Goal: Task Accomplishment & Management: Manage account settings

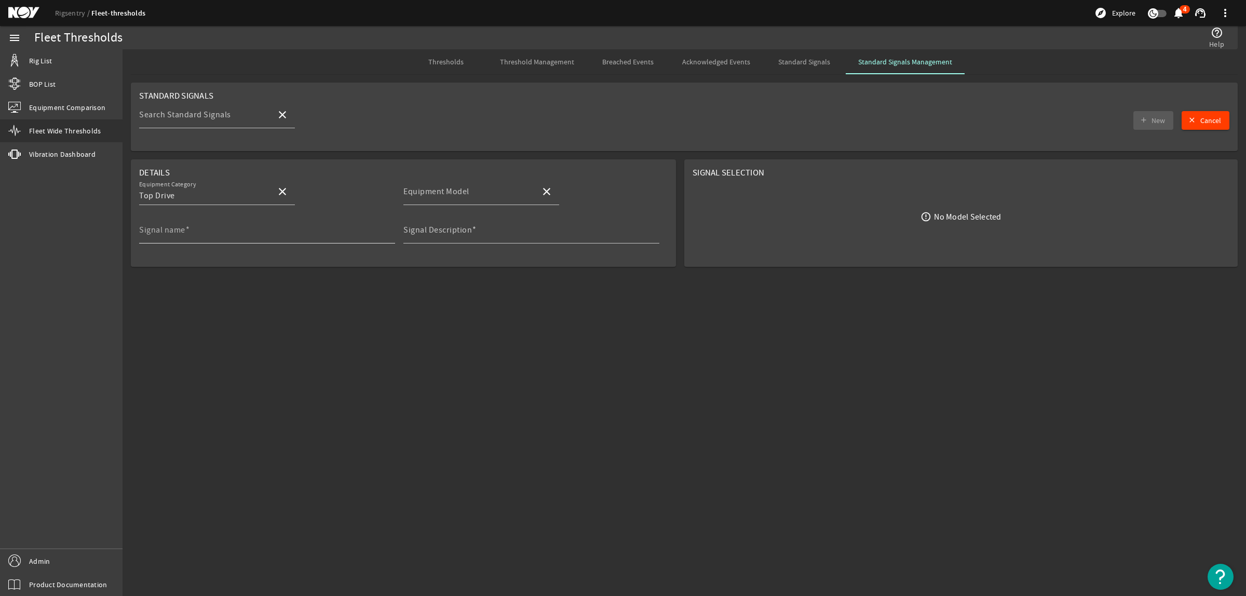
click at [209, 235] on input "Signal name" at bounding box center [263, 234] width 248 height 12
click at [452, 367] on mat-sidenav-content "Fleet Thresholds help_outline Help Thresholds Threshold Management Breached Eve…" at bounding box center [683, 322] width 1123 height 547
click at [476, 199] on input "Equipment Model" at bounding box center [467, 195] width 129 height 12
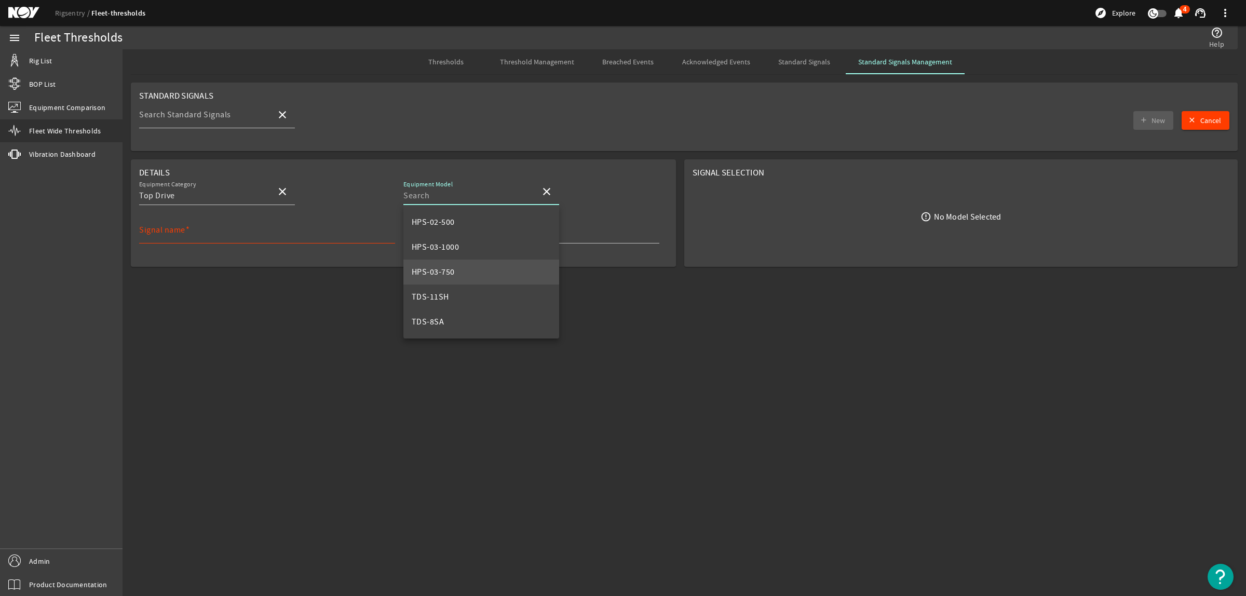
scroll to position [99, 0]
click at [486, 294] on mat-option "Top Drive, 1000t AC" at bounding box center [481, 297] width 156 height 25
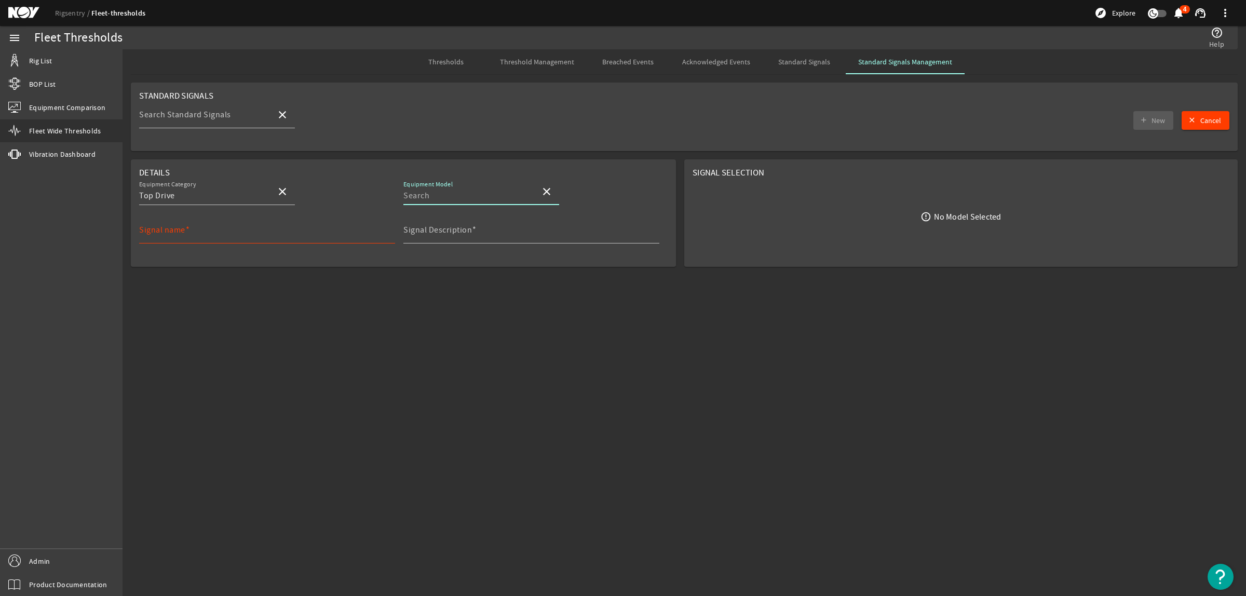
type input "Top Drive, 1000t AC"
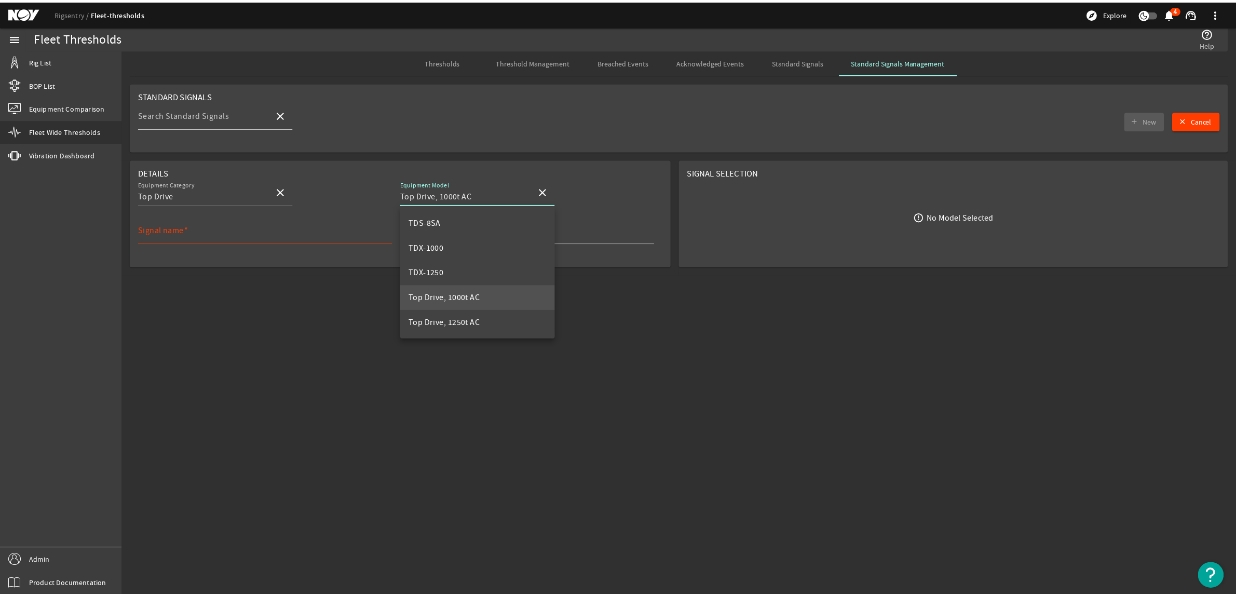
scroll to position [0, 0]
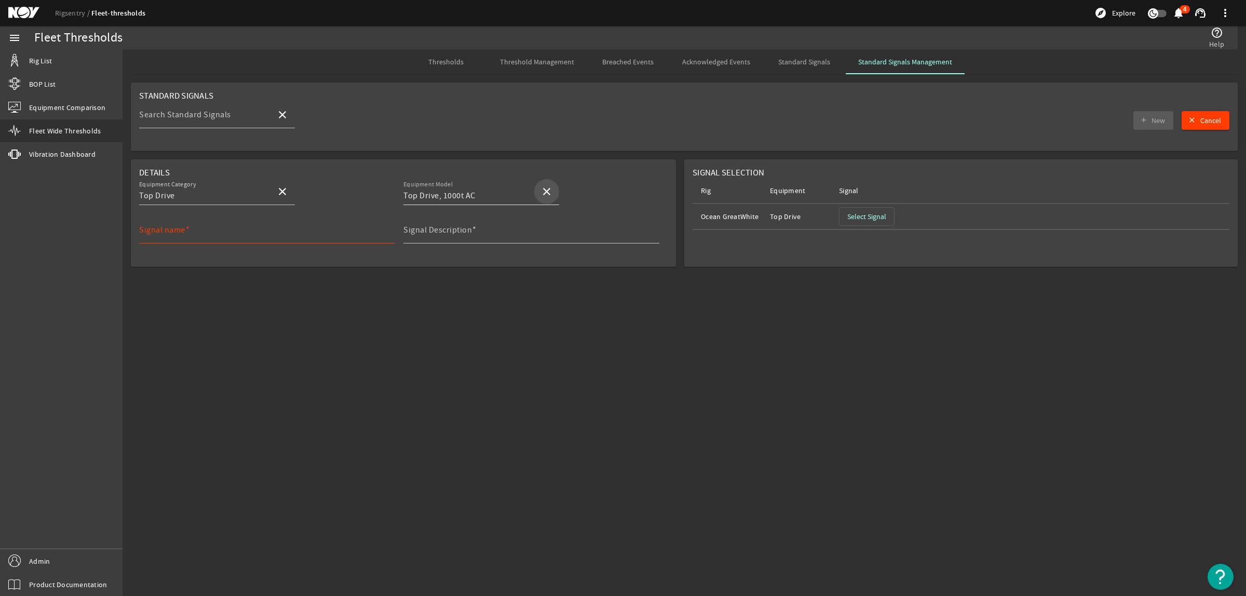
click at [541, 194] on mat-icon "close" at bounding box center [546, 191] width 12 height 12
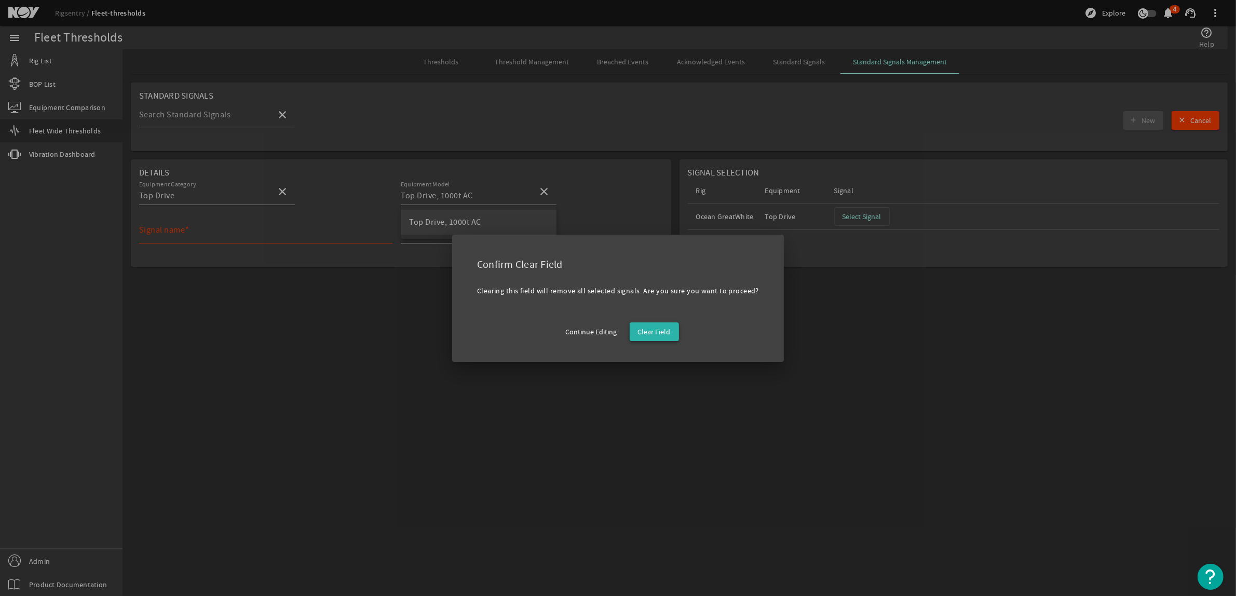
click at [645, 333] on span "Clear Field" at bounding box center [654, 331] width 33 height 10
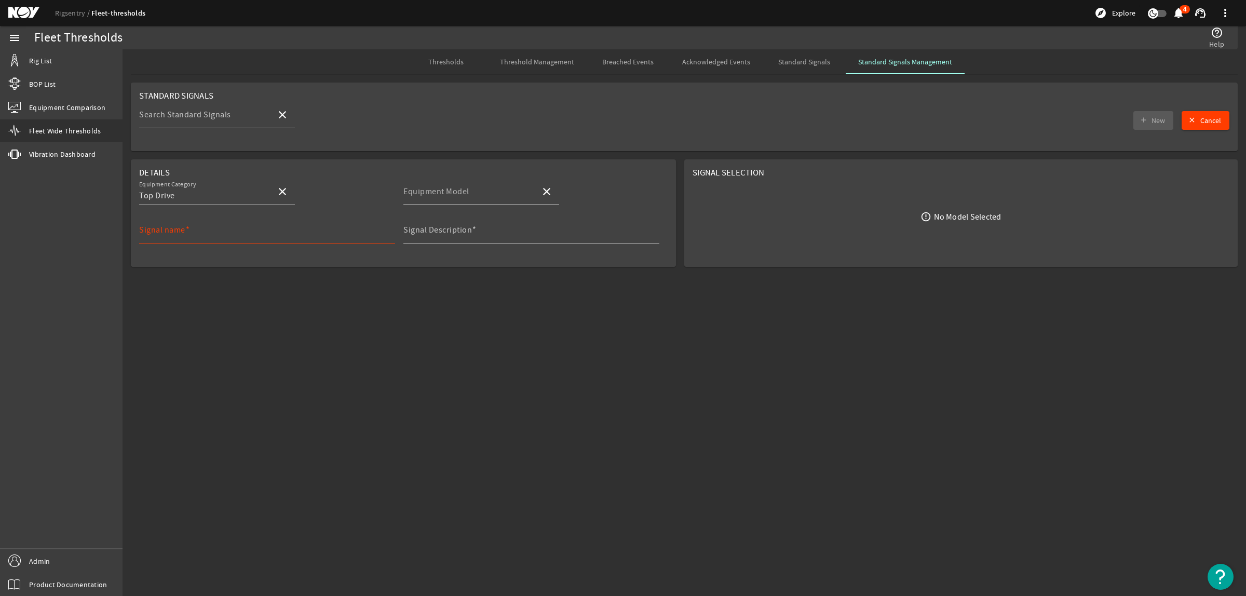
click at [466, 195] on mat-label "Equipment Model" at bounding box center [436, 191] width 66 height 10
click at [466, 195] on input "Equipment Model" at bounding box center [467, 195] width 129 height 12
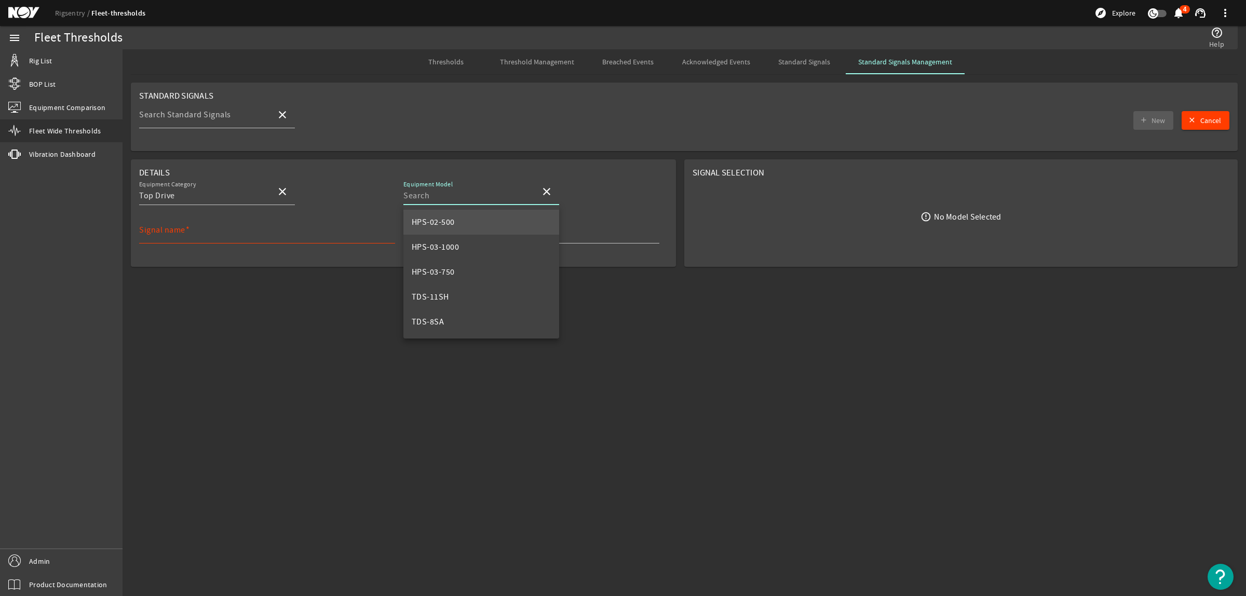
click at [478, 226] on mat-option "HPS-02-500" at bounding box center [481, 222] width 156 height 25
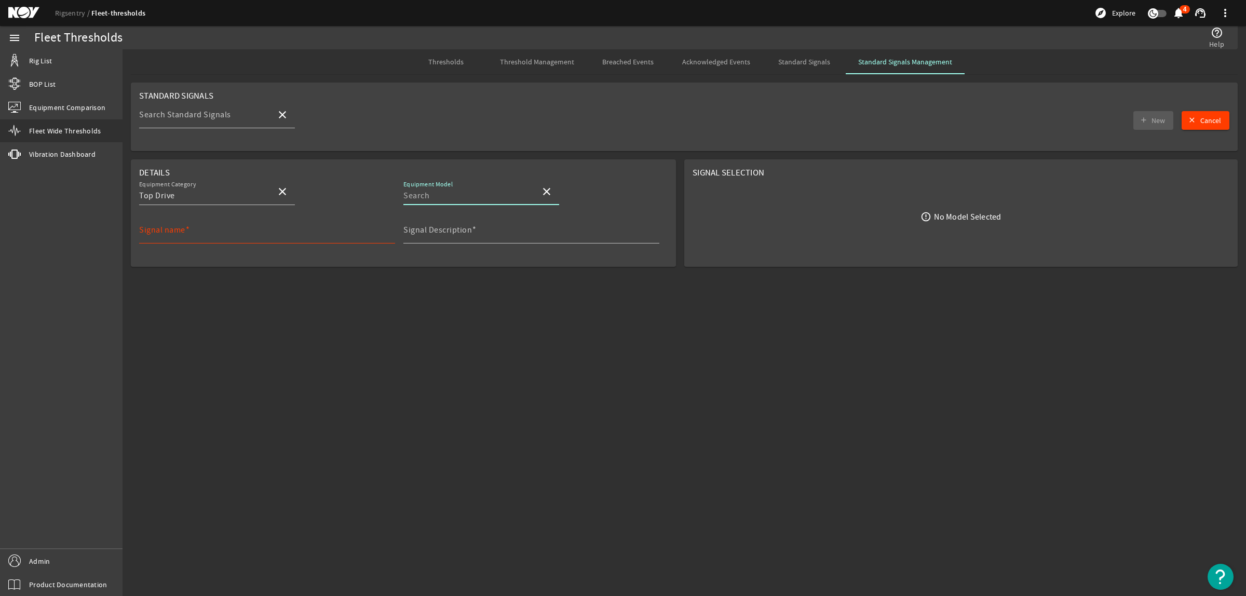
type input "HPS-02-500"
click at [863, 213] on span "Select Signal" at bounding box center [866, 216] width 39 height 10
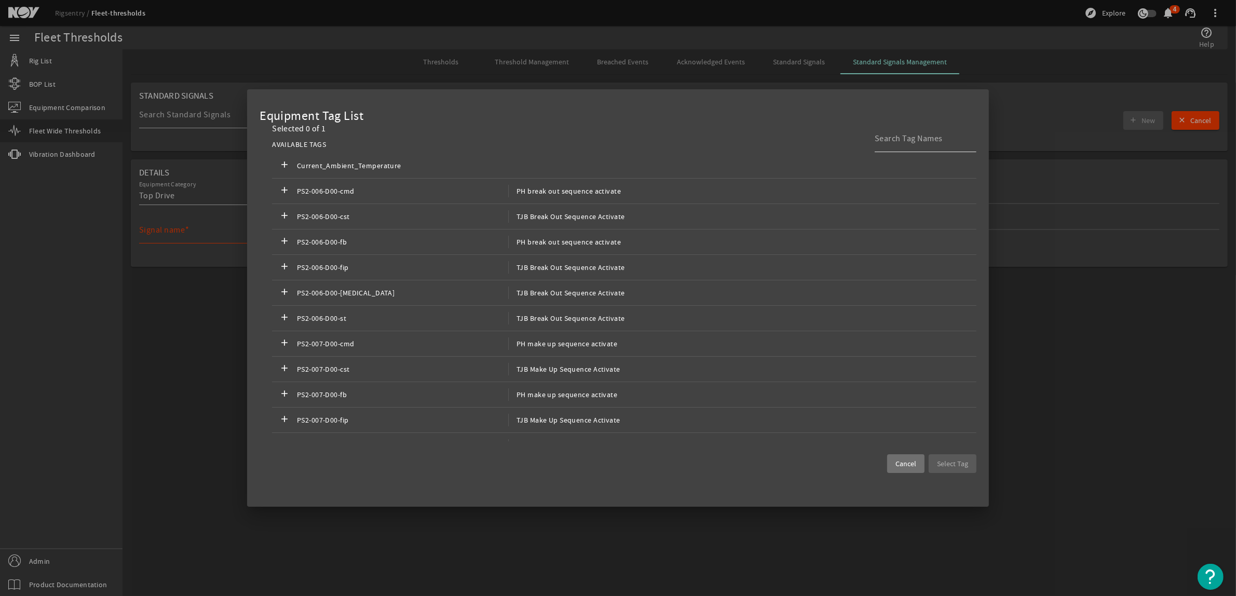
click at [895, 136] on input at bounding box center [921, 138] width 93 height 12
type input "l"
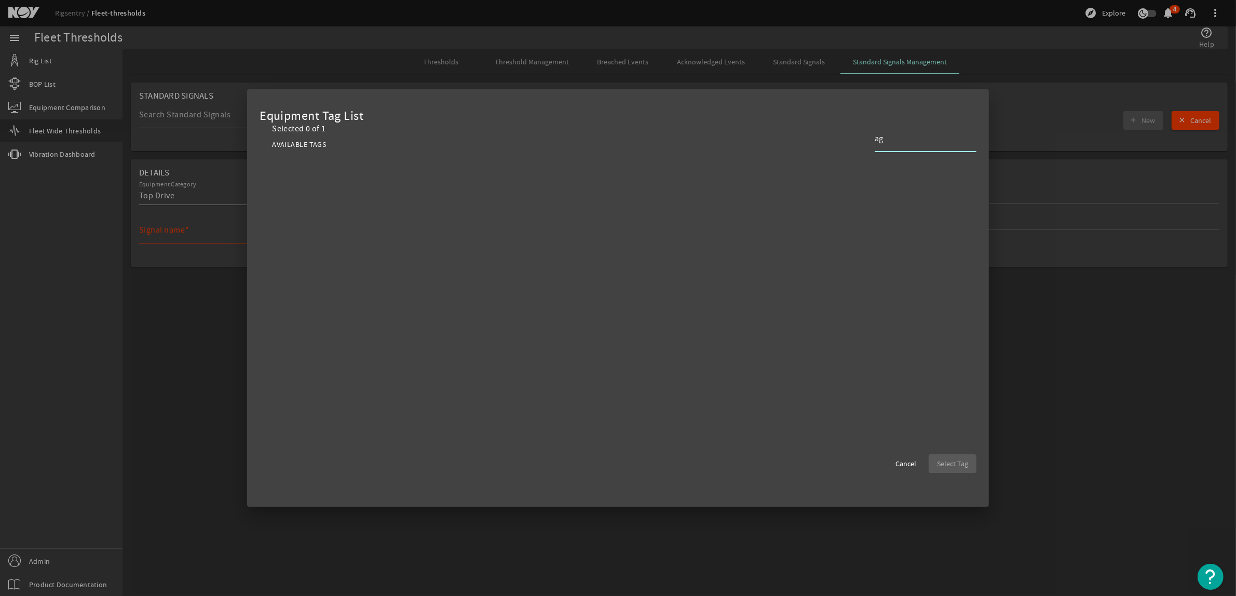
type input "a"
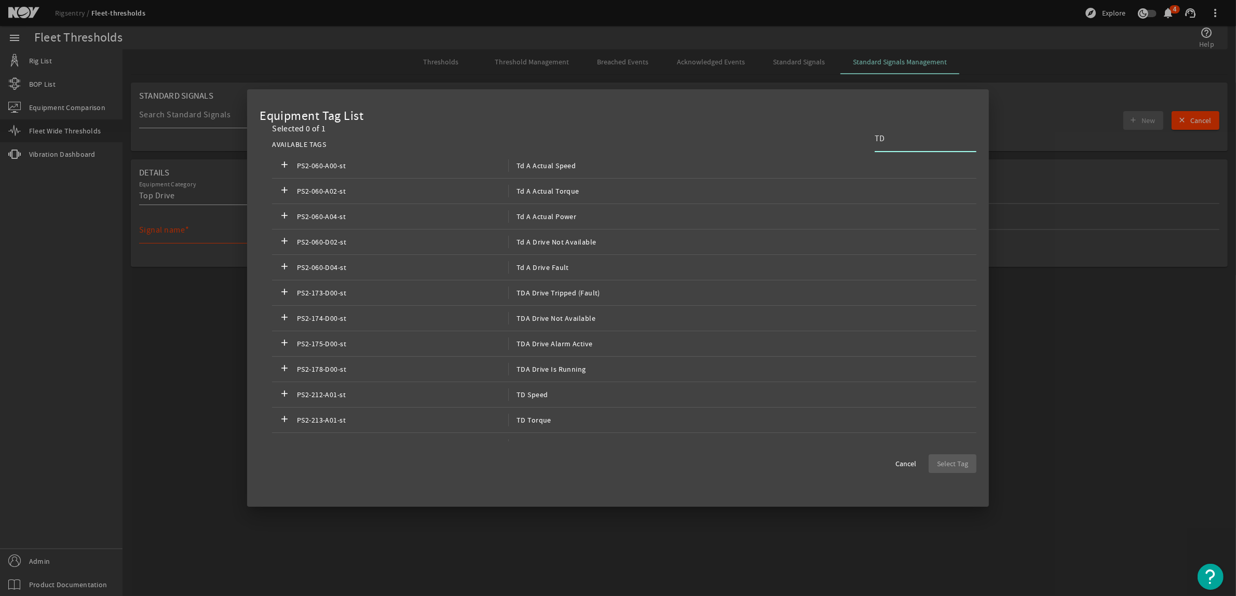
type input "T"
click at [883, 466] on mat-dialog-actions "Cancel Select Tag" at bounding box center [617, 458] width 717 height 27
click at [897, 458] on span "Cancel" at bounding box center [905, 463] width 21 height 10
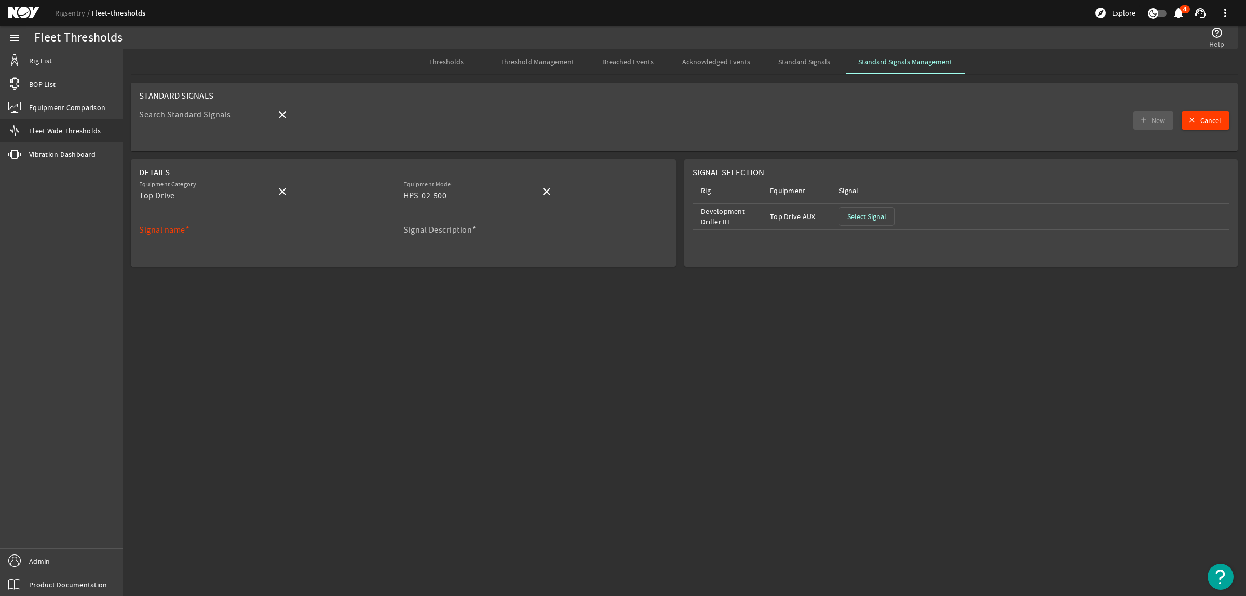
click at [544, 188] on mat-icon "close" at bounding box center [546, 191] width 12 height 12
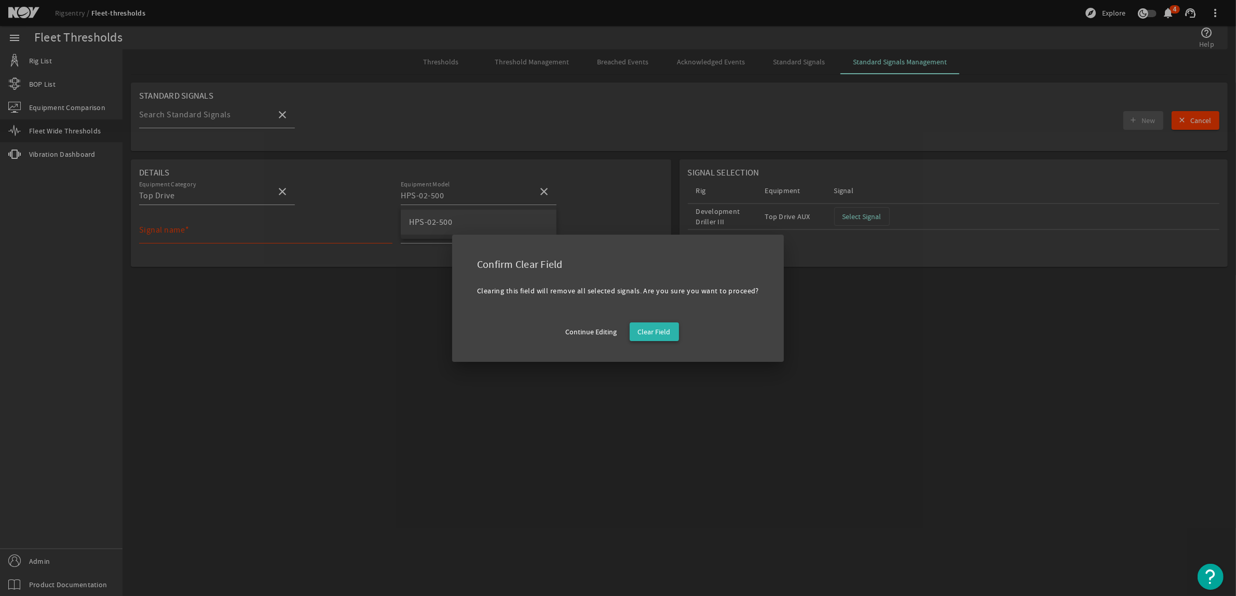
click at [649, 322] on span "button" at bounding box center [654, 331] width 49 height 25
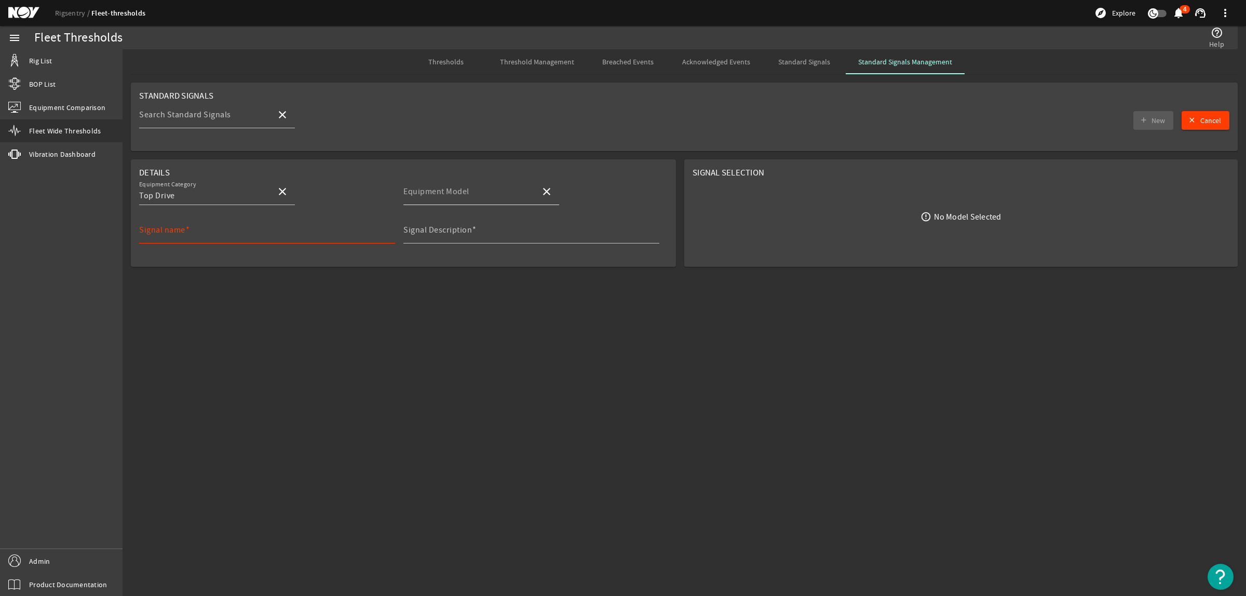
click at [463, 193] on mat-label "Equipment Model" at bounding box center [436, 191] width 66 height 10
click at [463, 193] on input "Equipment Model" at bounding box center [467, 195] width 129 height 12
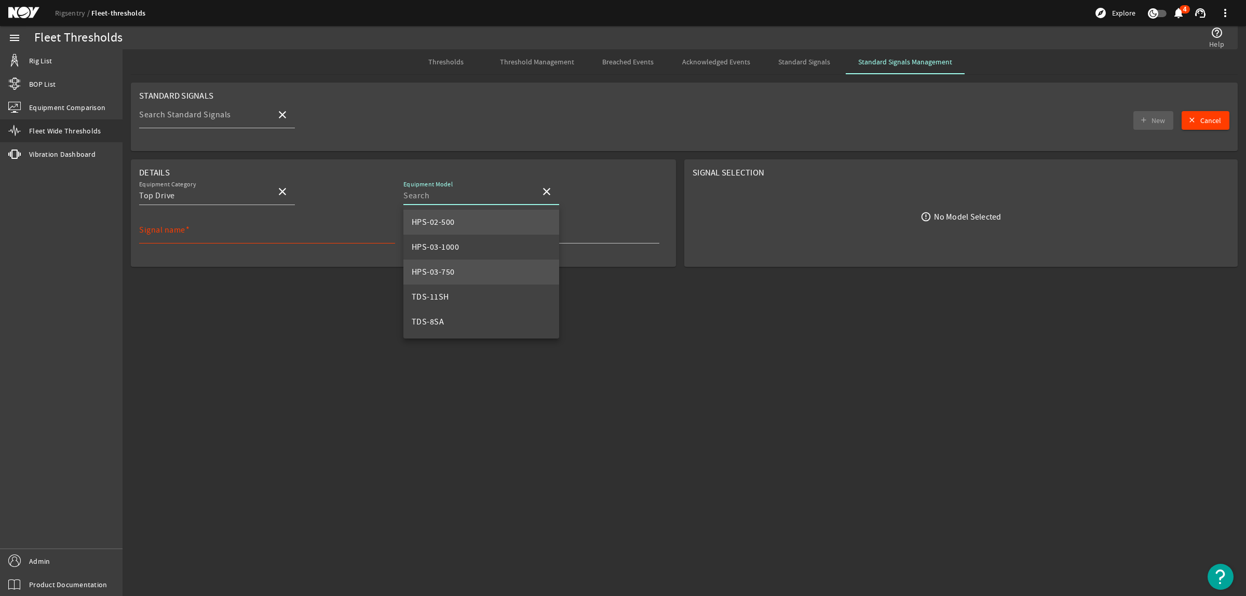
click at [481, 266] on mat-option "HPS-03-750" at bounding box center [481, 271] width 156 height 25
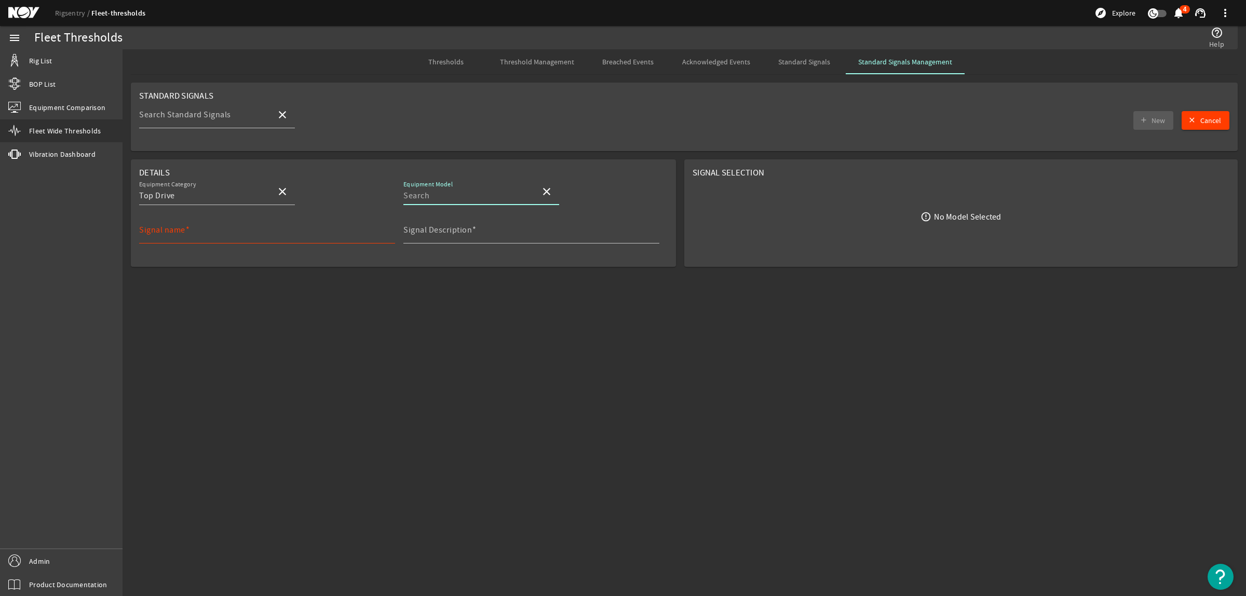
type input "HPS-03-750"
click at [850, 217] on span "Select Signal" at bounding box center [866, 216] width 39 height 10
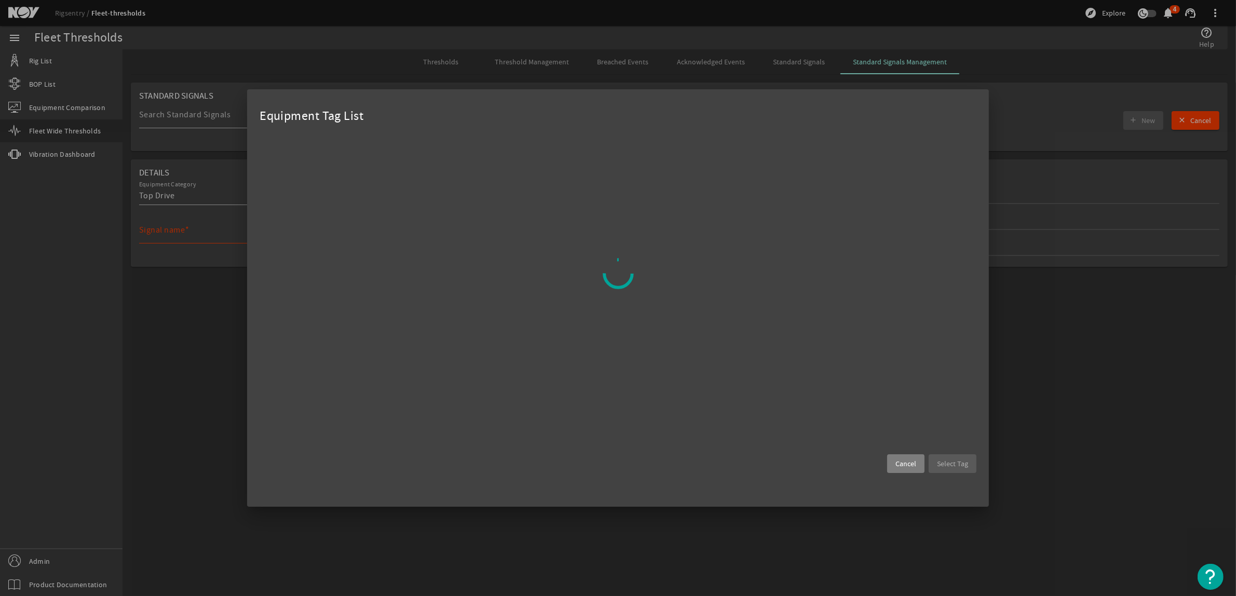
click at [914, 457] on span at bounding box center [905, 463] width 37 height 25
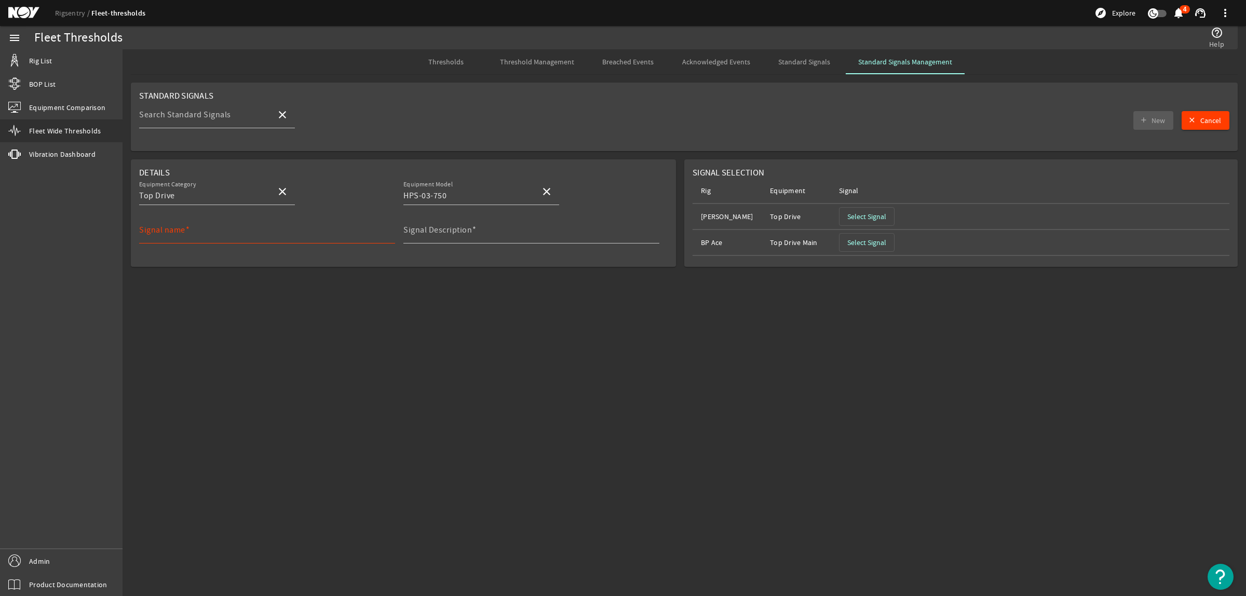
click at [862, 213] on span "Select Signal" at bounding box center [866, 216] width 39 height 10
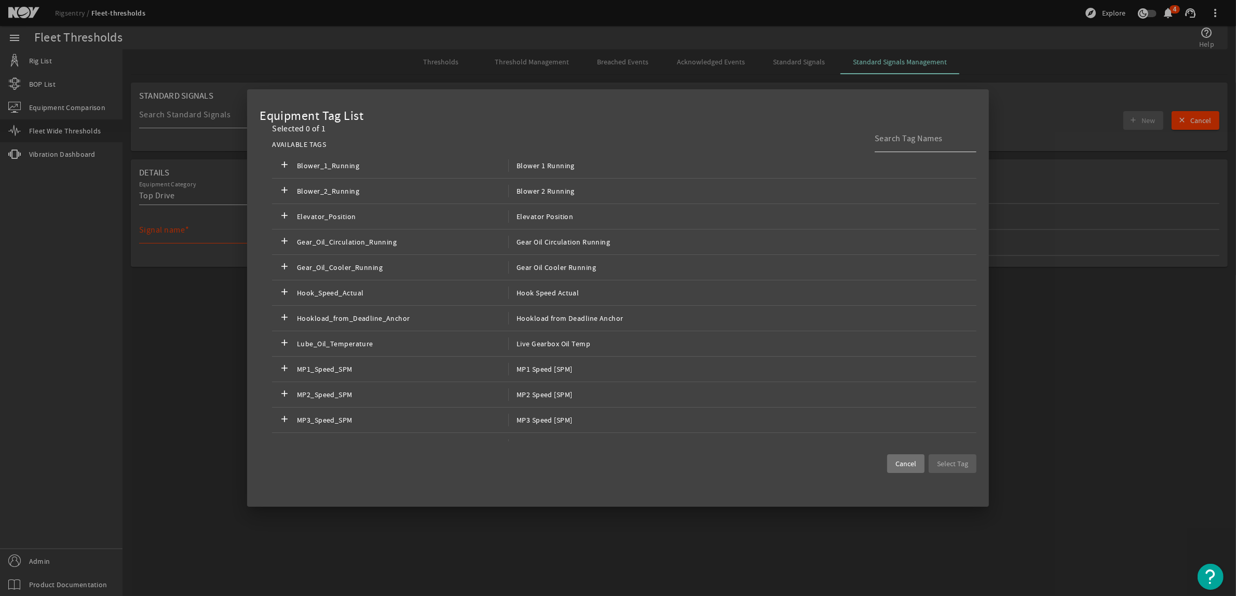
click at [885, 139] on input at bounding box center [921, 138] width 93 height 12
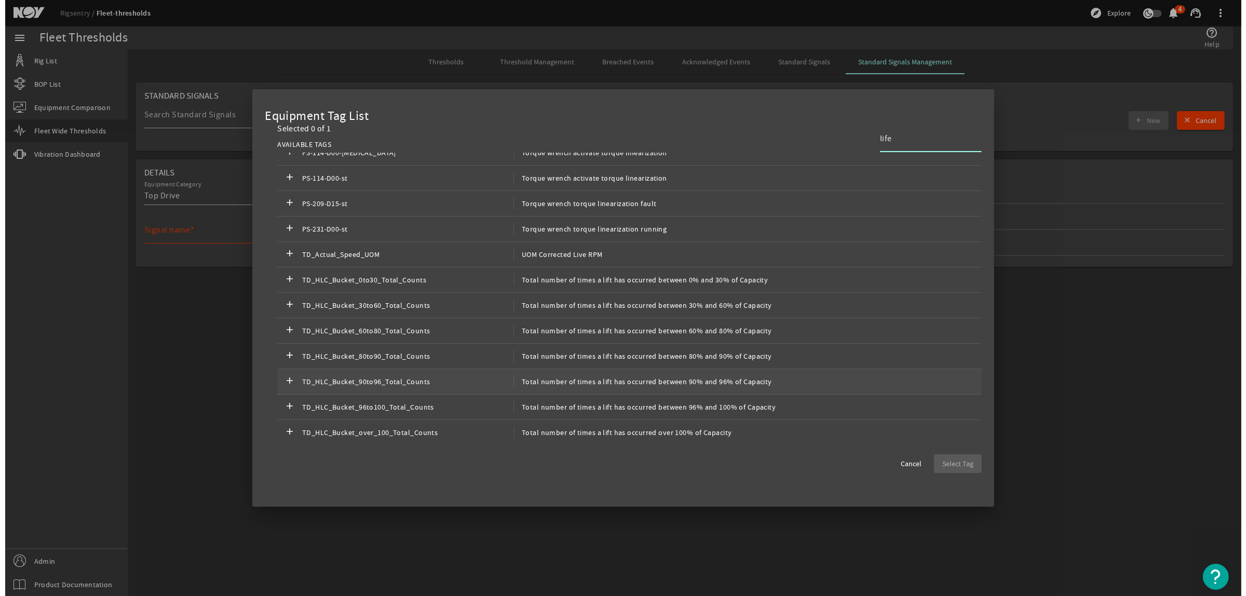
scroll to position [202, 0]
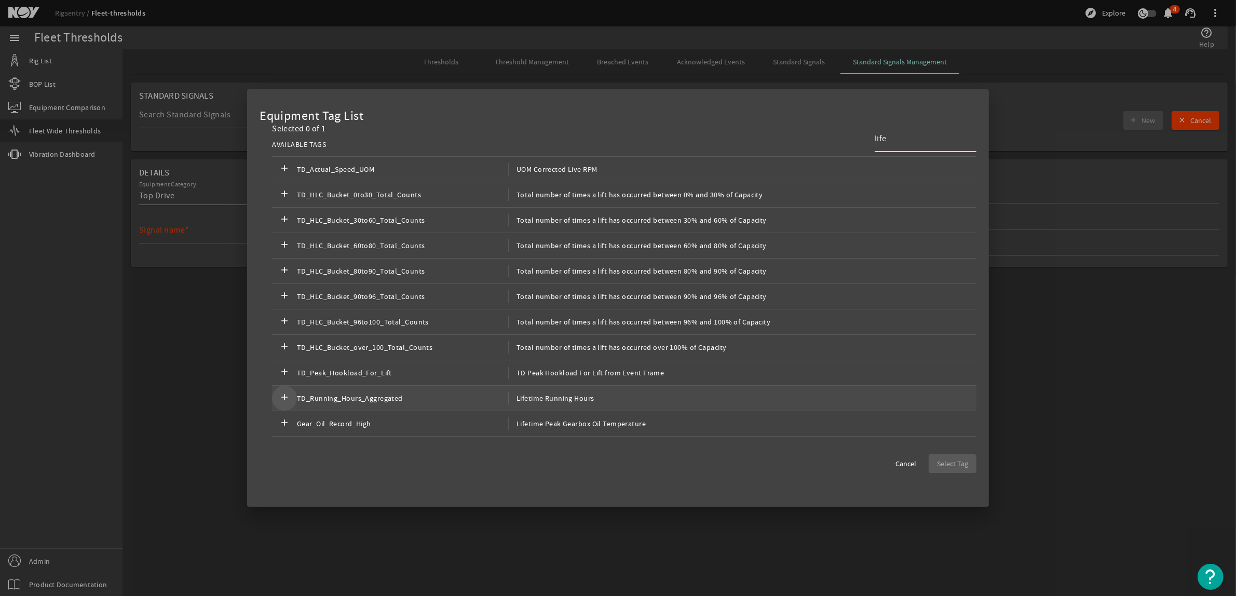
type input "life"
click at [294, 393] on span at bounding box center [284, 398] width 25 height 25
click at [953, 463] on span "Select Tag" at bounding box center [952, 463] width 31 height 10
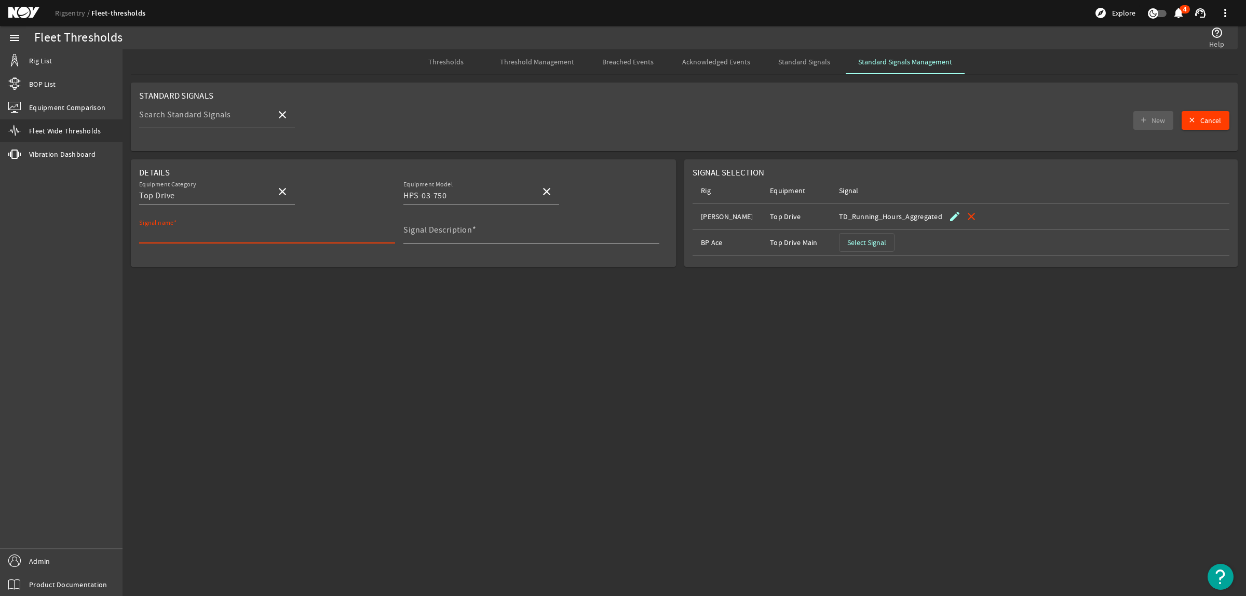
click at [236, 238] on input "Signal name" at bounding box center [263, 234] width 248 height 12
click at [186, 237] on input "Signal name" at bounding box center [263, 234] width 248 height 12
drag, startPoint x: 467, startPoint y: 196, endPoint x: 350, endPoint y: 193, distance: 116.8
click at [336, 195] on div "Equipment Category Top Drive close Equipment Model HPS-03-750 close" at bounding box center [403, 197] width 528 height 38
click at [203, 227] on div "Signal name" at bounding box center [263, 229] width 248 height 27
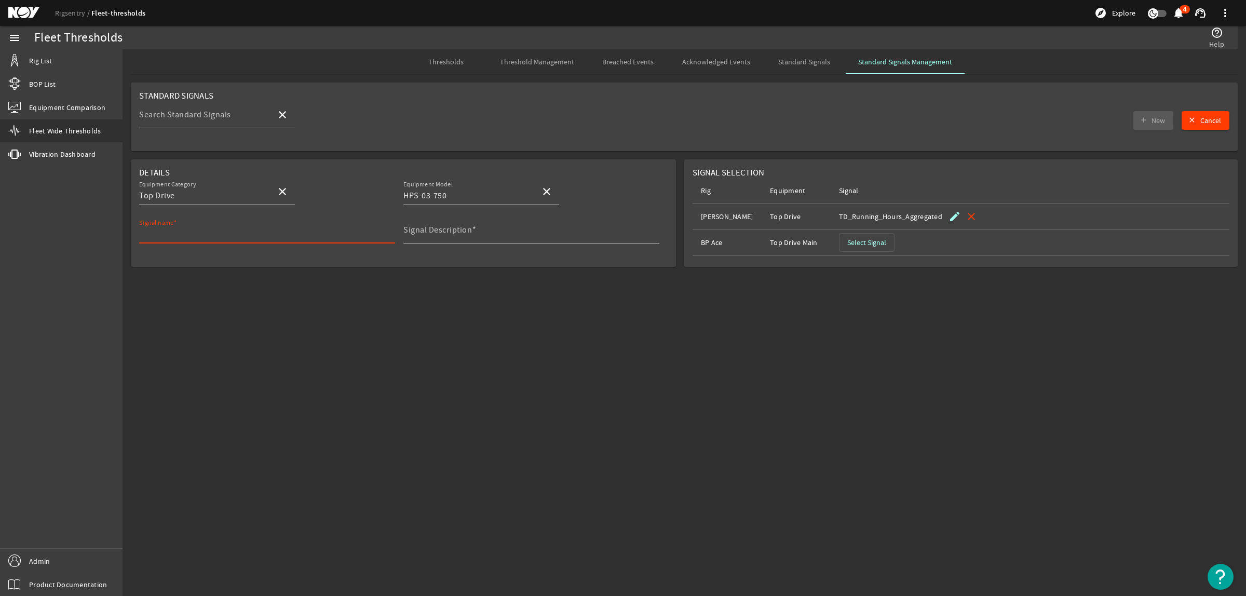
paste input "HPS-03-750"
type input "HPS-03-750_TD_Running_Hours"
click at [428, 306] on mat-sidenav-content "Fleet Thresholds help_outline Help Thresholds Threshold Management Breached Eve…" at bounding box center [683, 322] width 1123 height 547
click at [266, 245] on div at bounding box center [267, 248] width 256 height 11
click at [392, 269] on rigsentry-mat-card "Details Equipment Category Top Drive close Equipment Model HPS-03-750 close Sig…" at bounding box center [403, 217] width 562 height 116
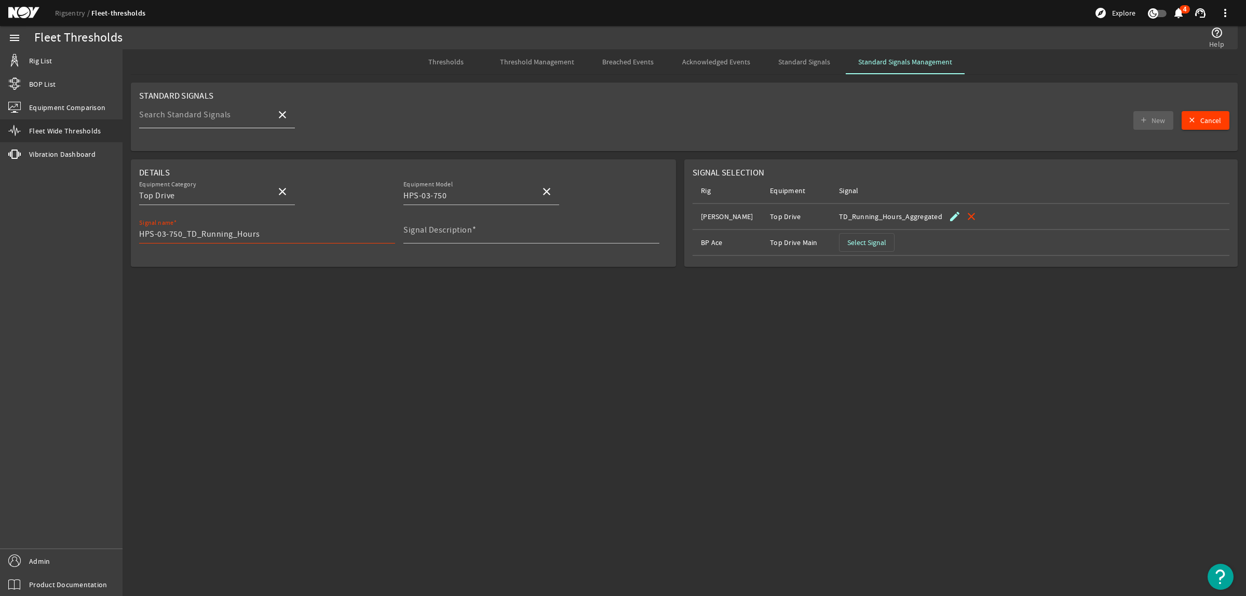
click at [251, 113] on input "Search Standard Signals" at bounding box center [203, 119] width 129 height 12
click at [231, 166] on span "HPS-03-750_TD_Running_Hours" at bounding box center [207, 170] width 121 height 10
type input "HPS-03-750_TD_Running_Hours"
type input "Total running hours for TD"
click at [436, 426] on mat-sidenav-content "Fleet Thresholds help_outline Help Thresholds Threshold Management Breached Eve…" at bounding box center [683, 322] width 1123 height 547
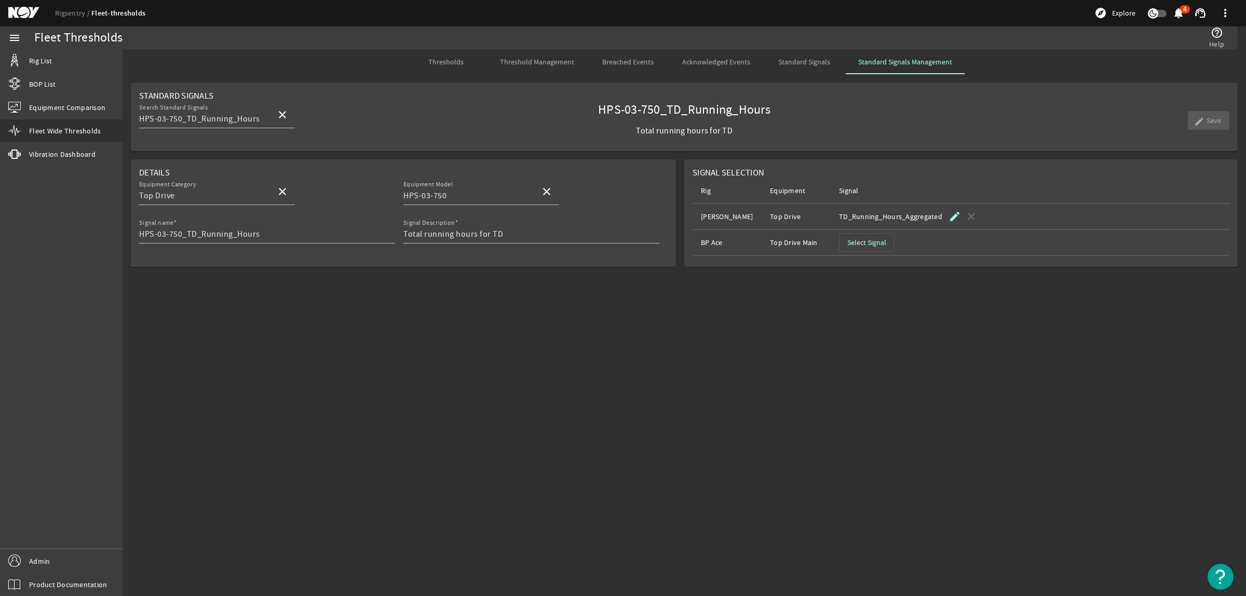
click at [463, 69] on span "Thresholds" at bounding box center [445, 61] width 35 height 25
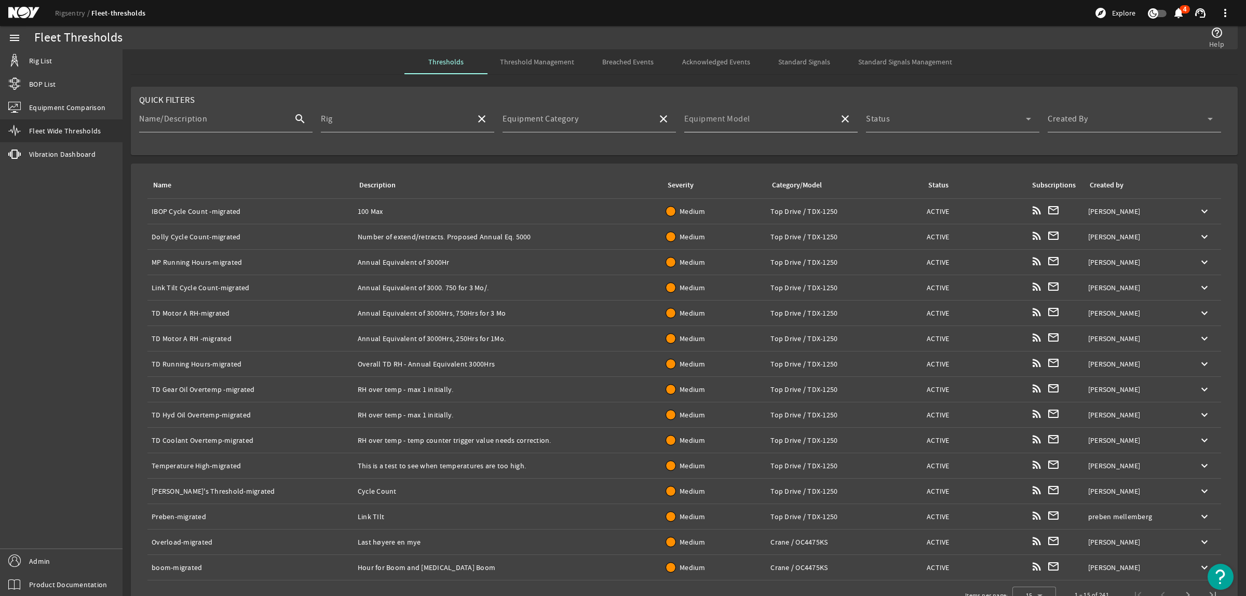
click at [787, 123] on input "Equipment Model" at bounding box center [757, 123] width 146 height 12
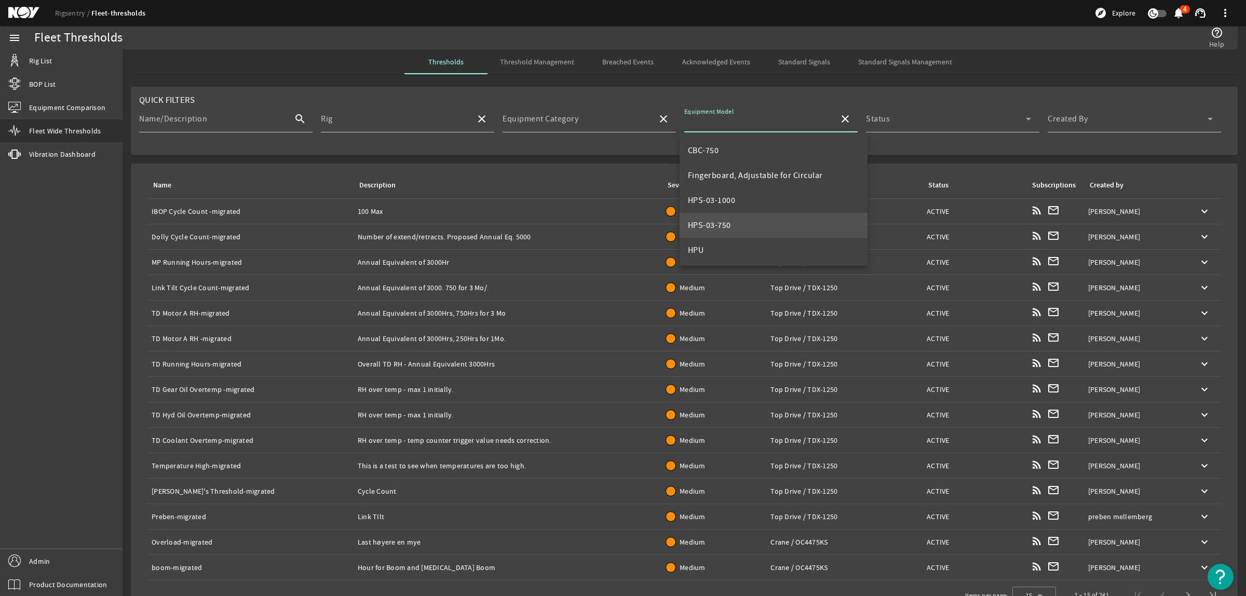
click at [735, 218] on mat-option "HPS-03-750" at bounding box center [773, 225] width 188 height 25
type input "HPS-03-750"
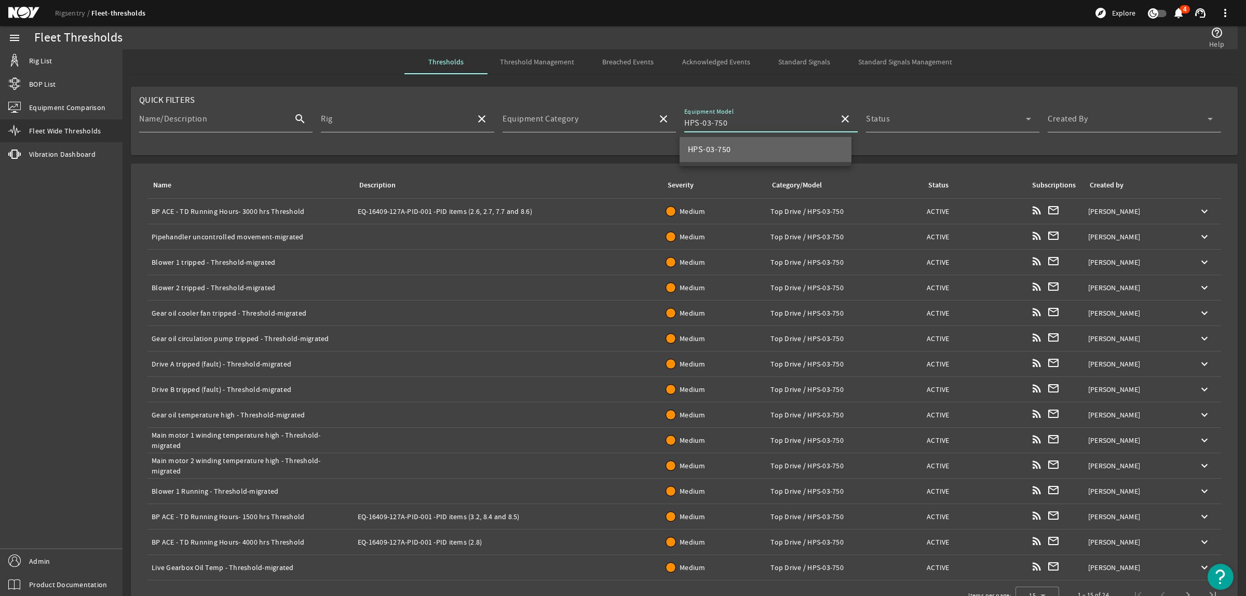
scroll to position [0, 0]
click at [1071, 126] on span at bounding box center [1127, 123] width 160 height 12
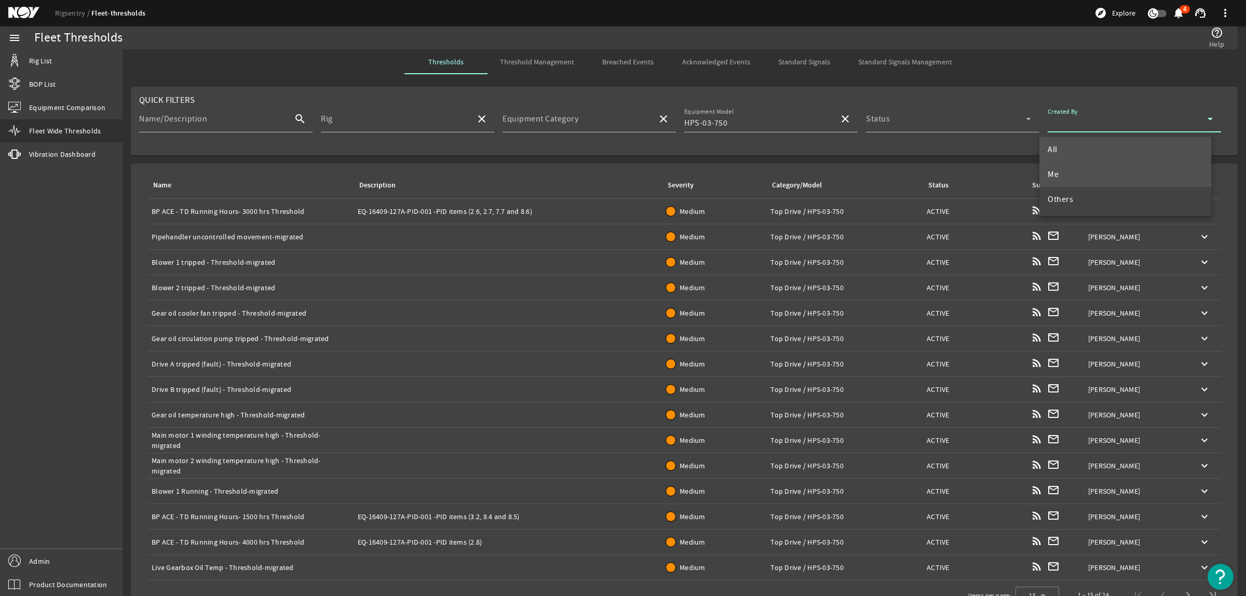
click at [1059, 170] on mat-option "Me" at bounding box center [1125, 174] width 172 height 25
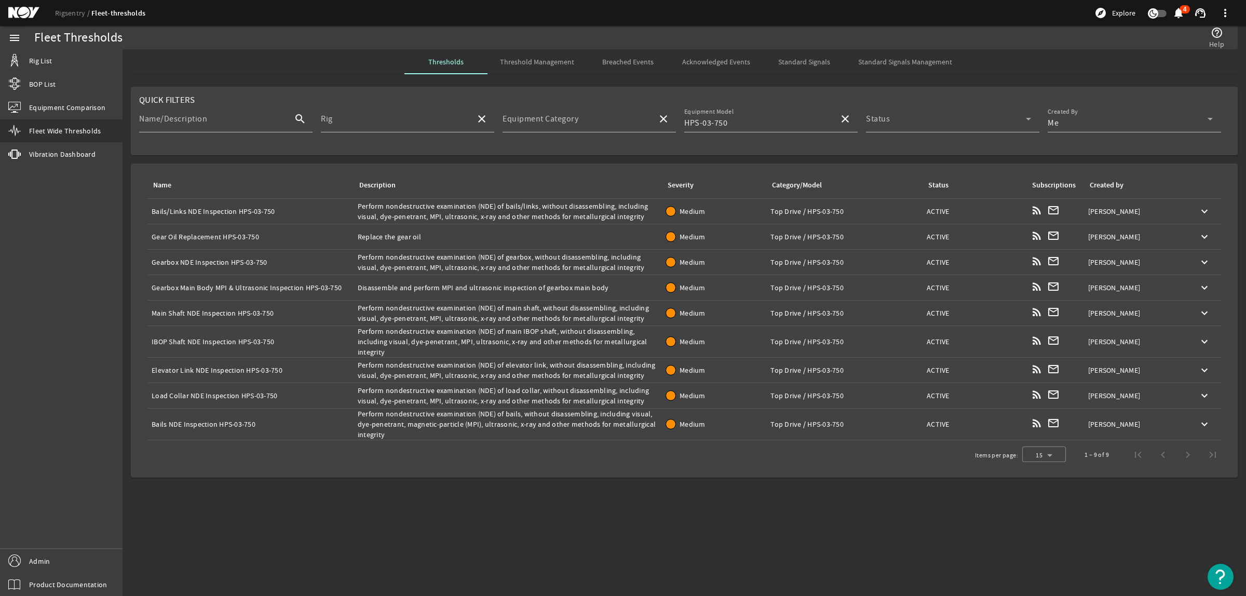
click at [569, 208] on div "Description: Perform nondestructive examination (NDE) of bails/links, without d…" at bounding box center [508, 211] width 300 height 21
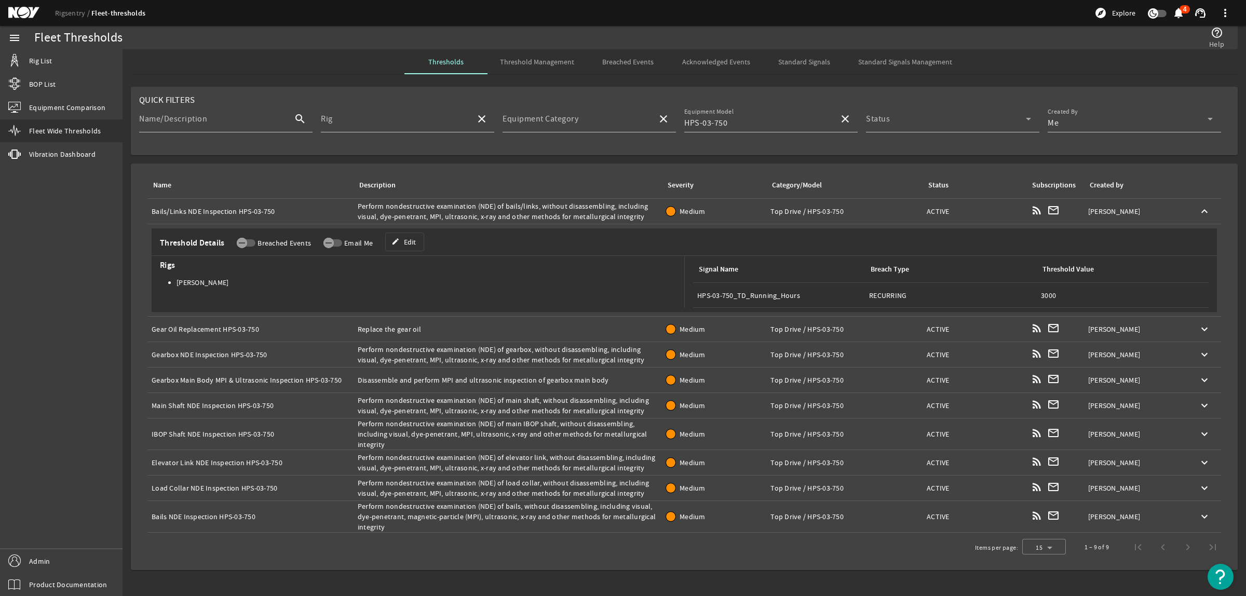
click at [410, 328] on div "Description: Replace the gear oil" at bounding box center [508, 329] width 300 height 10
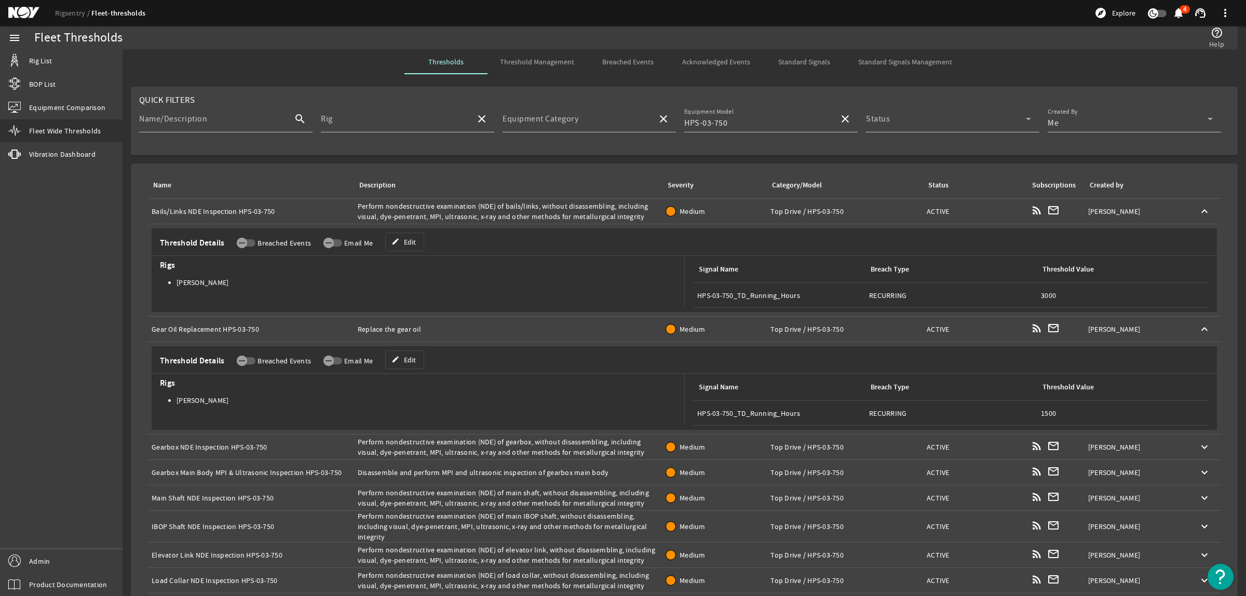
click at [402, 209] on div "Description: Perform nondestructive examination (NDE) of bails/links, without d…" at bounding box center [508, 211] width 300 height 21
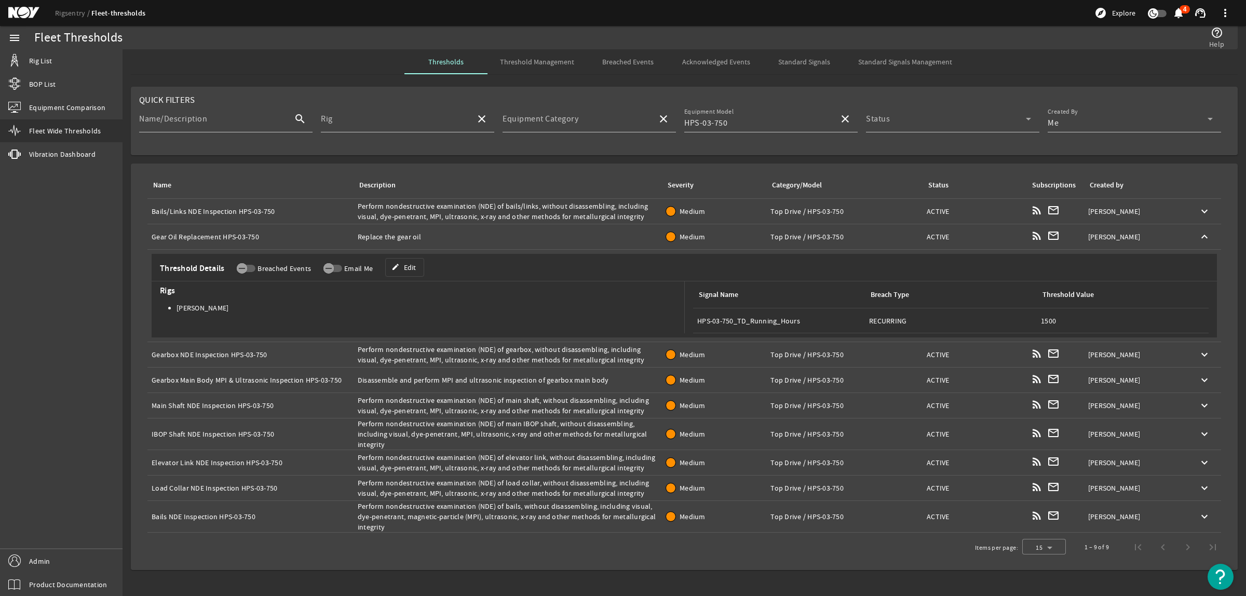
click at [521, 205] on div "Description: Perform nondestructive examination (NDE) of bails/links, without d…" at bounding box center [508, 211] width 300 height 21
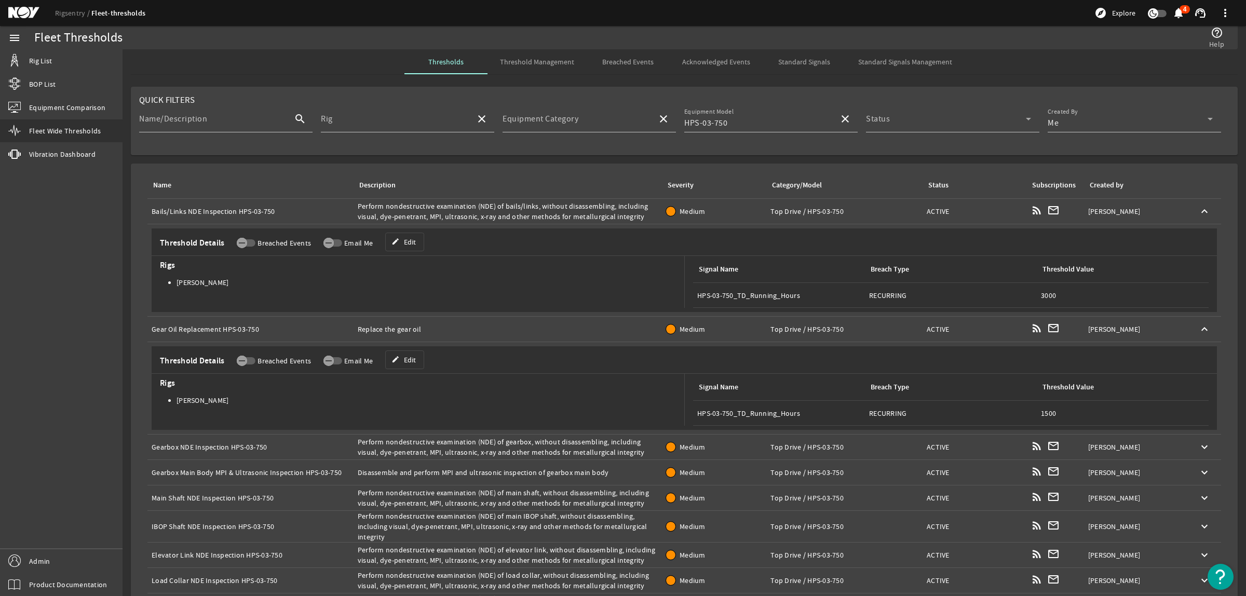
click at [808, 65] on span "Standard Signals" at bounding box center [804, 61] width 52 height 7
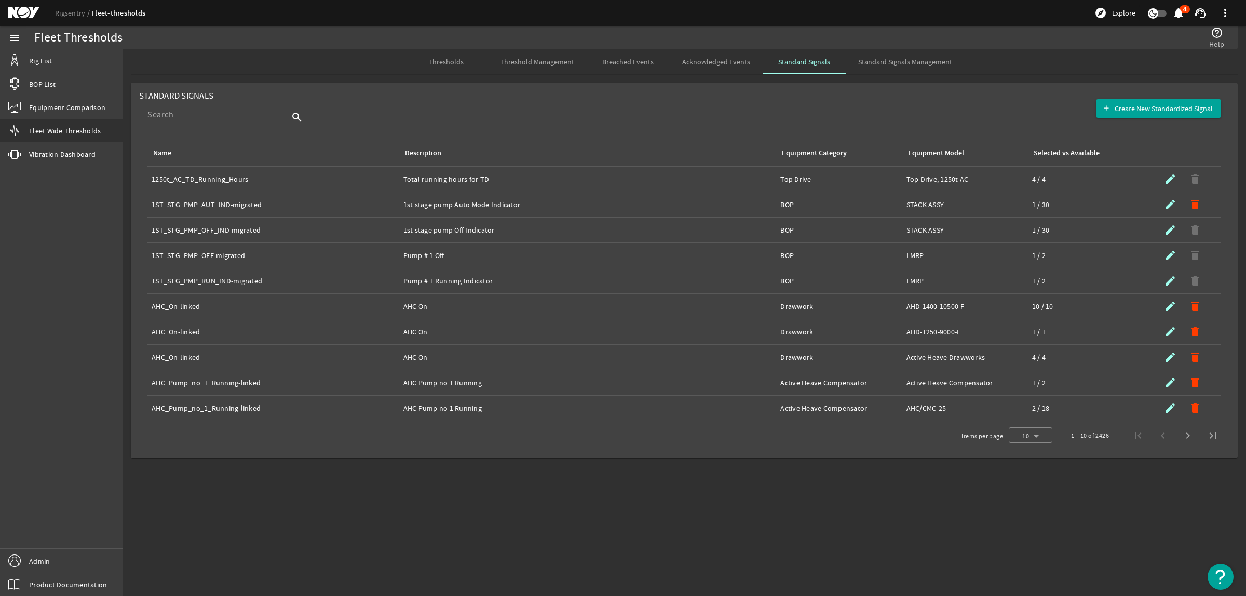
click at [245, 118] on input at bounding box center [217, 114] width 141 height 12
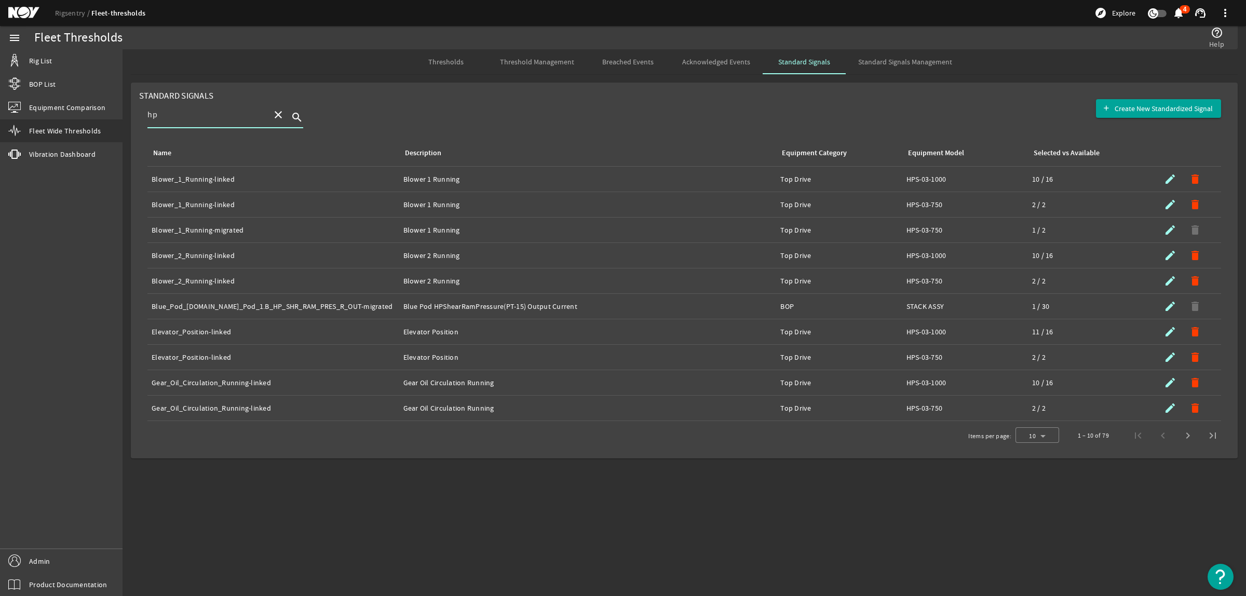
type input "h"
type input "HPS-03"
click at [277, 116] on mat-icon "close" at bounding box center [278, 114] width 12 height 12
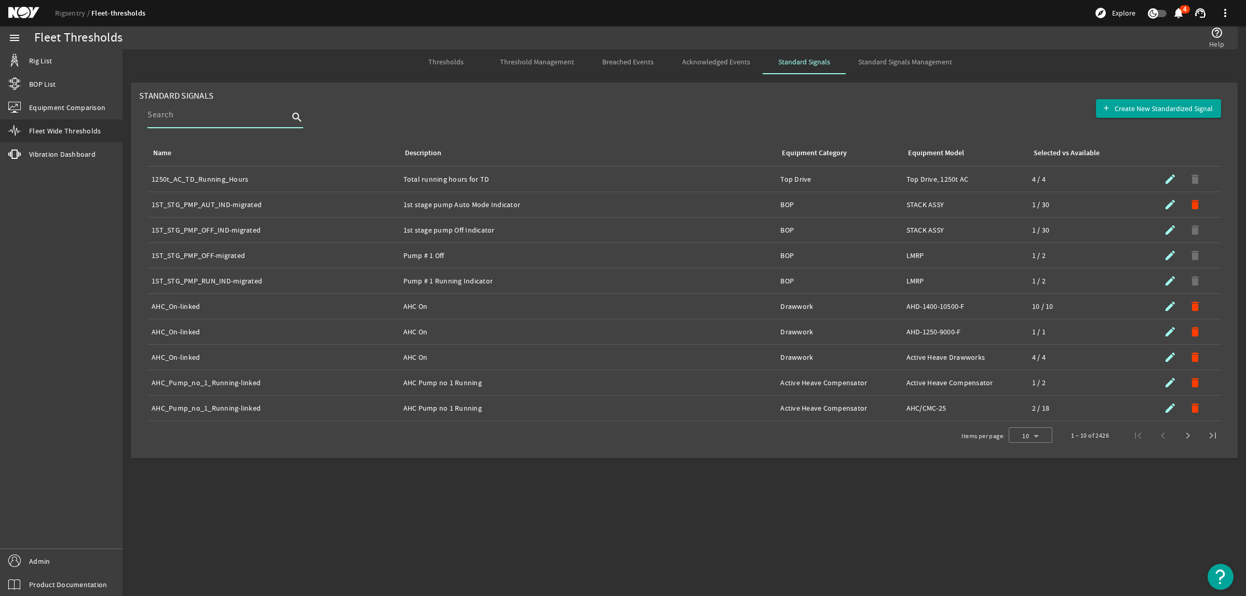
click at [853, 79] on rigsentry-tab "Thresholds Threshold Management Breached Events Acknowledged Events Standard Si…" at bounding box center [683, 253] width 1123 height 409
click at [875, 60] on span "Standard Signals Management" at bounding box center [905, 61] width 94 height 7
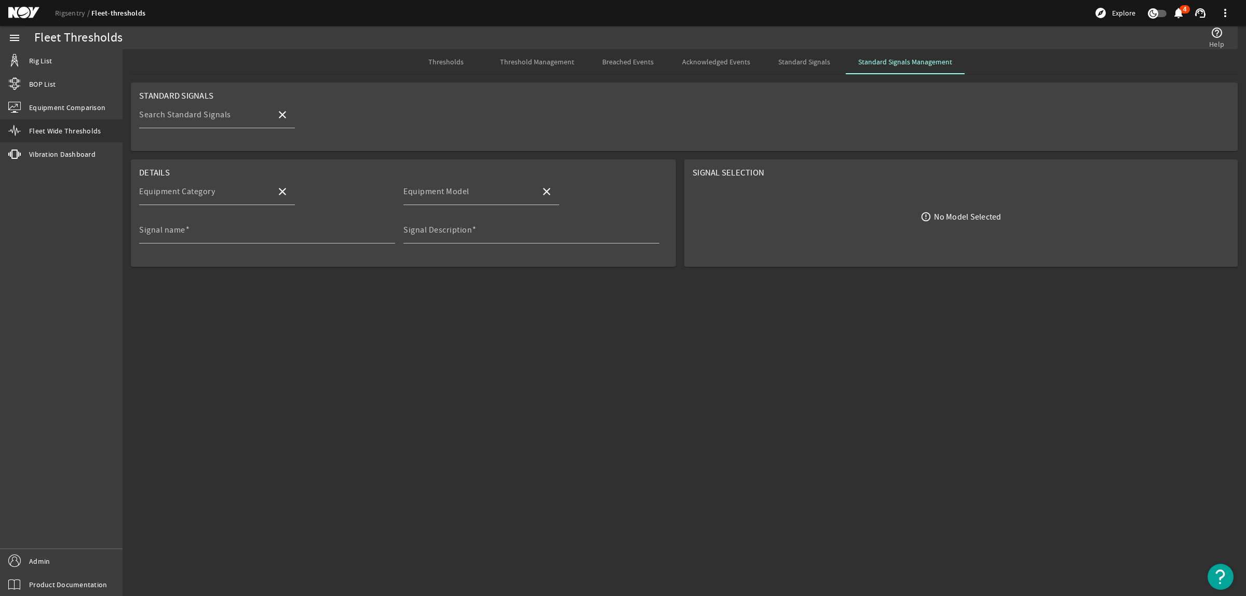
drag, startPoint x: 534, startPoint y: 63, endPoint x: 528, endPoint y: 65, distance: 6.1
click at [534, 63] on span "Threshold Management" at bounding box center [537, 61] width 74 height 7
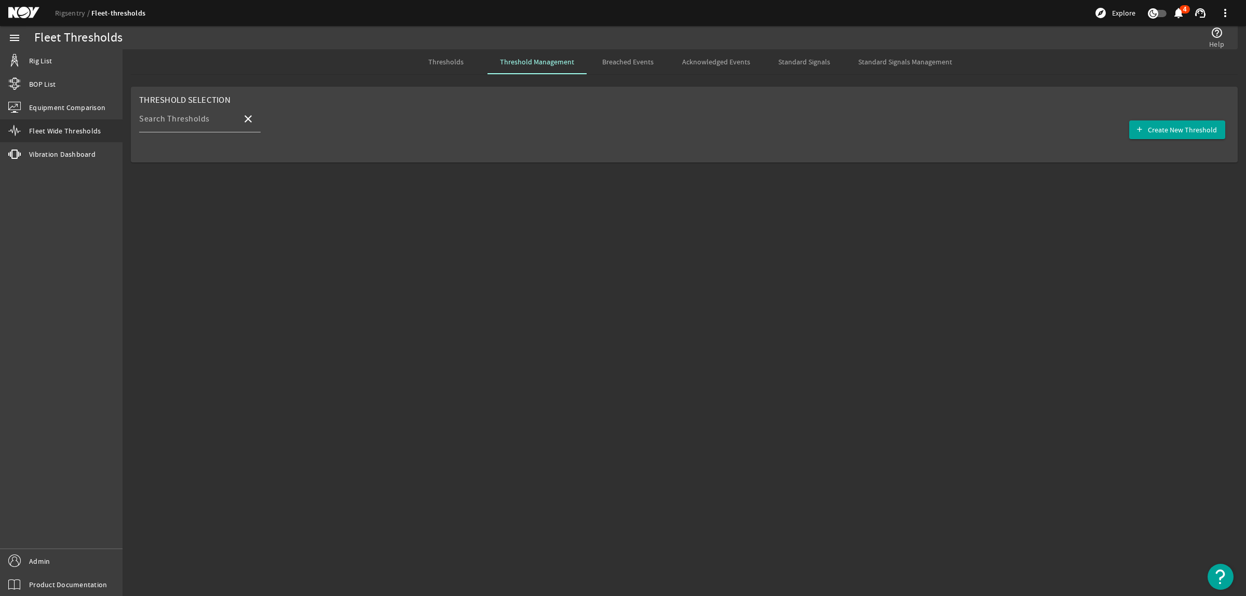
click at [452, 58] on span "Thresholds" at bounding box center [445, 61] width 35 height 7
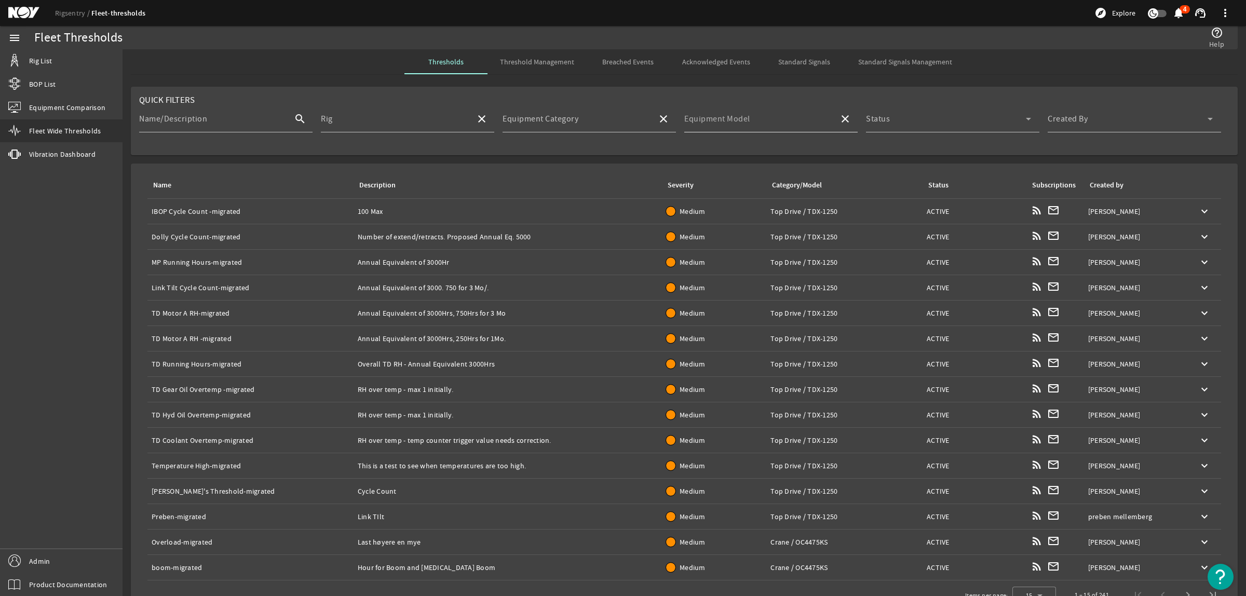
click at [727, 117] on mat-label "Equipment Model" at bounding box center [717, 119] width 66 height 10
click at [727, 117] on input "Equipment Model" at bounding box center [757, 123] width 146 height 12
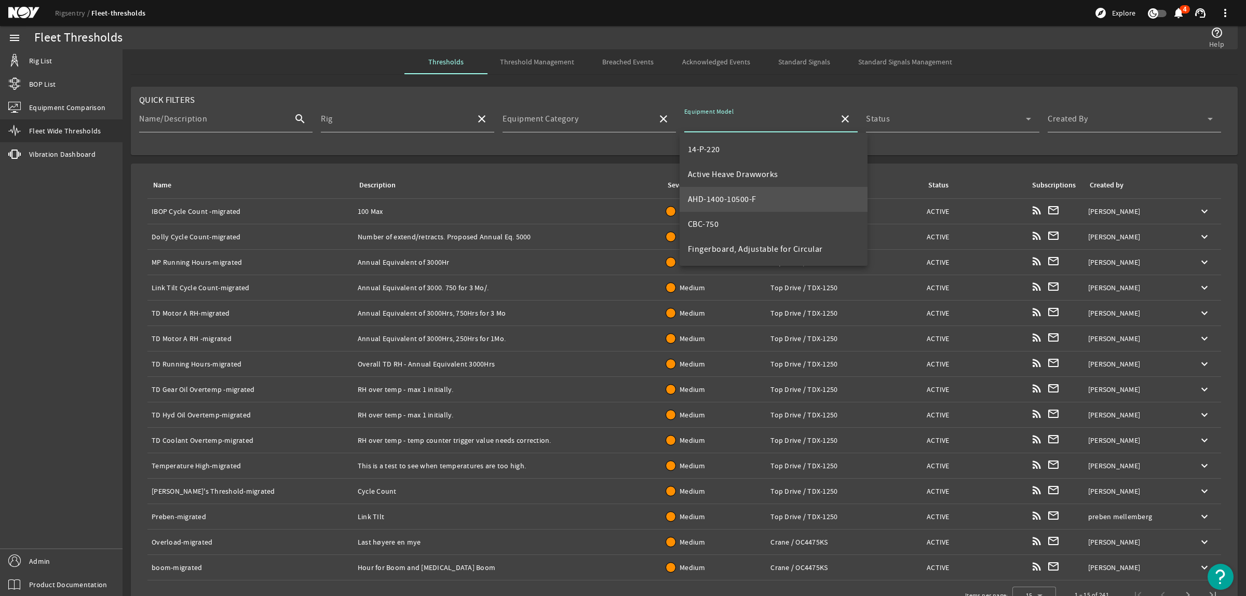
scroll to position [65, 0]
click at [741, 213] on mat-option "HPS-03-1000" at bounding box center [773, 209] width 188 height 25
type input "HPS-03-1000"
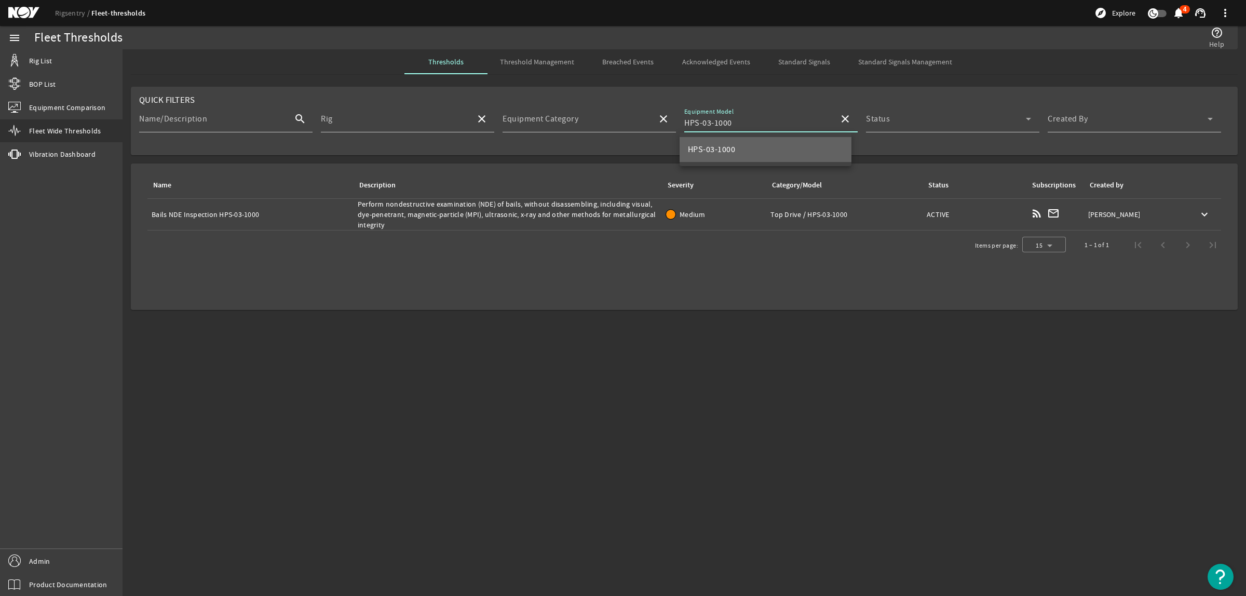
scroll to position [0, 0]
click at [741, 122] on input "HPS-03-1000" at bounding box center [757, 123] width 146 height 12
click at [844, 114] on mat-icon "close" at bounding box center [845, 119] width 12 height 12
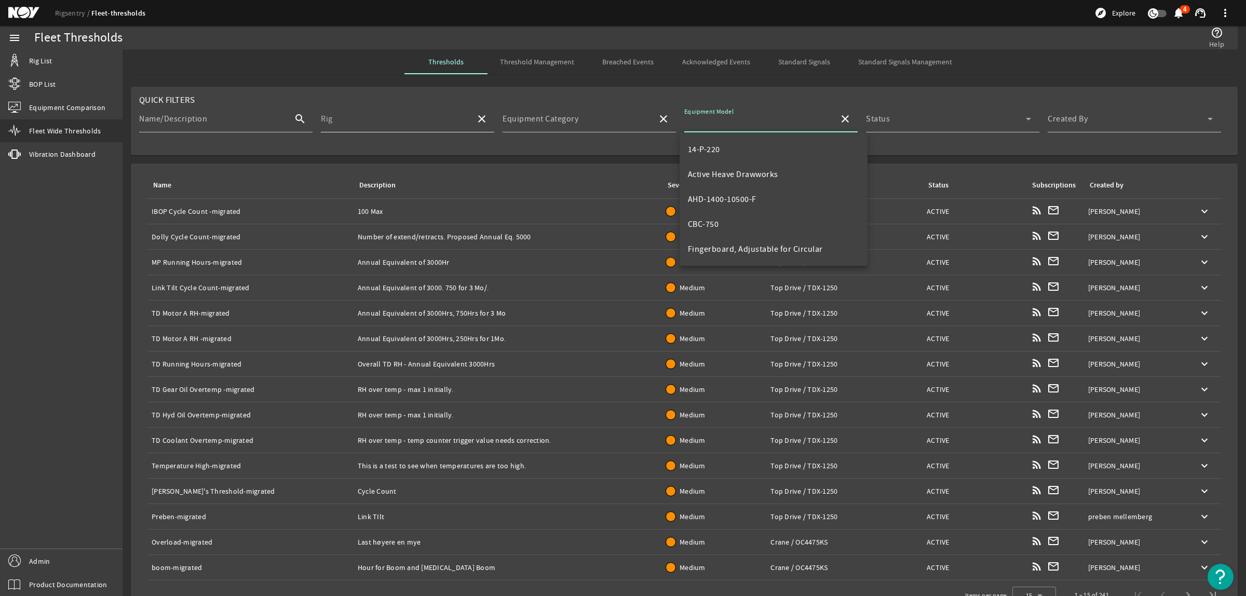
click at [388, 118] on input "Rig" at bounding box center [394, 123] width 146 height 12
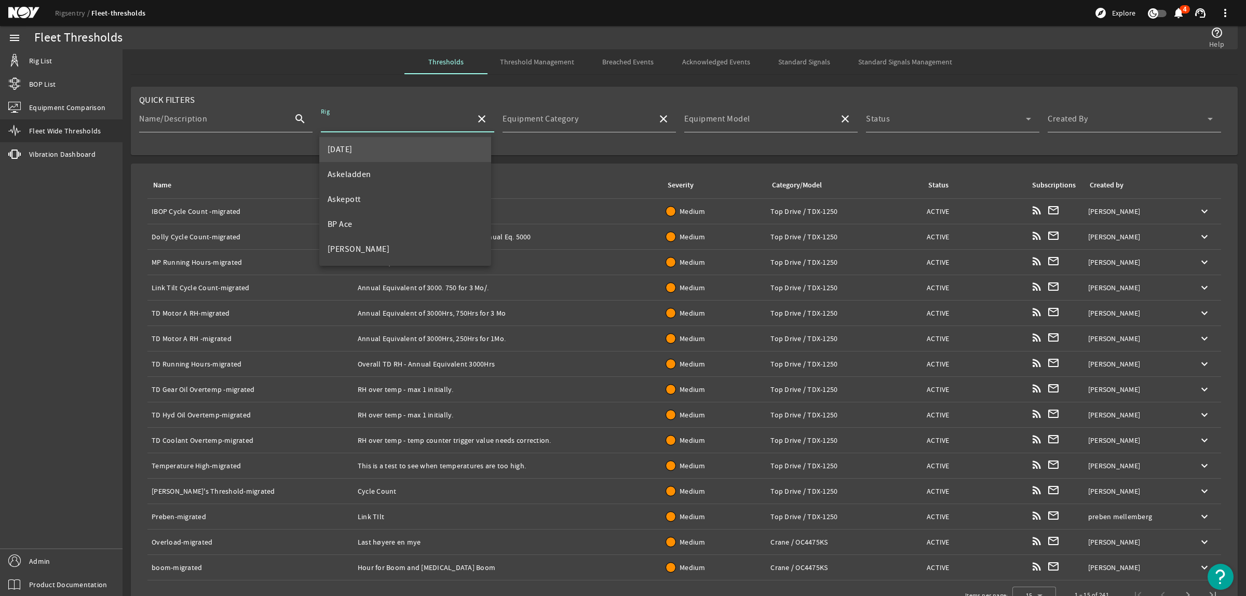
click at [363, 151] on mat-option "[DATE]" at bounding box center [405, 149] width 172 height 25
type input "[DATE]"
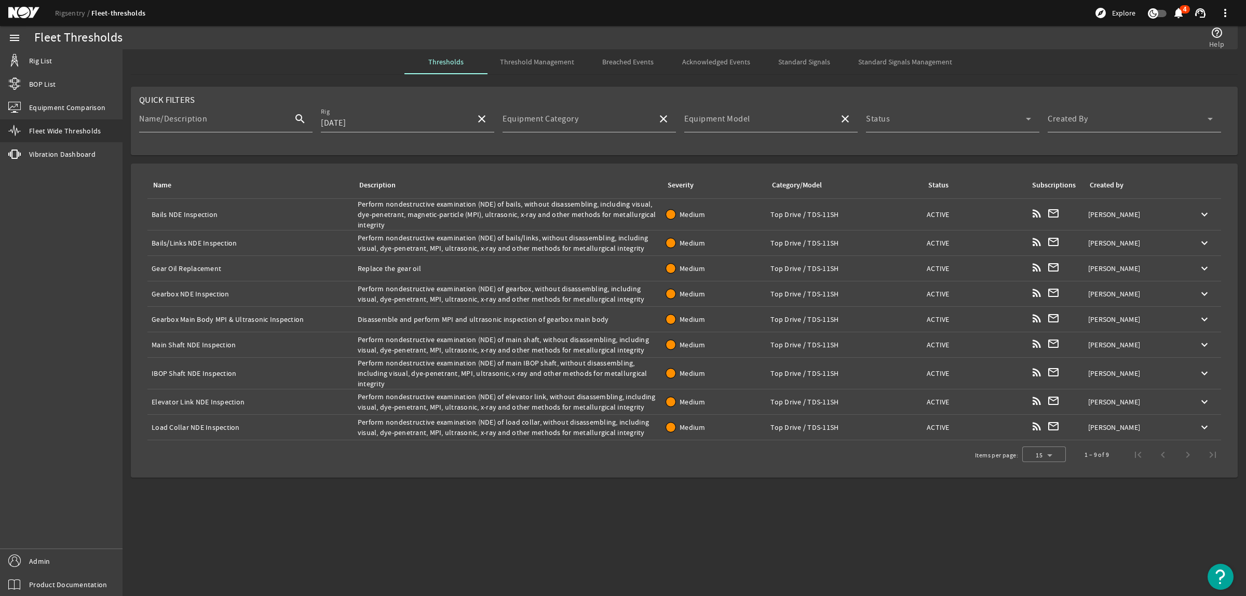
click at [299, 205] on td "Name: Bails NDE Inspection" at bounding box center [250, 215] width 206 height 32
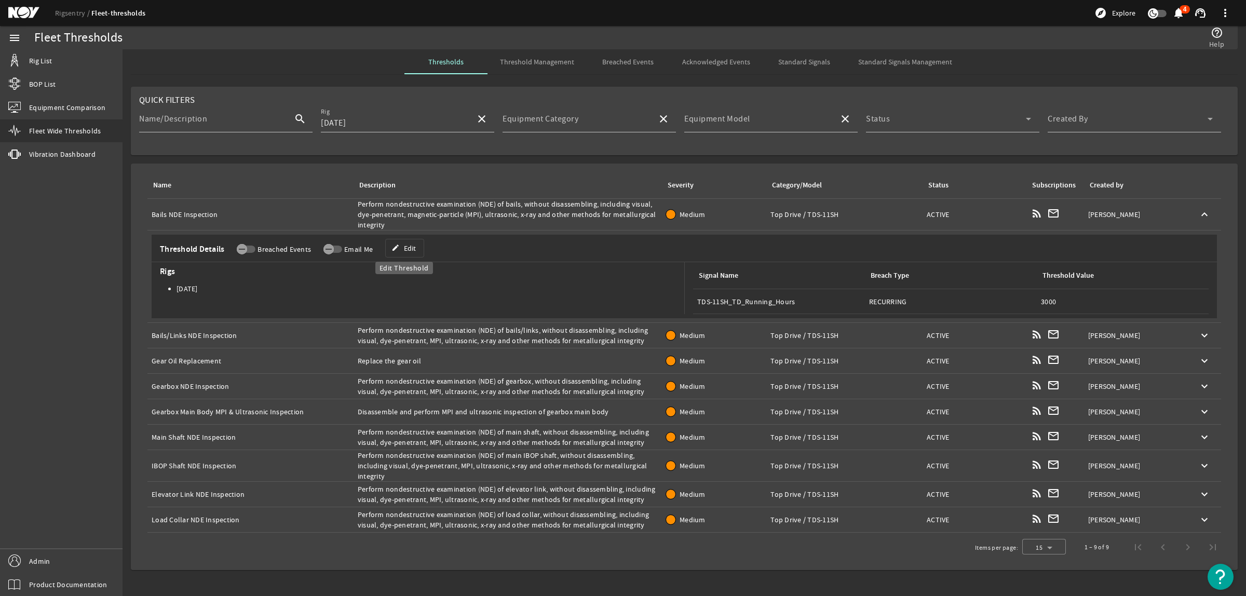
click at [419, 251] on span at bounding box center [405, 248] width 38 height 25
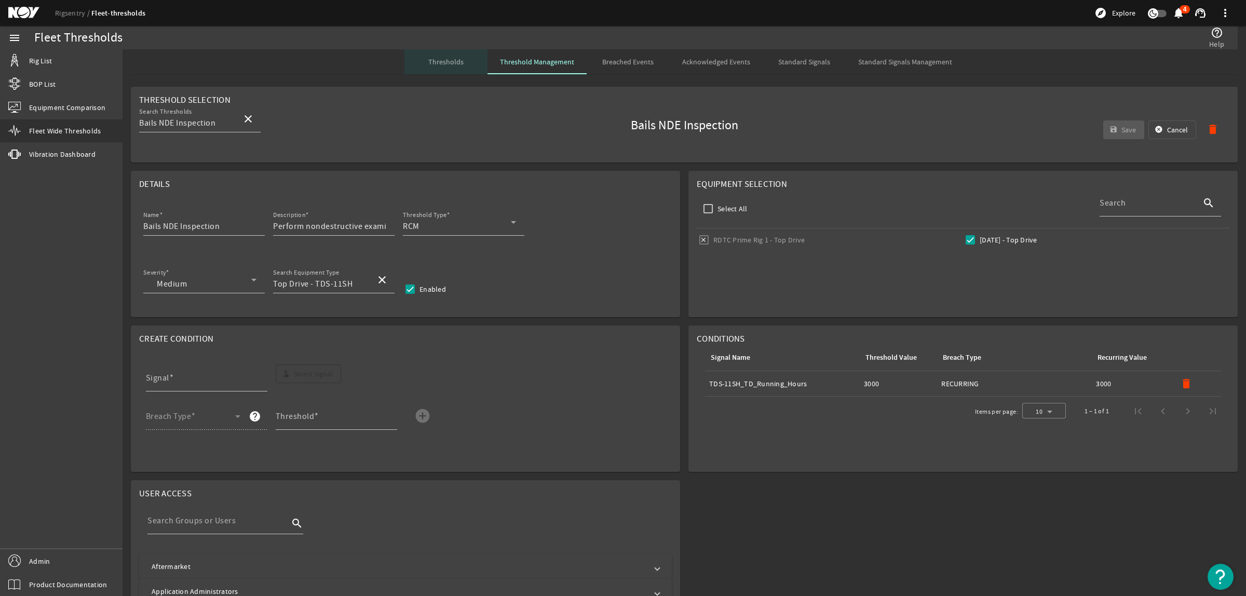
click at [439, 63] on span "Thresholds" at bounding box center [445, 61] width 35 height 7
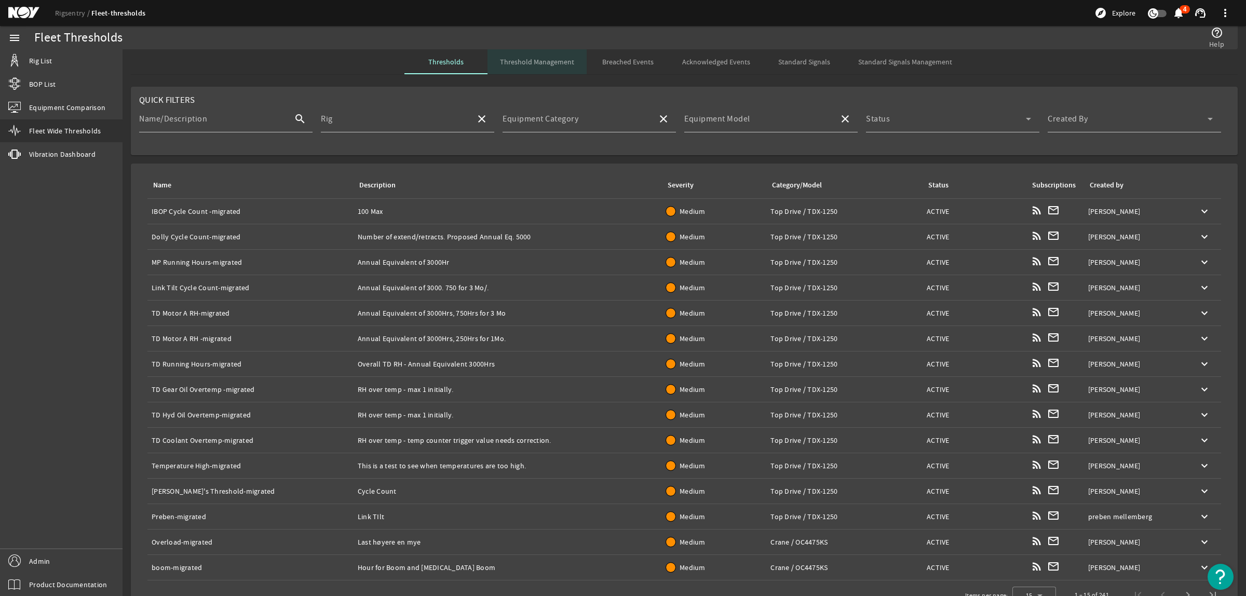
click at [544, 56] on span "Threshold Management" at bounding box center [537, 61] width 74 height 25
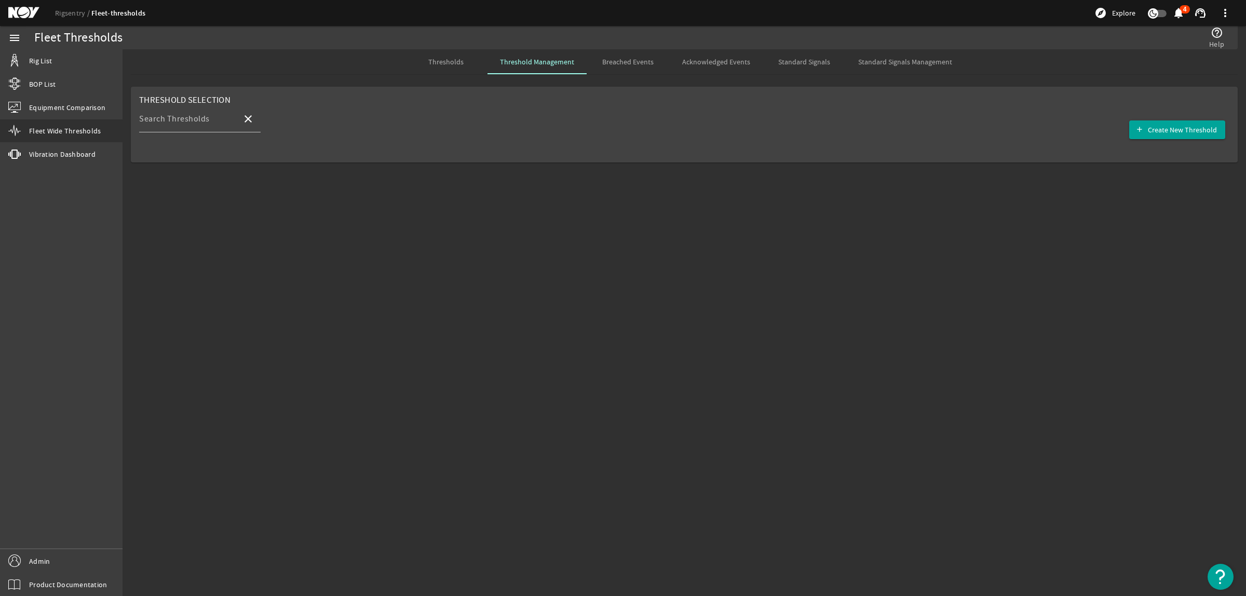
click at [455, 56] on span "Thresholds" at bounding box center [445, 61] width 35 height 25
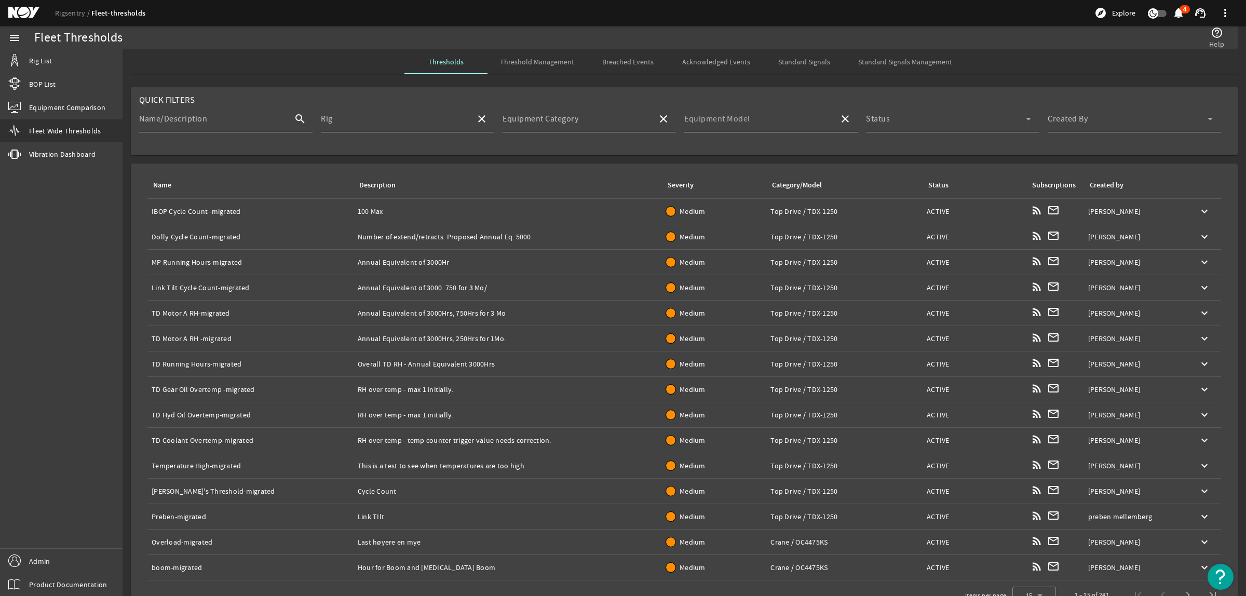
click at [689, 118] on mat-label "Equipment Model" at bounding box center [717, 119] width 66 height 10
click at [689, 118] on input "Equipment Model" at bounding box center [757, 123] width 146 height 12
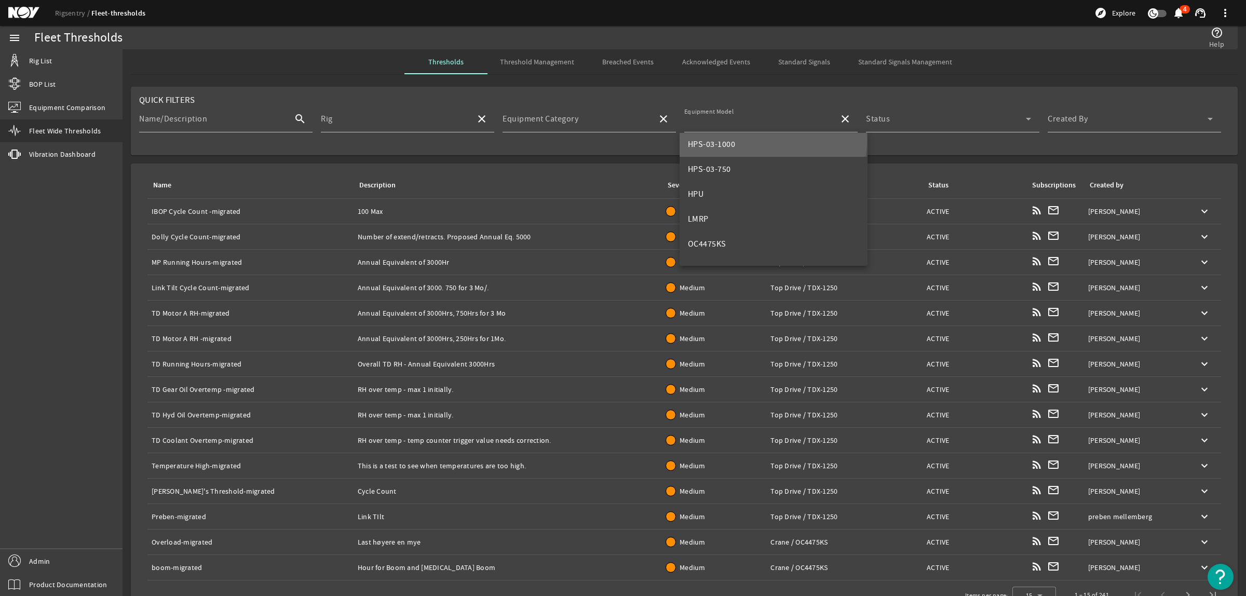
click at [736, 139] on mat-option "HPS-03-1000" at bounding box center [773, 144] width 188 height 25
type input "HPS-03-1000"
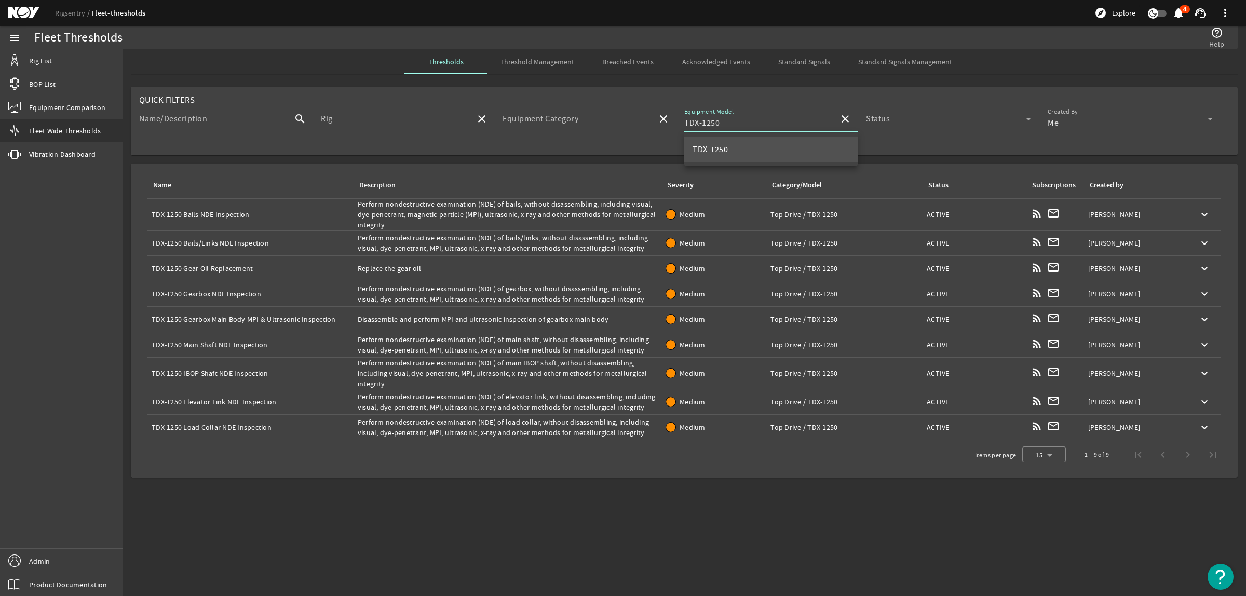
click at [764, 124] on input "TDX-1250" at bounding box center [757, 123] width 146 height 12
click at [839, 117] on mat-icon "close" at bounding box center [845, 119] width 12 height 12
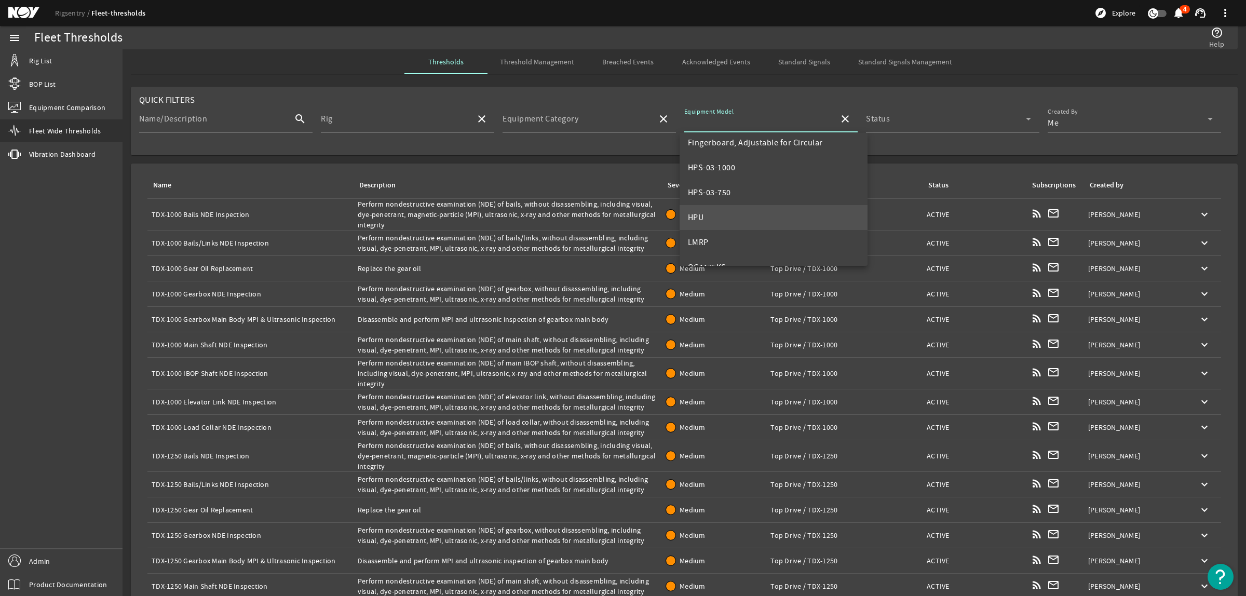
scroll to position [130, 0]
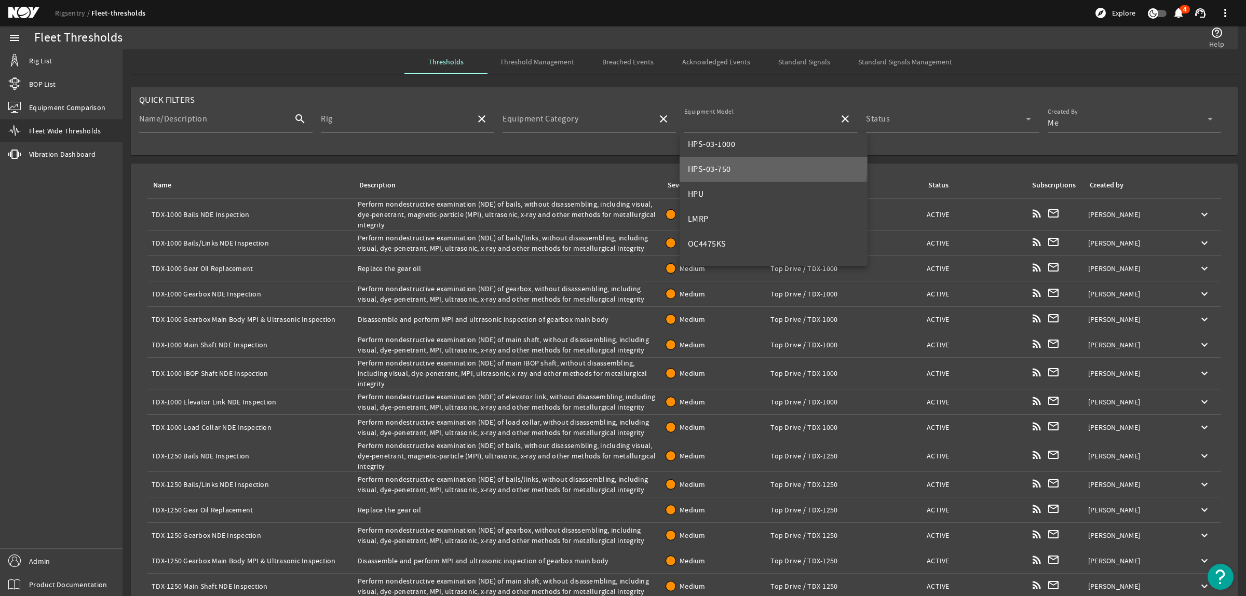
click at [741, 165] on mat-option "HPS-03-750" at bounding box center [773, 169] width 188 height 25
type input "HPS-03-750"
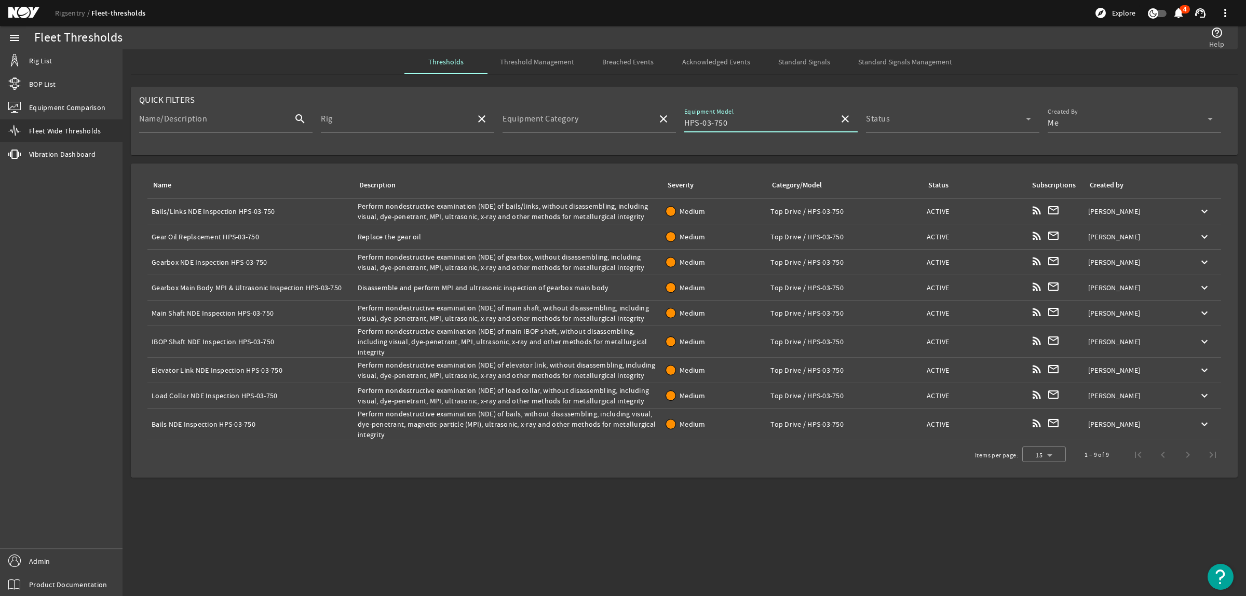
click at [501, 206] on div "Description: Perform nondestructive examination (NDE) of bails/links, without d…" at bounding box center [508, 211] width 300 height 21
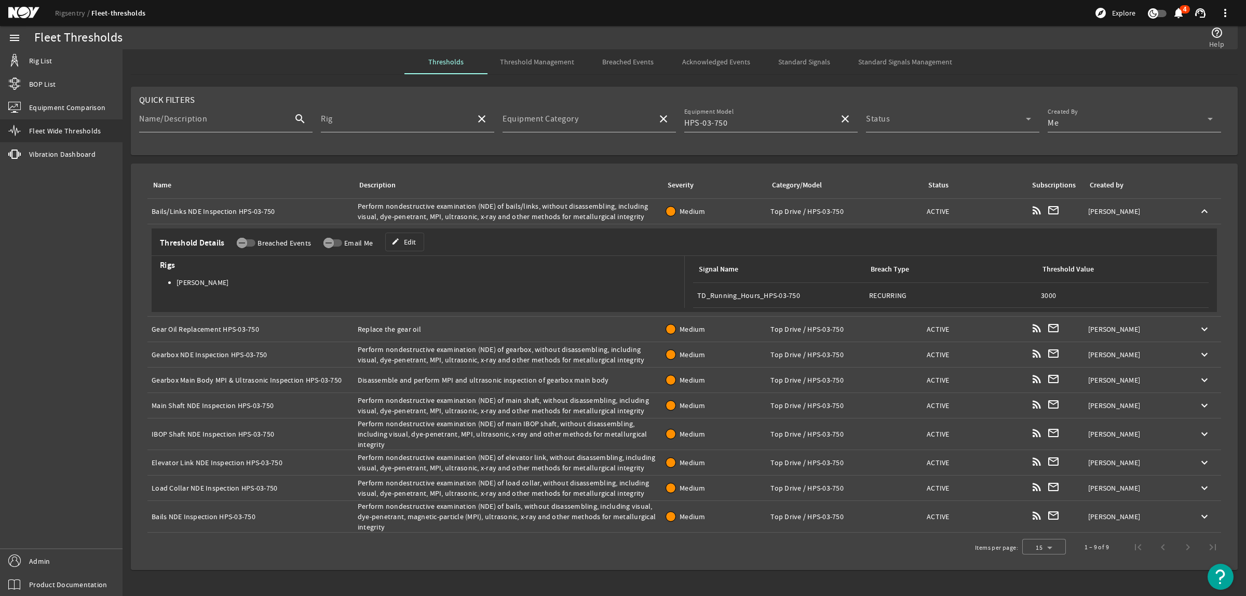
click at [540, 211] on div "Description: Perform nondestructive examination (NDE) of bails/links, without d…" at bounding box center [508, 211] width 300 height 21
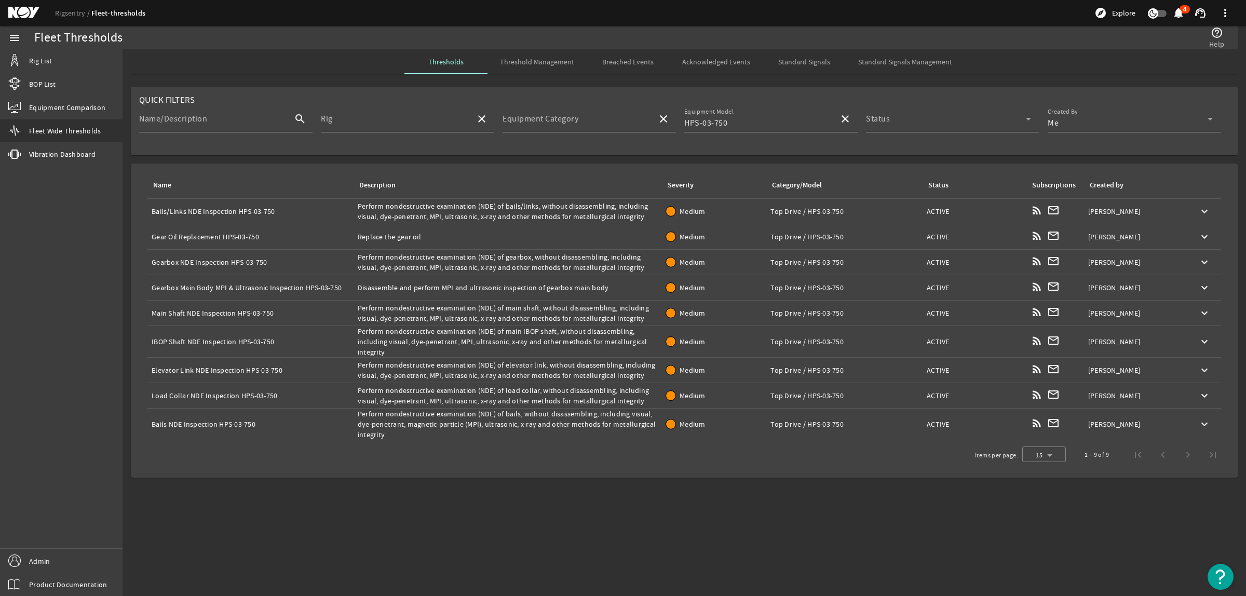
click at [307, 211] on div "Name: Bails/Links NDE Inspection HPS-03-750" at bounding box center [251, 211] width 198 height 10
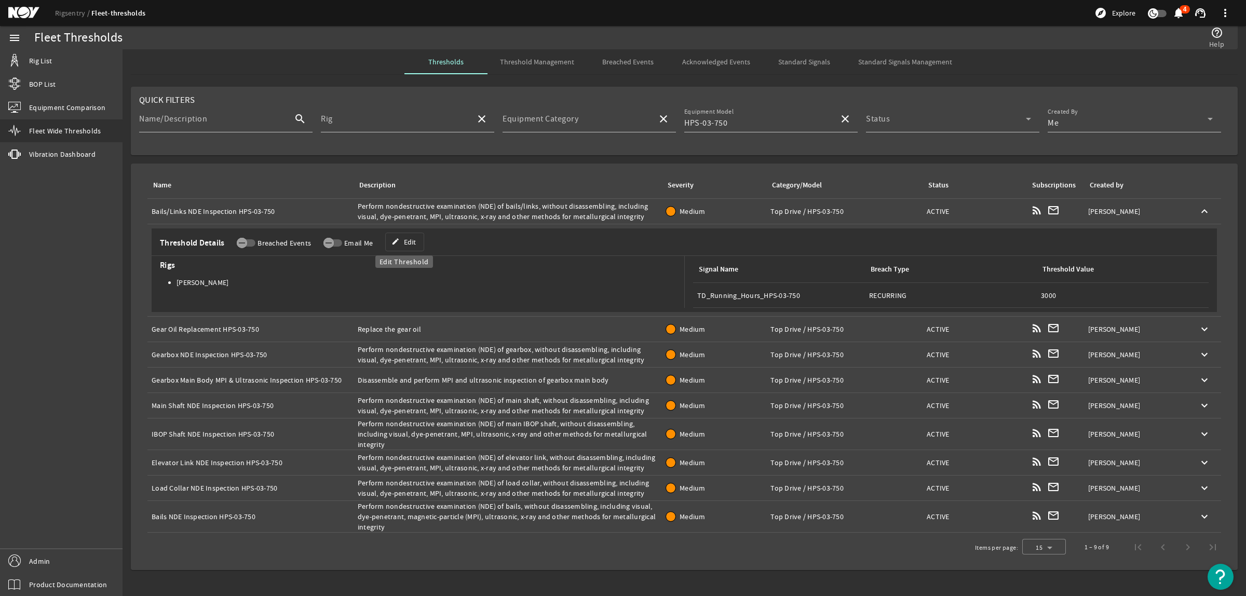
click at [409, 242] on span "Edit" at bounding box center [410, 242] width 12 height 10
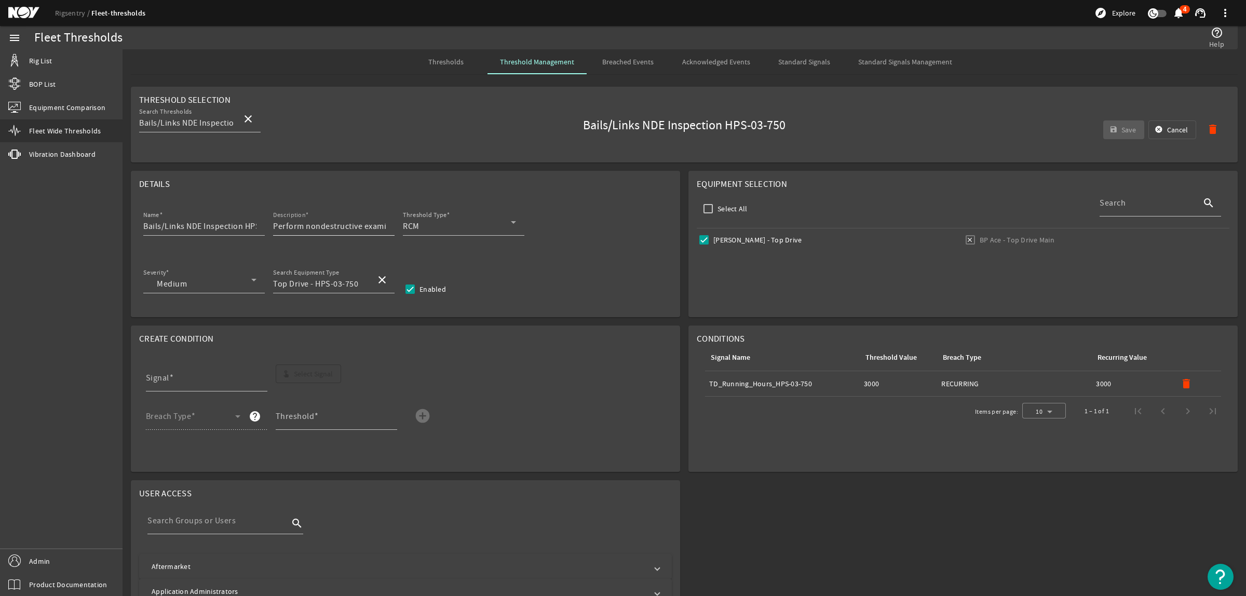
scroll to position [0, 31]
drag, startPoint x: 244, startPoint y: 225, endPoint x: 308, endPoint y: 233, distance: 64.3
click at [308, 233] on div "Name Bails/Links NDE Inspection HPS-03-750 Description Perform nondestructive e…" at bounding box center [405, 228] width 532 height 38
click at [143, 226] on input "Bails/Links NDE Inspection" at bounding box center [199, 226] width 113 height 12
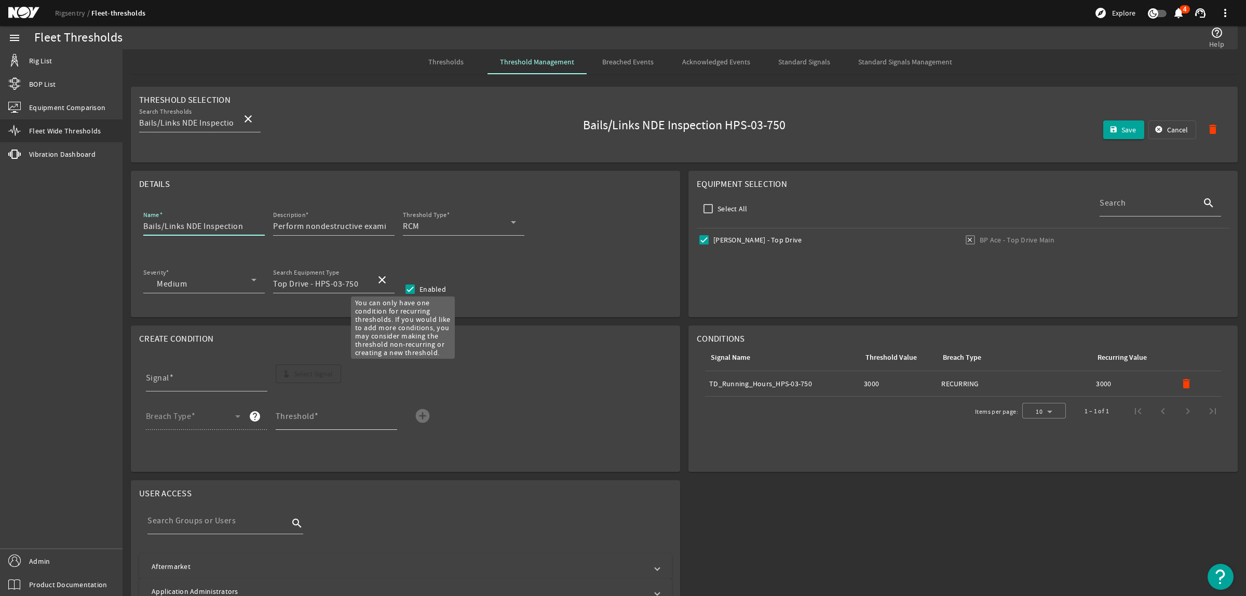
paste input "HPS-03-750"
type input "HPS-03-750 Bails/Links NDE Inspection"
click at [1180, 382] on mat-icon "delete" at bounding box center [1186, 383] width 12 height 12
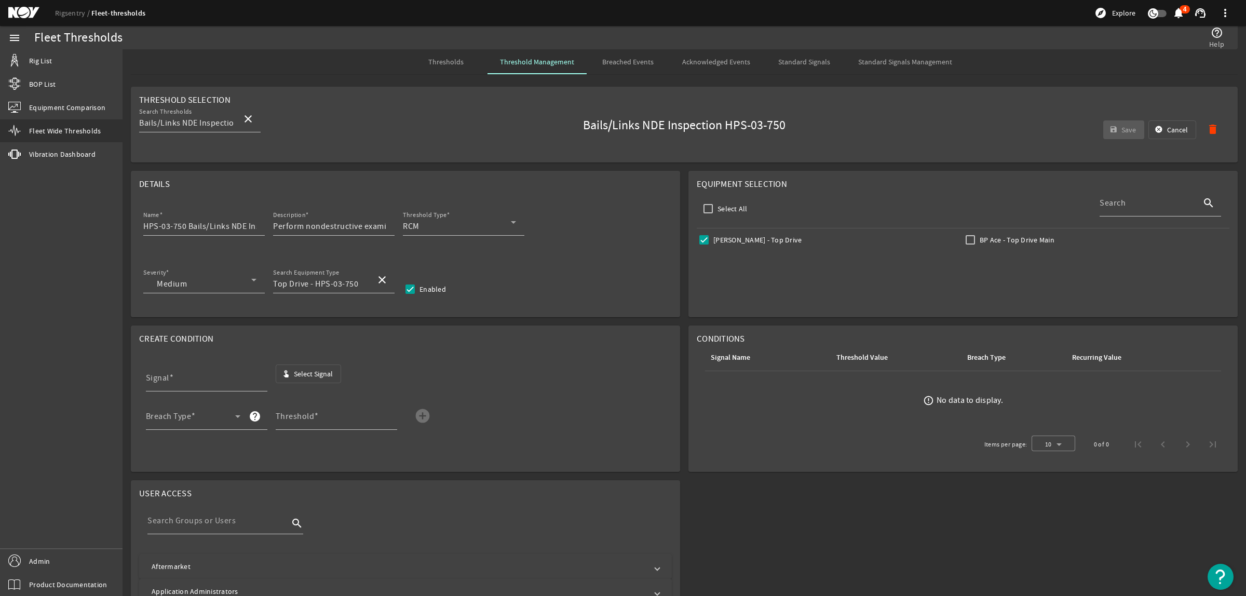
click at [327, 377] on span "Select Signal" at bounding box center [313, 373] width 39 height 10
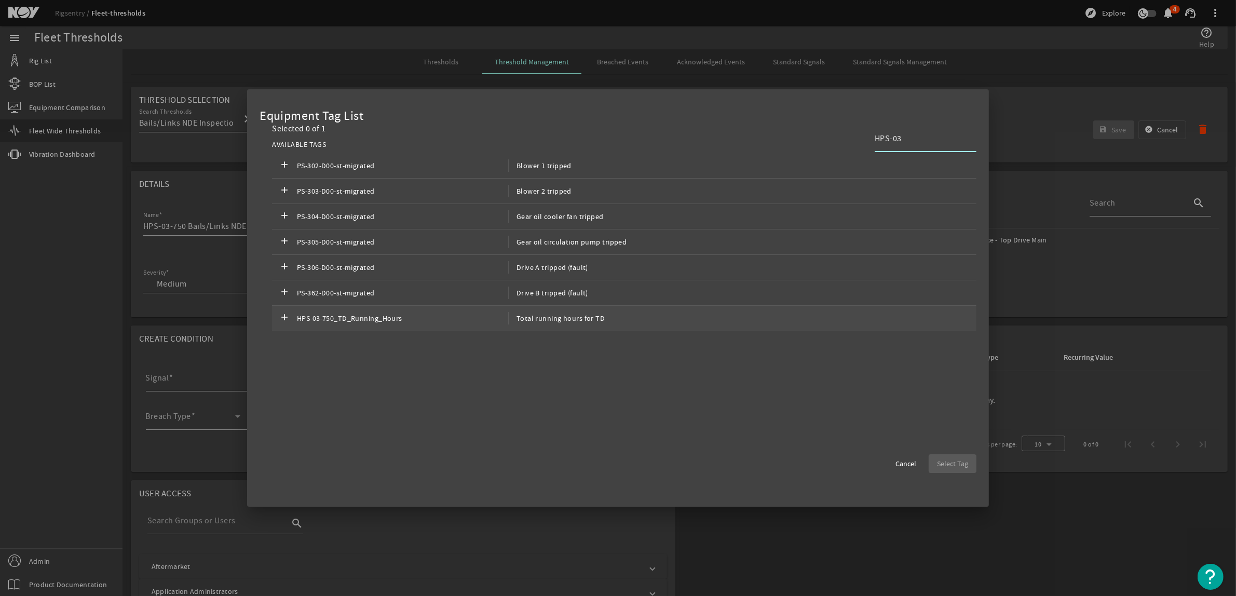
type input "HPS-03"
click at [395, 317] on span "HPS-03-750_TD_Running_Hours" at bounding box center [402, 318] width 211 height 12
click at [958, 468] on span "Select Tag" at bounding box center [952, 463] width 31 height 10
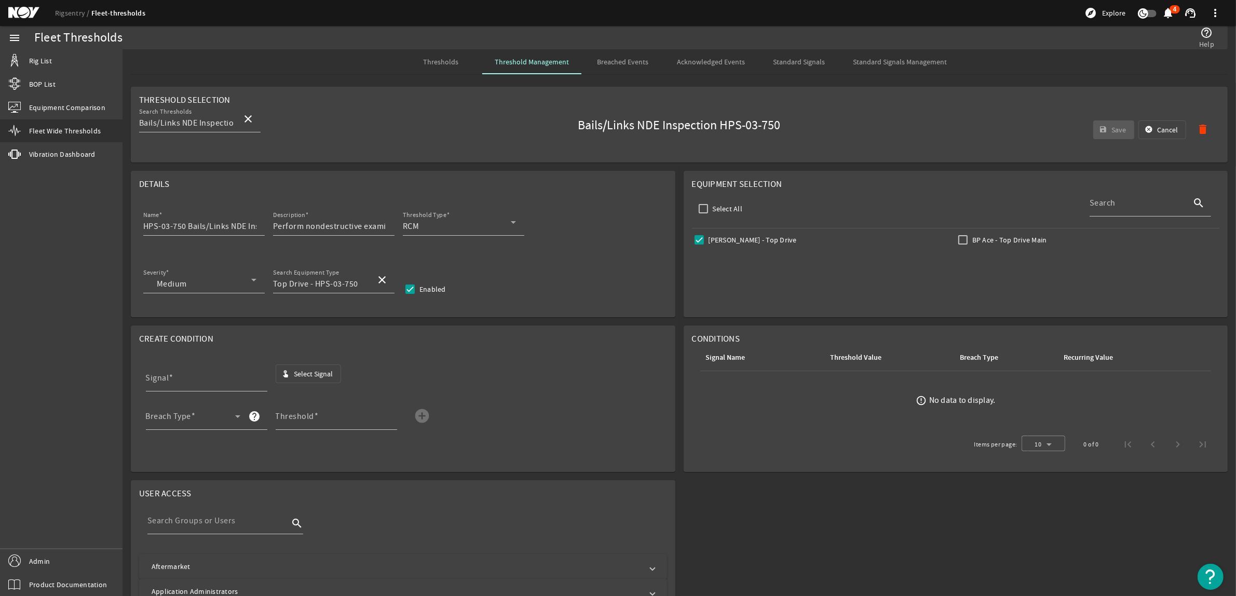
type input "HPS-03-750_TD_Running_Hours"
click at [201, 414] on div "Breach Type" at bounding box center [193, 416] width 94 height 27
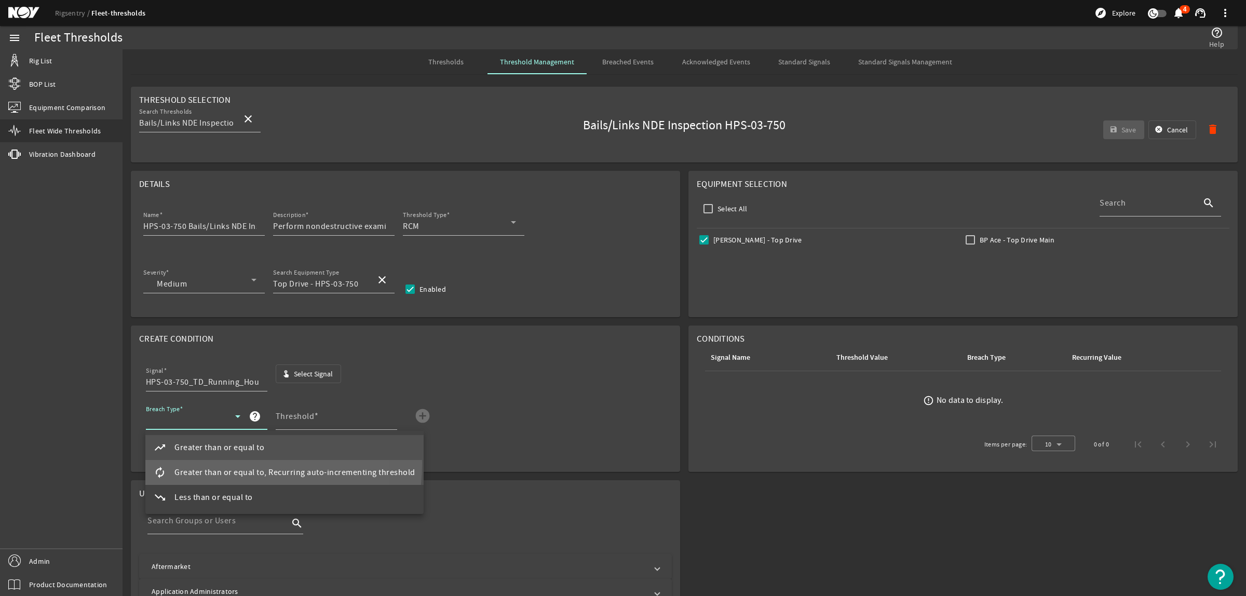
click at [208, 463] on mat-option "autorenew Greater than or equal to, Recurring auto-incrementing threshold" at bounding box center [284, 472] width 278 height 25
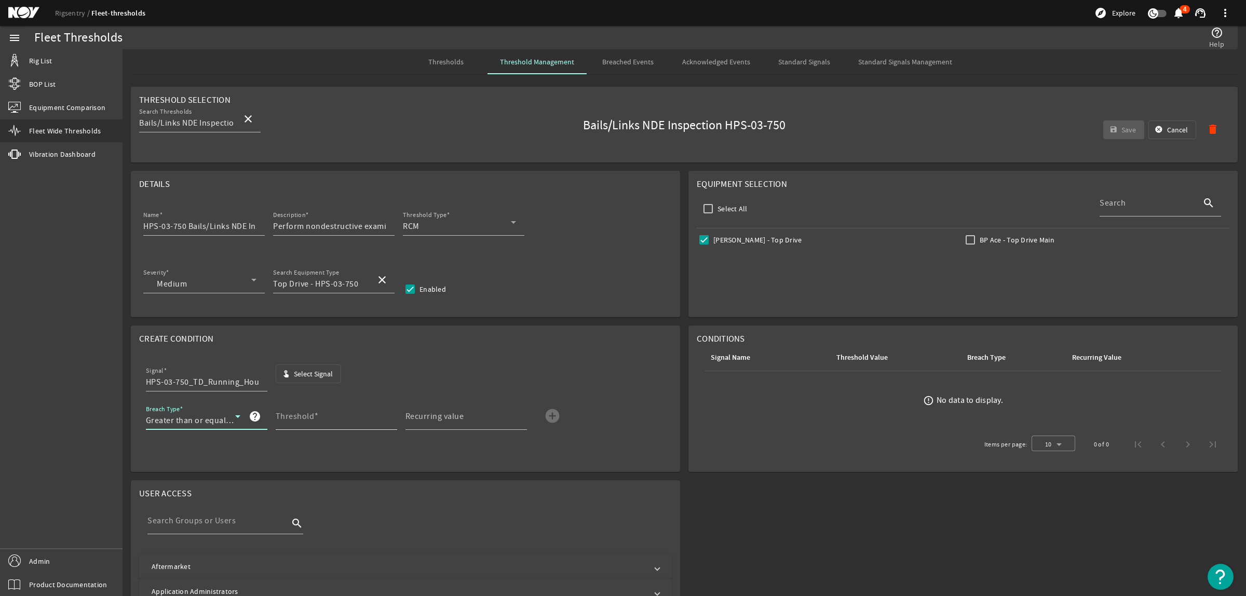
click at [294, 409] on div "Threshold" at bounding box center [332, 416] width 113 height 27
type input "3000"
click at [551, 416] on mat-icon "add_circle" at bounding box center [552, 415] width 17 height 17
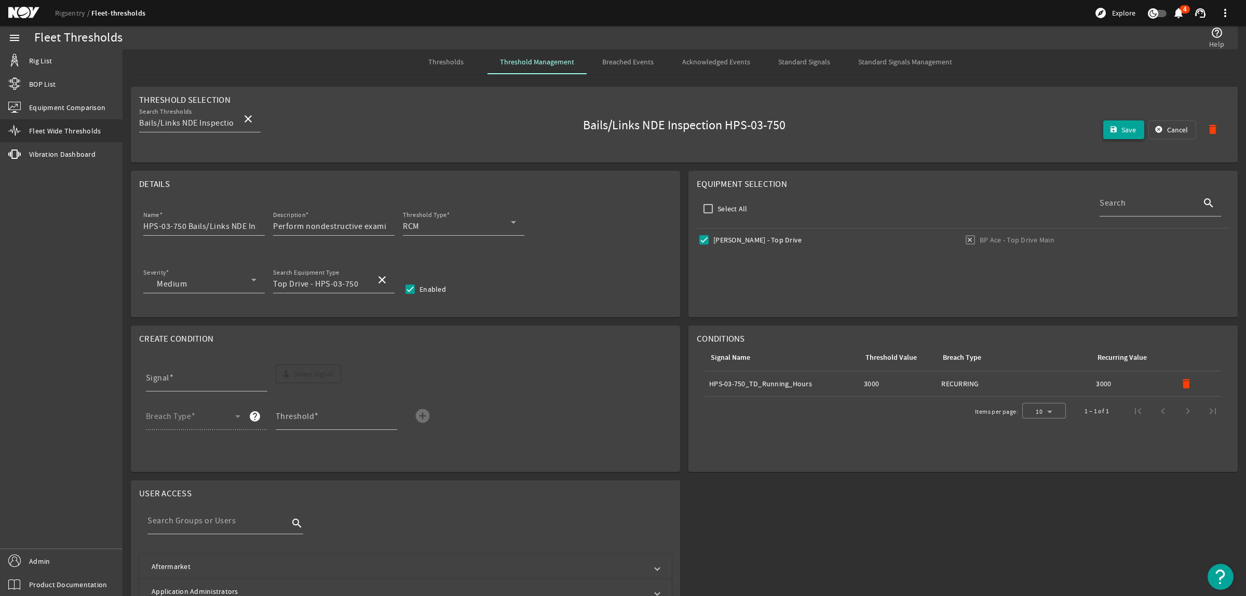
click at [1109, 127] on mat-icon "save" at bounding box center [1113, 130] width 8 height 8
click at [458, 60] on span "Thresholds" at bounding box center [445, 61] width 35 height 7
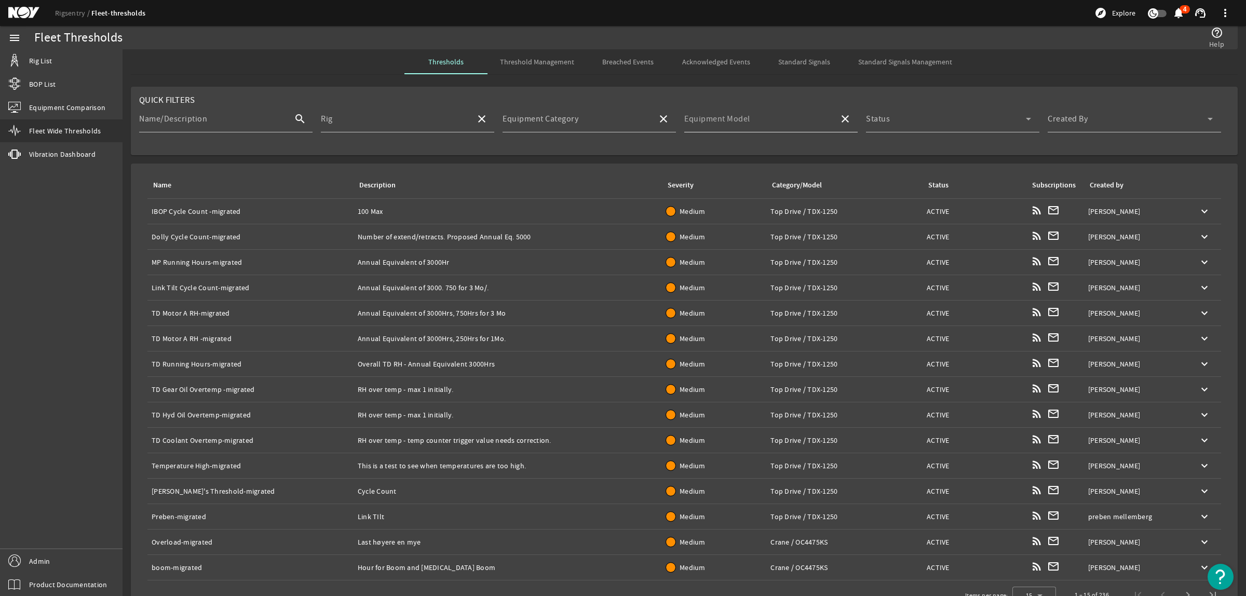
click at [748, 112] on div "Equipment Model" at bounding box center [757, 118] width 146 height 27
click at [736, 232] on mat-option "HPS-03-750" at bounding box center [773, 234] width 188 height 25
type input "HPS-03-750"
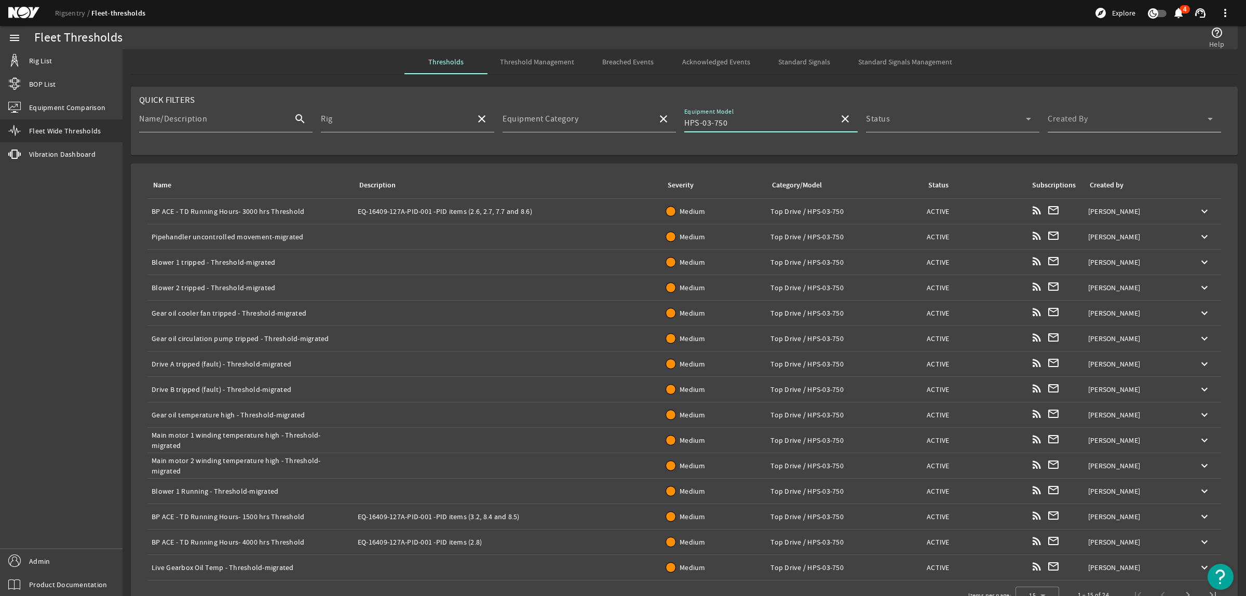
click at [1102, 125] on span at bounding box center [1127, 123] width 160 height 12
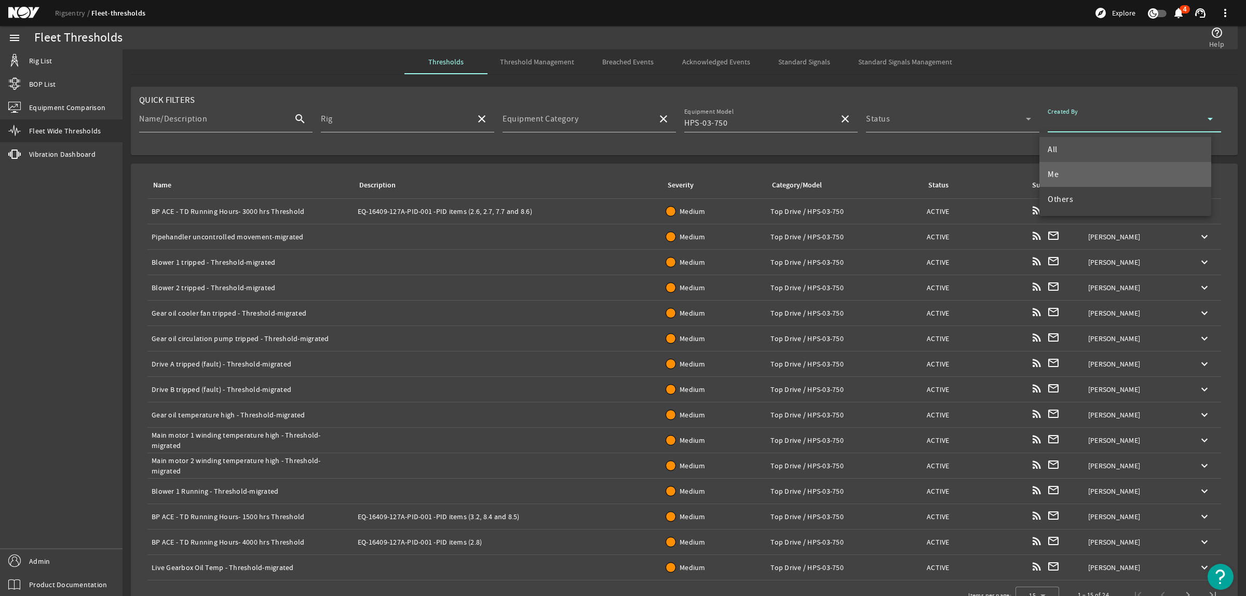
click at [1070, 171] on mat-option "Me" at bounding box center [1125, 174] width 172 height 25
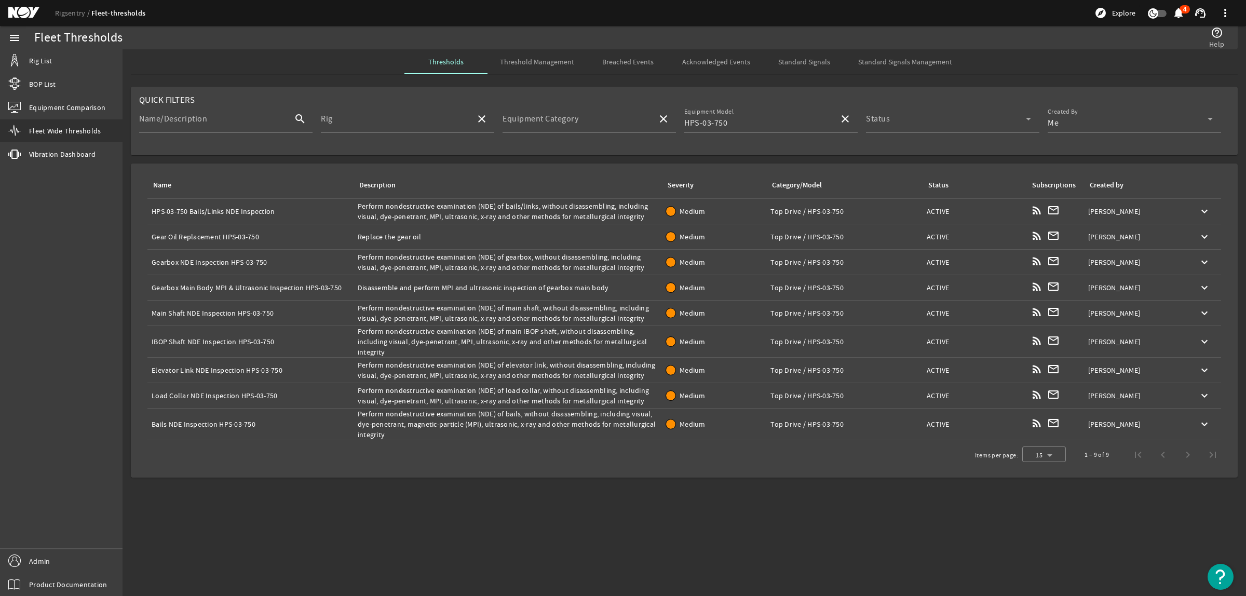
click at [432, 214] on div "Description: Perform nondestructive examination (NDE) of bails/links, without d…" at bounding box center [508, 211] width 300 height 21
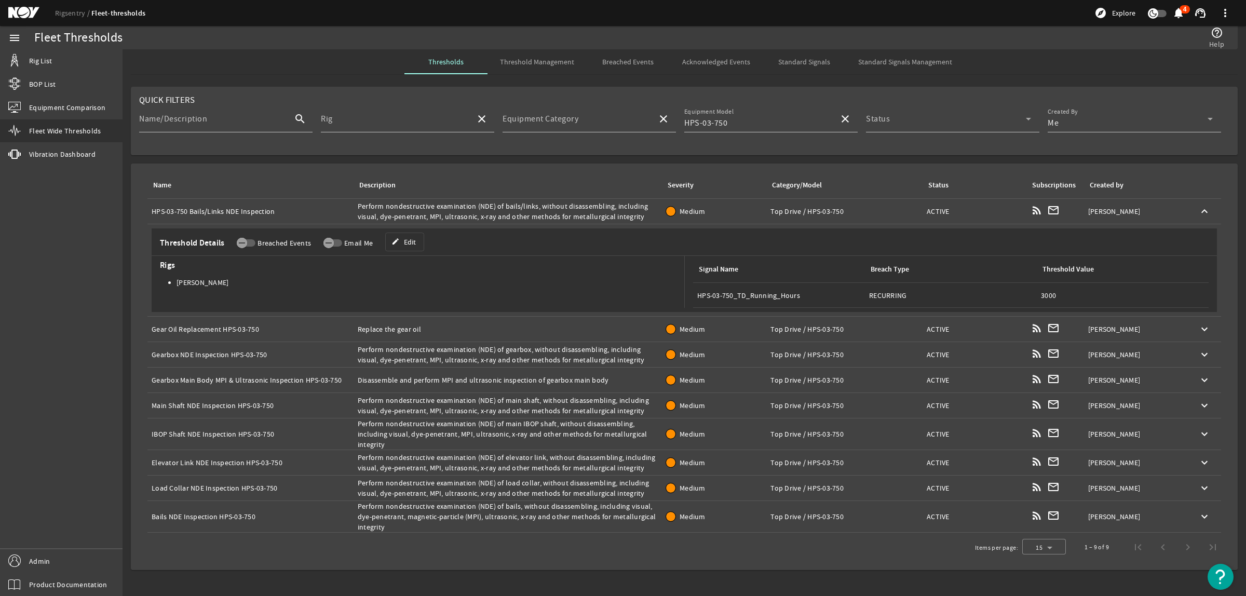
click at [448, 214] on div "Description: Perform nondestructive examination (NDE) of bails/links, without d…" at bounding box center [508, 211] width 300 height 21
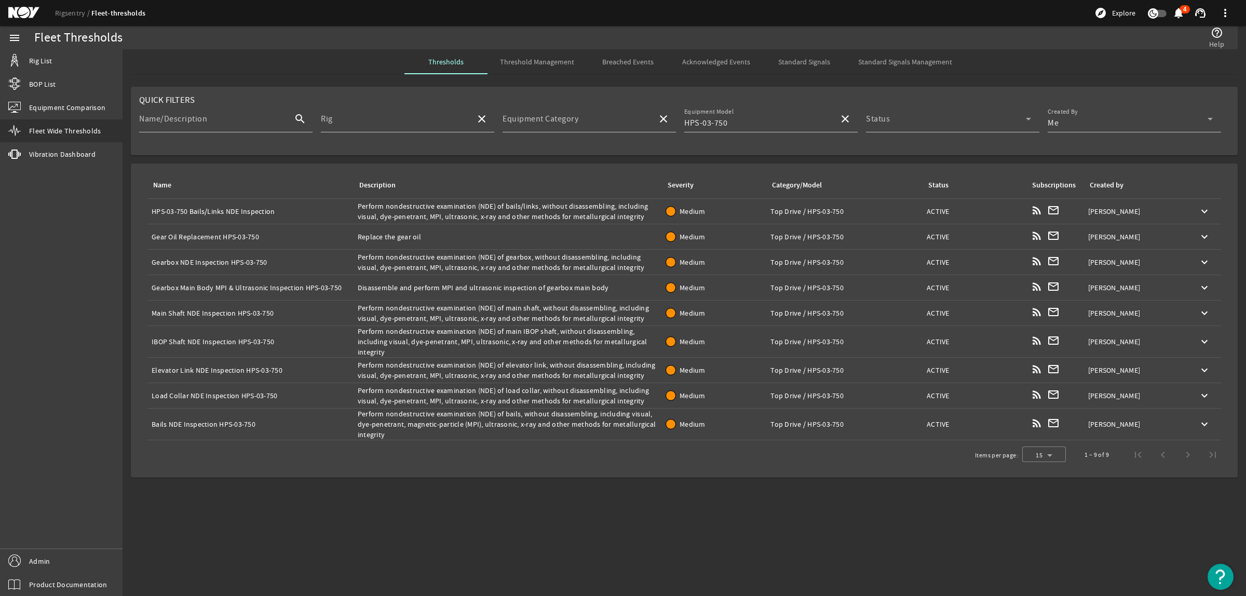
click at [312, 239] on div "Name: Gear Oil Replacement HPS-03-750" at bounding box center [251, 236] width 198 height 10
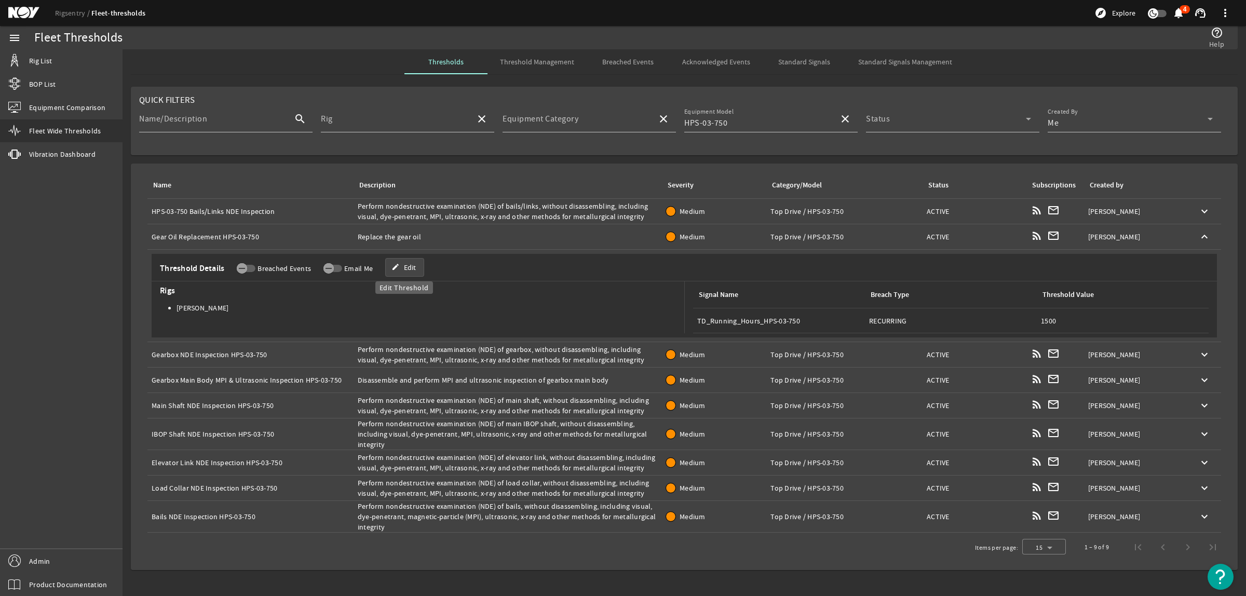
click at [398, 267] on mat-icon "edit" at bounding box center [395, 267] width 8 height 8
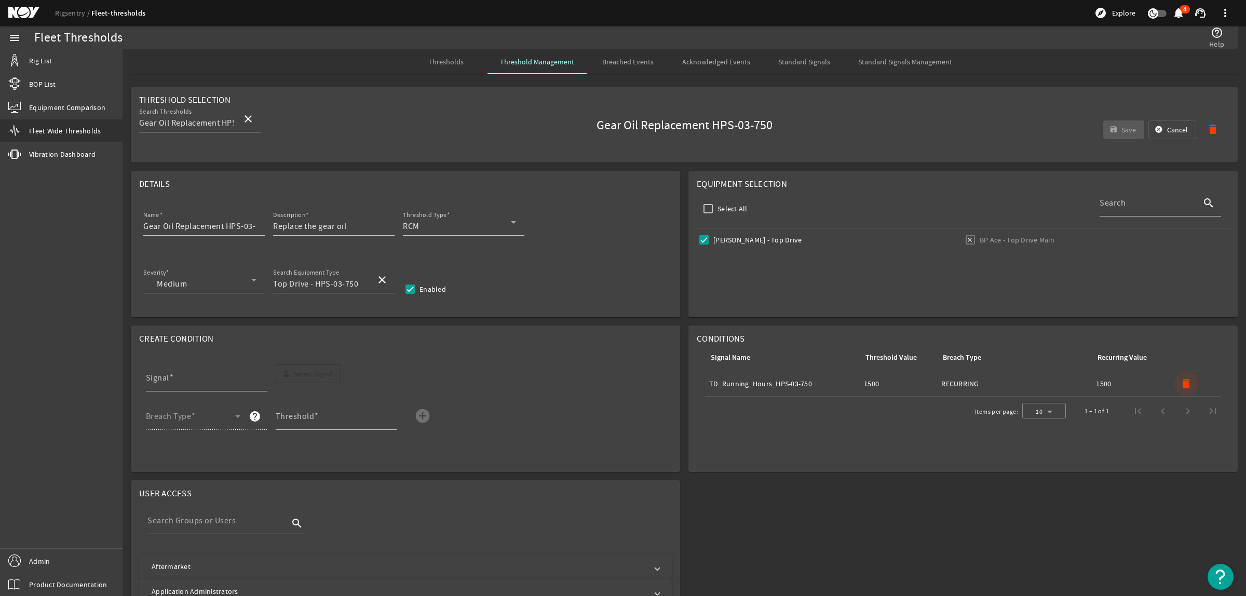
click at [1180, 385] on mat-icon "delete" at bounding box center [1186, 383] width 12 height 12
drag, startPoint x: 226, startPoint y: 227, endPoint x: 321, endPoint y: 234, distance: 95.2
click at [321, 234] on div "Name Gear Oil Replacement HPS-03-750 Description Replace the gear oil Threshold…" at bounding box center [405, 228] width 532 height 38
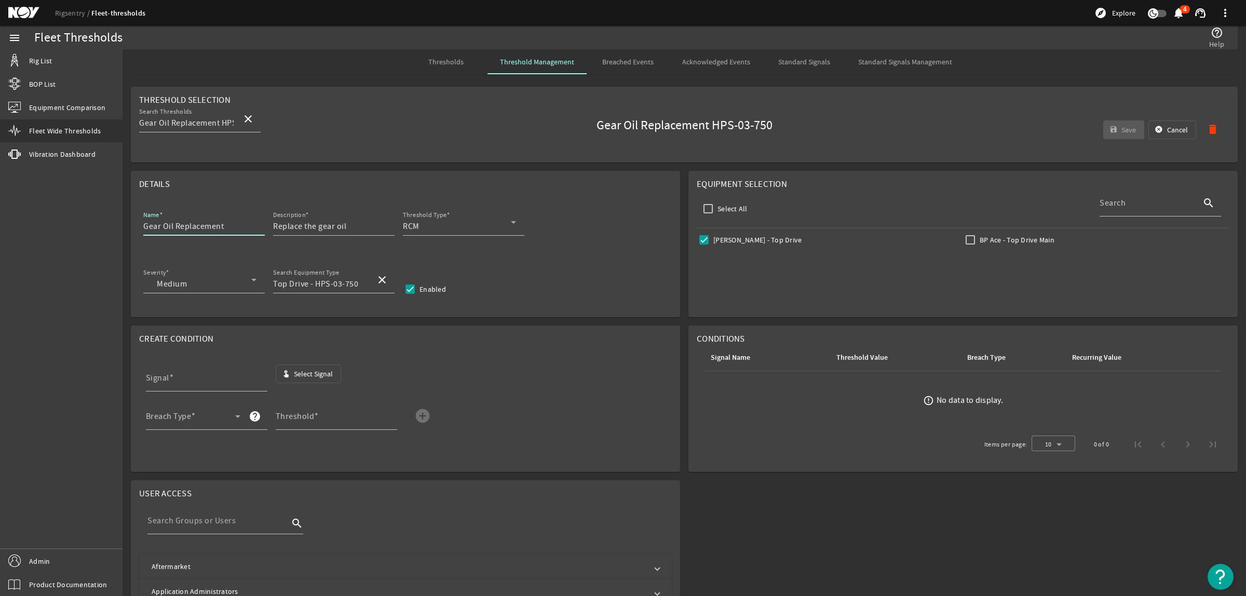
click at [143, 224] on input "Gear Oil Replacement" at bounding box center [199, 226] width 113 height 12
paste input "HPS-03-750"
type input "HPS-03-750 Gear Oil Replacement"
click at [324, 371] on span "Select Signal" at bounding box center [313, 373] width 39 height 10
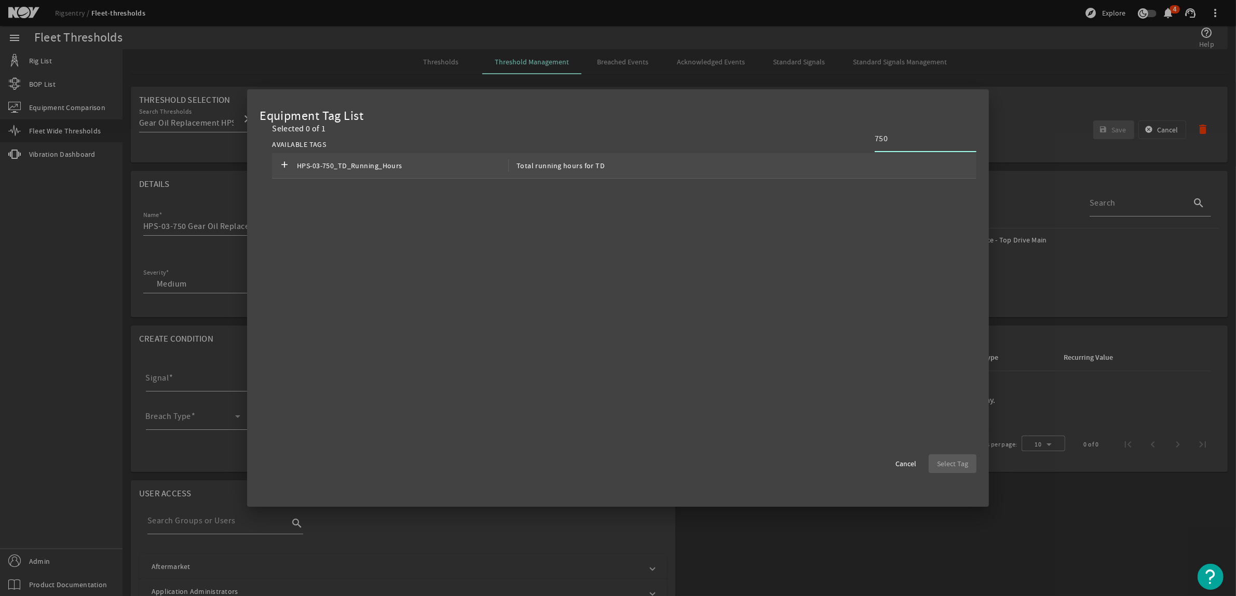
type input "750"
click at [491, 165] on span "HPS-03-750_TD_Running_Hours" at bounding box center [402, 165] width 211 height 12
click at [940, 465] on span "Select Tag" at bounding box center [952, 463] width 31 height 10
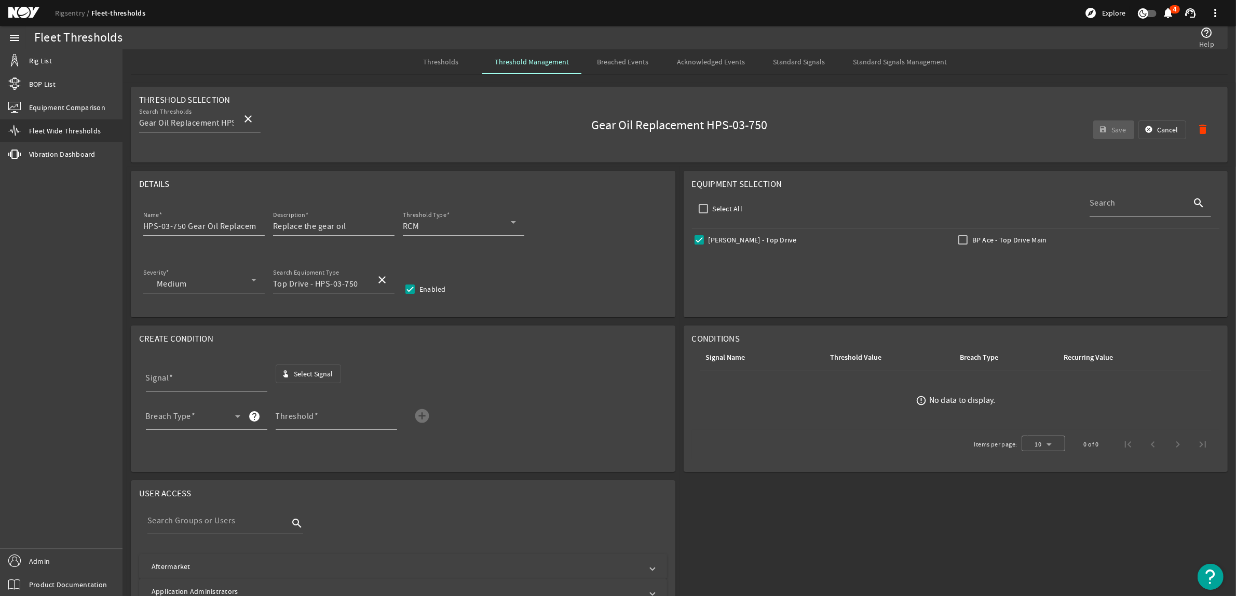
type input "HPS-03-750_TD_Running_Hours"
click at [221, 417] on span at bounding box center [190, 420] width 89 height 12
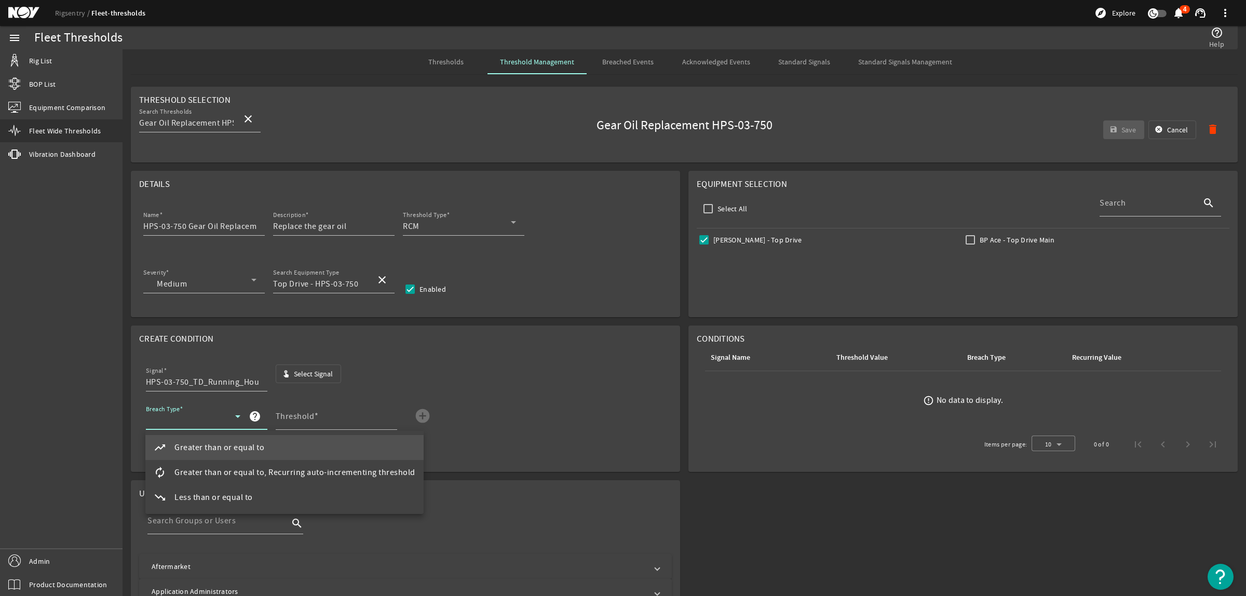
drag, startPoint x: 233, startPoint y: 480, endPoint x: 255, endPoint y: 455, distance: 33.8
click at [233, 479] on mat-option "autorenew Greater than or equal to, Recurring auto-incrementing threshold" at bounding box center [284, 472] width 278 height 25
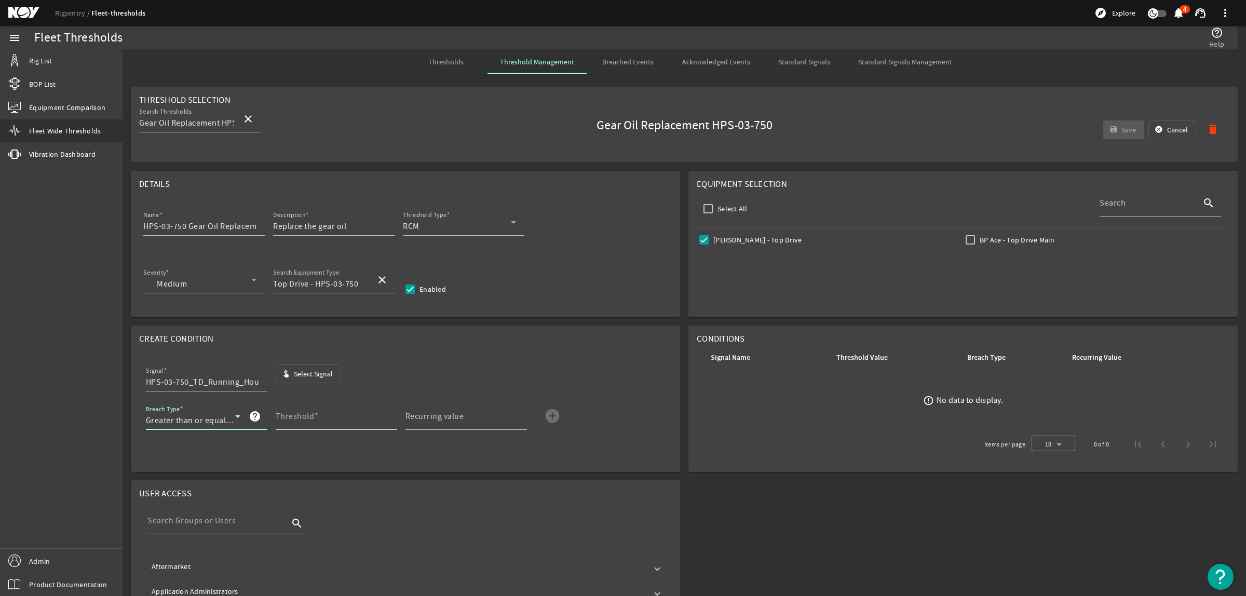
click at [309, 416] on mat-label "Threshold" at bounding box center [295, 416] width 39 height 10
click at [309, 416] on input "Threshold" at bounding box center [332, 420] width 113 height 12
type input "1500"
click at [450, 418] on mat-label "Recurring value" at bounding box center [434, 416] width 59 height 10
click at [450, 418] on input "Recurring value" at bounding box center [461, 420] width 113 height 12
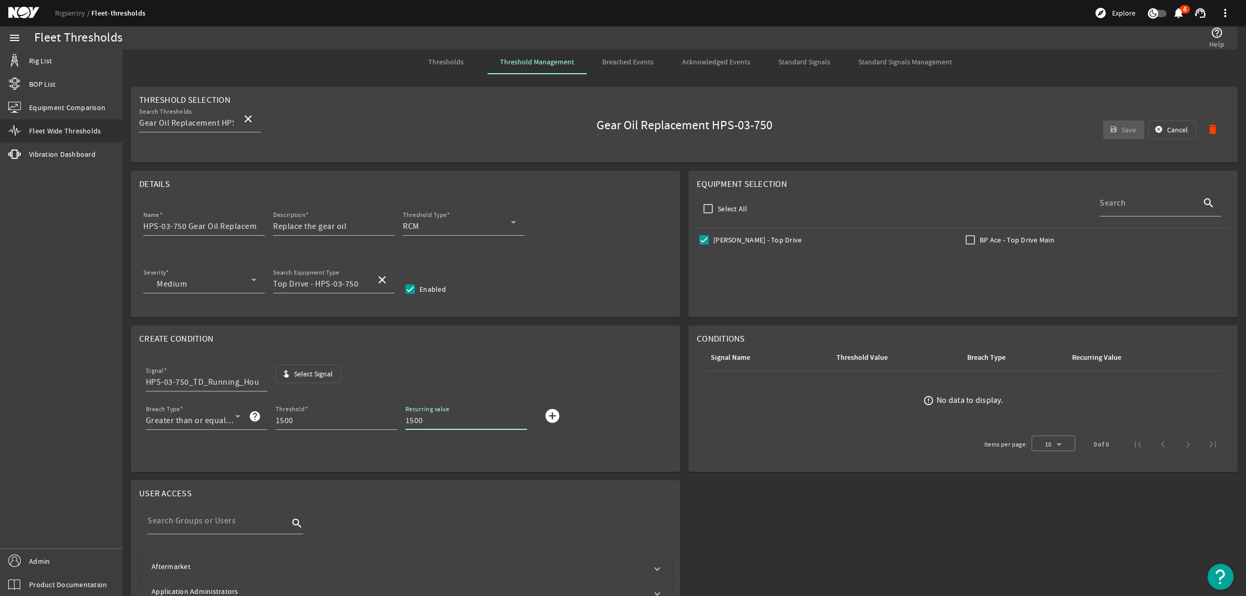
type input "1500"
click at [544, 416] on mat-icon "add_circle" at bounding box center [552, 415] width 17 height 17
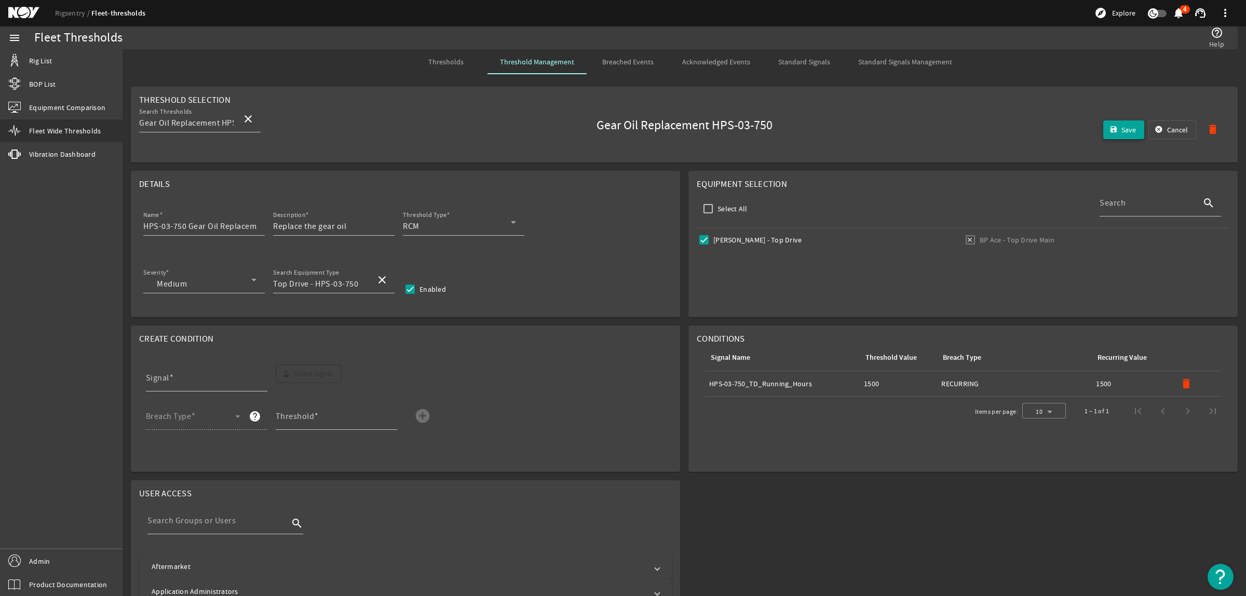
click at [1122, 132] on span "Save" at bounding box center [1128, 130] width 15 height 10
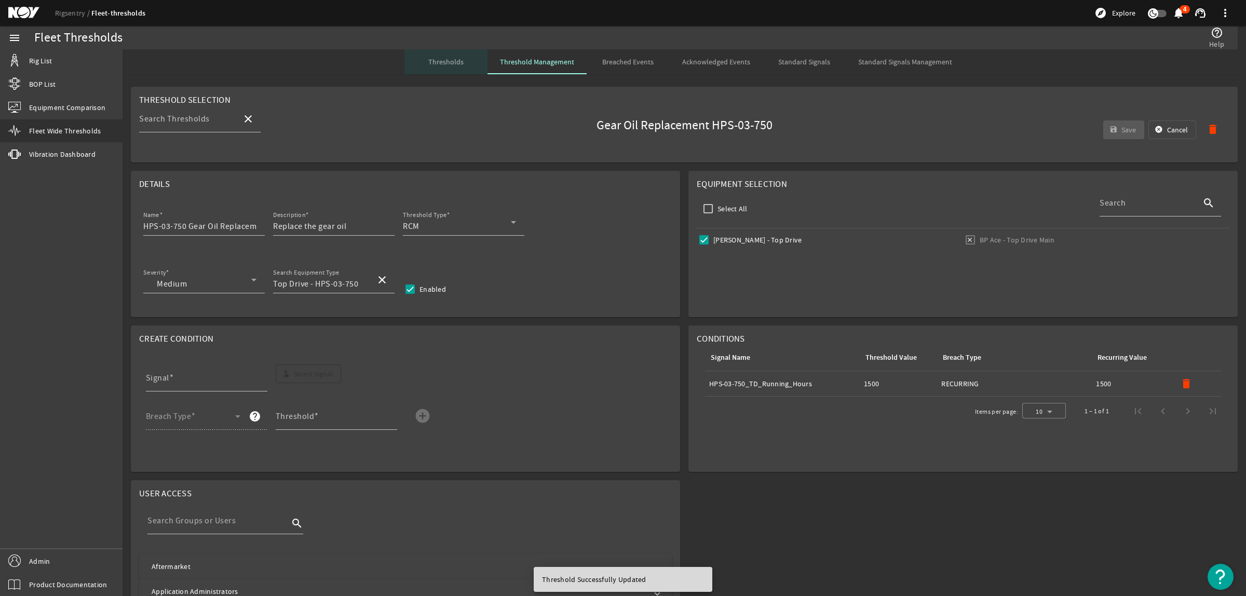
click at [447, 60] on span "Thresholds" at bounding box center [445, 61] width 35 height 7
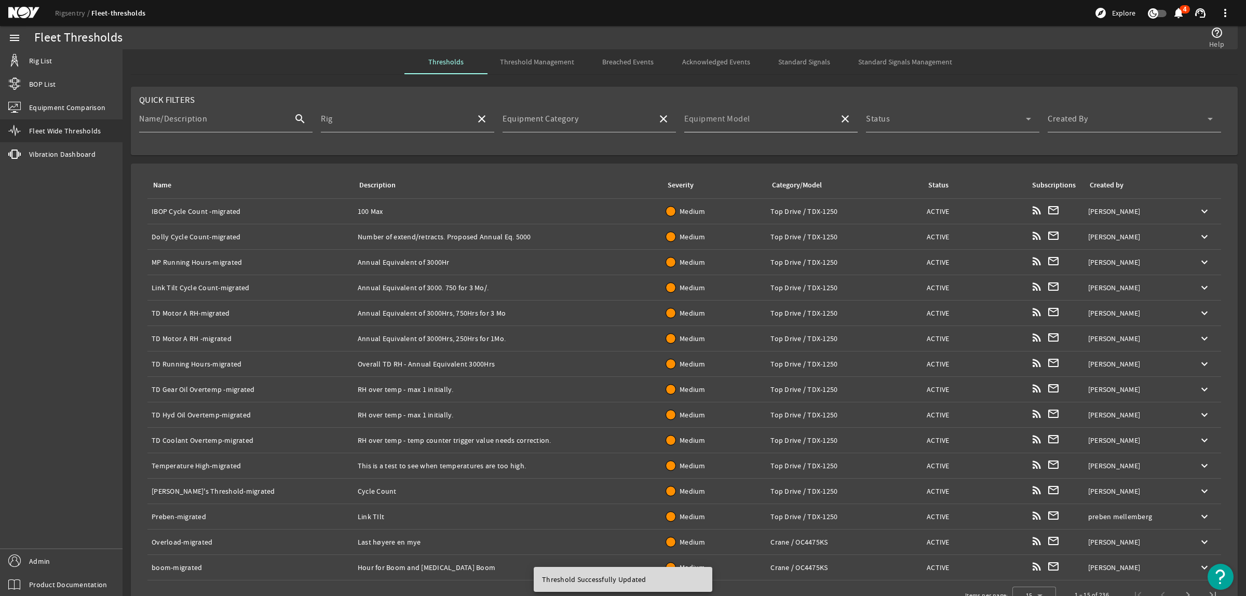
click at [743, 118] on mat-label "Equipment Model" at bounding box center [717, 119] width 66 height 10
click at [743, 118] on input "Equipment Model" at bounding box center [757, 123] width 146 height 12
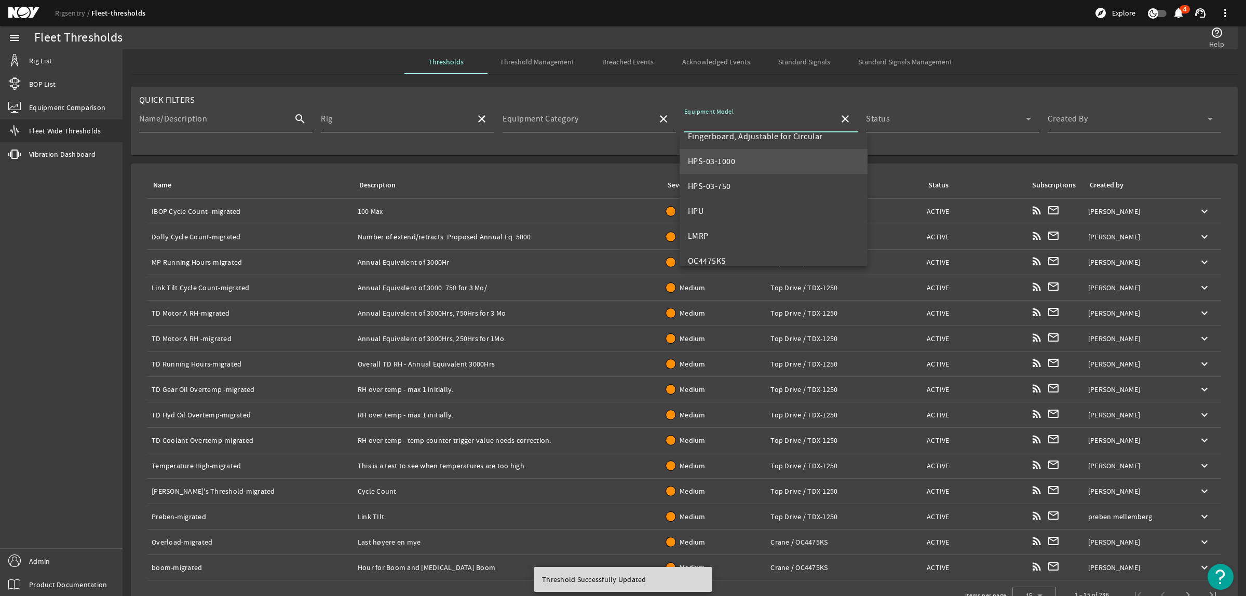
scroll to position [65, 0]
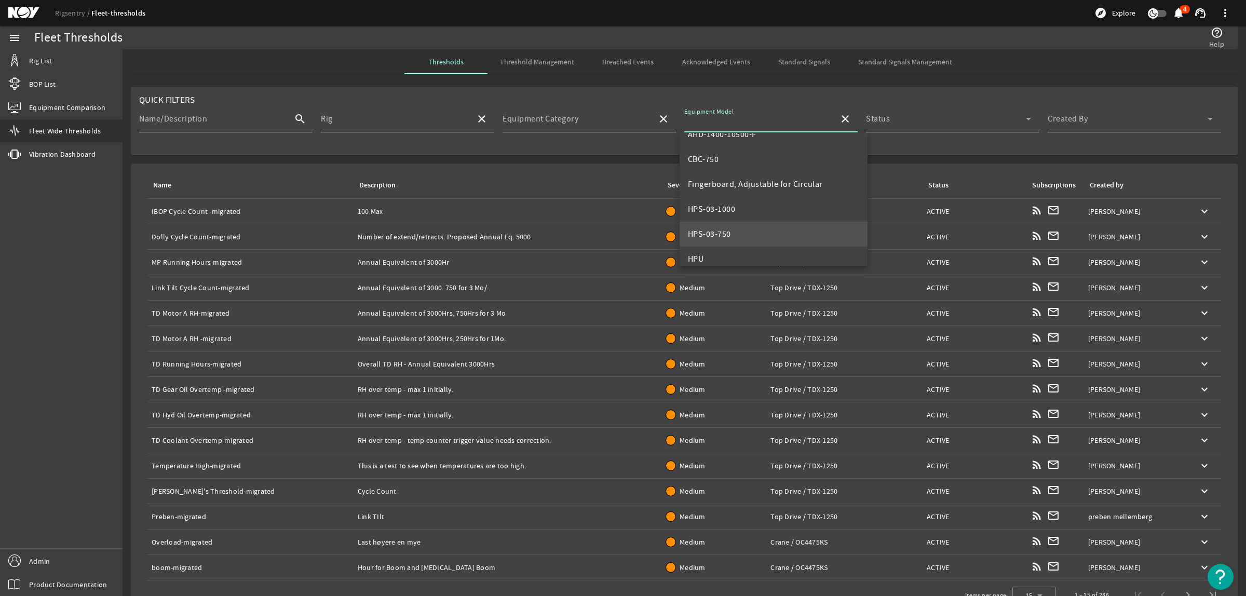
click at [740, 229] on mat-option "HPS-03-750" at bounding box center [773, 234] width 188 height 25
type input "HPS-03-750"
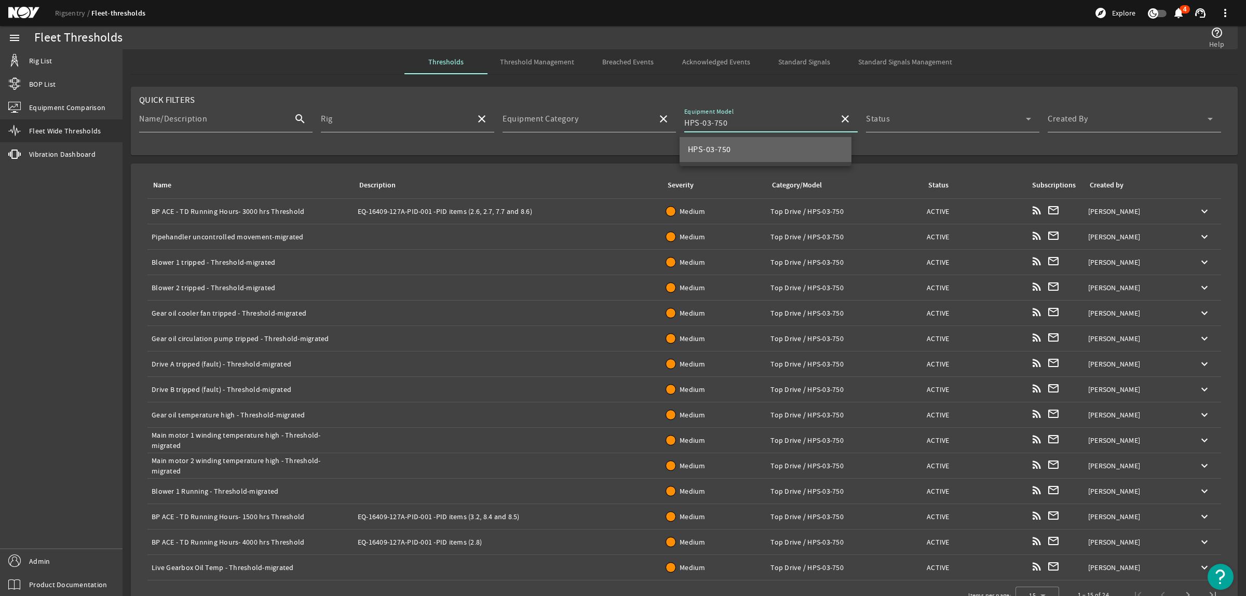
scroll to position [0, 0]
click at [1131, 125] on span at bounding box center [1127, 123] width 160 height 12
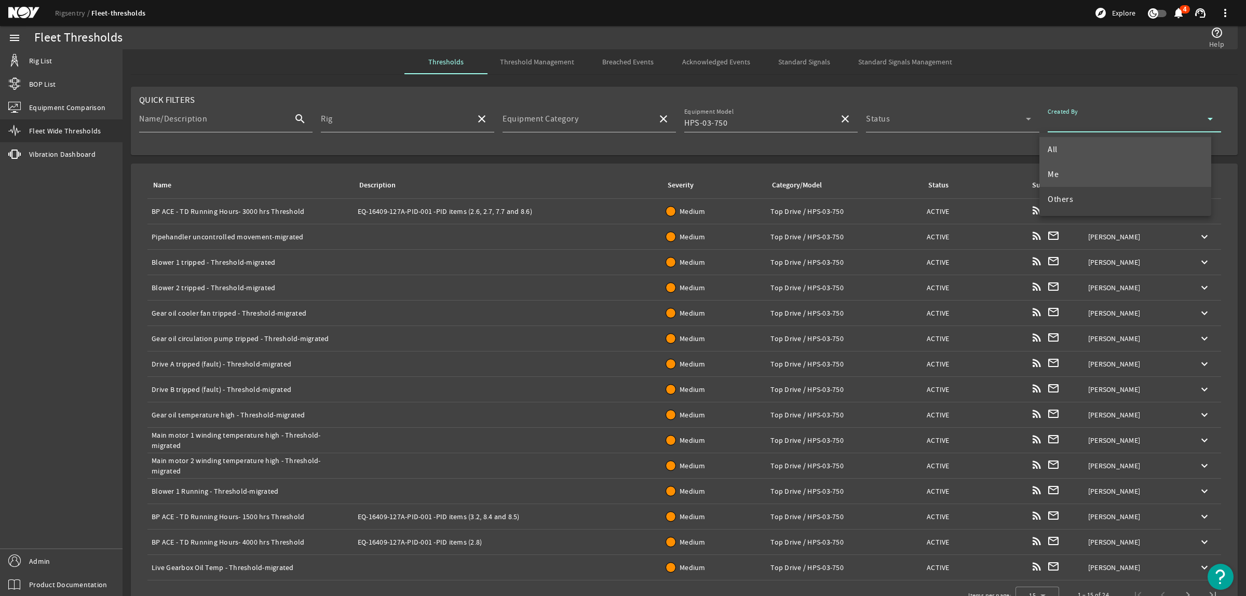
click at [1087, 174] on mat-option "Me" at bounding box center [1125, 174] width 172 height 25
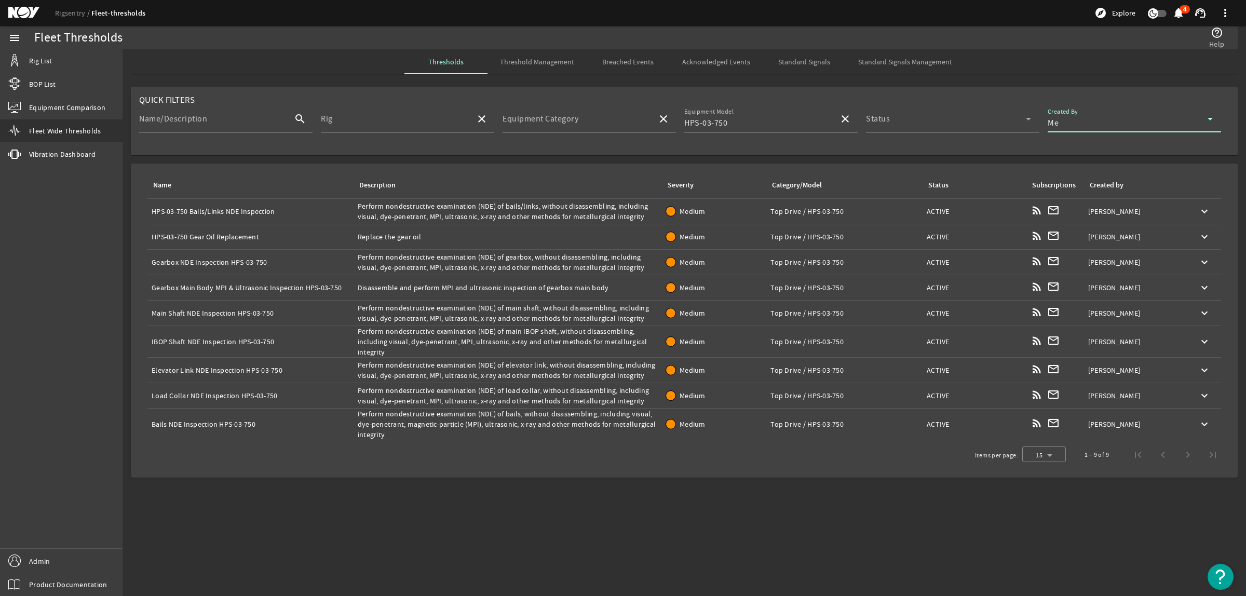
click at [208, 259] on div "Name: Gearbox NDE Inspection HPS-03-750" at bounding box center [251, 262] width 198 height 10
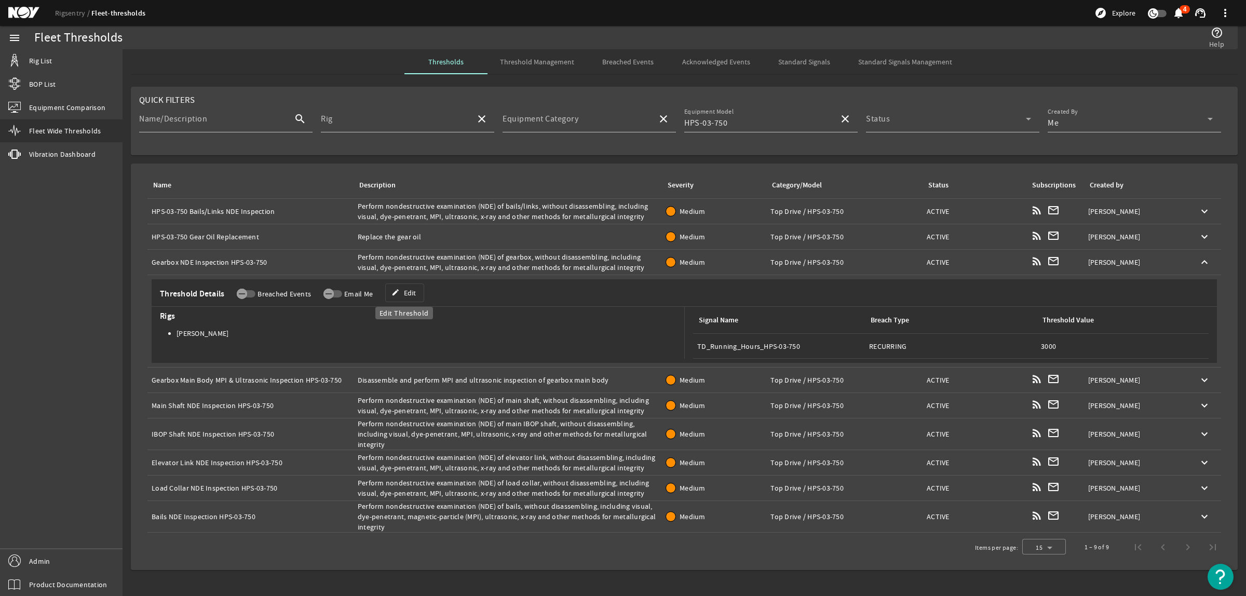
click at [406, 292] on span "Edit" at bounding box center [410, 293] width 12 height 10
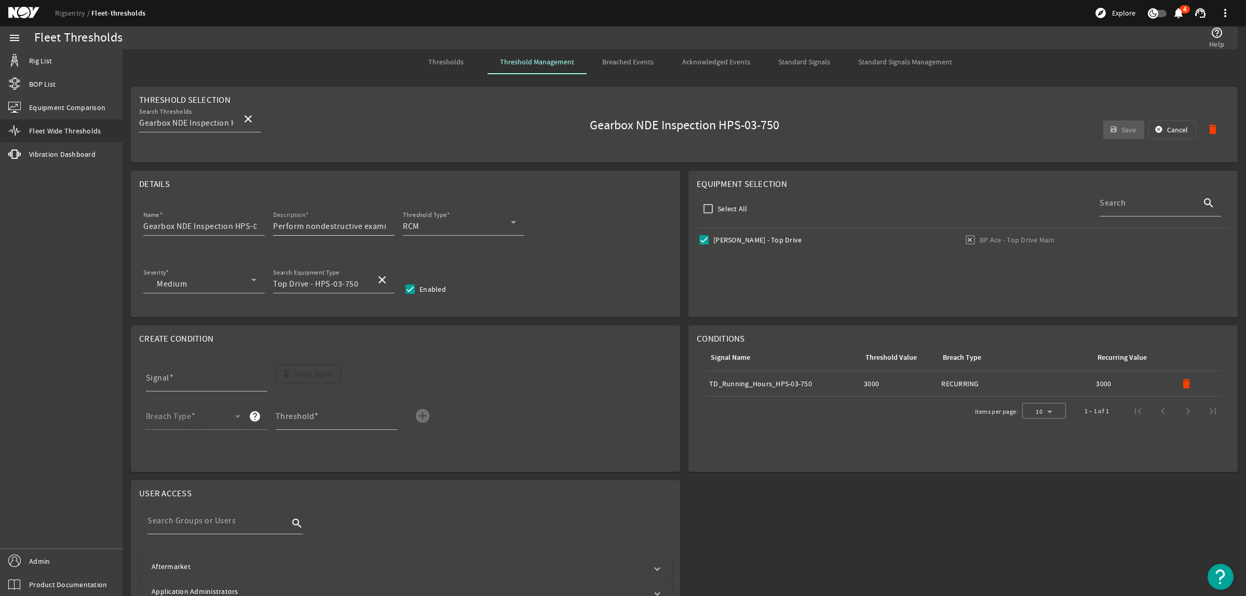
scroll to position [0, 21]
drag, startPoint x: 234, startPoint y: 224, endPoint x: 328, endPoint y: 230, distance: 94.1
click at [328, 230] on div "Name Gearbox NDE Inspection HPS-03-750 Description Perform nondestructive exami…" at bounding box center [405, 228] width 532 height 38
click at [143, 227] on input "Gearbox NDE Inspection" at bounding box center [199, 226] width 113 height 12
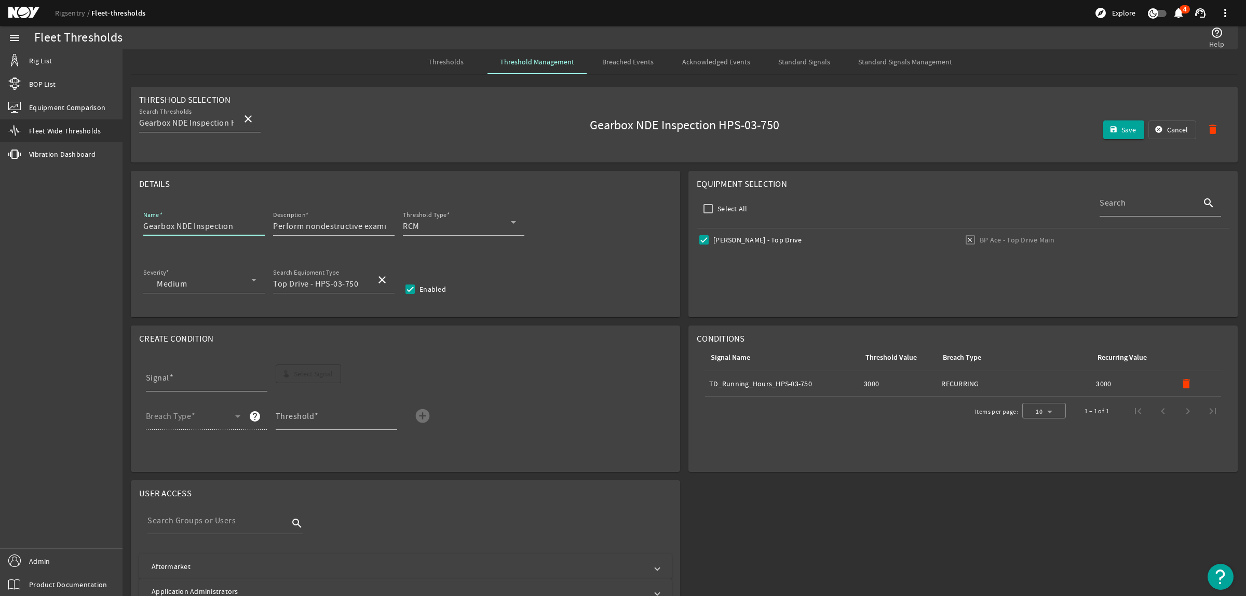
paste input "HPS-03-750"
type input "HPS-03-750 Gearbox NDE Inspection"
click at [1180, 382] on mat-icon "delete" at bounding box center [1186, 383] width 12 height 12
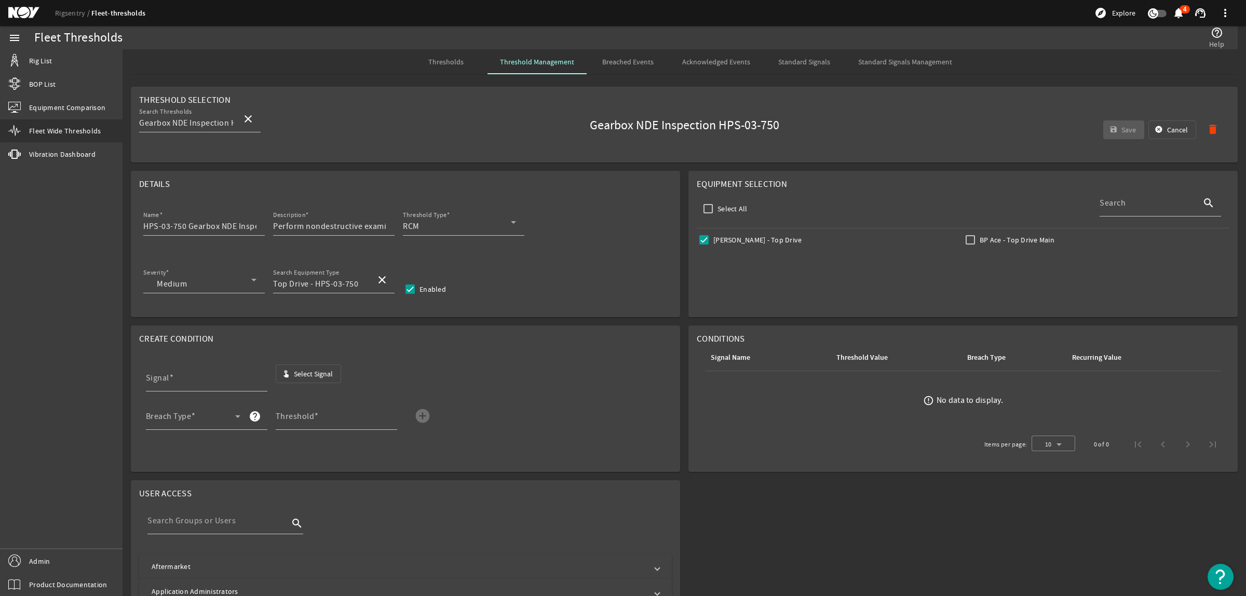
click at [311, 373] on span "Select Signal" at bounding box center [313, 373] width 39 height 10
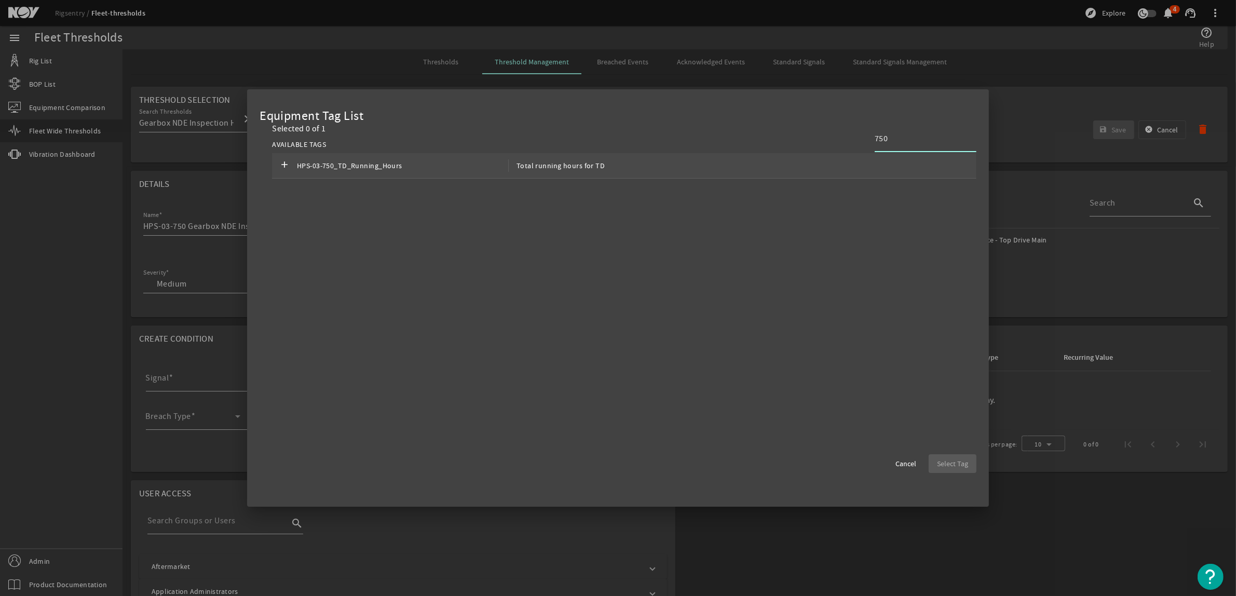
type input "750"
click at [738, 174] on div "add HPS-03-750_TD_Running_Hours Total running hours for TD" at bounding box center [624, 165] width 704 height 25
click at [948, 460] on span "Select Tag" at bounding box center [952, 463] width 31 height 10
type input "HPS-03-750_TD_Running_Hours"
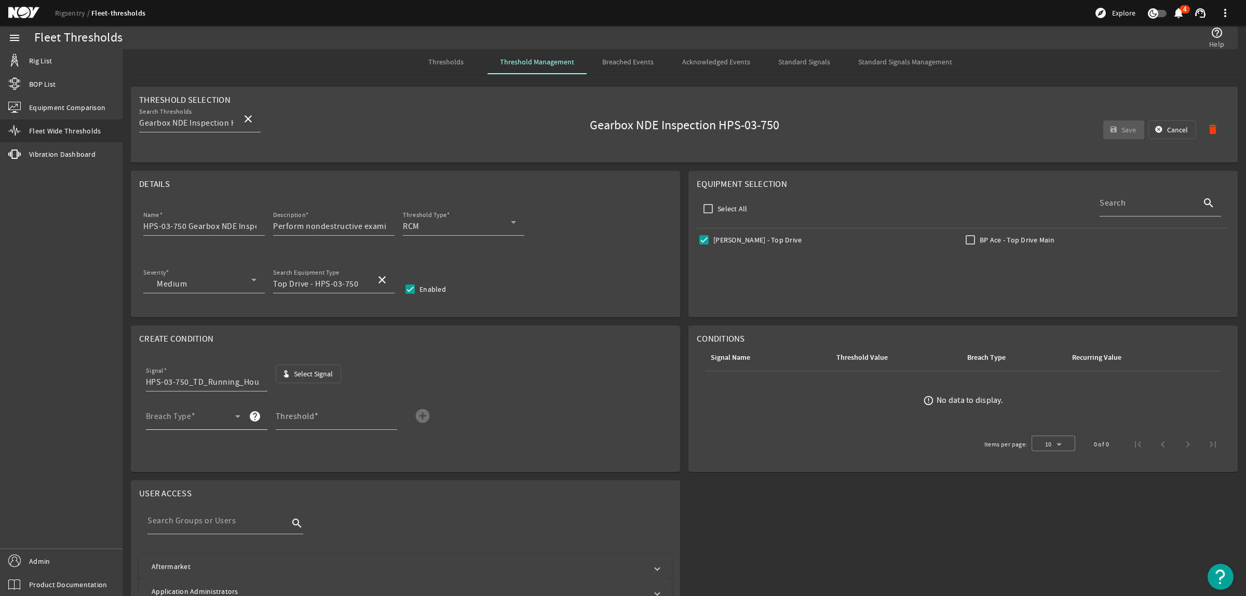
click at [203, 413] on div "Breach Type" at bounding box center [193, 416] width 94 height 27
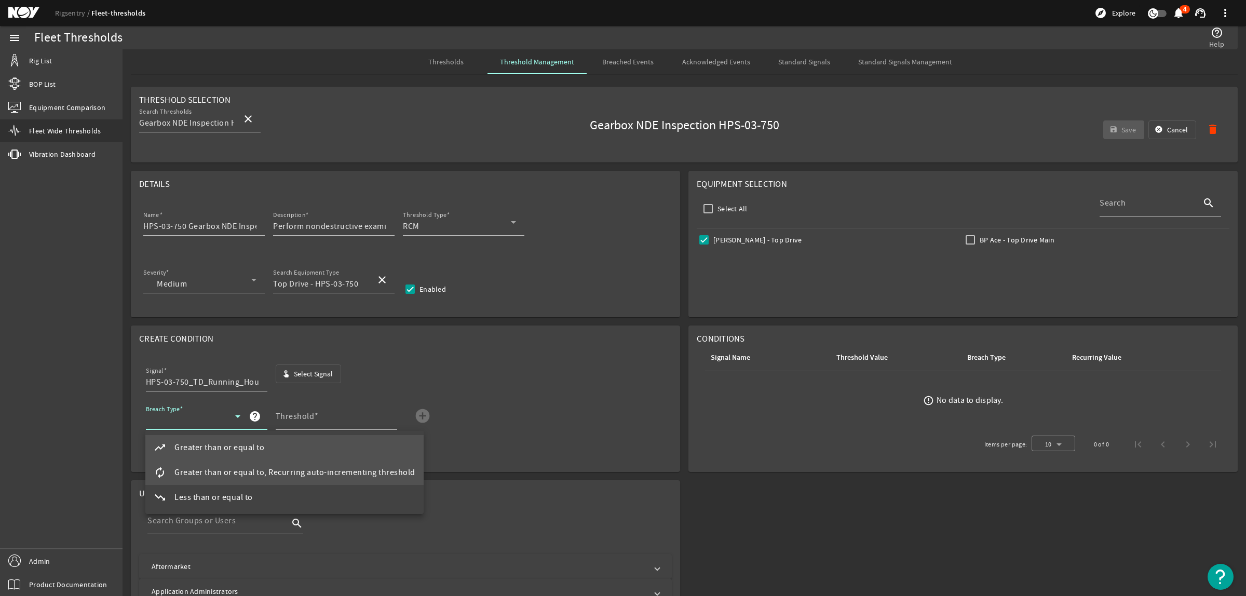
click at [260, 467] on span "Greater than or equal to, Recurring auto-incrementing threshold" at bounding box center [294, 472] width 241 height 12
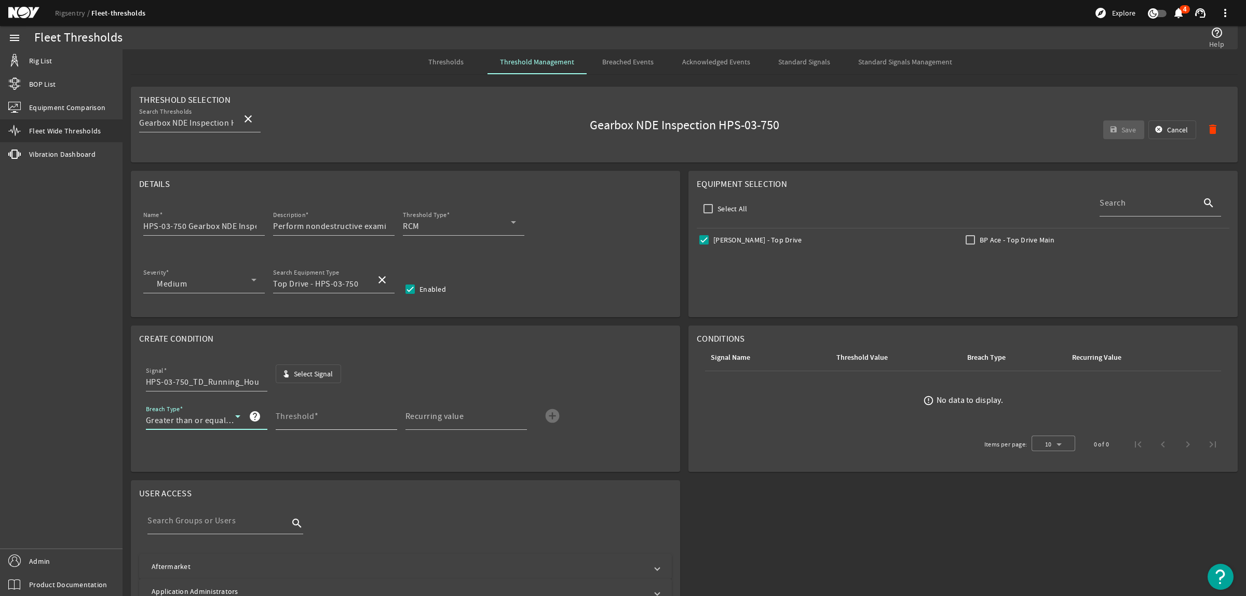
click at [292, 418] on mat-label "Threshold" at bounding box center [295, 416] width 39 height 10
click at [292, 418] on input "Threshold" at bounding box center [332, 420] width 113 height 12
type input "3000"
click at [554, 412] on mat-icon "add_circle" at bounding box center [552, 415] width 17 height 17
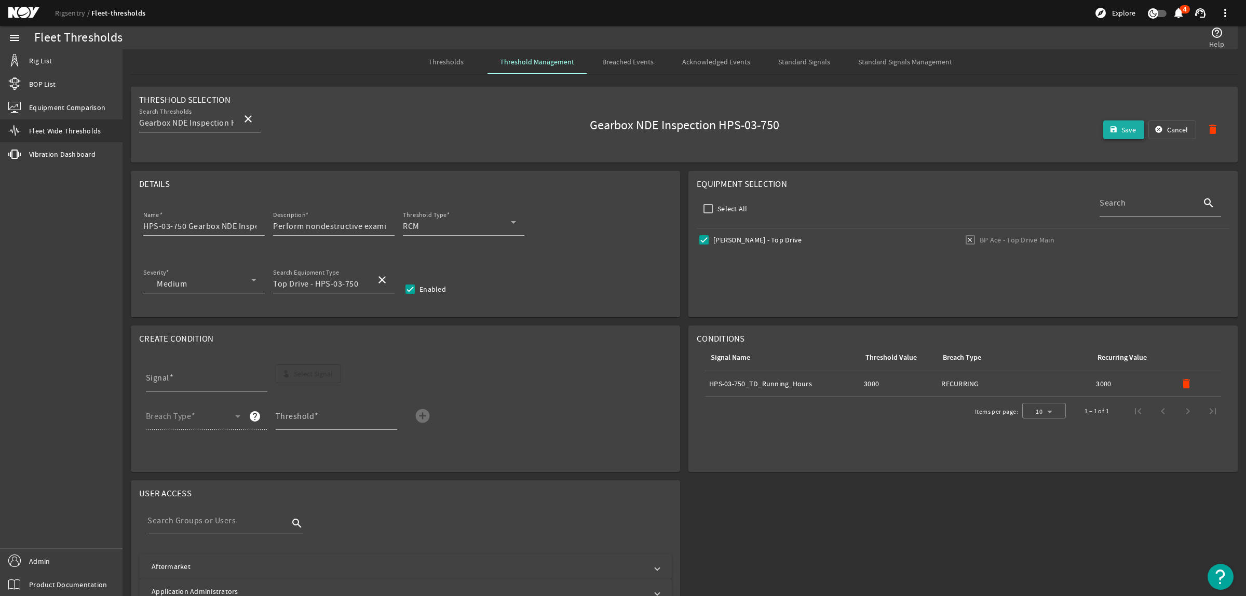
click at [1121, 127] on span "Save" at bounding box center [1128, 130] width 15 height 10
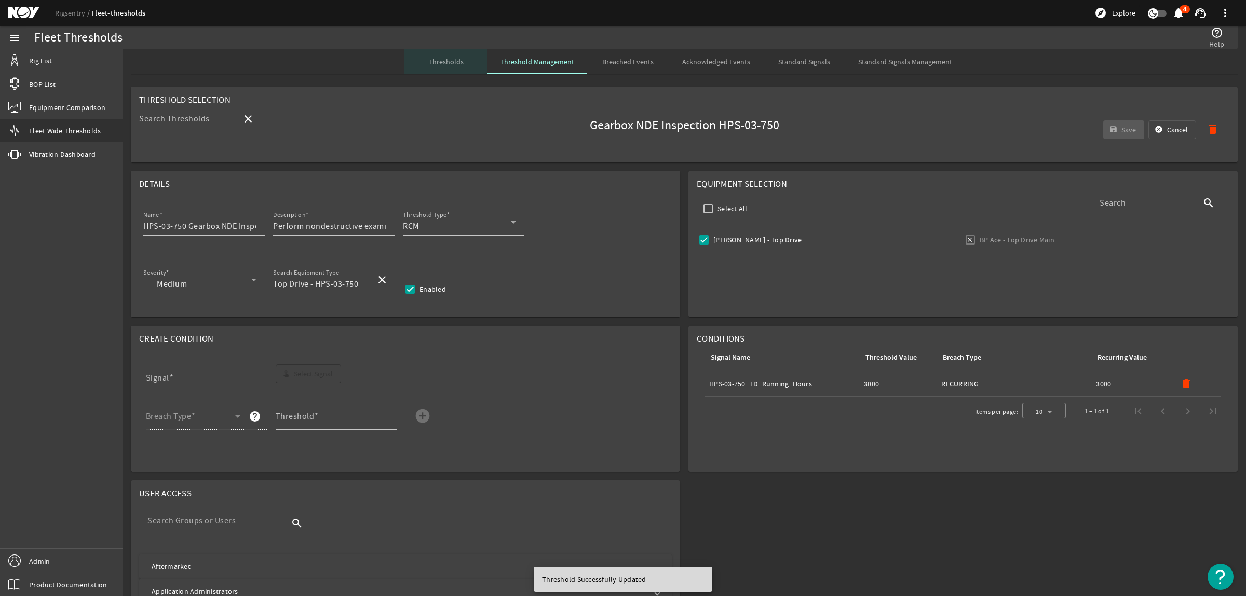
click at [434, 65] on span "Thresholds" at bounding box center [445, 61] width 35 height 7
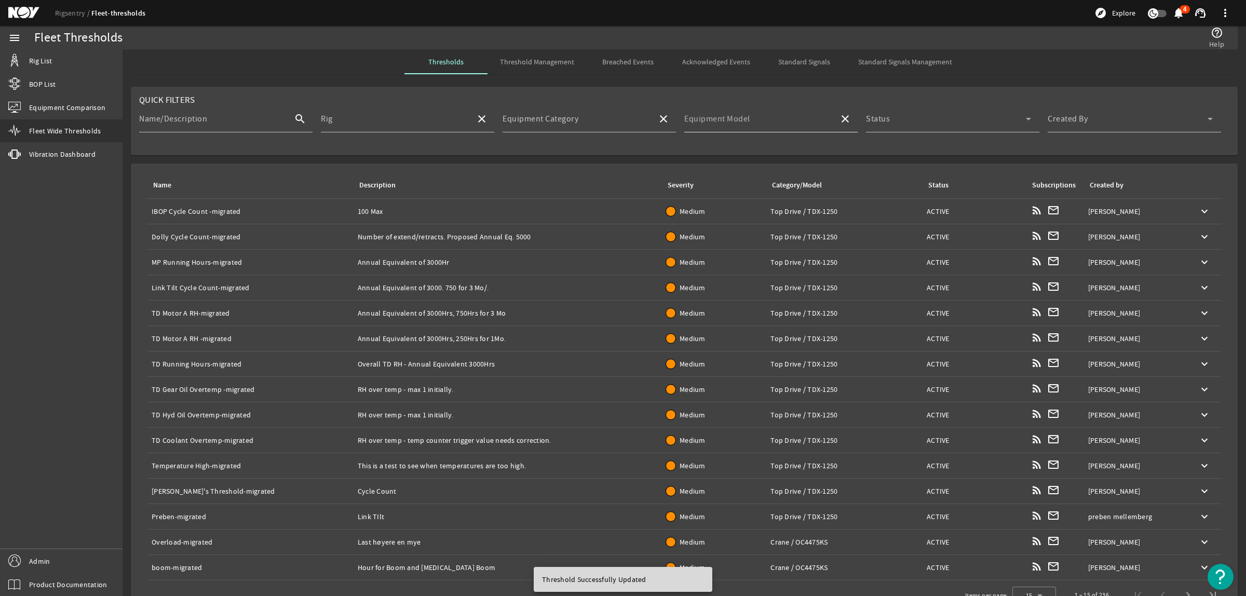
click at [752, 118] on input "Equipment Model" at bounding box center [757, 123] width 146 height 12
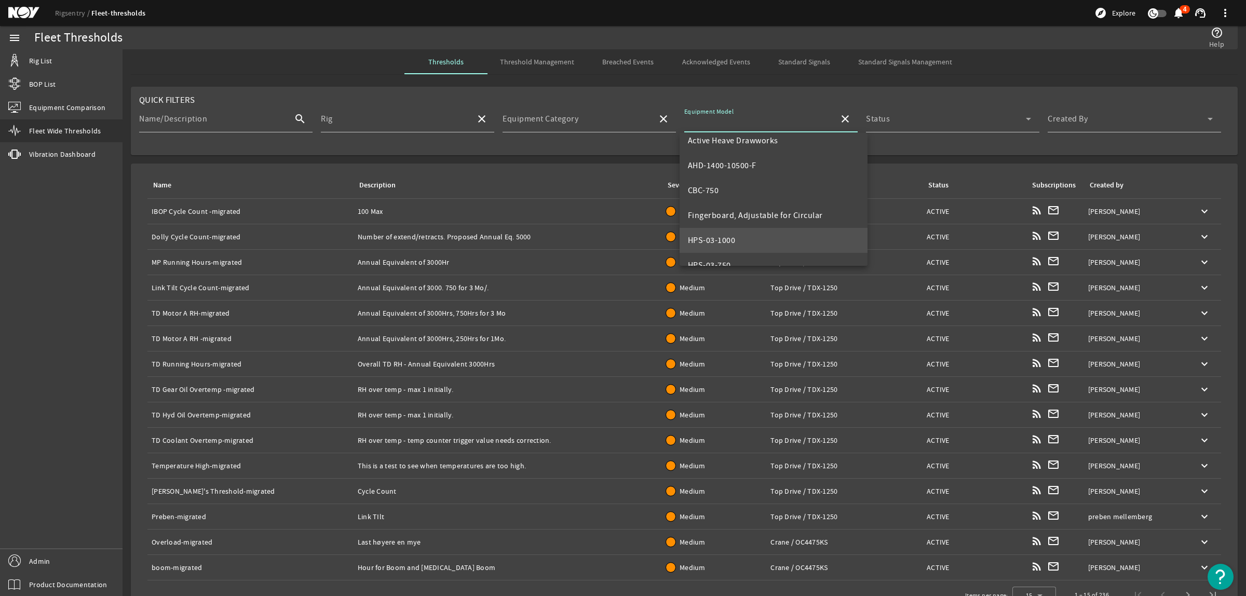
scroll to position [65, 0]
click at [735, 227] on mat-option "HPS-03-750" at bounding box center [773, 234] width 188 height 25
type input "HPS-03-750"
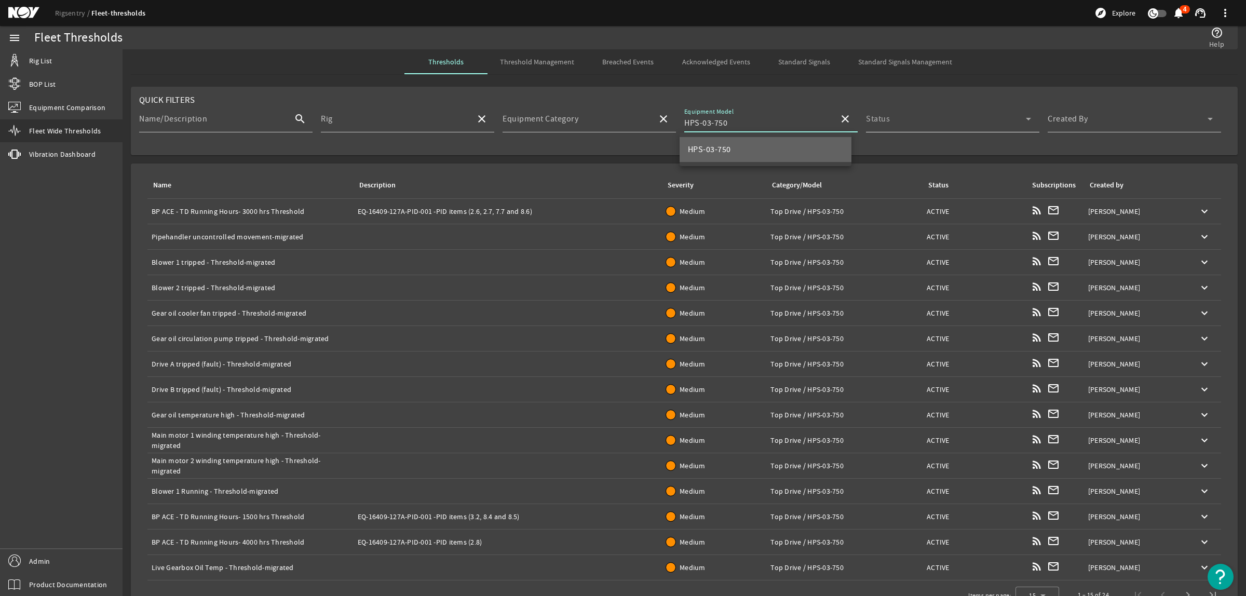
scroll to position [0, 0]
click at [1088, 110] on div "Created By" at bounding box center [1129, 118] width 165 height 27
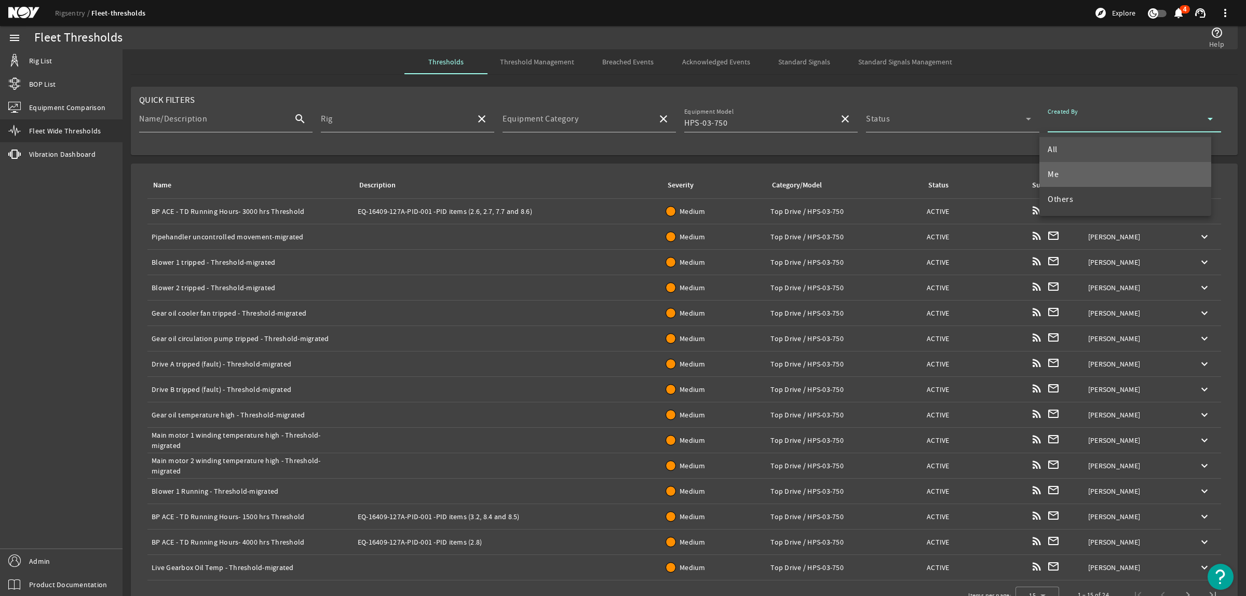
click at [1072, 174] on mat-option "Me" at bounding box center [1125, 174] width 172 height 25
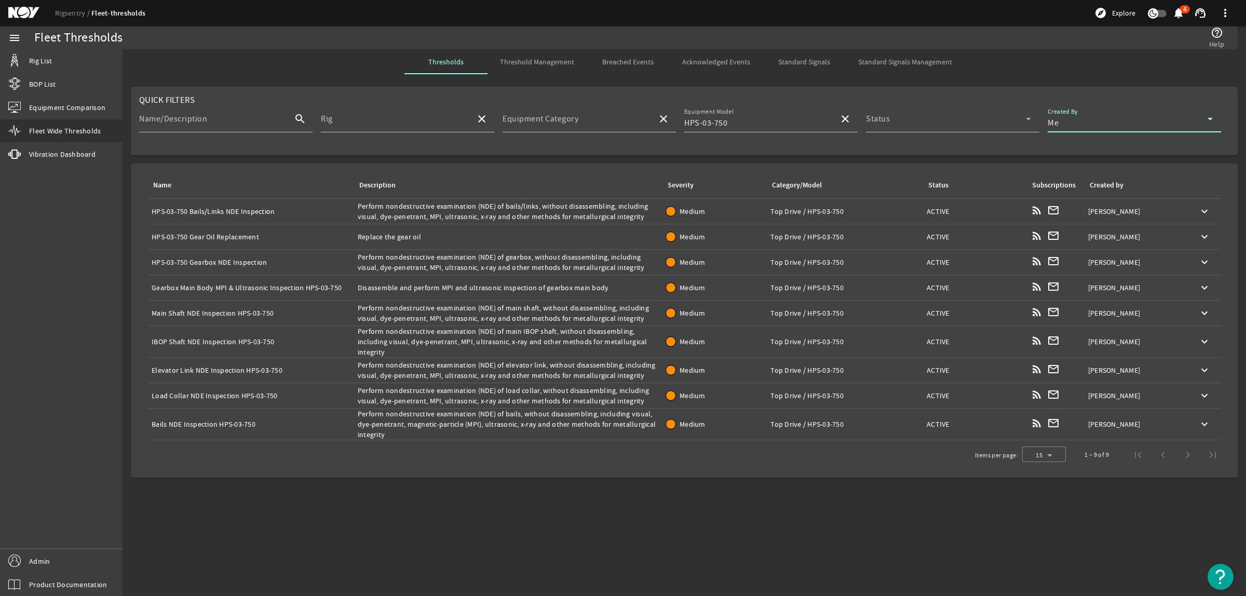
click at [281, 283] on div "Name: Gearbox Main Body MPI & Ultrasonic Inspection HPS-03-750" at bounding box center [251, 287] width 198 height 10
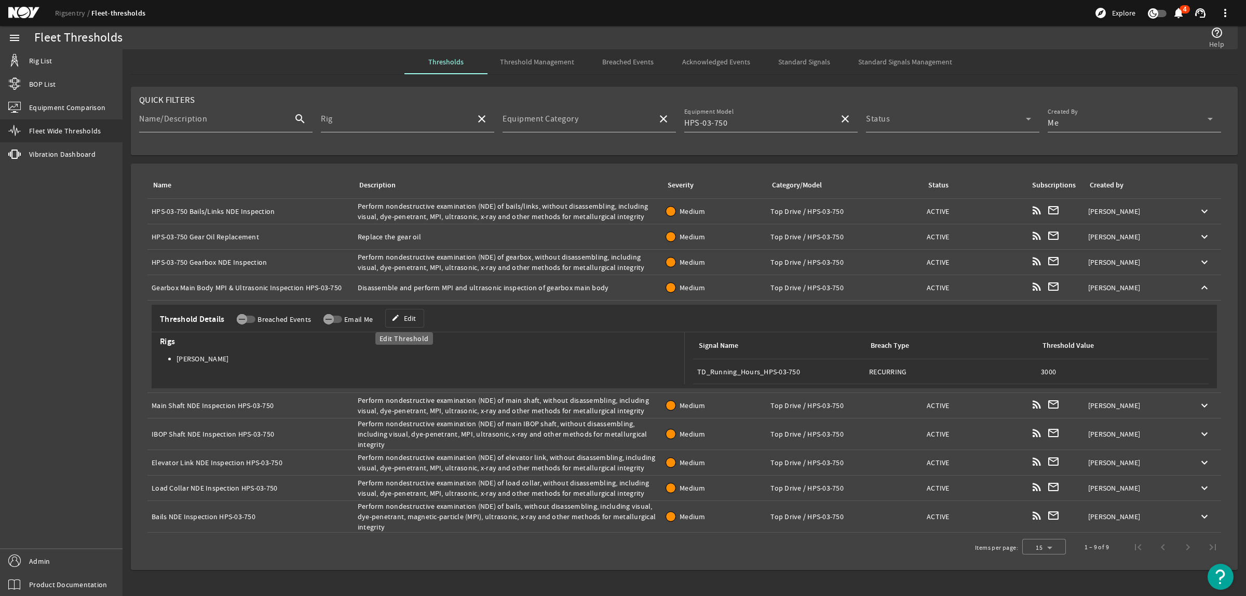
click at [417, 321] on span at bounding box center [405, 318] width 38 height 25
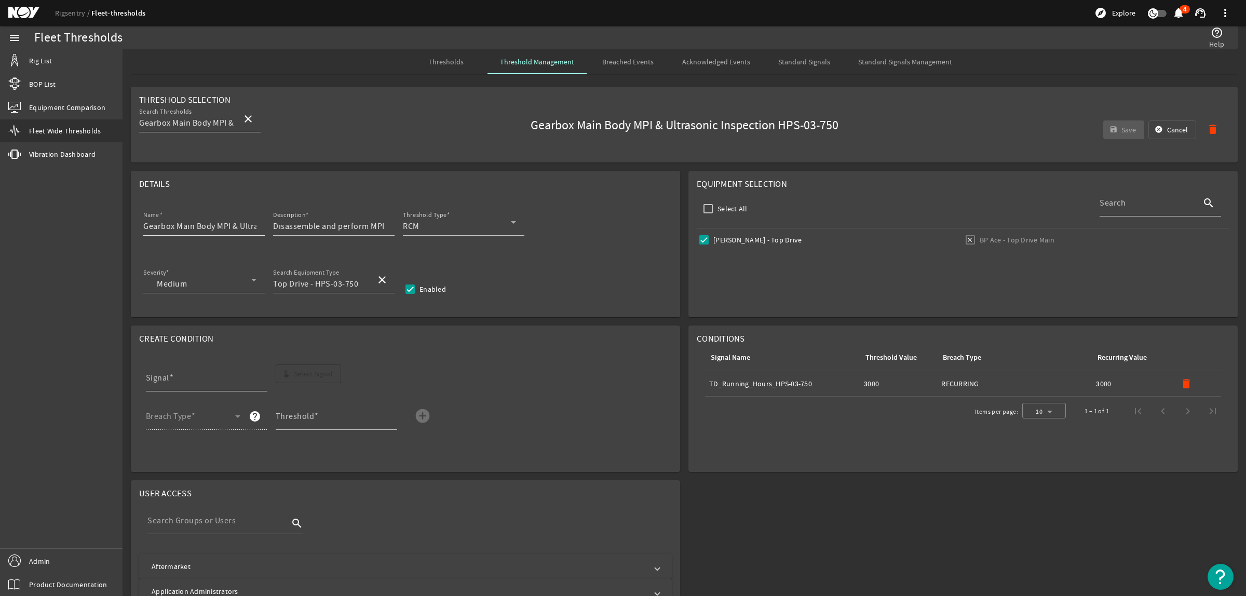
click at [228, 229] on input "Gearbox Main Body MPI & Ultrasonic Inspection HPS-03-750" at bounding box center [199, 226] width 113 height 12
drag, startPoint x: 212, startPoint y: 225, endPoint x: 255, endPoint y: 227, distance: 43.6
click at [255, 227] on input "Gearbox Main Body MPI & Ultrasonic Inspection HPS-03-750" at bounding box center [199, 226] width 113 height 12
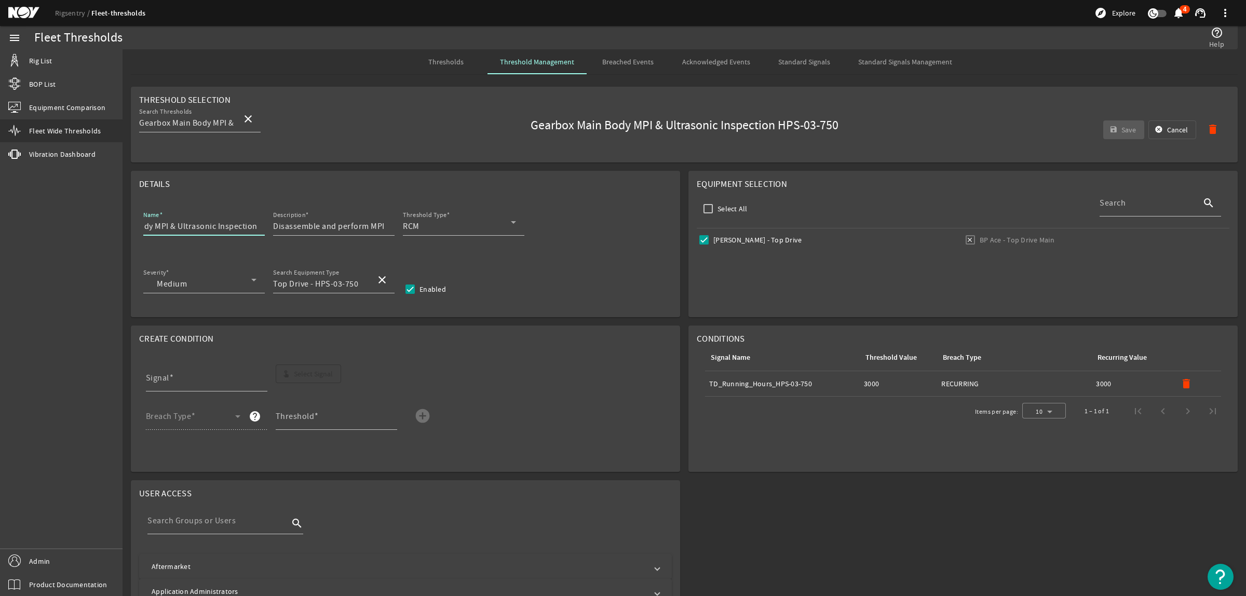
click at [145, 226] on input "Gearbox Main Body MPI & Ultrasonic Inspection" at bounding box center [199, 226] width 113 height 12
paste input "HPS-03-750"
type input "HPS-03-750 Gearbox Main Body MPI & Ultrasonic Inspection"
click at [1180, 383] on mat-icon "delete" at bounding box center [1186, 383] width 12 height 12
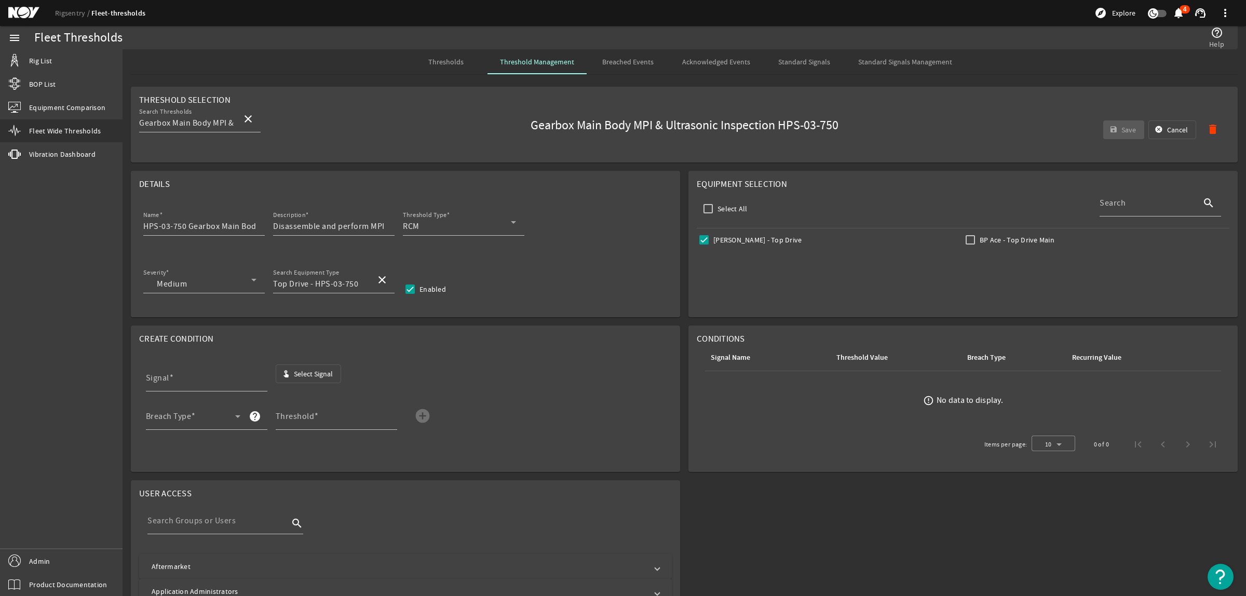
click at [290, 370] on span "button" at bounding box center [308, 373] width 65 height 25
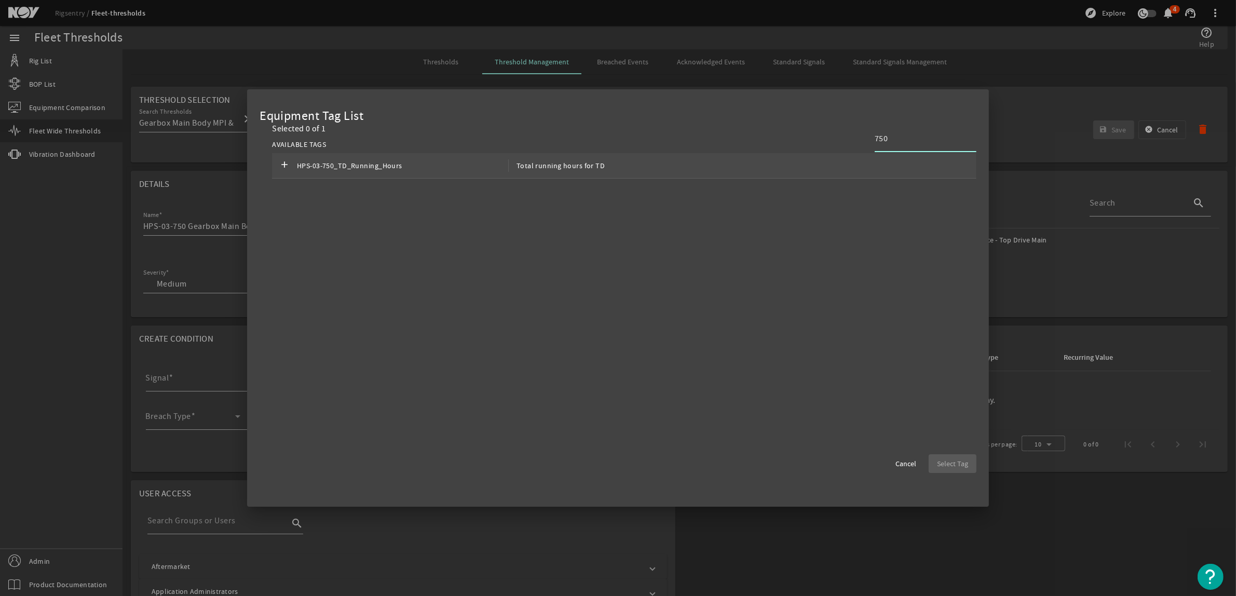
type input "750"
click at [579, 167] on span "Total running hours for TD" at bounding box center [556, 165] width 97 height 12
click at [968, 463] on span "Select Tag" at bounding box center [952, 463] width 31 height 10
type input "HPS-03-750_TD_Running_Hours"
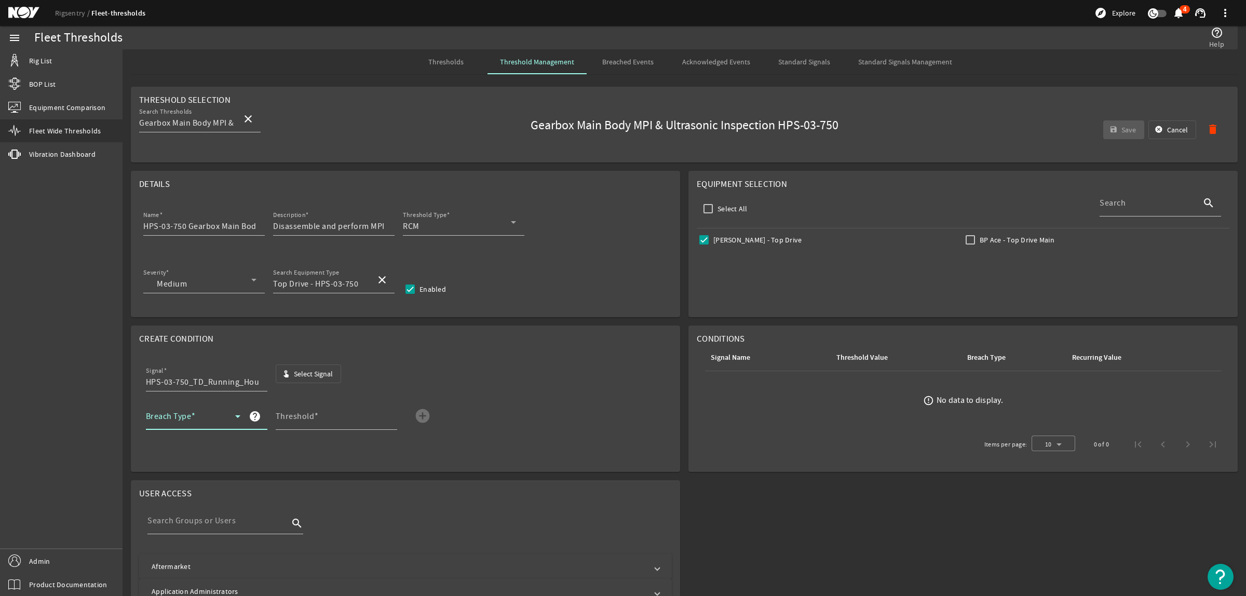
click at [206, 419] on span at bounding box center [190, 420] width 89 height 12
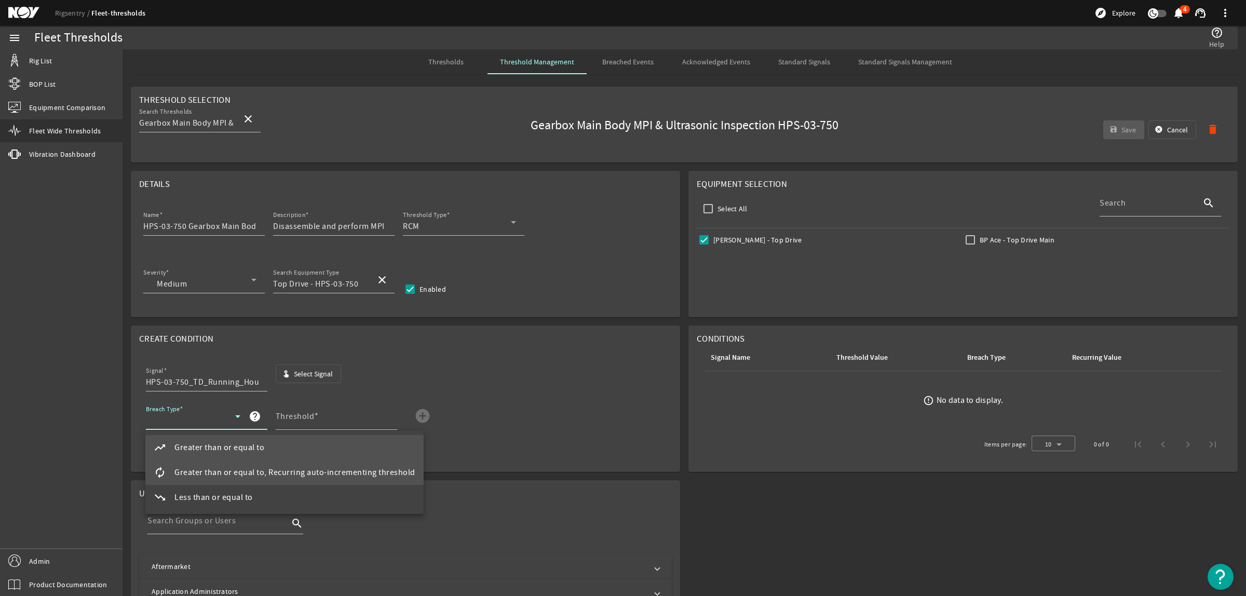
click at [247, 462] on mat-option "autorenew Greater than or equal to, Recurring auto-incrementing threshold" at bounding box center [284, 472] width 278 height 25
click at [308, 410] on div "Threshold" at bounding box center [332, 416] width 113 height 27
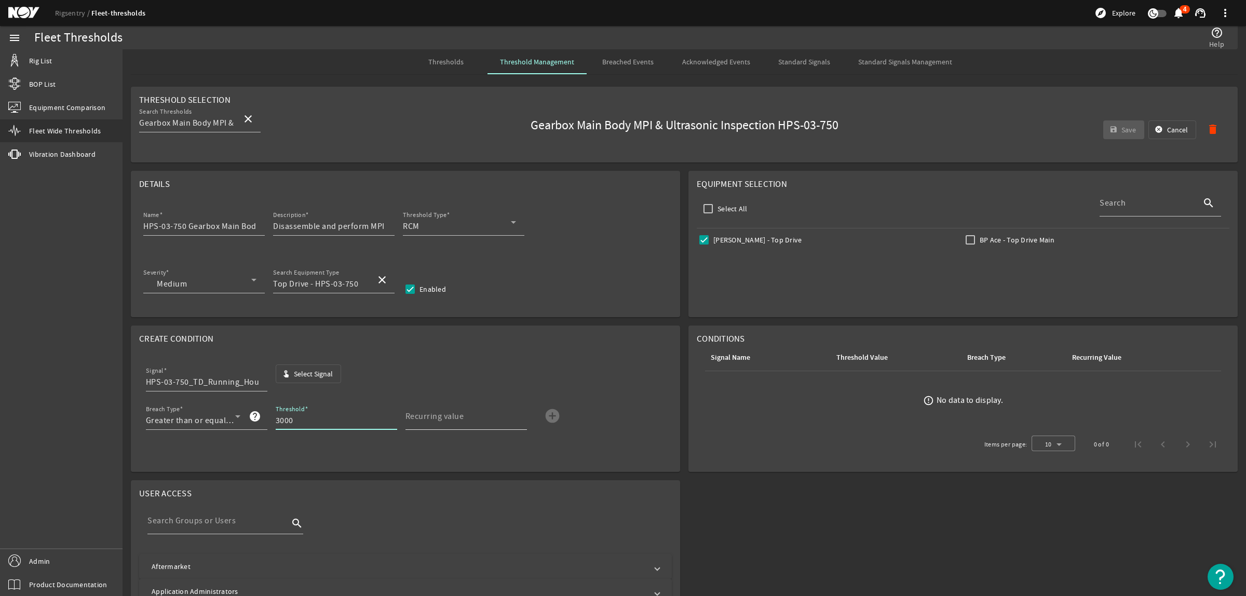
type input "3000"
click at [426, 421] on mat-label "Recurring value" at bounding box center [434, 416] width 59 height 10
click at [426, 421] on input "Recurring value" at bounding box center [461, 420] width 113 height 12
type input "3000"
click at [552, 416] on mat-icon "add_circle" at bounding box center [552, 415] width 17 height 17
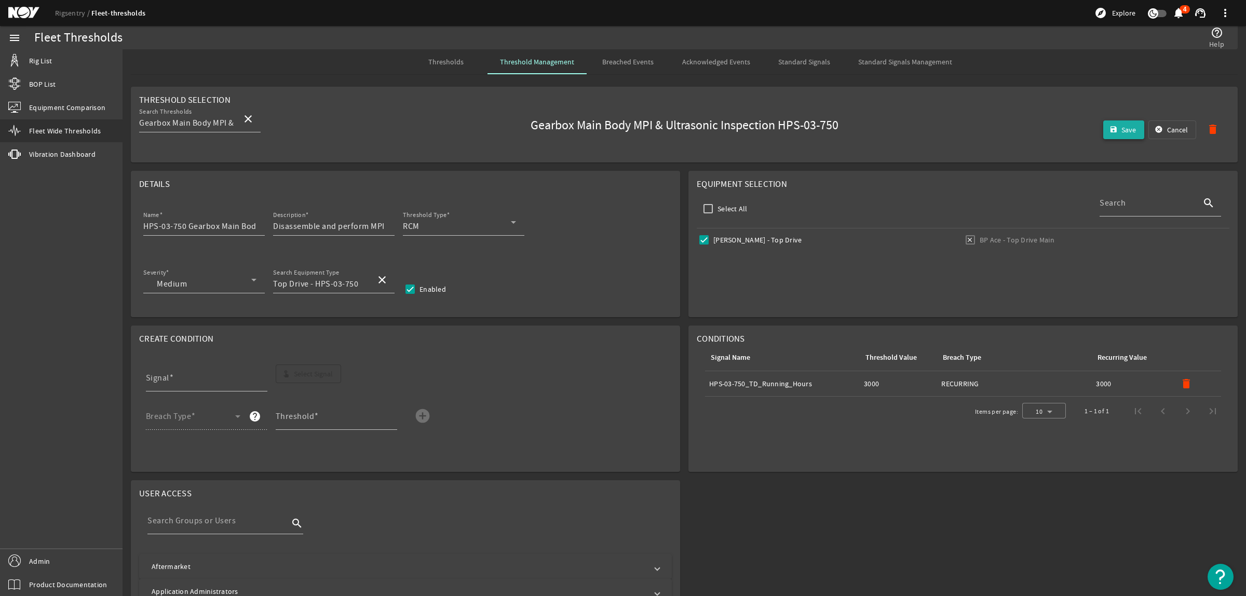
click at [1121, 126] on span "Save" at bounding box center [1128, 130] width 15 height 10
drag, startPoint x: 455, startPoint y: 59, endPoint x: 101, endPoint y: 344, distance: 454.7
click at [456, 59] on span "Thresholds" at bounding box center [445, 61] width 35 height 7
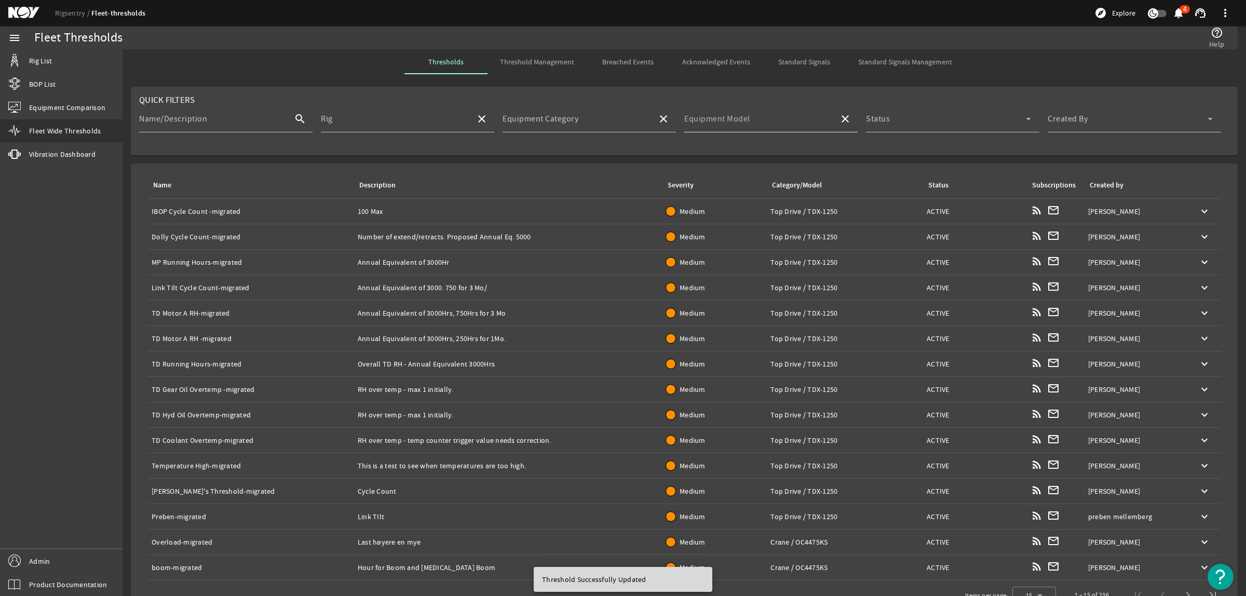
click at [764, 125] on input "Equipment Model" at bounding box center [757, 123] width 146 height 12
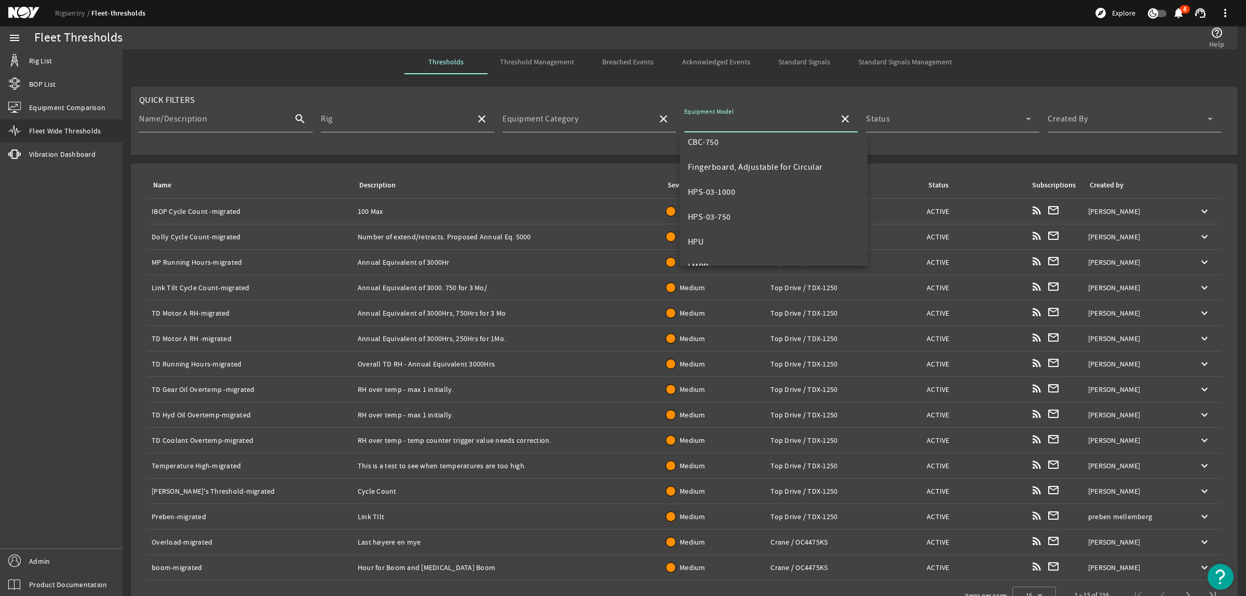
scroll to position [130, 0]
click at [740, 166] on mat-option "HPS-03-750" at bounding box center [773, 169] width 188 height 25
type input "HPS-03-750"
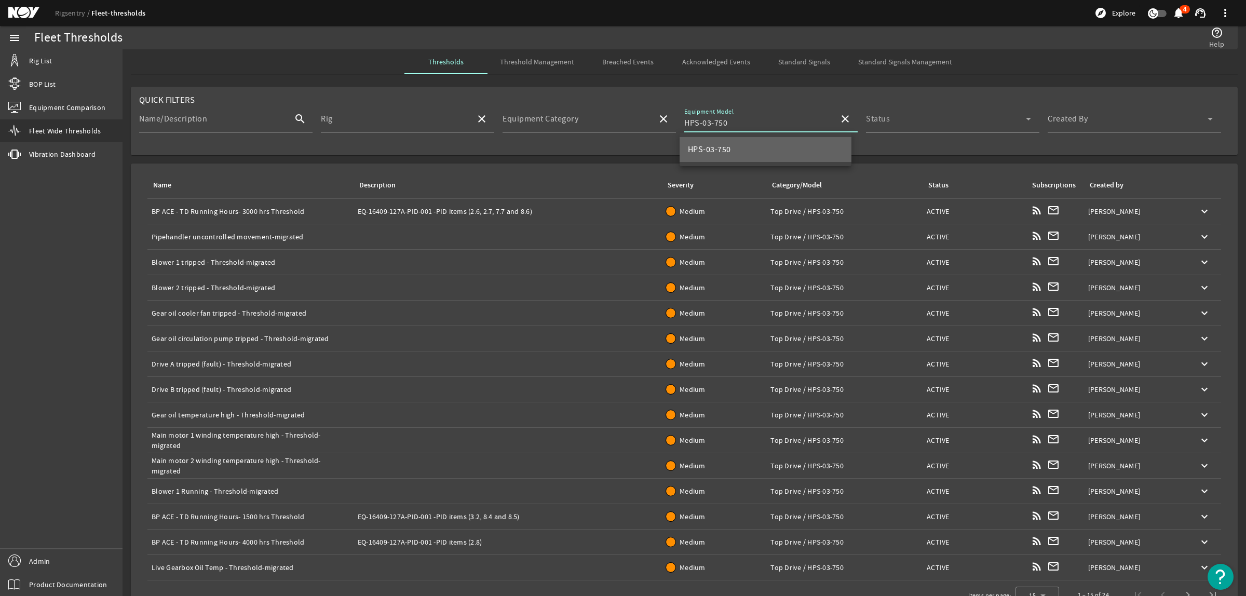
scroll to position [0, 0]
click at [1095, 113] on div "Created By" at bounding box center [1129, 118] width 165 height 27
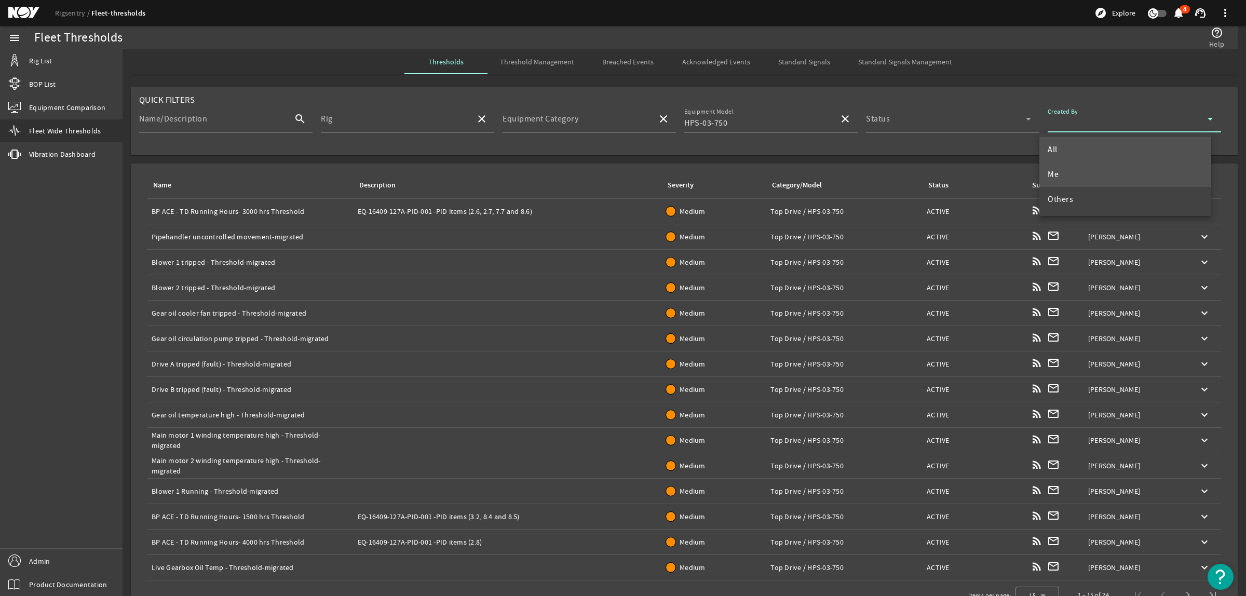
click at [1060, 169] on mat-option "Me" at bounding box center [1125, 174] width 172 height 25
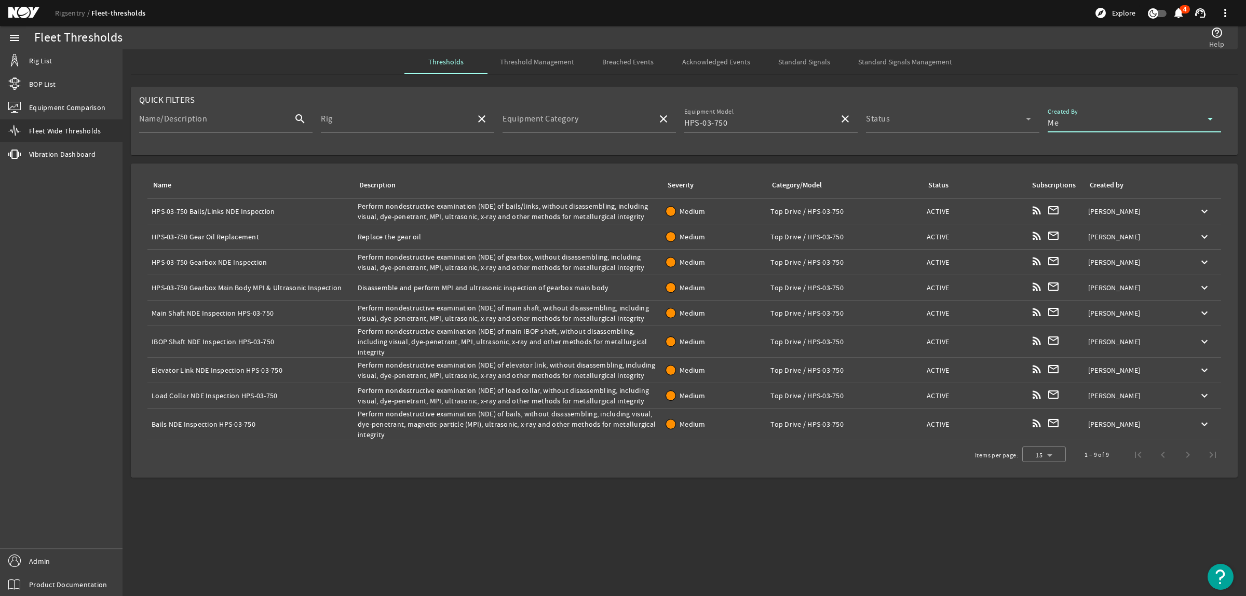
click at [222, 312] on div "Name: Main Shaft NDE Inspection HPS-03-750" at bounding box center [251, 313] width 198 height 10
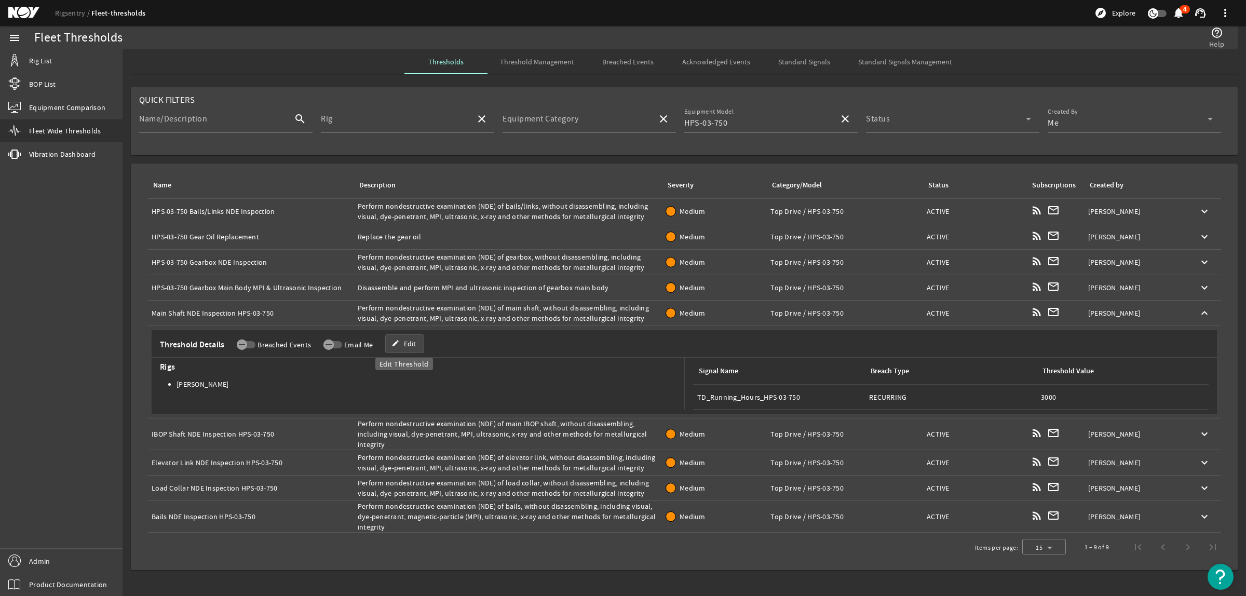
click at [414, 339] on span "Edit" at bounding box center [410, 343] width 12 height 10
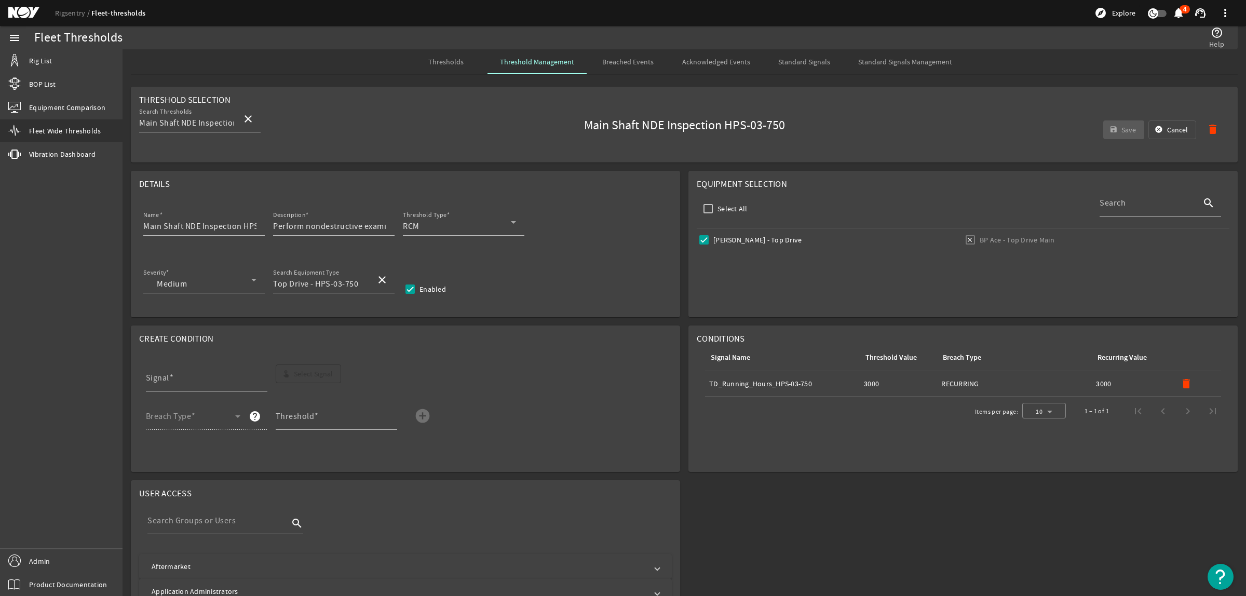
click at [1180, 384] on mat-icon "delete" at bounding box center [1186, 383] width 12 height 12
drag, startPoint x: 242, startPoint y: 227, endPoint x: 331, endPoint y: 226, distance: 89.3
click at [331, 226] on div "Name Main Shaft NDE Inspection HPS-03-750 Description Perform nondestructive ex…" at bounding box center [405, 228] width 532 height 38
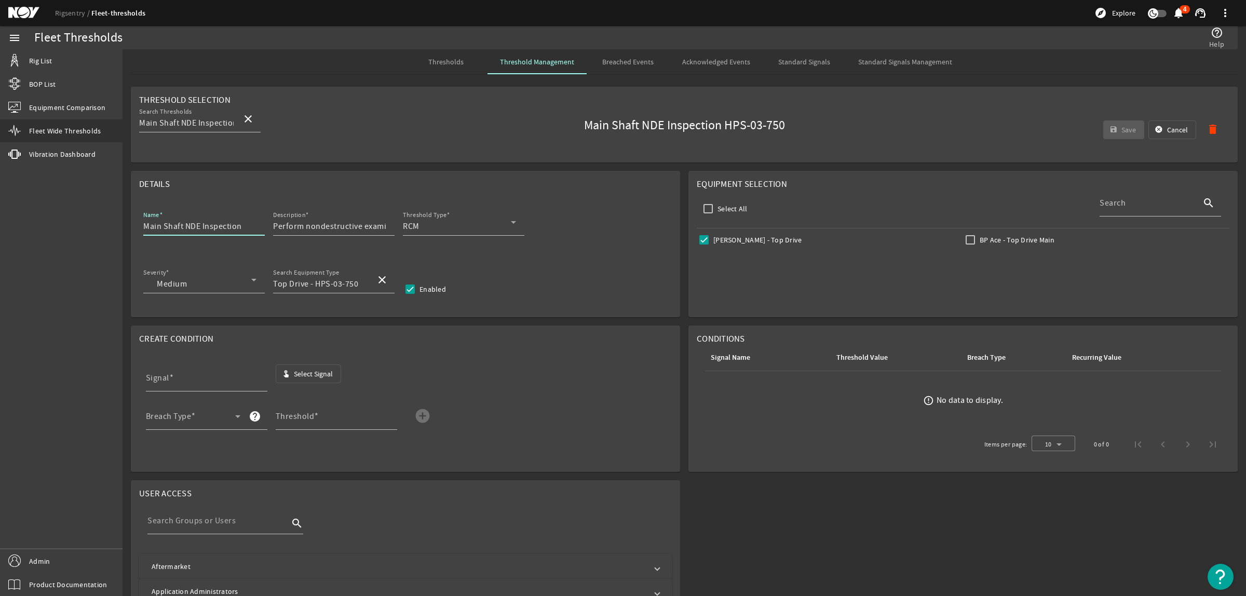
click at [144, 227] on input "Main Shaft NDE Inspection" at bounding box center [199, 226] width 113 height 12
paste input "HPS-03-750"
type input "HPS-03-750 Main Shaft NDE Inspection"
click at [318, 367] on span "button" at bounding box center [308, 373] width 65 height 25
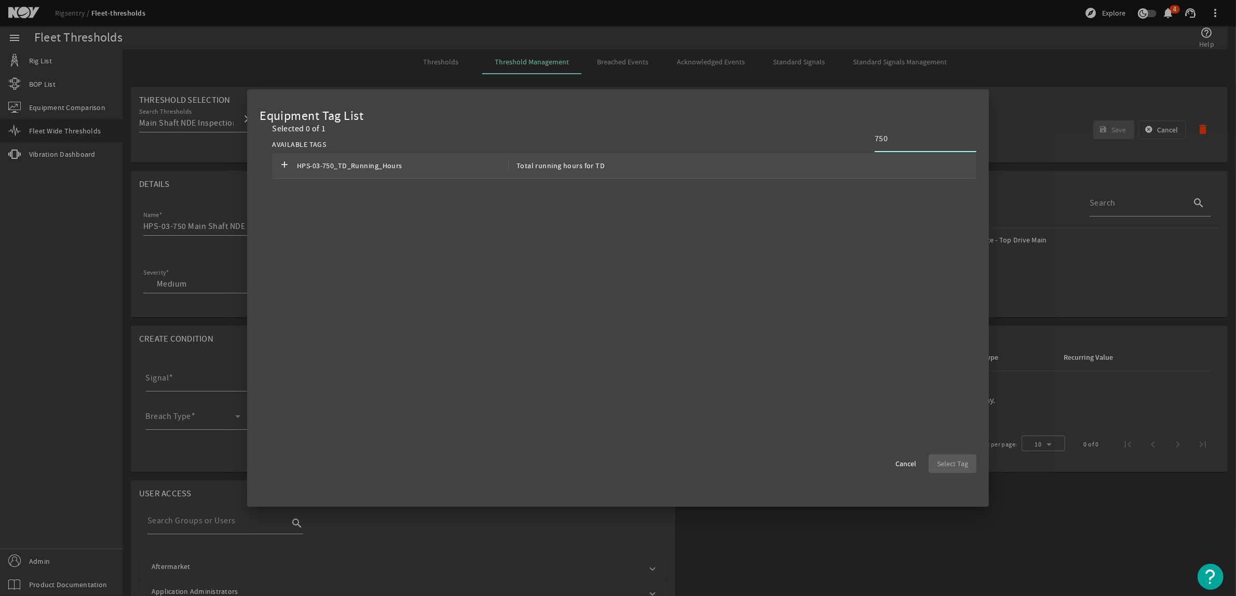
type input "750"
click at [607, 168] on div "add HPS-03-750_TD_Running_Hours Total running hours for TD" at bounding box center [624, 165] width 704 height 25
click at [951, 462] on span "Select Tag" at bounding box center [952, 463] width 31 height 10
type input "HPS-03-750_TD_Running_Hours"
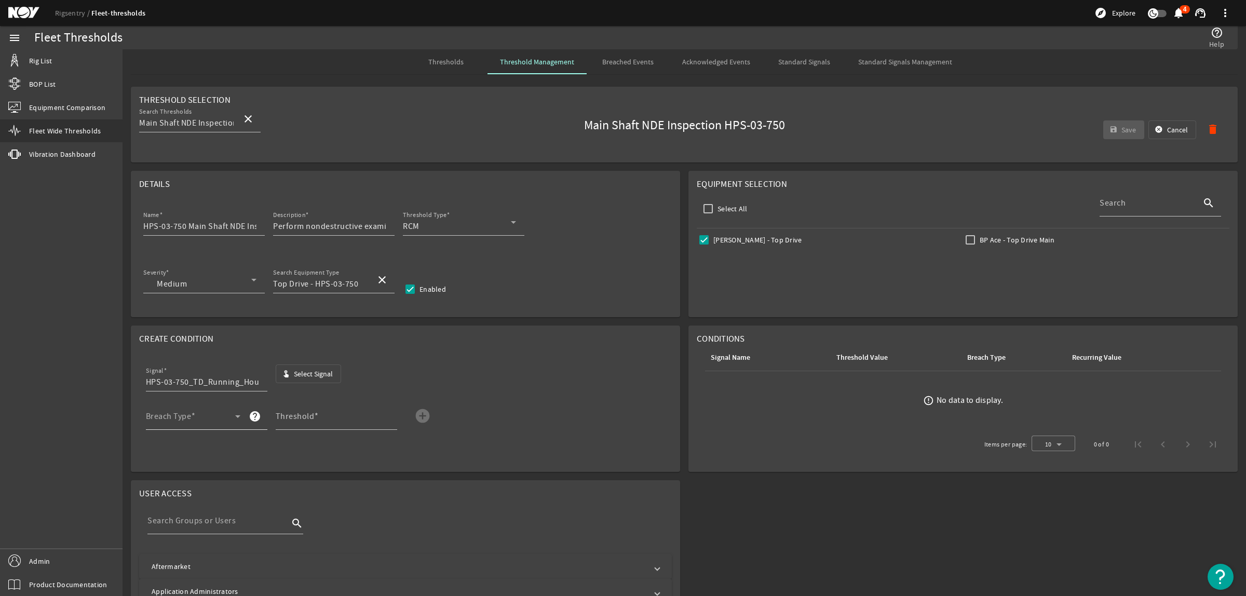
click at [207, 419] on span at bounding box center [190, 420] width 89 height 12
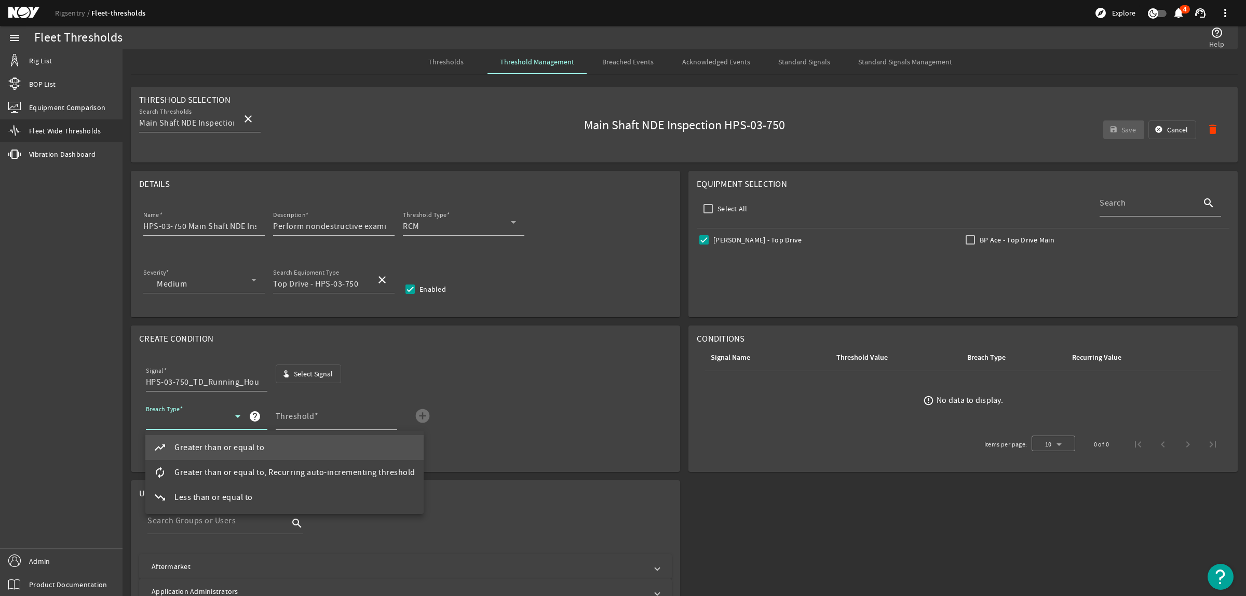
click at [248, 463] on mat-option "autorenew Greater than or equal to, Recurring auto-incrementing threshold" at bounding box center [284, 472] width 278 height 25
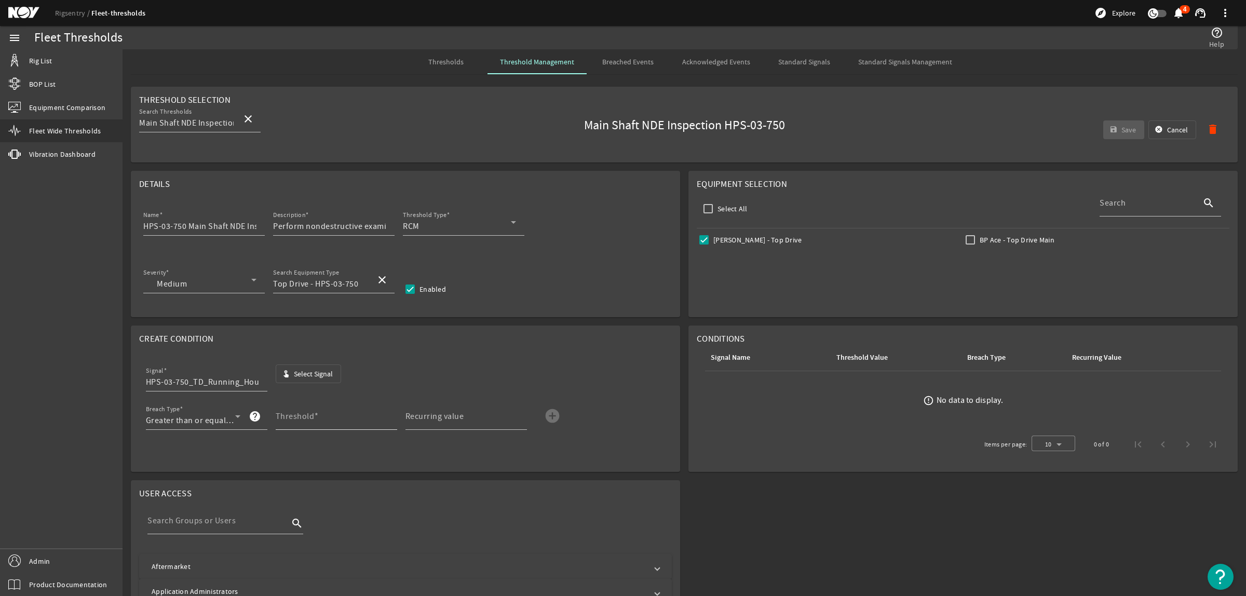
click at [289, 421] on mat-label "Threshold" at bounding box center [295, 416] width 39 height 10
click at [289, 422] on input "Threshold" at bounding box center [332, 420] width 113 height 12
type input "3000"
click at [434, 415] on mat-label "Recurring value" at bounding box center [434, 416] width 59 height 10
click at [434, 415] on input "Recurring value" at bounding box center [461, 420] width 113 height 12
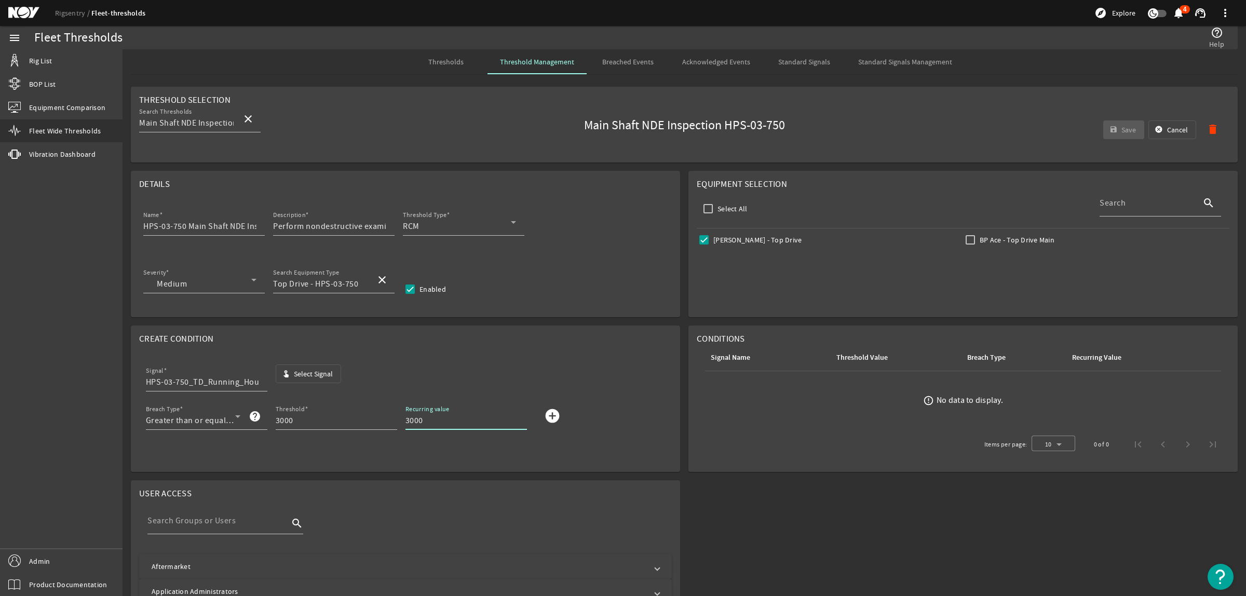
type input "3000"
click at [553, 416] on mat-icon "add_circle" at bounding box center [552, 415] width 17 height 17
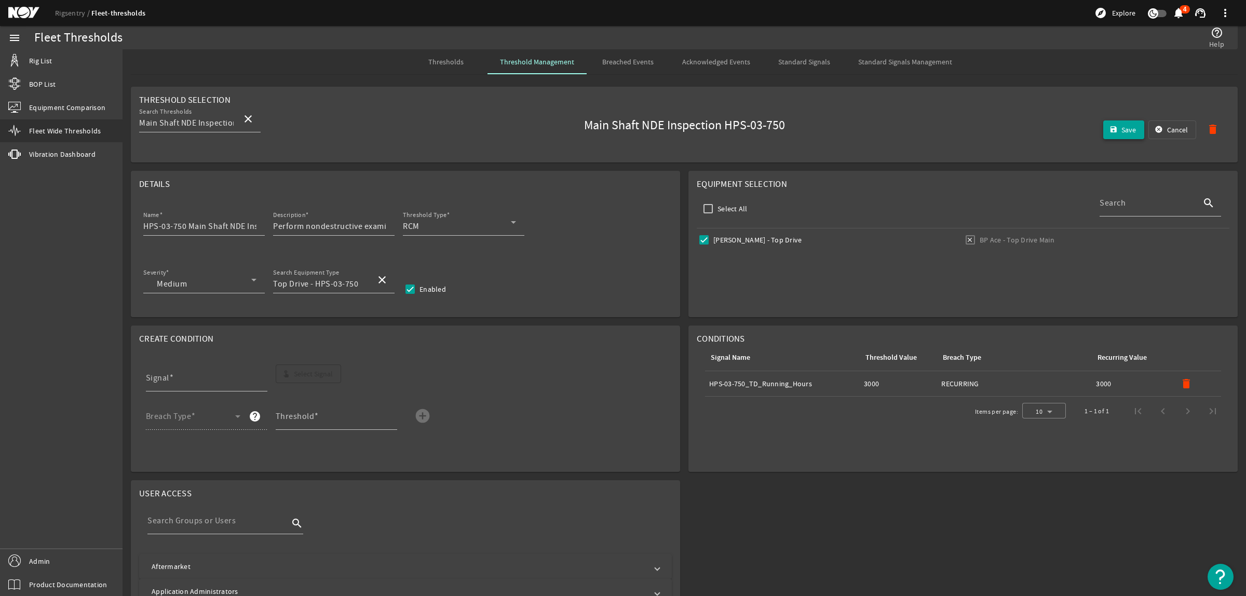
click at [1122, 132] on span "Save" at bounding box center [1128, 130] width 15 height 10
click at [446, 56] on span "Thresholds" at bounding box center [445, 61] width 35 height 25
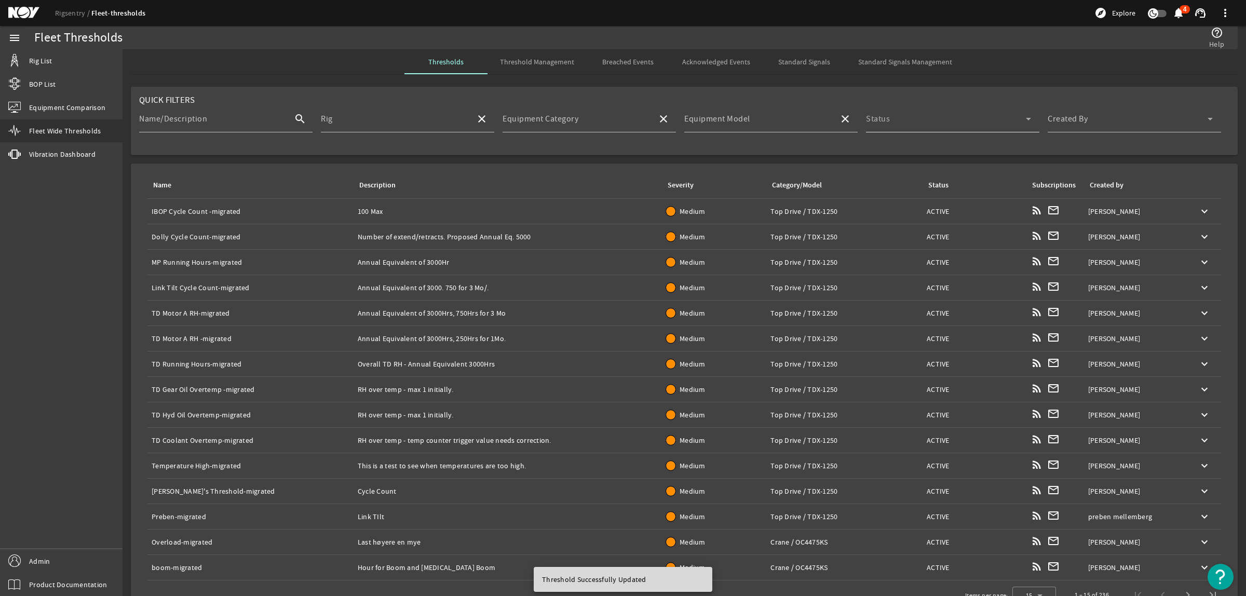
click at [908, 123] on span at bounding box center [946, 123] width 160 height 12
click at [772, 122] on div at bounding box center [623, 298] width 1246 height 596
click at [750, 124] on input "Equipment Model" at bounding box center [757, 123] width 146 height 12
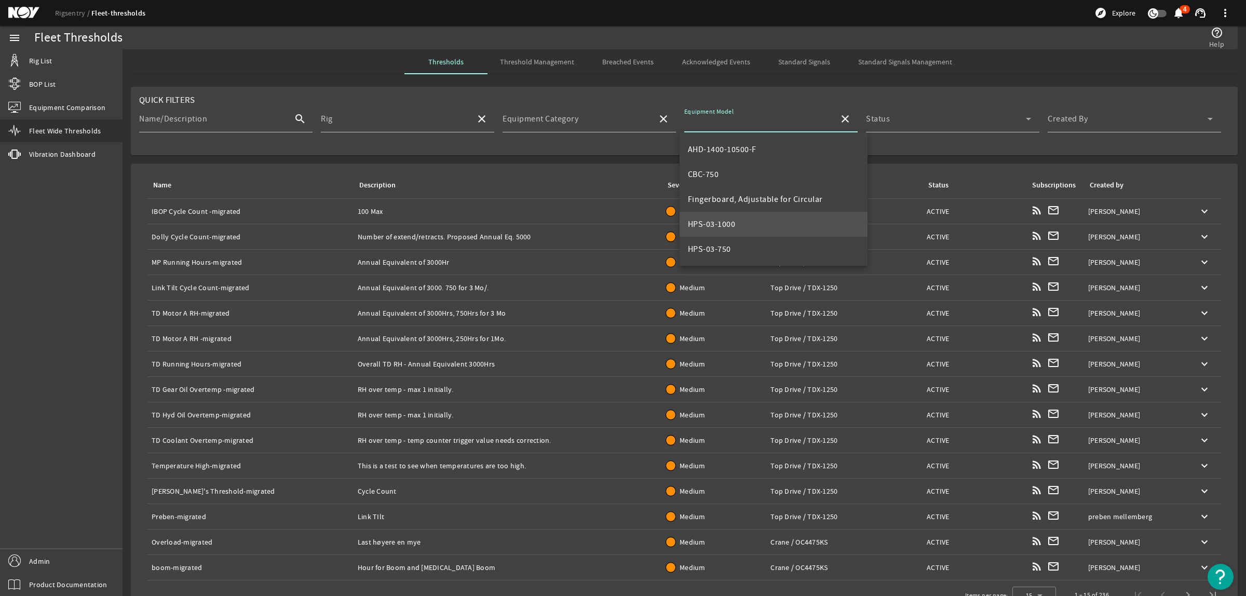
scroll to position [130, 0]
click at [734, 172] on mat-option "HPS-03-750" at bounding box center [773, 169] width 188 height 25
type input "HPS-03-750"
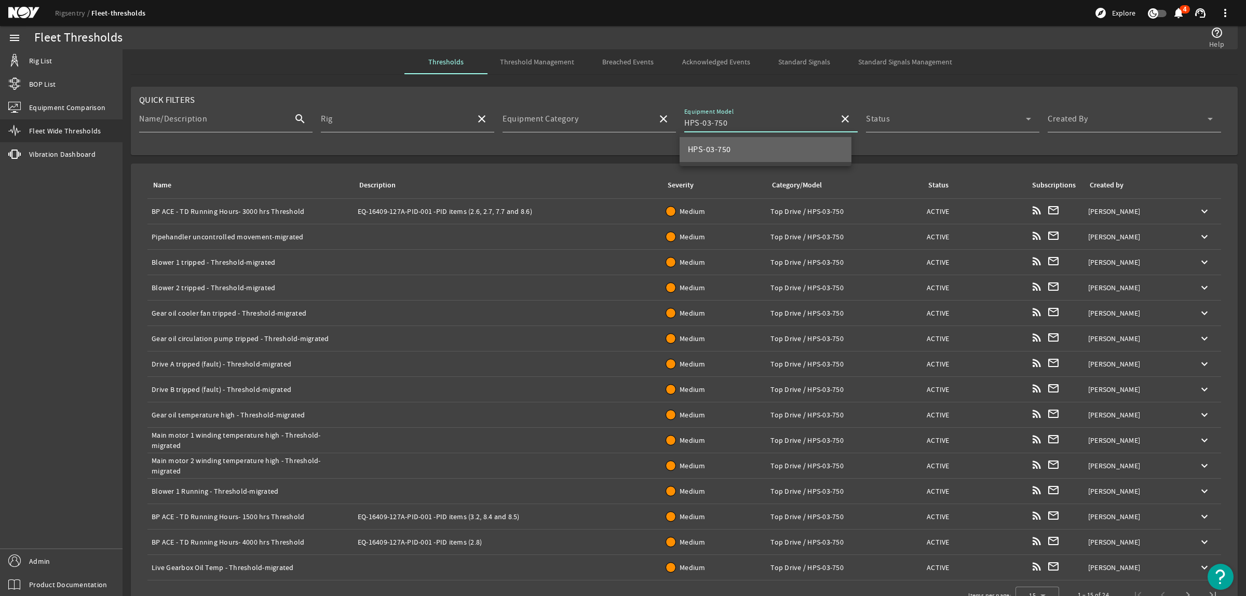
scroll to position [0, 0]
click at [1072, 117] on mat-label "Created By" at bounding box center [1067, 119] width 40 height 10
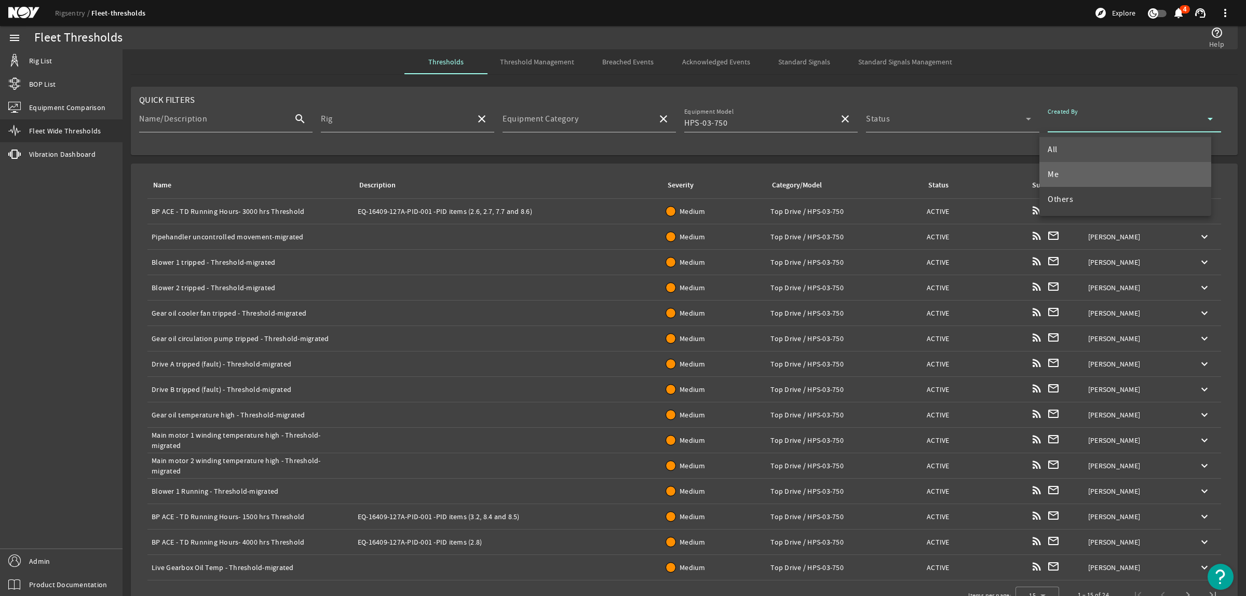
click at [1075, 171] on mat-option "Me" at bounding box center [1125, 174] width 172 height 25
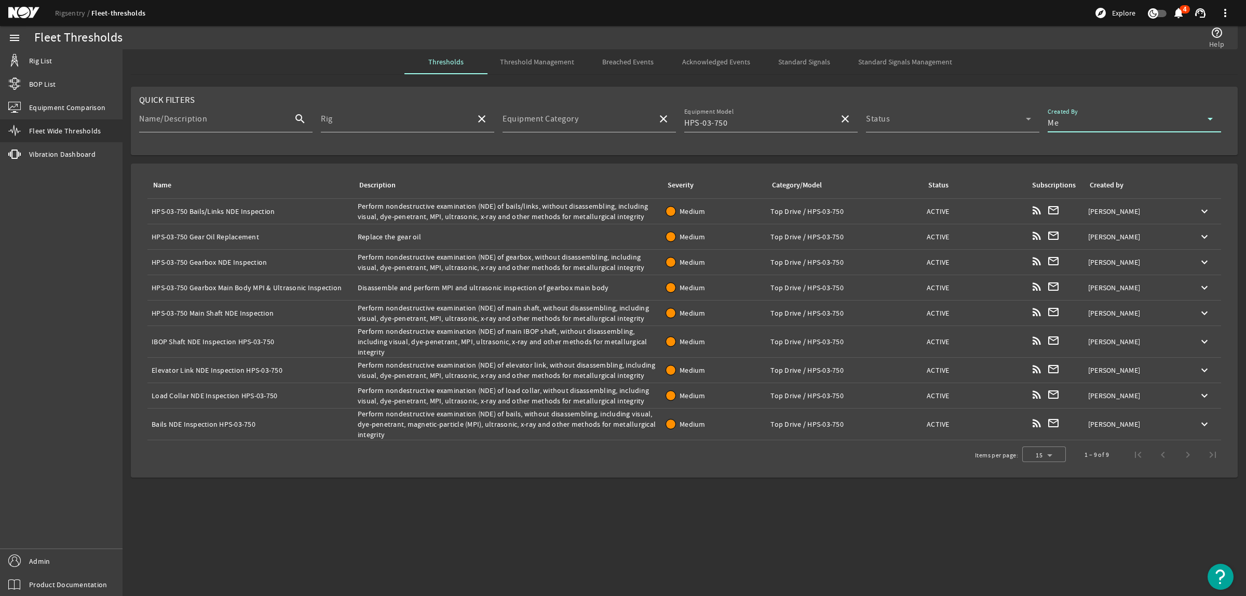
click at [263, 339] on div "Name: IBOP Shaft NDE Inspection HPS-03-750" at bounding box center [251, 341] width 198 height 10
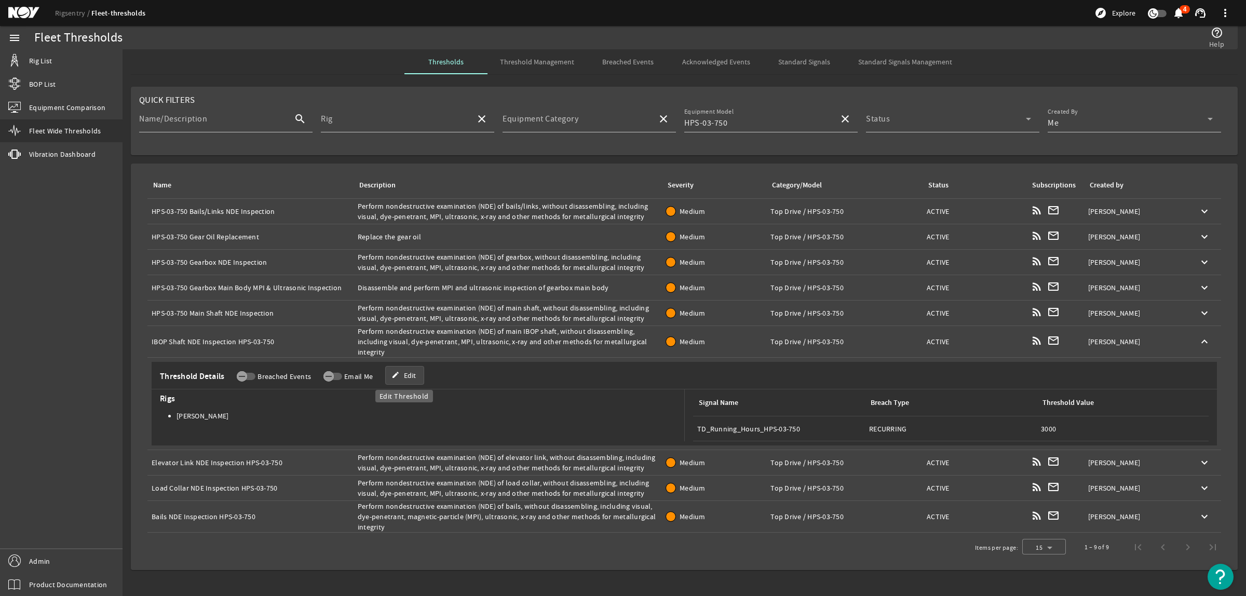
click at [392, 375] on mat-icon "edit" at bounding box center [395, 375] width 8 height 8
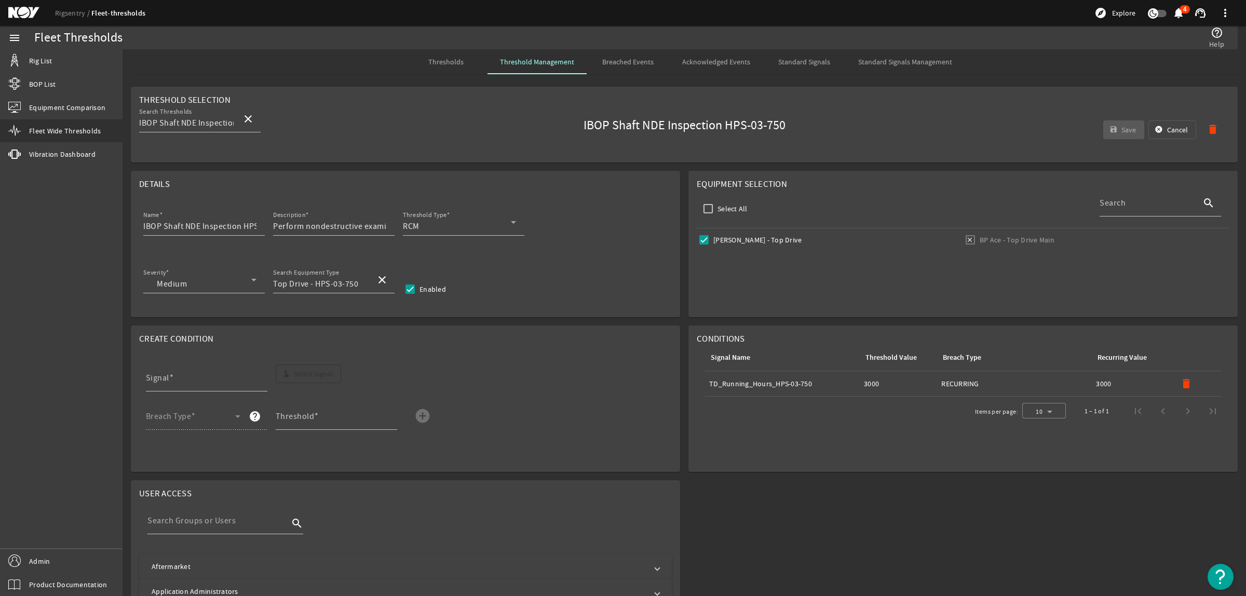
click at [1180, 380] on mat-icon "delete" at bounding box center [1186, 383] width 12 height 12
drag, startPoint x: 244, startPoint y: 226, endPoint x: 286, endPoint y: 226, distance: 42.6
click at [286, 226] on div "Name IBOP Shaft NDE Inspection HPS-03-750 Description Perform nondestructive ex…" at bounding box center [405, 228] width 532 height 38
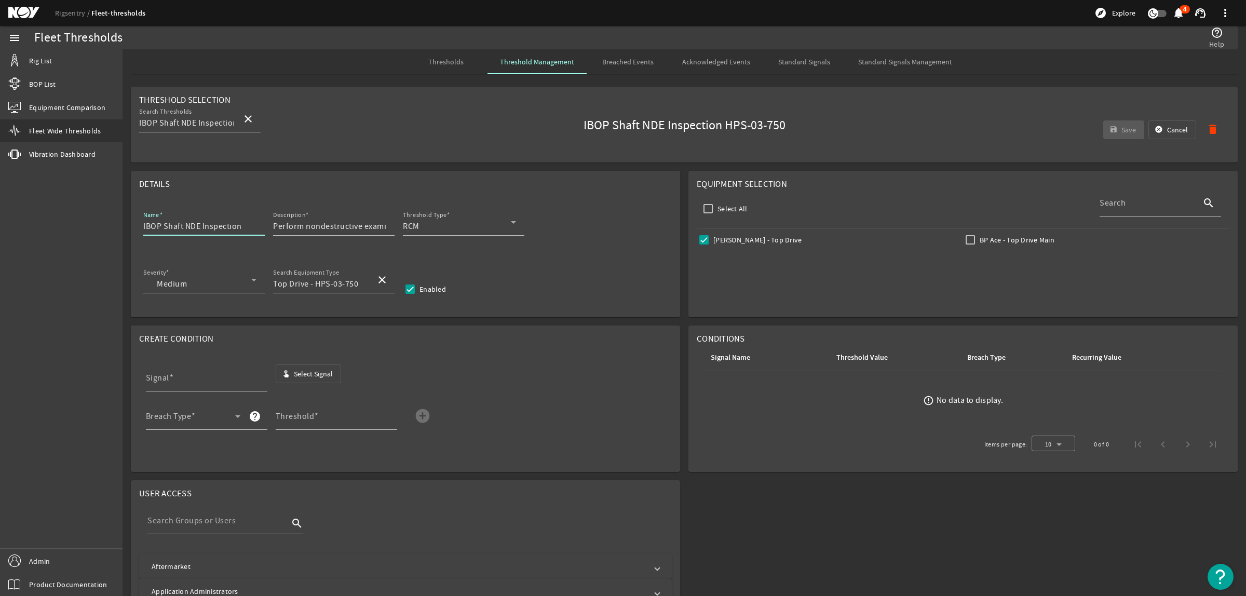
click at [143, 226] on input "IBOP Shaft NDE Inspection" at bounding box center [199, 226] width 113 height 12
paste input "HPS-03-750"
type input "HPS-03-750 IBOP Shaft NDE Inspection"
click at [297, 374] on span "Select Signal" at bounding box center [313, 373] width 39 height 10
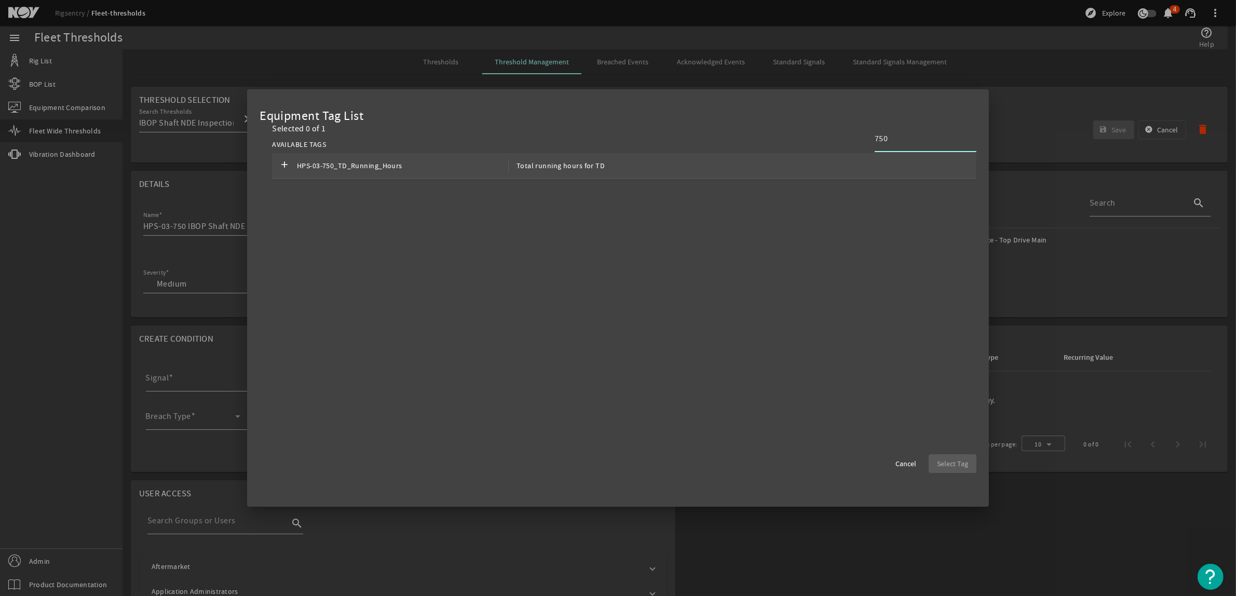
type input "750"
click at [633, 168] on div "add HPS-03-750_TD_Running_Hours Total running hours for TD" at bounding box center [624, 165] width 704 height 25
click at [943, 462] on span "Select Tag" at bounding box center [952, 463] width 31 height 10
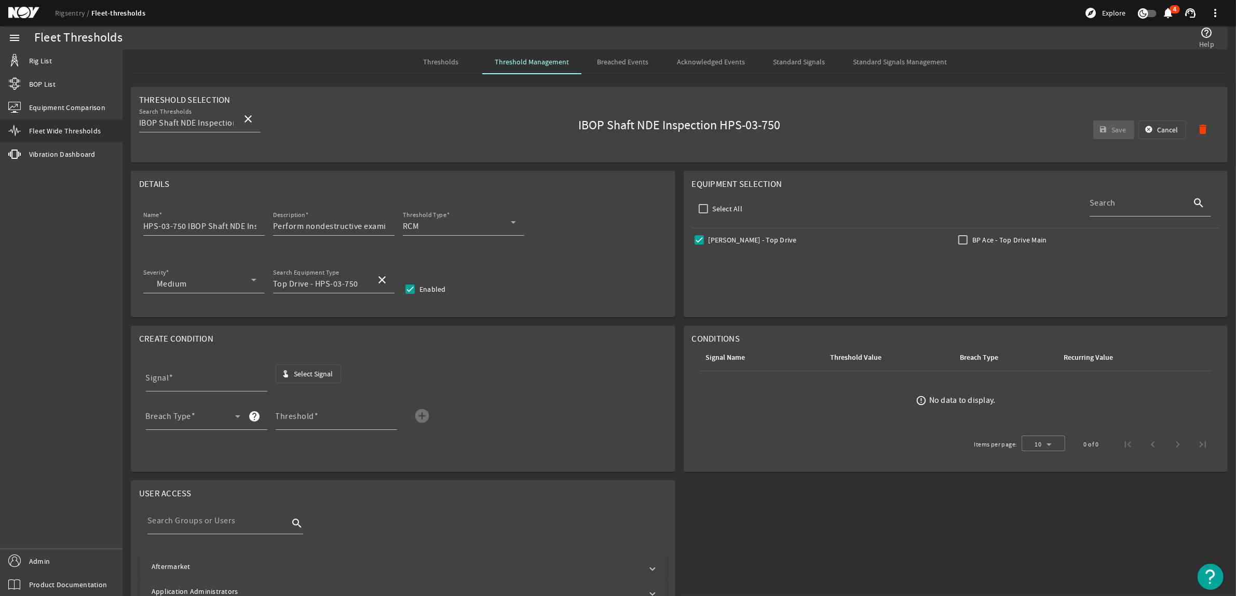
type input "HPS-03-750_TD_Running_Hours"
click at [208, 413] on div "Breach Type" at bounding box center [193, 416] width 94 height 27
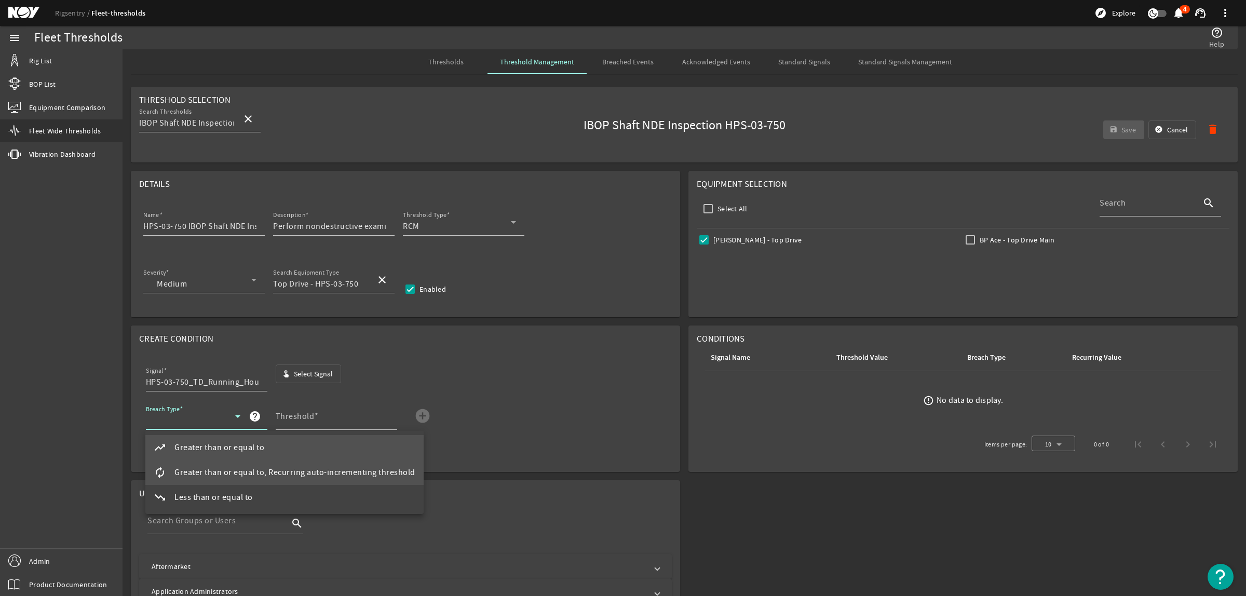
click at [265, 470] on span "Greater than or equal to, Recurring auto-incrementing threshold" at bounding box center [294, 472] width 241 height 12
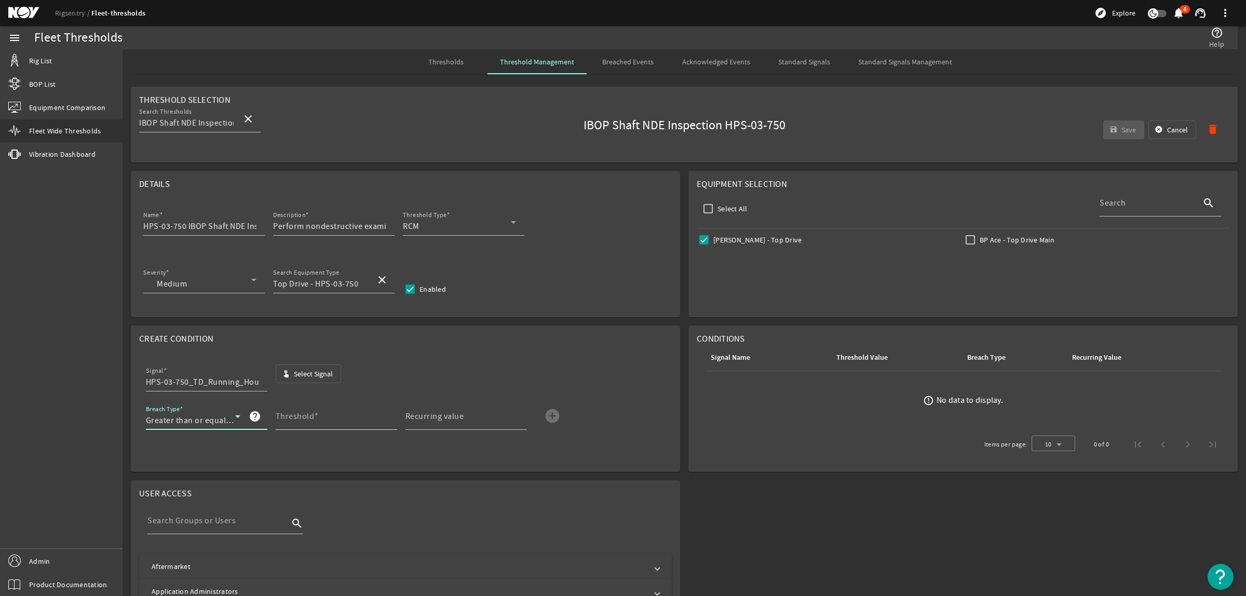
click at [314, 418] on span at bounding box center [316, 416] width 5 height 10
click at [313, 418] on input "Threshold" at bounding box center [332, 420] width 113 height 12
type input "3000"
click at [422, 417] on mat-label "Recurring value" at bounding box center [434, 416] width 59 height 10
click at [422, 417] on input "Recurring value" at bounding box center [461, 420] width 113 height 12
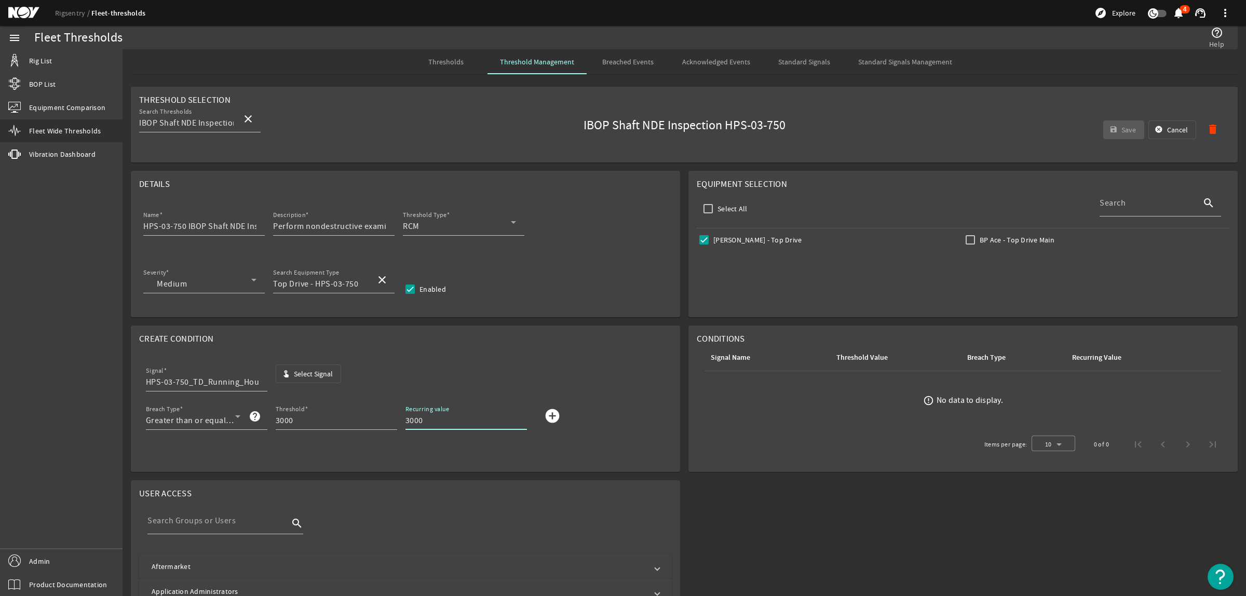
type input "3000"
click at [554, 413] on mat-icon "add_circle" at bounding box center [552, 415] width 17 height 17
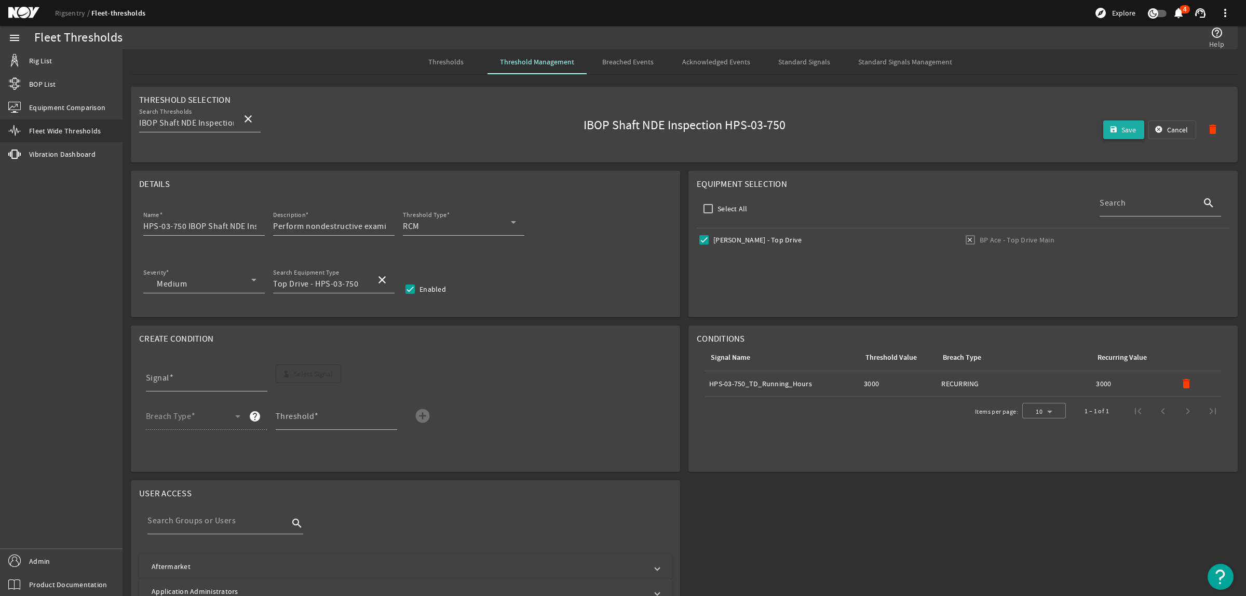
click at [1121, 128] on span "Save" at bounding box center [1128, 130] width 15 height 10
click at [449, 60] on span "Thresholds" at bounding box center [445, 61] width 35 height 7
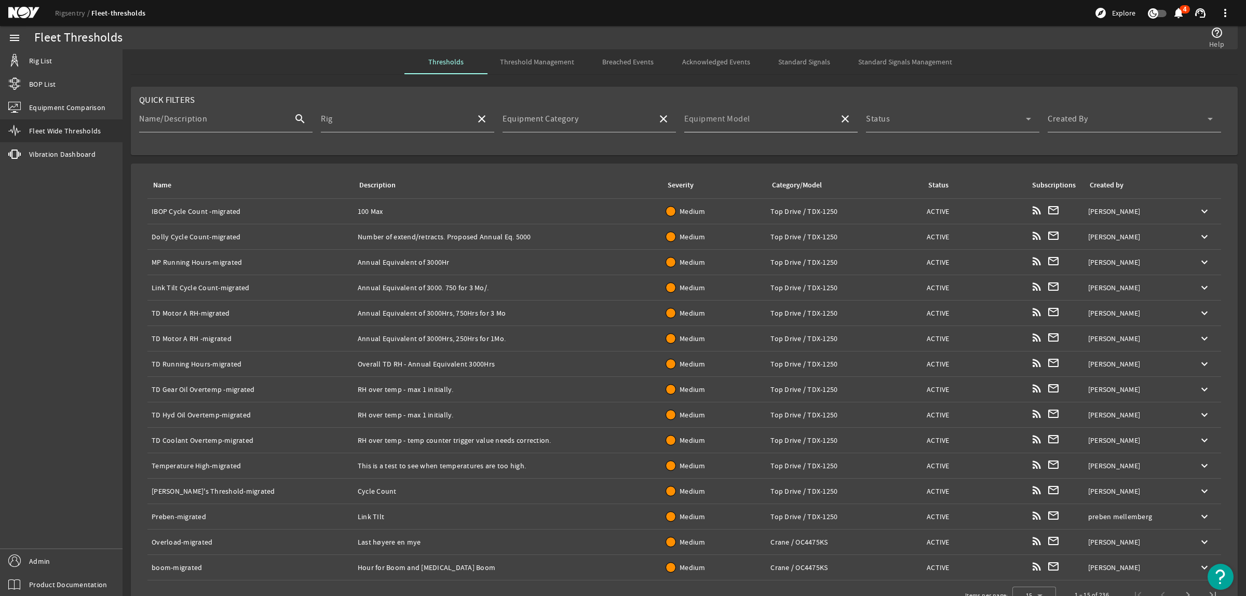
click at [789, 120] on input "Equipment Model" at bounding box center [757, 123] width 146 height 12
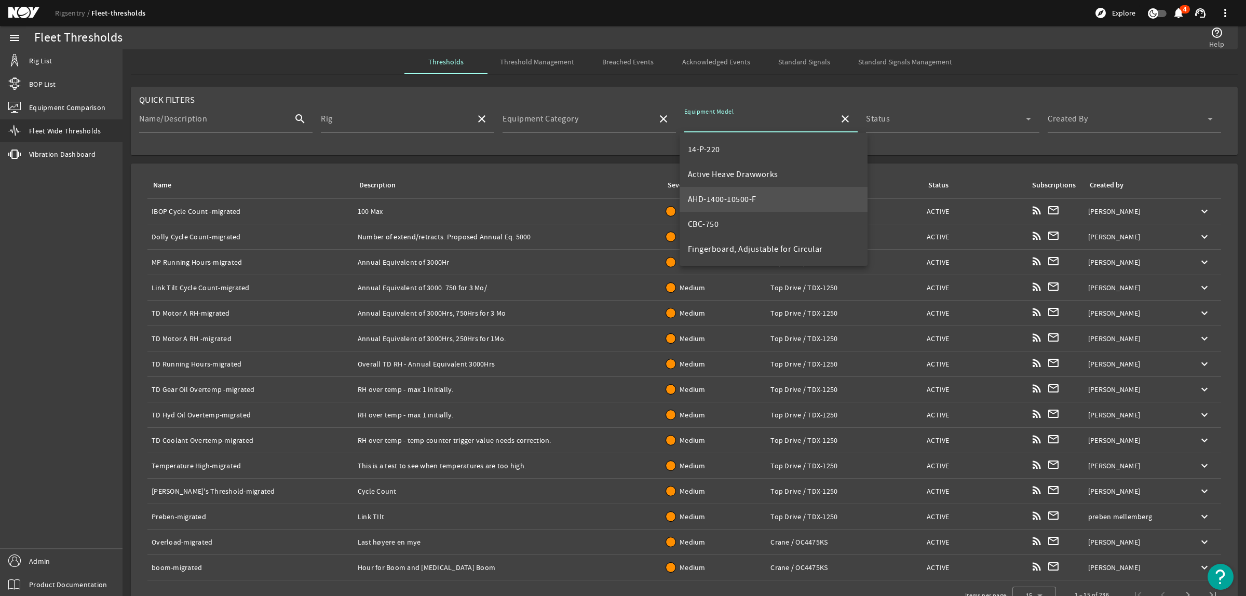
scroll to position [65, 0]
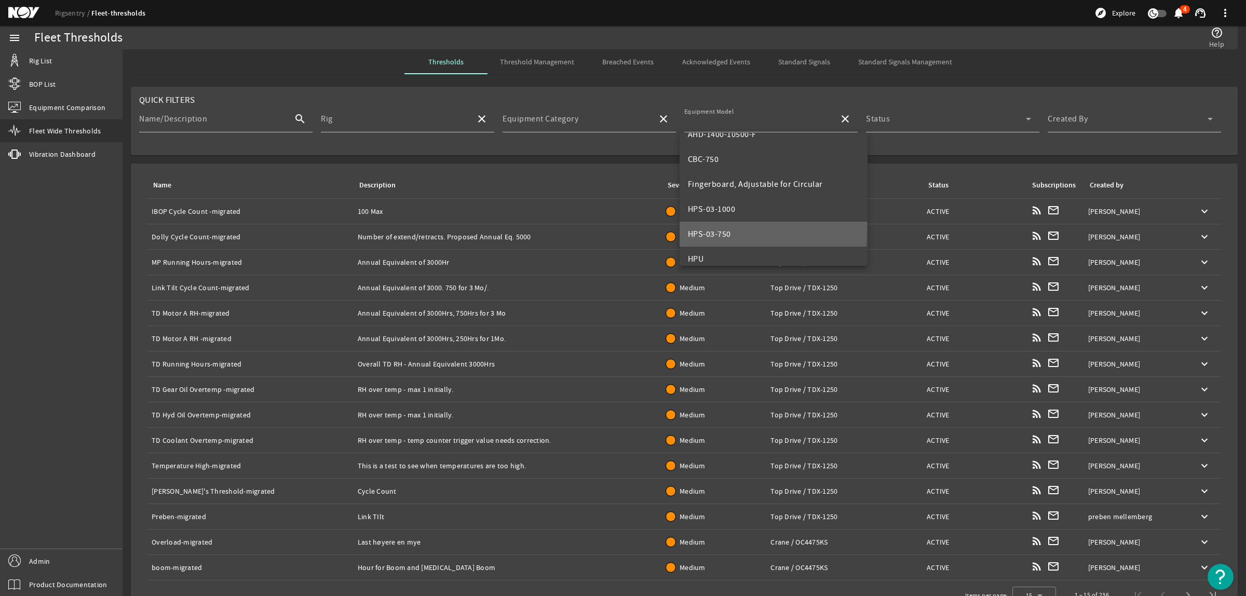
click at [735, 228] on mat-option "HPS-03-750" at bounding box center [773, 234] width 188 height 25
type input "HPS-03-750"
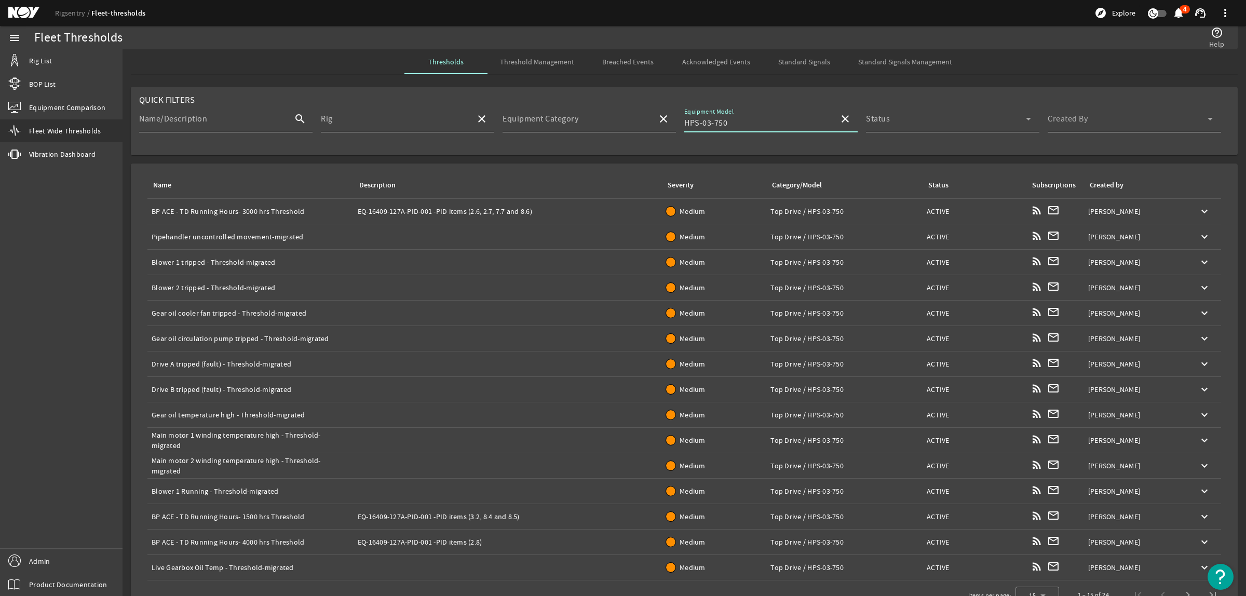
click at [1094, 125] on span at bounding box center [1127, 123] width 160 height 12
click at [1084, 178] on mat-option "Me" at bounding box center [1125, 174] width 172 height 25
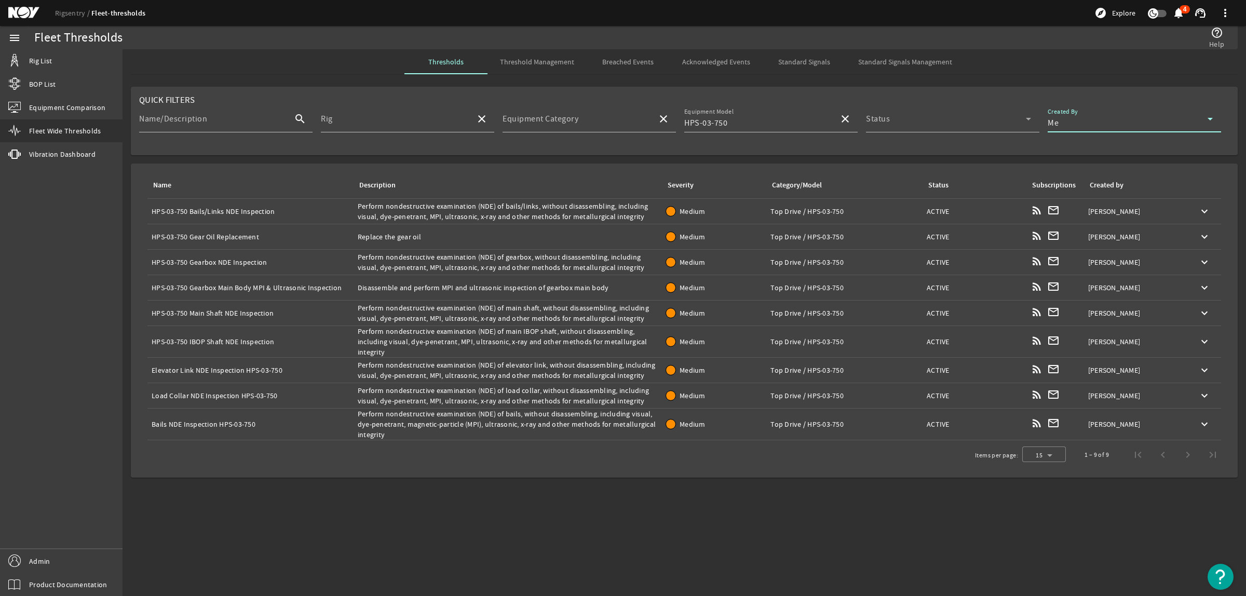
click at [217, 367] on div "Name: Elevator Link NDE Inspection HPS-03-750" at bounding box center [251, 370] width 198 height 10
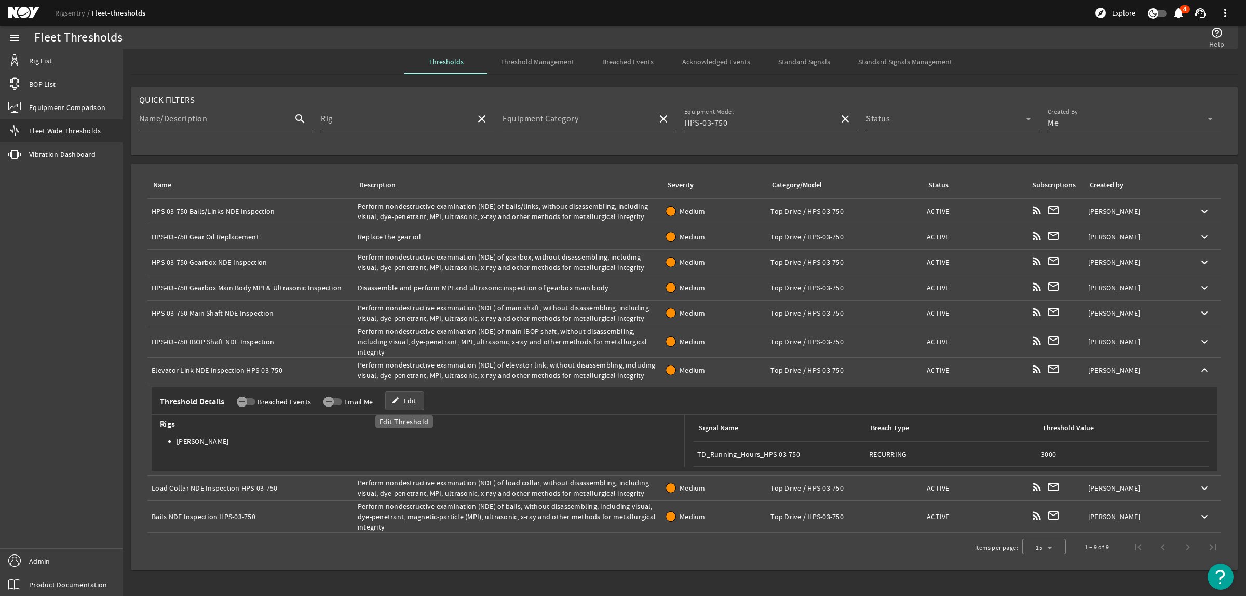
click at [408, 403] on span "Edit" at bounding box center [410, 400] width 12 height 10
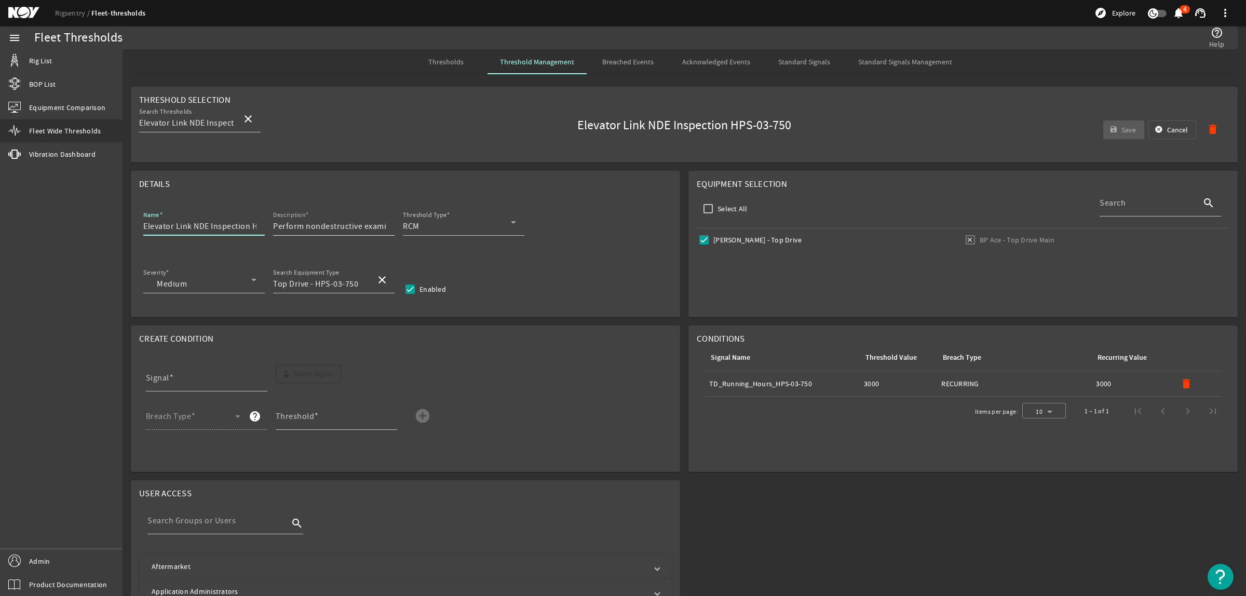
scroll to position [0, 39]
drag, startPoint x: 253, startPoint y: 227, endPoint x: 281, endPoint y: 227, distance: 28.5
click at [281, 227] on div "Name Elevator Link NDE Inspection HPS-03-750 Description Perform nondestructive…" at bounding box center [405, 228] width 532 height 38
click at [141, 227] on div "Name Elevator Link NDE Inspection Description Perform nondestructive examinatio…" at bounding box center [405, 228] width 532 height 38
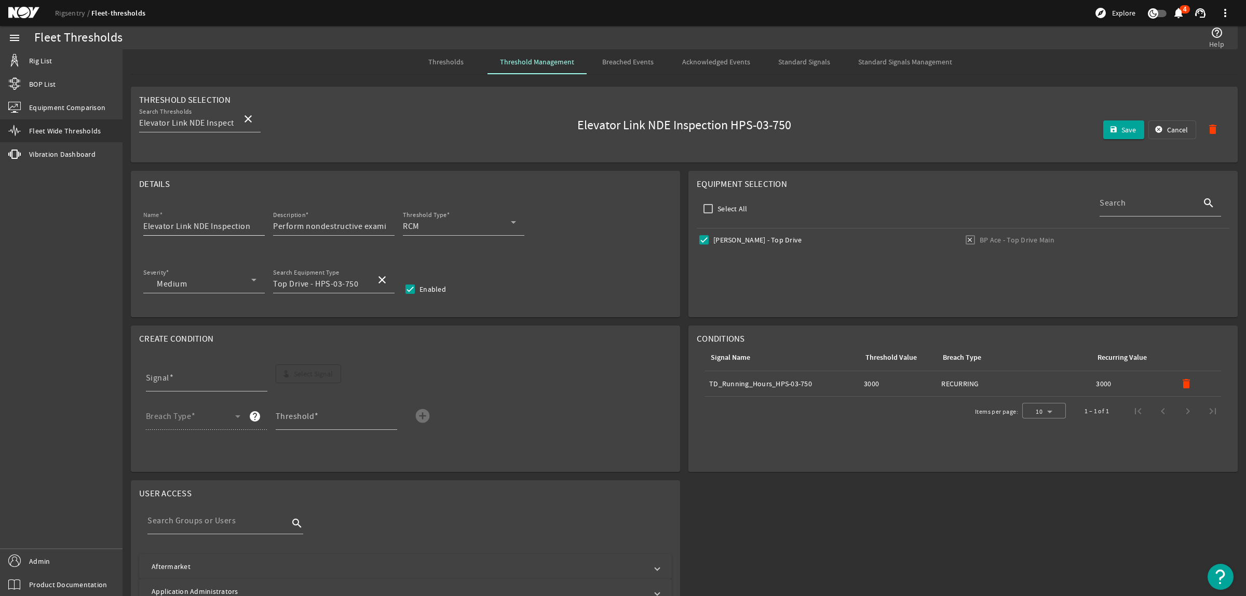
click at [143, 226] on input "Elevator Link NDE Inspection" at bounding box center [199, 226] width 113 height 12
paste input "HPS-03-750"
type input "HPS-03-750 Elevator Link NDE Inspection"
click at [1180, 382] on mat-icon "delete" at bounding box center [1186, 383] width 12 height 12
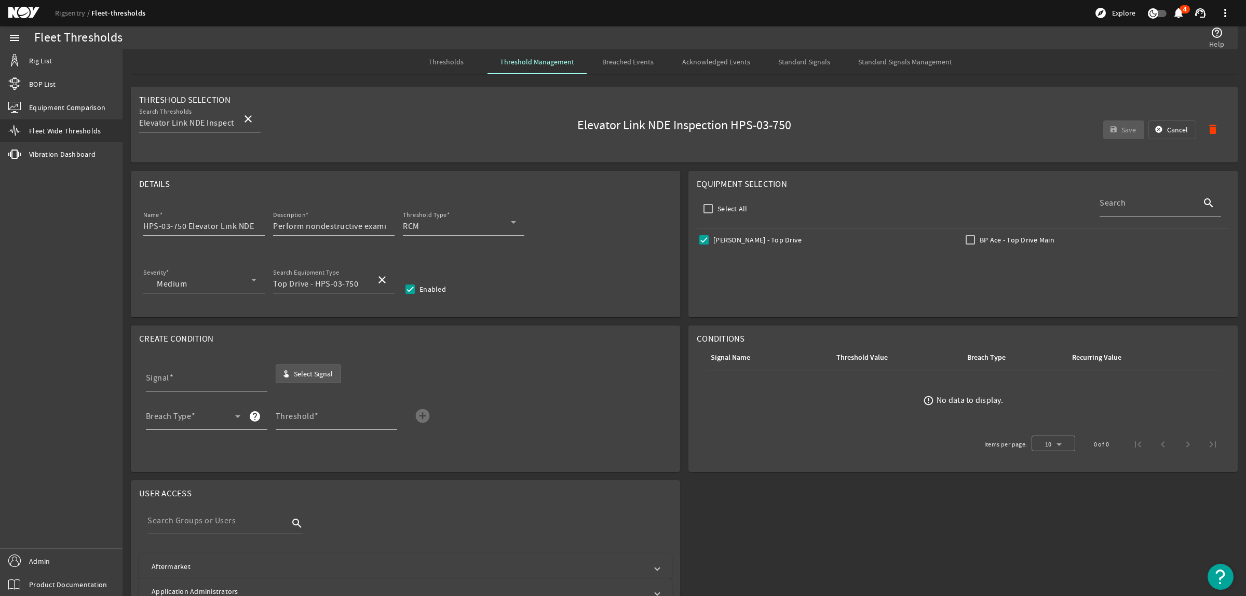
click at [310, 370] on span "Select Signal" at bounding box center [313, 373] width 39 height 10
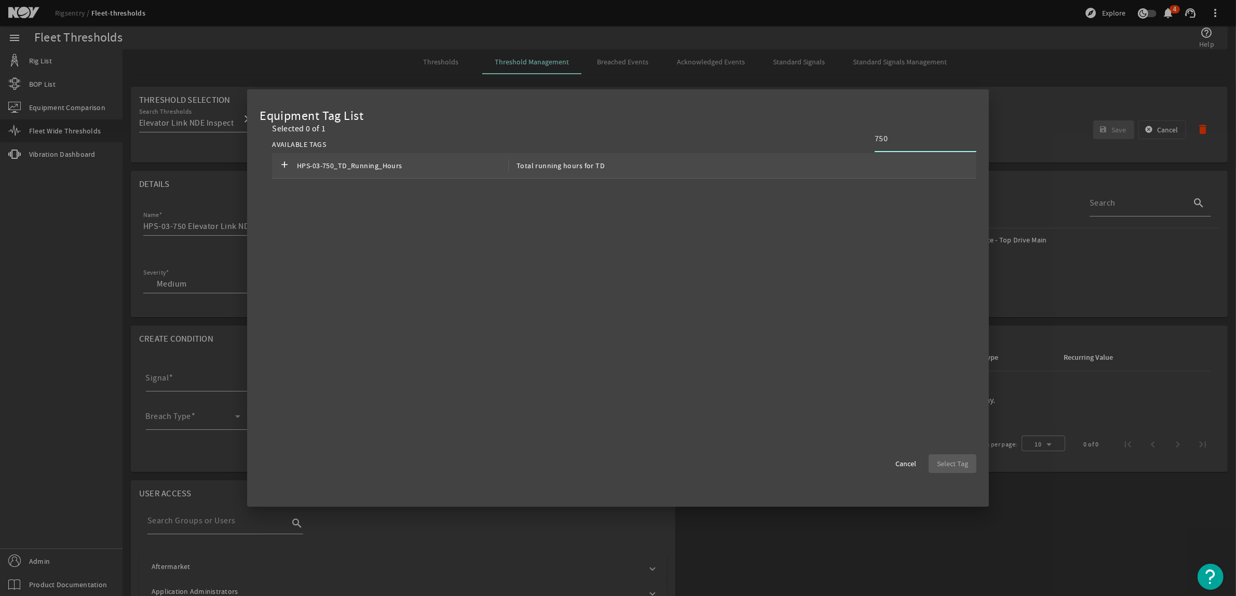
type input "750"
click at [769, 167] on div "add HPS-03-750_TD_Running_Hours Total running hours for TD" at bounding box center [624, 165] width 704 height 25
click at [966, 460] on span "Select Tag" at bounding box center [952, 463] width 31 height 10
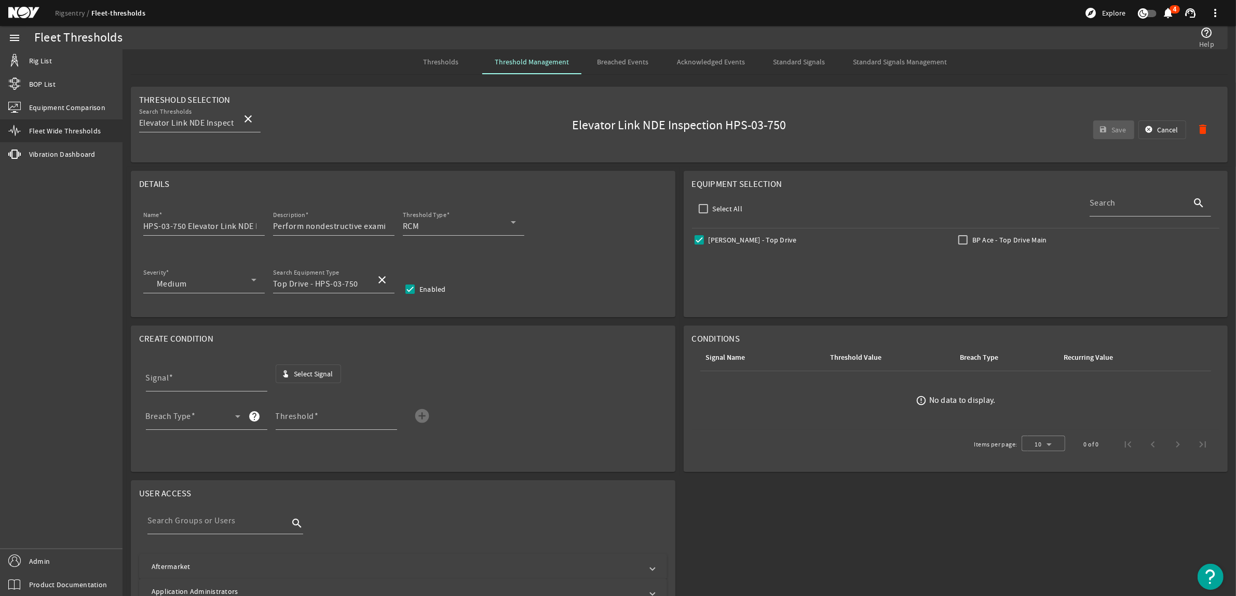
type input "HPS-03-750_TD_Running_Hours"
click at [208, 416] on span at bounding box center [190, 420] width 89 height 12
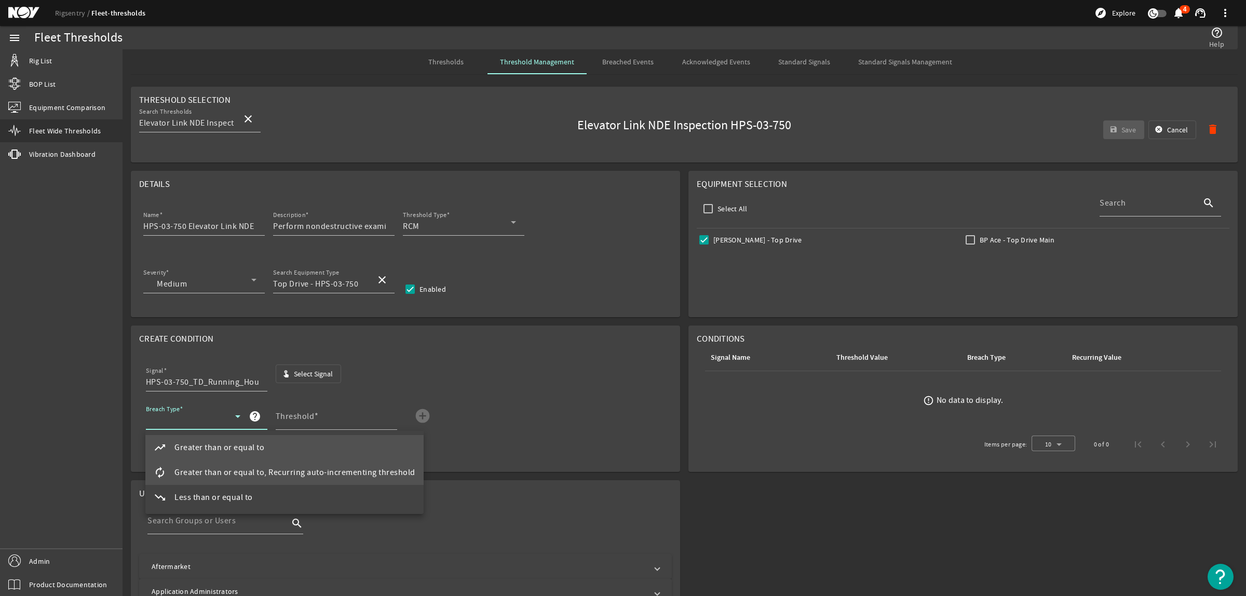
click at [211, 468] on span "Greater than or equal to, Recurring auto-incrementing threshold" at bounding box center [294, 472] width 241 height 12
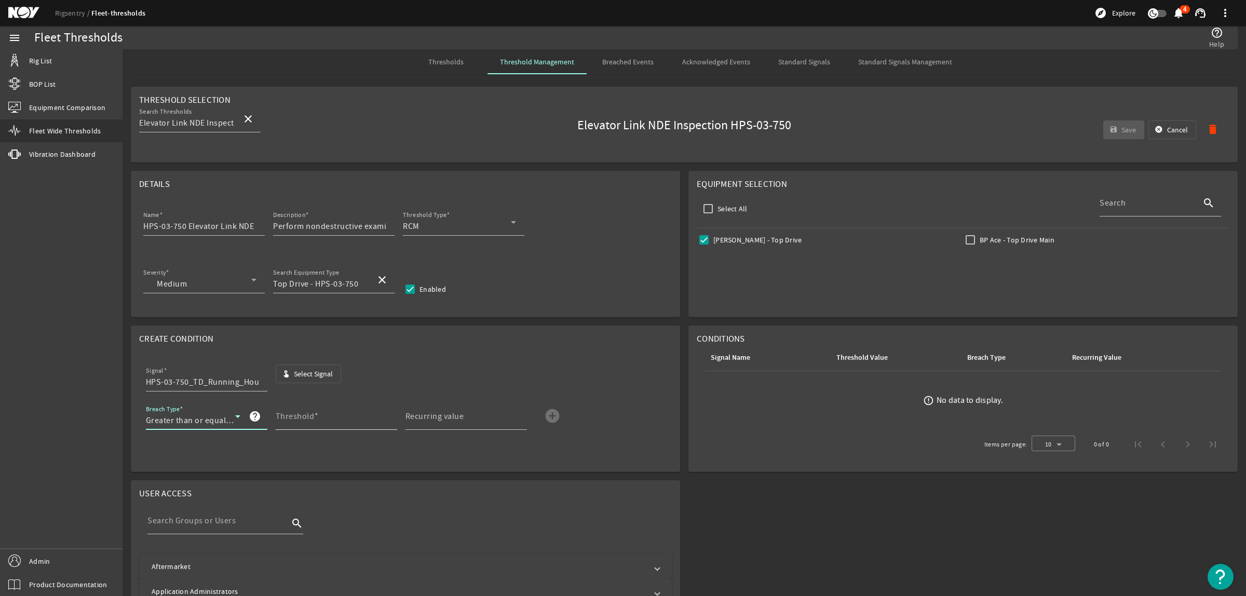
click at [312, 416] on mat-label "Threshold" at bounding box center [295, 416] width 39 height 10
click at [312, 416] on input "Threshold" at bounding box center [332, 420] width 113 height 12
type input "3000"
click at [440, 414] on mat-label "Recurring value" at bounding box center [434, 416] width 59 height 10
click at [440, 414] on input "Recurring value" at bounding box center [461, 420] width 113 height 12
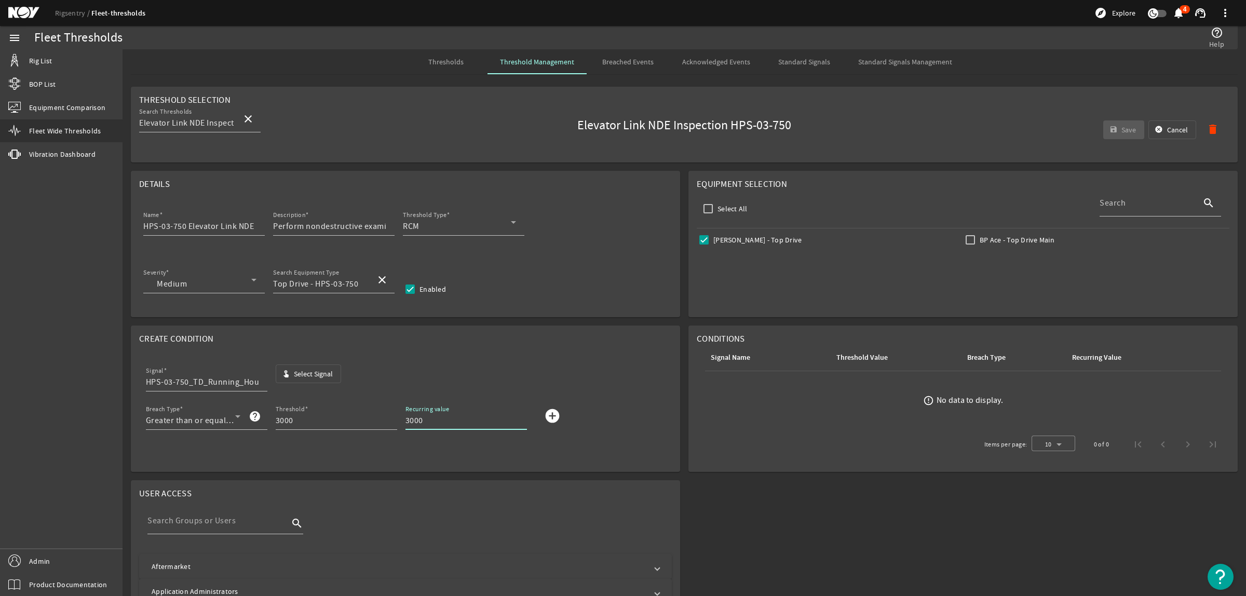
type input "3000"
click at [554, 416] on mat-icon "add_circle" at bounding box center [552, 415] width 17 height 17
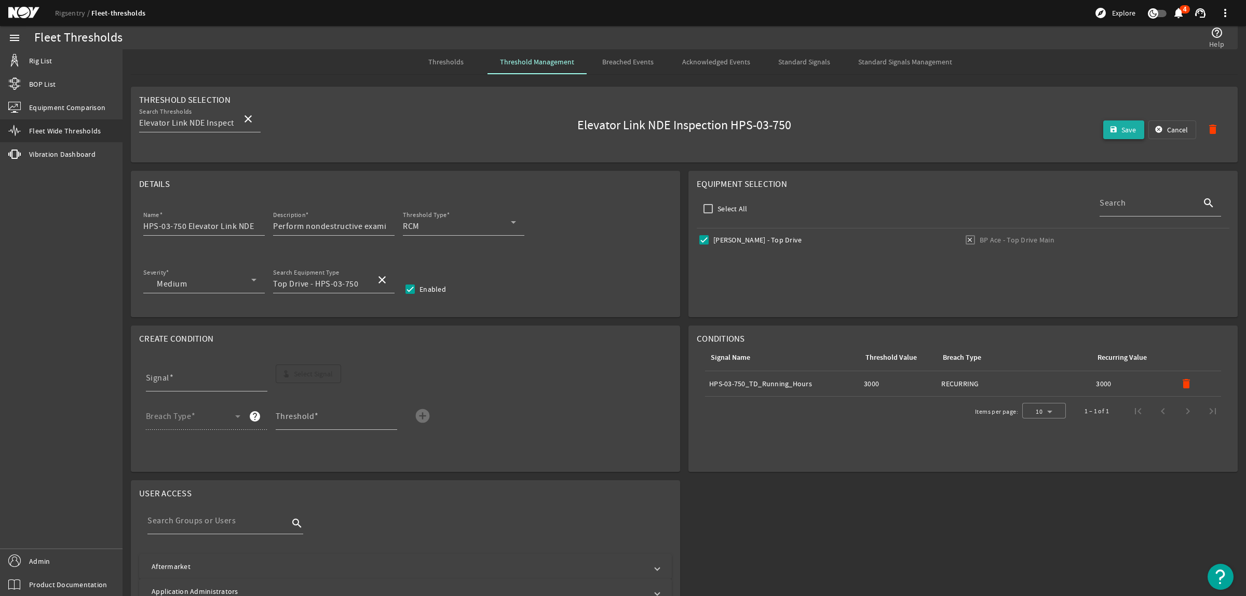
click at [1121, 125] on span "Save" at bounding box center [1128, 130] width 15 height 10
click at [448, 61] on span "Thresholds" at bounding box center [445, 61] width 35 height 7
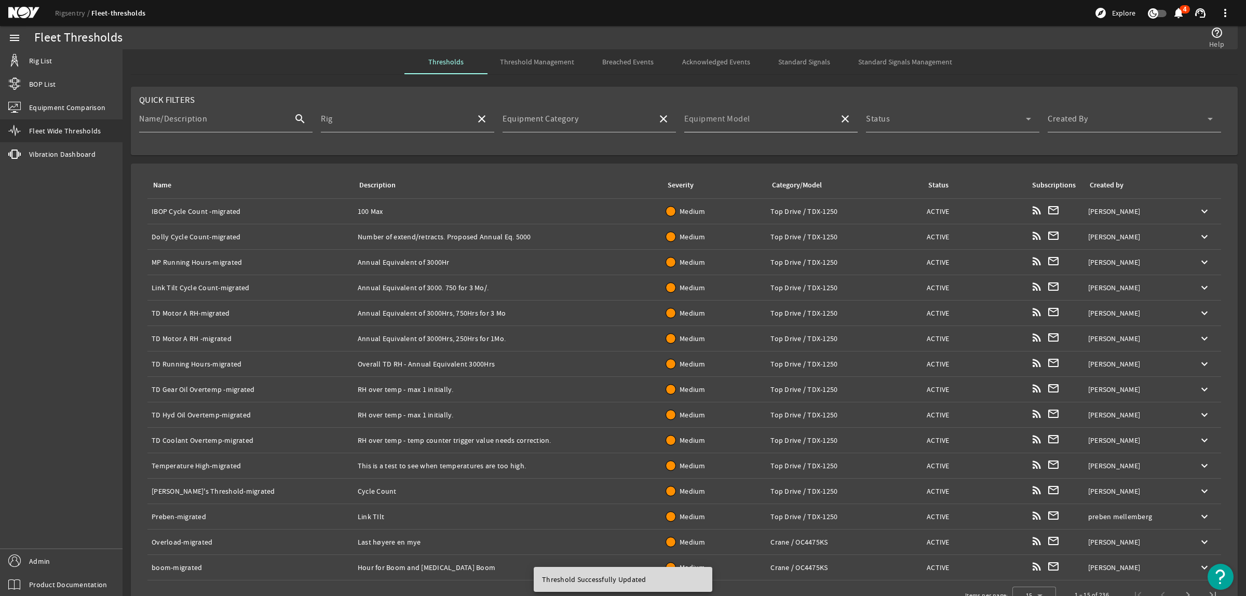
click at [752, 116] on div "Equipment Model" at bounding box center [757, 118] width 146 height 27
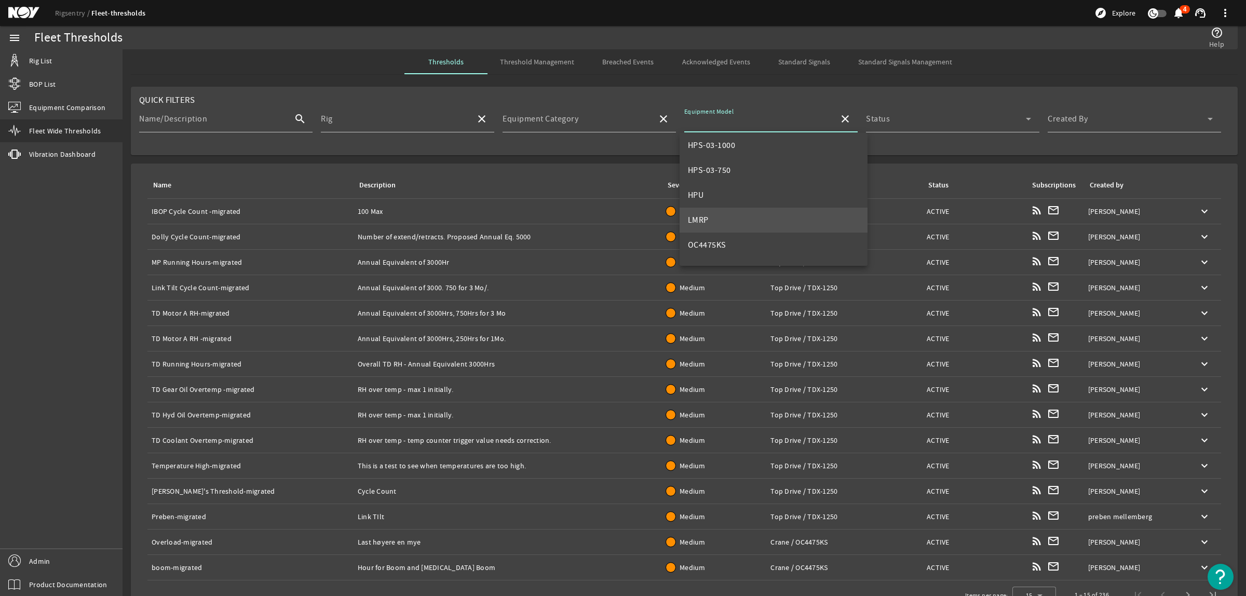
scroll to position [130, 0]
click at [737, 167] on mat-option "HPS-03-750" at bounding box center [773, 169] width 188 height 25
type input "HPS-03-750"
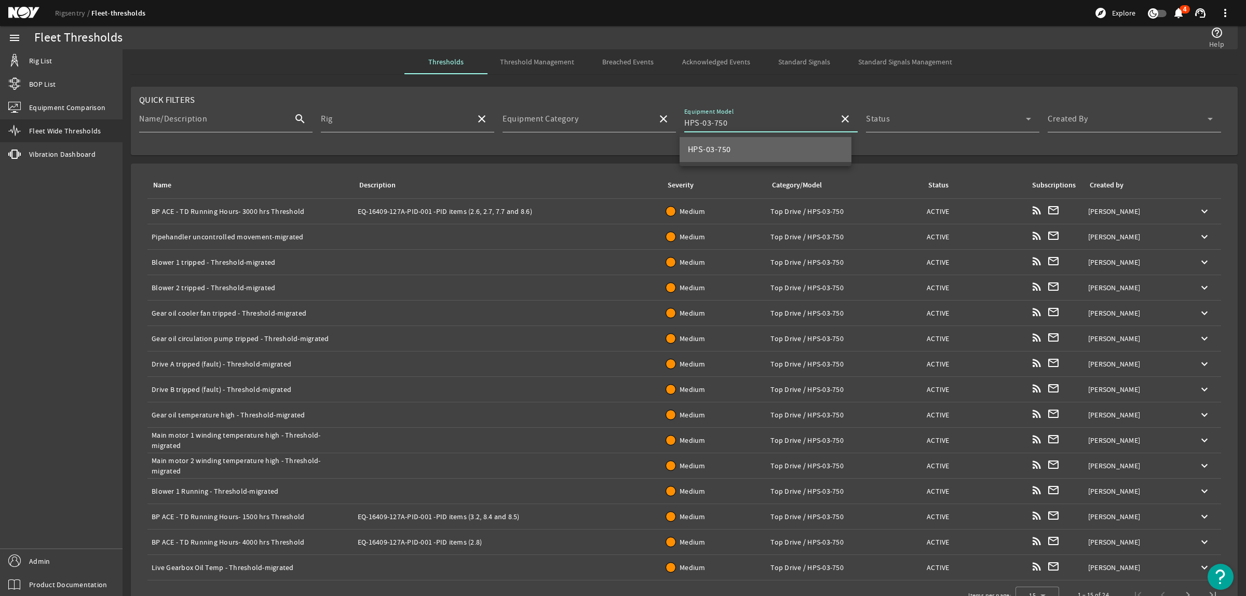
scroll to position [0, 0]
click at [1105, 115] on div "Created By" at bounding box center [1129, 118] width 165 height 27
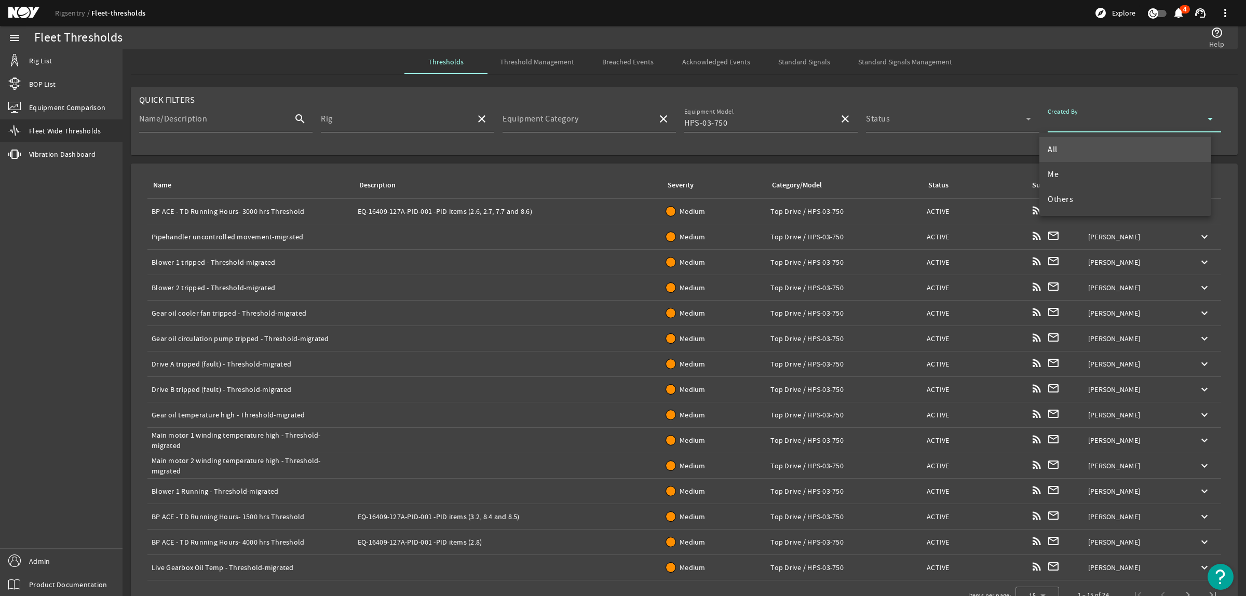
click at [1064, 175] on mat-option "Me" at bounding box center [1125, 174] width 172 height 25
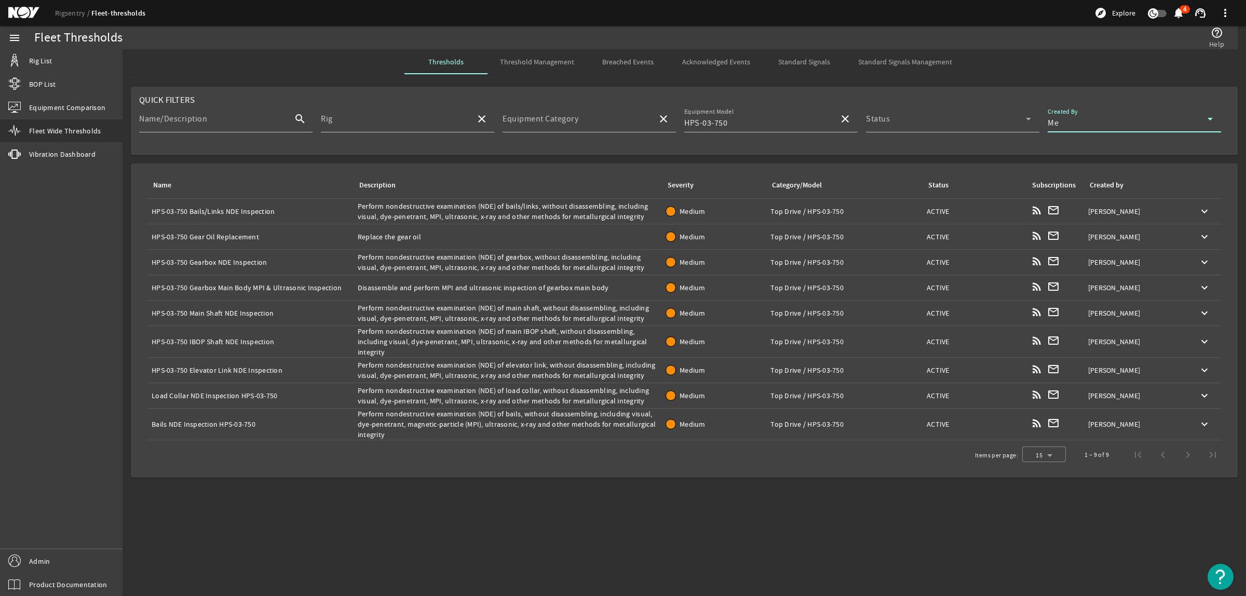
click at [233, 392] on div "Name: Load Collar NDE Inspection HPS-03-750" at bounding box center [251, 395] width 198 height 10
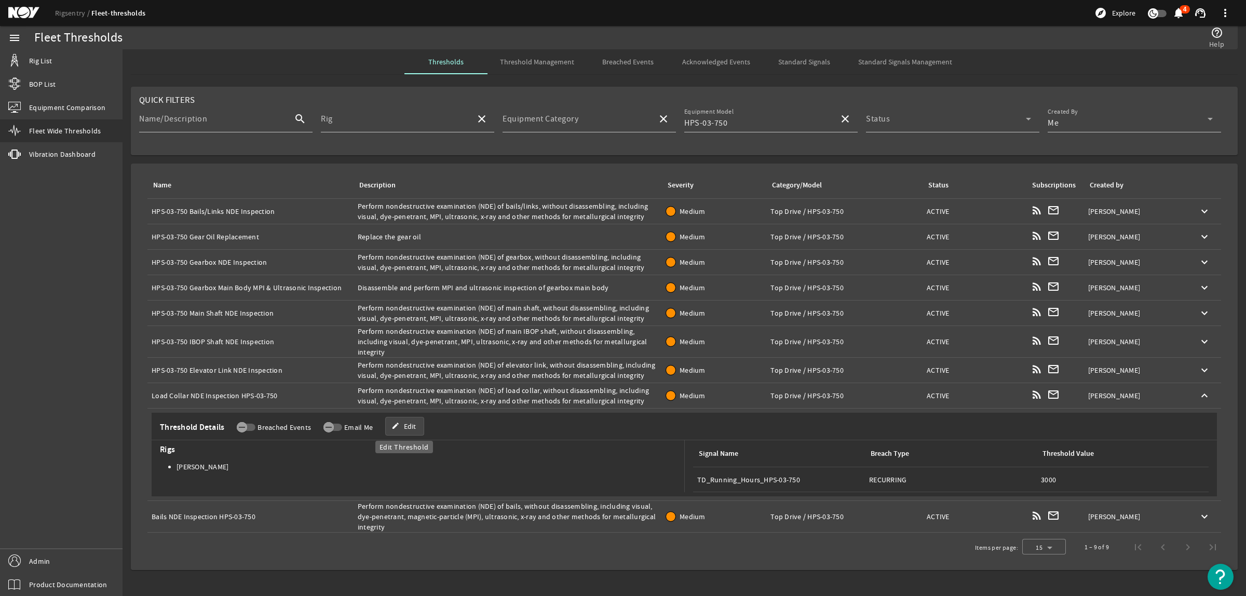
click at [397, 426] on mat-icon "edit" at bounding box center [395, 426] width 8 height 8
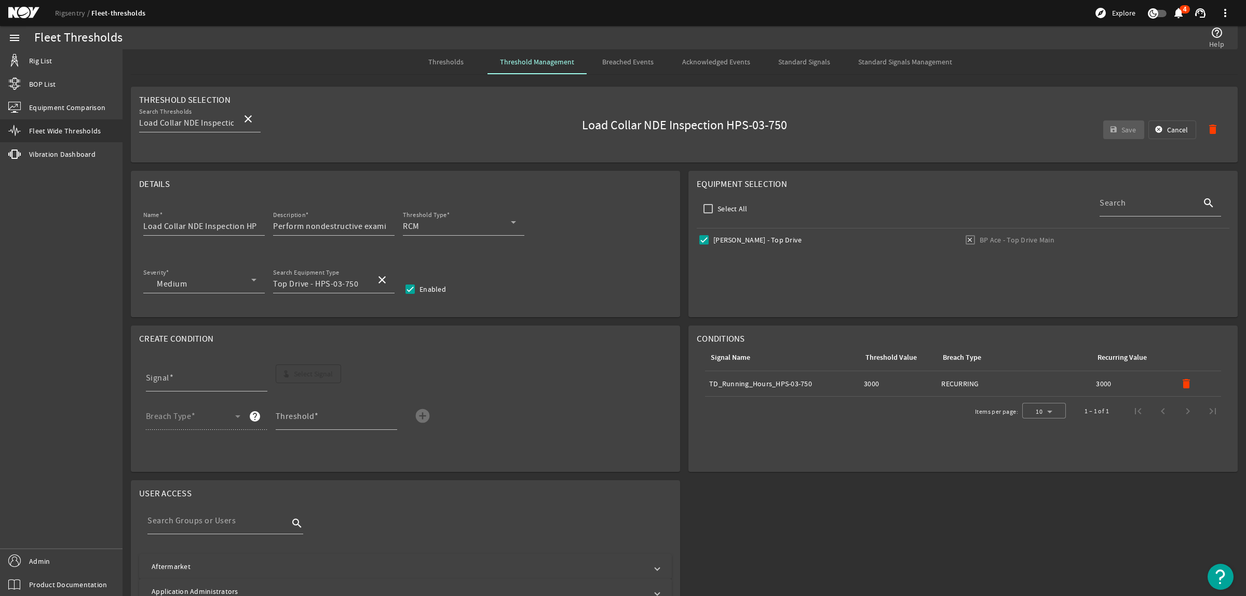
click at [1180, 382] on mat-icon "delete" at bounding box center [1186, 383] width 12 height 12
drag, startPoint x: 247, startPoint y: 227, endPoint x: 304, endPoint y: 227, distance: 57.1
click at [304, 227] on div "Name Load Collar NDE Inspection HPS-03-750 Description Perform nondestructive e…" at bounding box center [405, 228] width 532 height 38
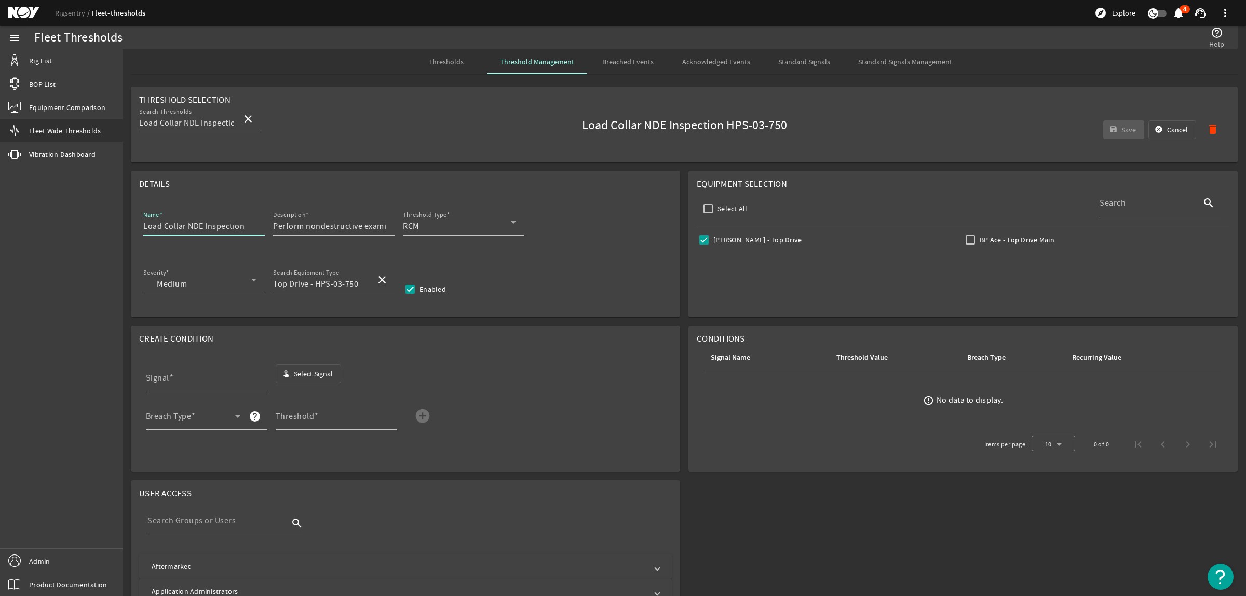
click at [143, 228] on input "Load Collar NDE Inspection" at bounding box center [199, 226] width 113 height 12
paste input "HPS-03-750"
type input "HPS-03-750 Load Collar NDE Inspection"
click at [315, 373] on span "Select Signal" at bounding box center [313, 373] width 39 height 10
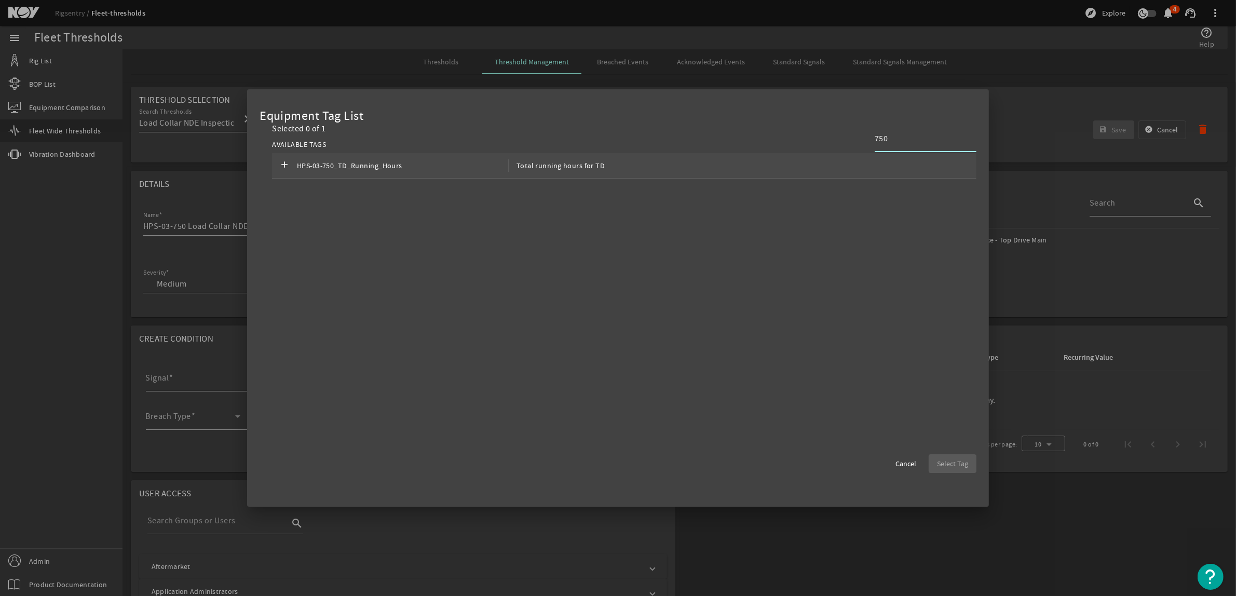
type input "750"
click at [488, 165] on span "HPS-03-750_TD_Running_Hours" at bounding box center [402, 165] width 211 height 12
click at [964, 462] on span "Select Tag" at bounding box center [952, 463] width 31 height 10
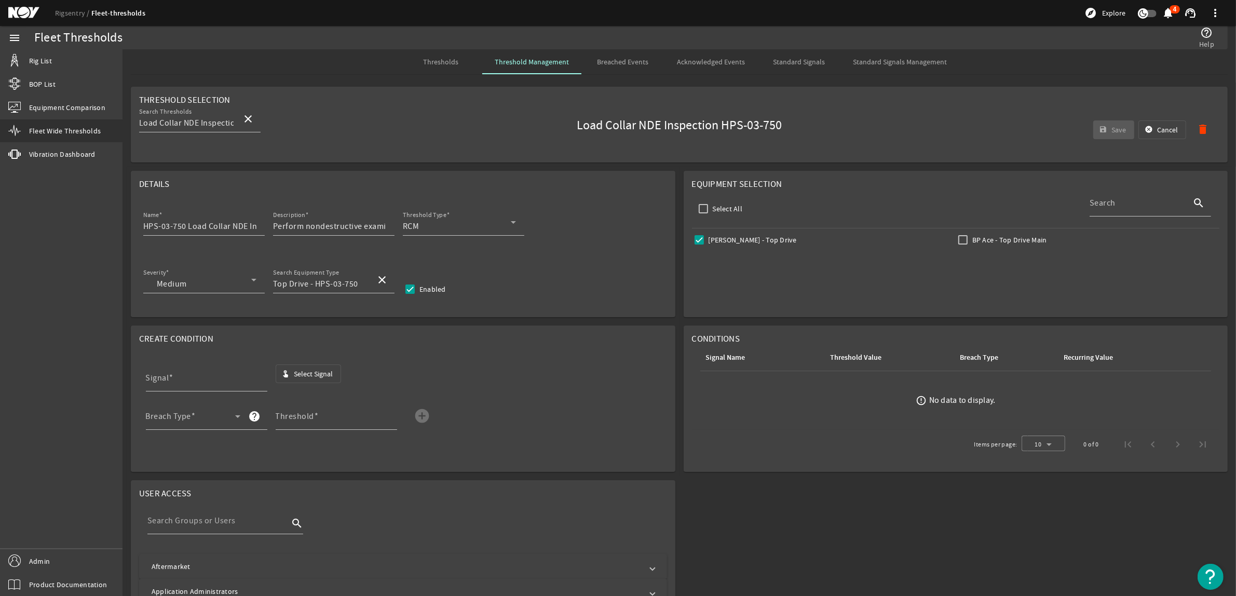
type input "HPS-03-750_TD_Running_Hours"
click at [229, 414] on div "Breach Type" at bounding box center [193, 416] width 94 height 27
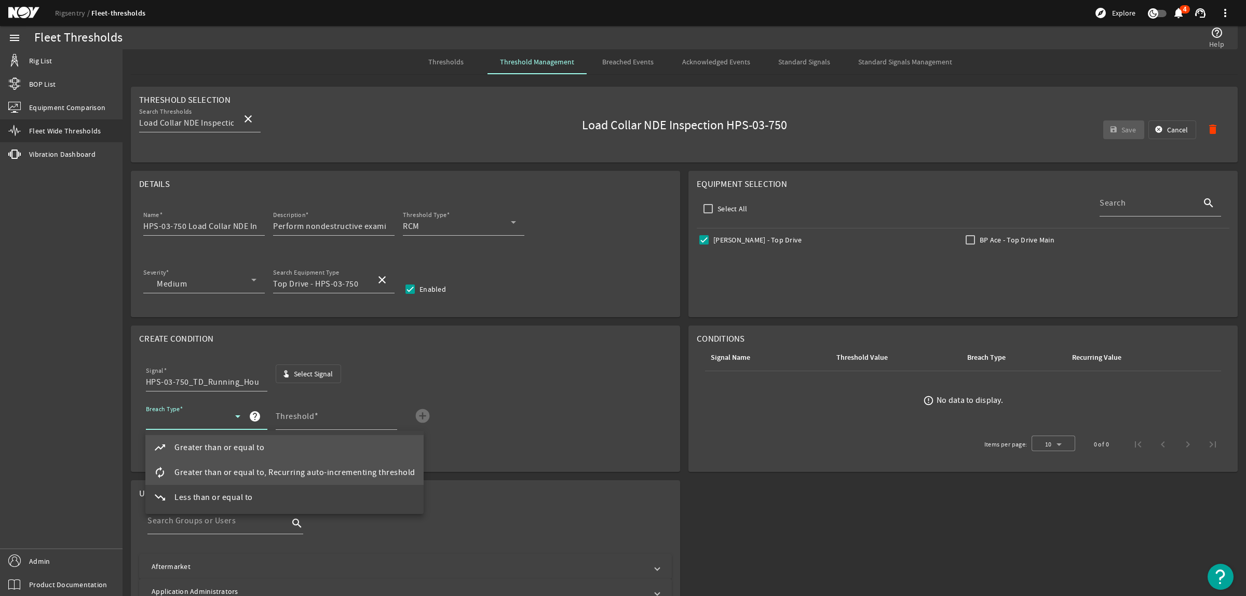
click at [226, 472] on span "Greater than or equal to, Recurring auto-incrementing threshold" at bounding box center [294, 472] width 241 height 12
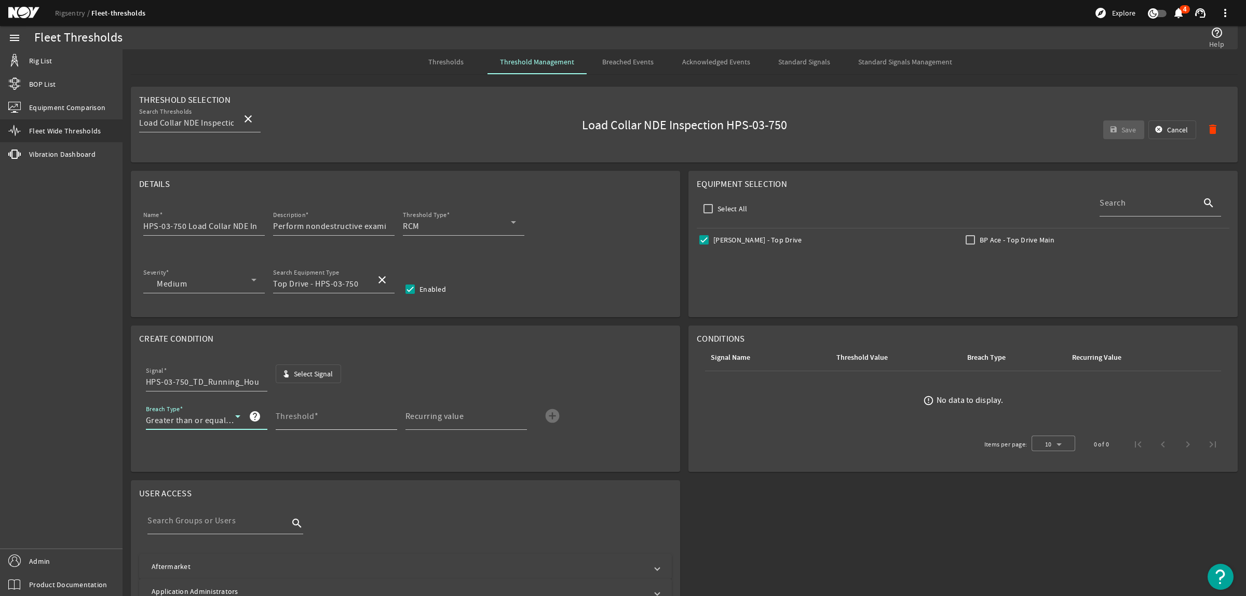
click at [297, 414] on mat-label "Threshold" at bounding box center [295, 416] width 39 height 10
click at [297, 414] on input "Threshold" at bounding box center [332, 420] width 113 height 12
type input "3000"
click at [426, 426] on input "Recurring value" at bounding box center [461, 420] width 113 height 12
type input "3000"
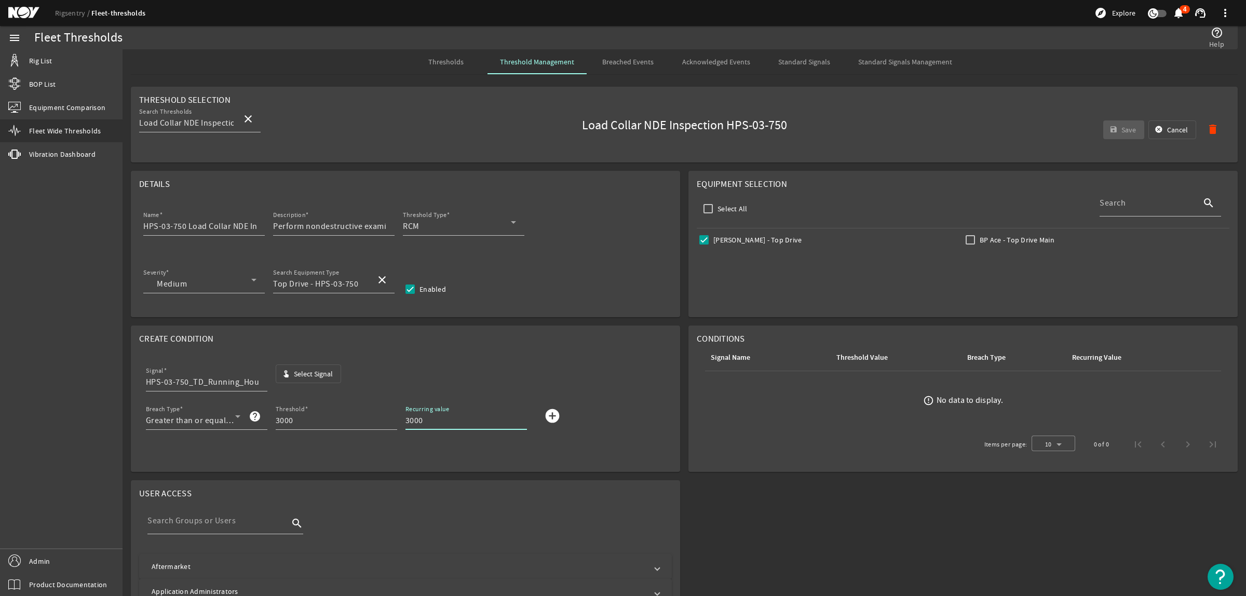
click at [561, 411] on span "submit" at bounding box center [551, 415] width 25 height 25
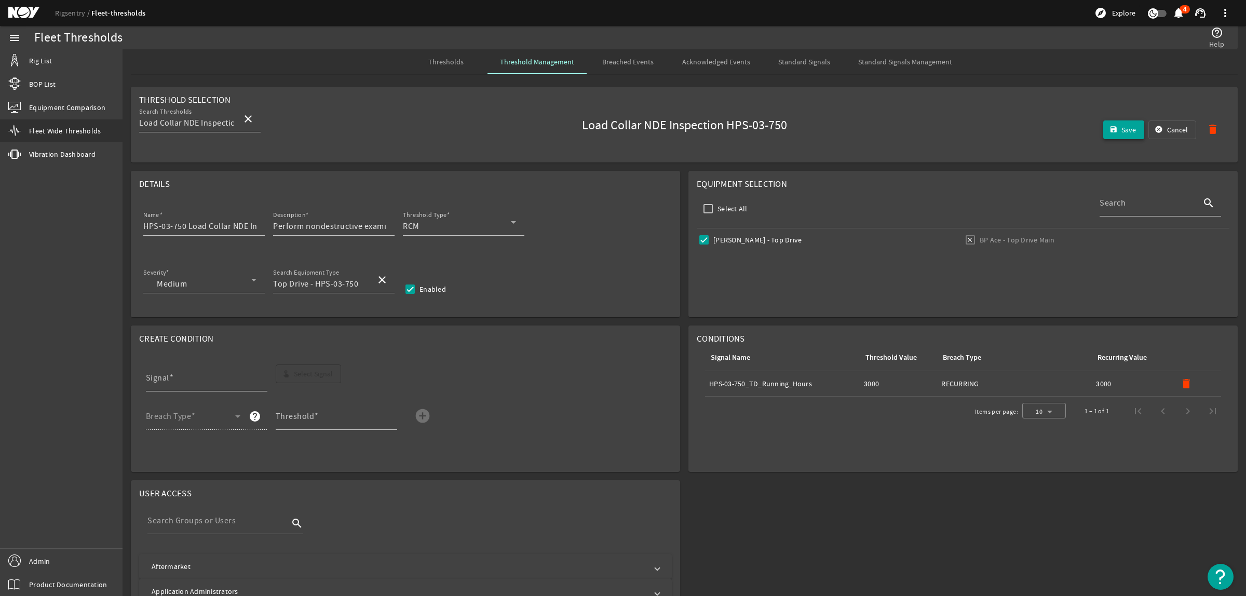
click at [1121, 130] on span "Save" at bounding box center [1128, 130] width 15 height 10
click at [434, 50] on span "Thresholds" at bounding box center [445, 61] width 35 height 25
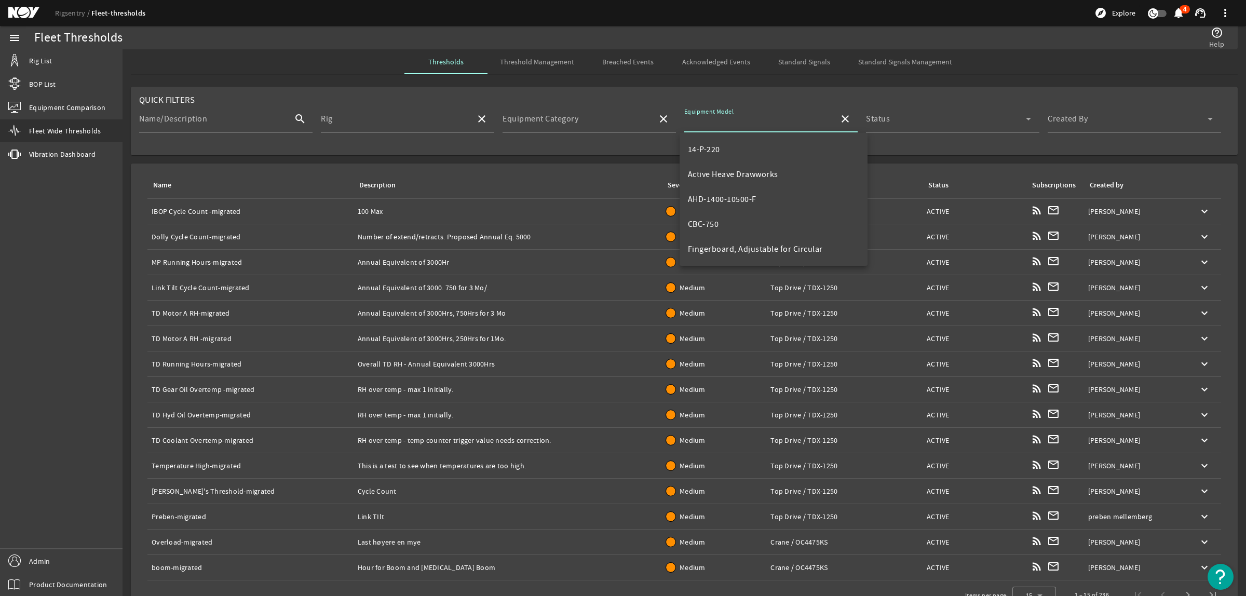
click at [754, 120] on input "Equipment Model" at bounding box center [757, 123] width 146 height 12
click at [742, 228] on mat-option "HPS-03-750" at bounding box center [773, 234] width 188 height 25
type input "HPS-03-750"
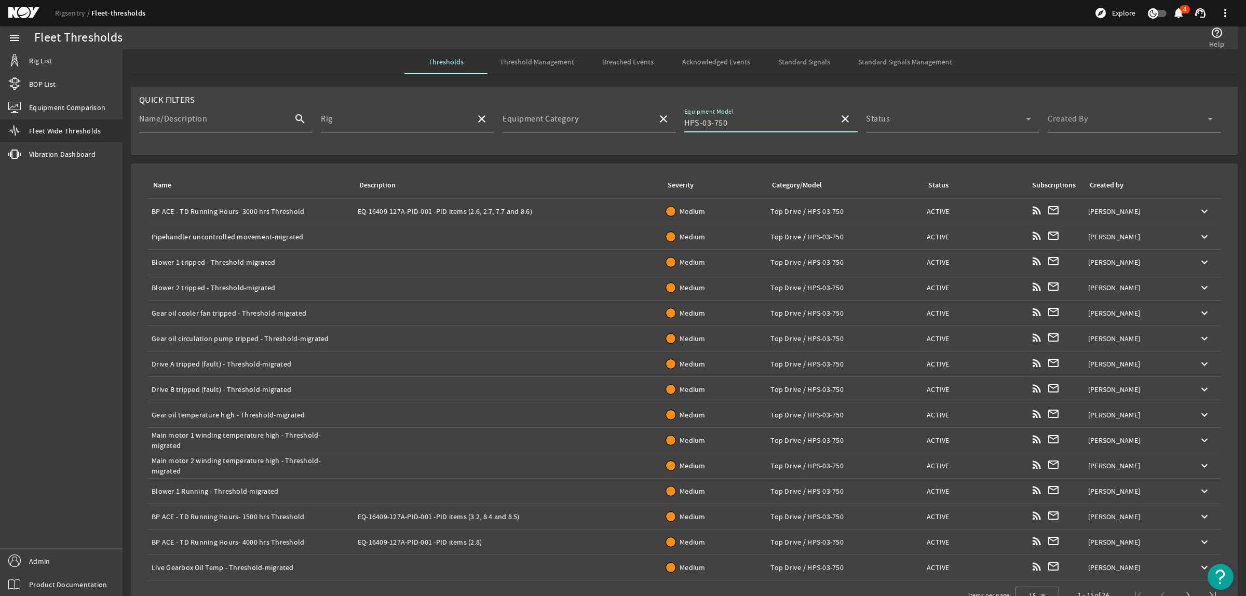
click at [1080, 122] on span at bounding box center [1127, 123] width 160 height 12
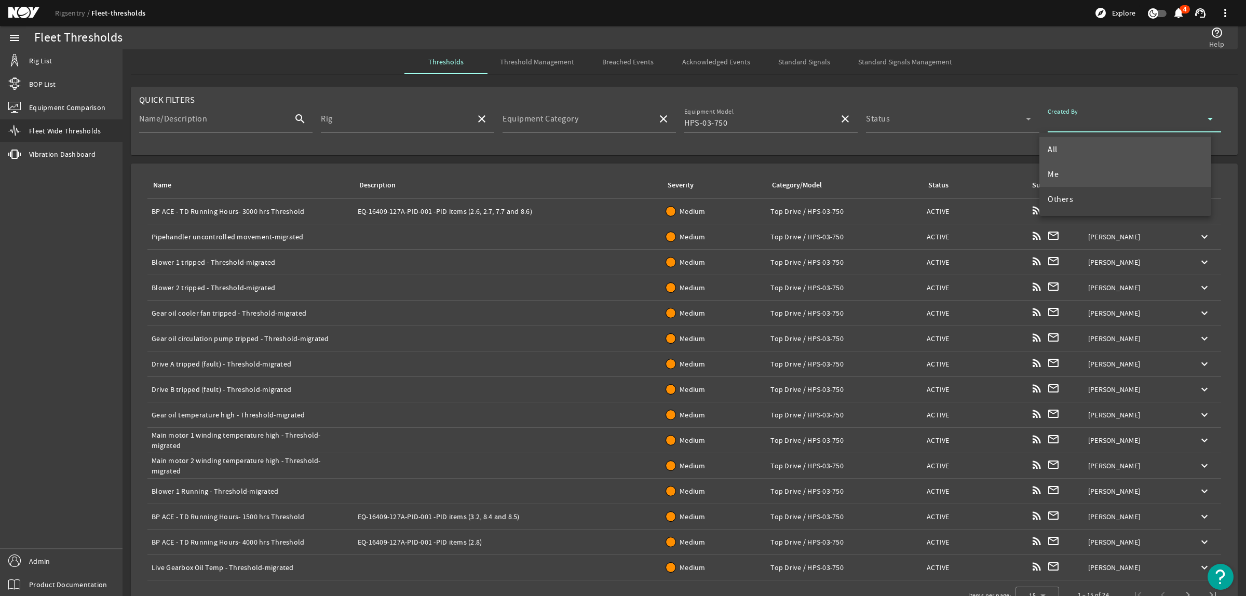
click at [1084, 177] on mat-option "Me" at bounding box center [1125, 174] width 172 height 25
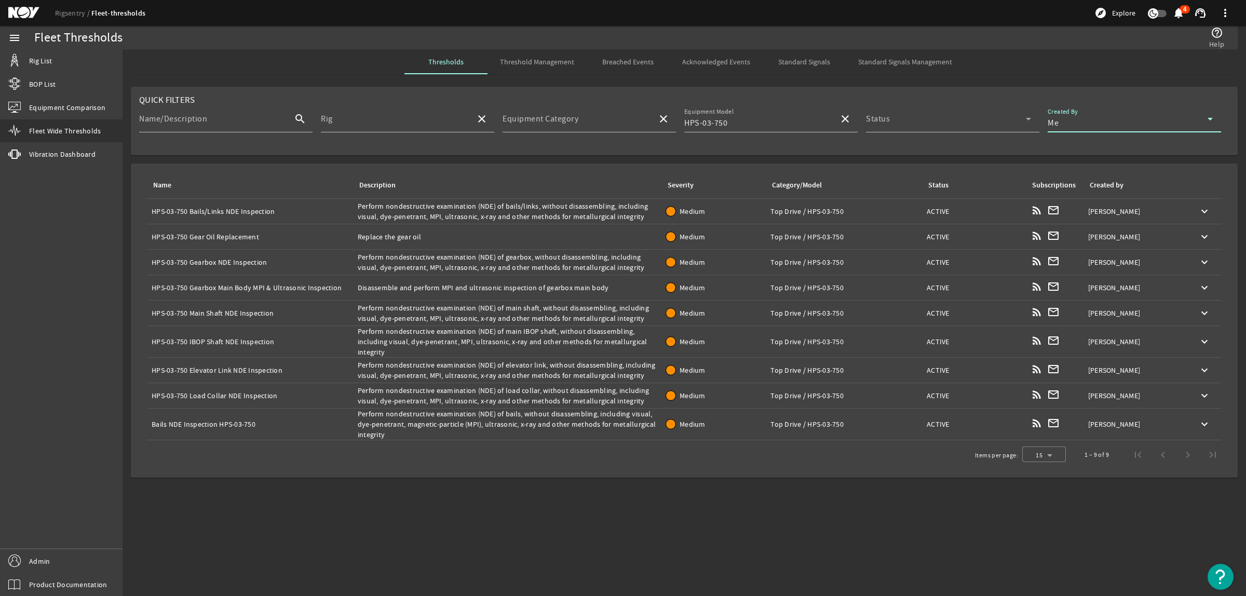
click at [242, 429] on div "Name: Bails NDE Inspection HPS-03-750" at bounding box center [251, 424] width 198 height 10
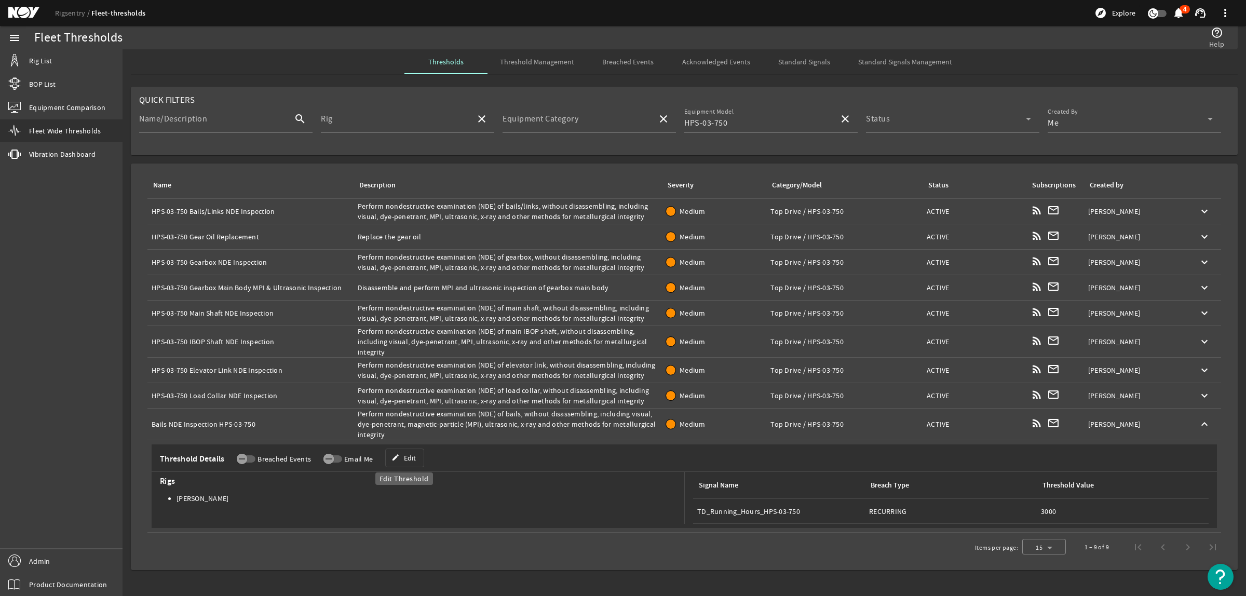
click at [405, 457] on span "Edit" at bounding box center [410, 458] width 12 height 10
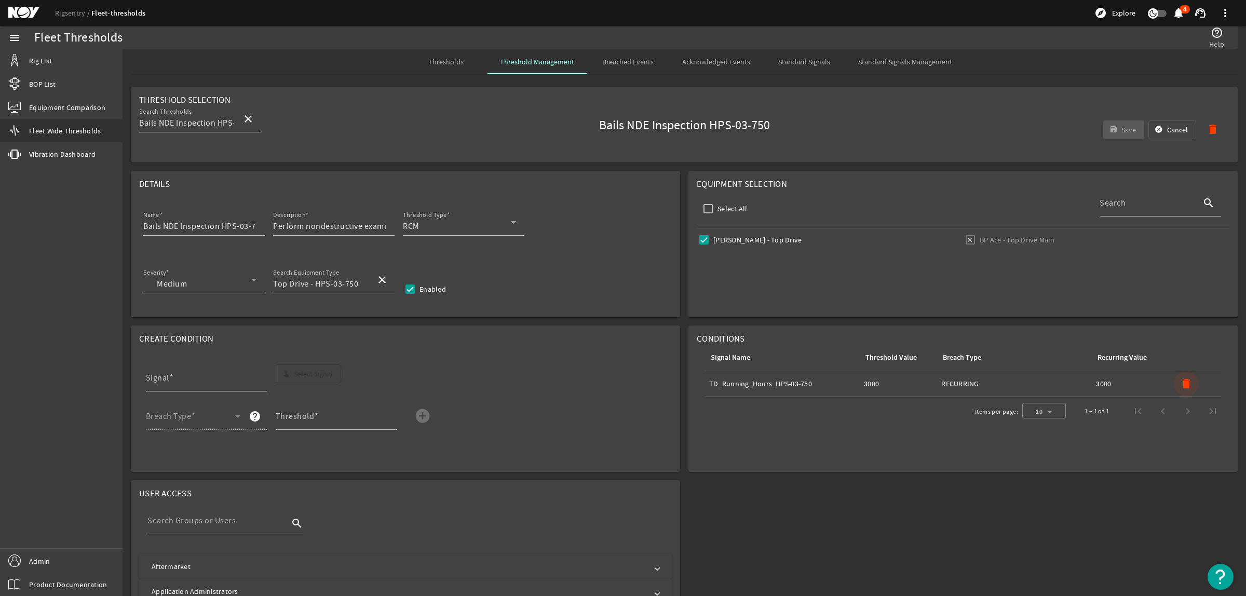
click at [1180, 387] on mat-icon "delete" at bounding box center [1186, 383] width 12 height 12
drag, startPoint x: 221, startPoint y: 227, endPoint x: 289, endPoint y: 226, distance: 68.0
click at [289, 226] on div "Name Bails NDE Inspection HPS-03-750 Description Perform nondestructive examina…" at bounding box center [405, 228] width 532 height 38
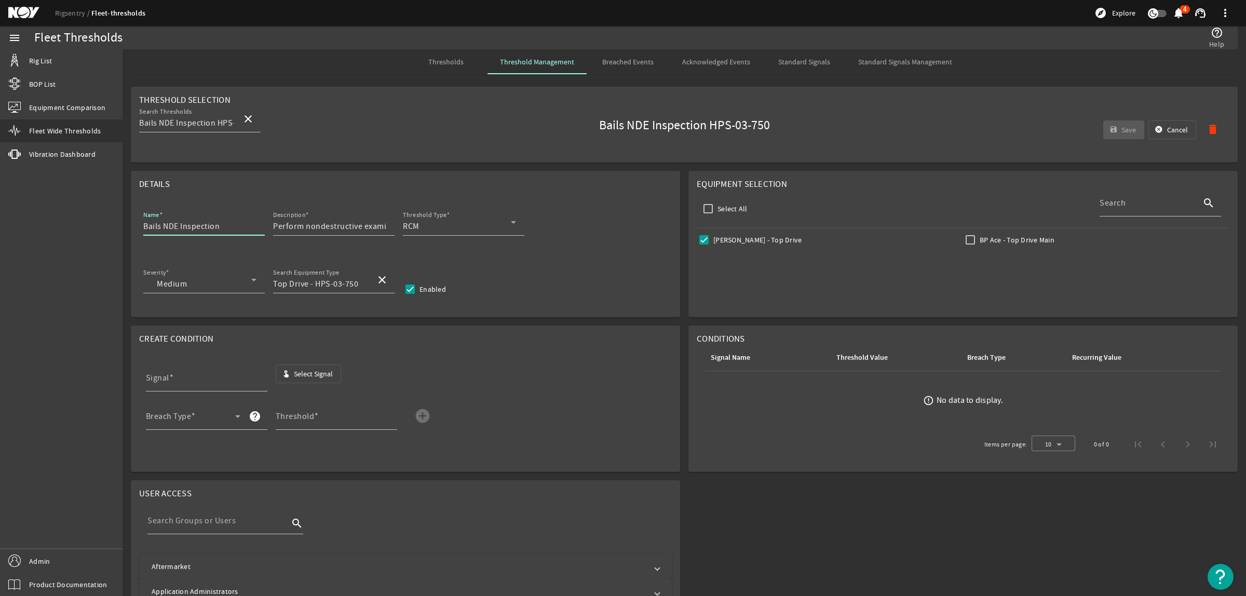
type input "Bails NDE Inspection"
click at [298, 367] on span "button" at bounding box center [308, 373] width 65 height 25
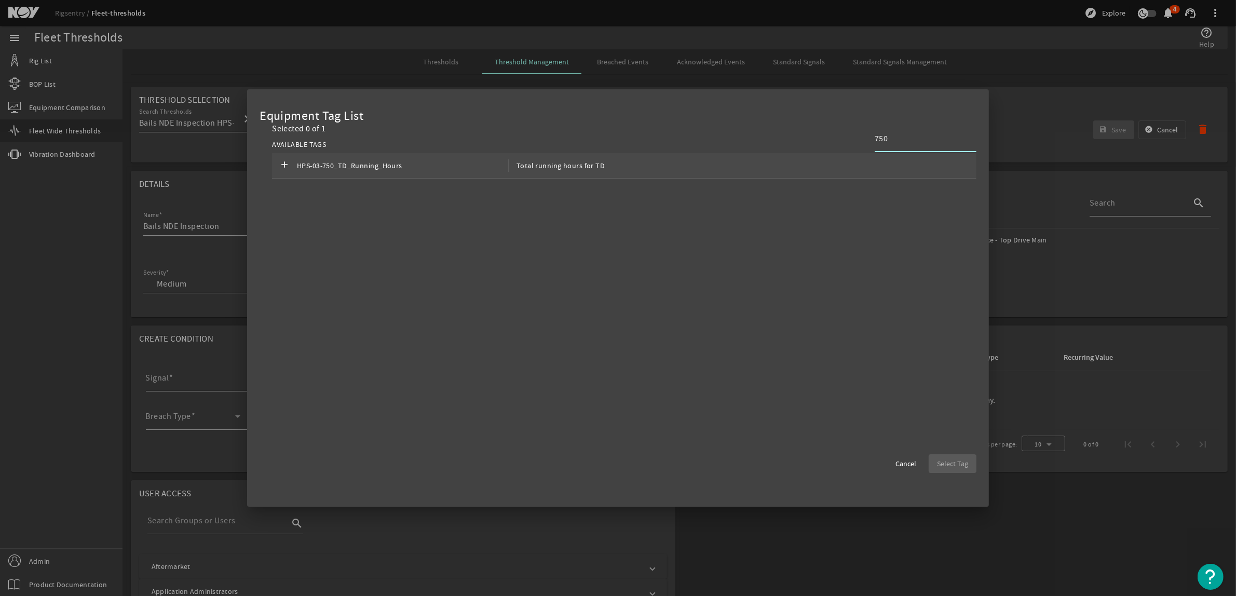
type input "750"
click at [622, 170] on div "add HPS-03-750_TD_Running_Hours Total running hours for TD" at bounding box center [624, 165] width 704 height 25
click at [940, 461] on span "Select Tag" at bounding box center [952, 463] width 31 height 10
type input "HPS-03-750_TD_Running_Hours"
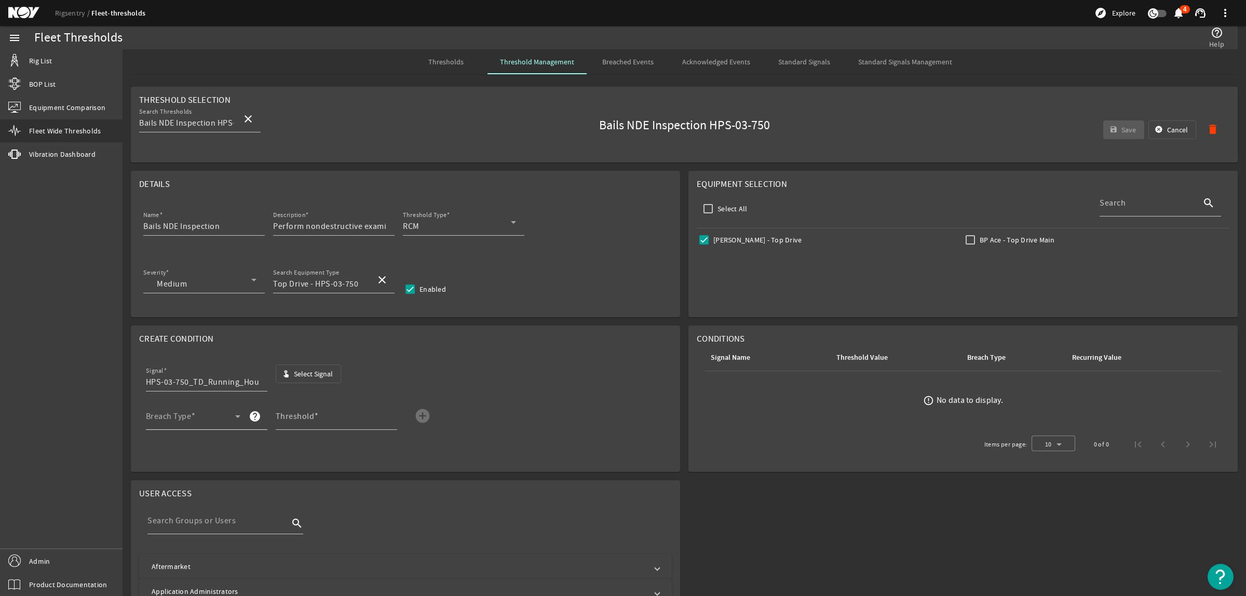
click at [233, 416] on icon at bounding box center [237, 416] width 12 height 12
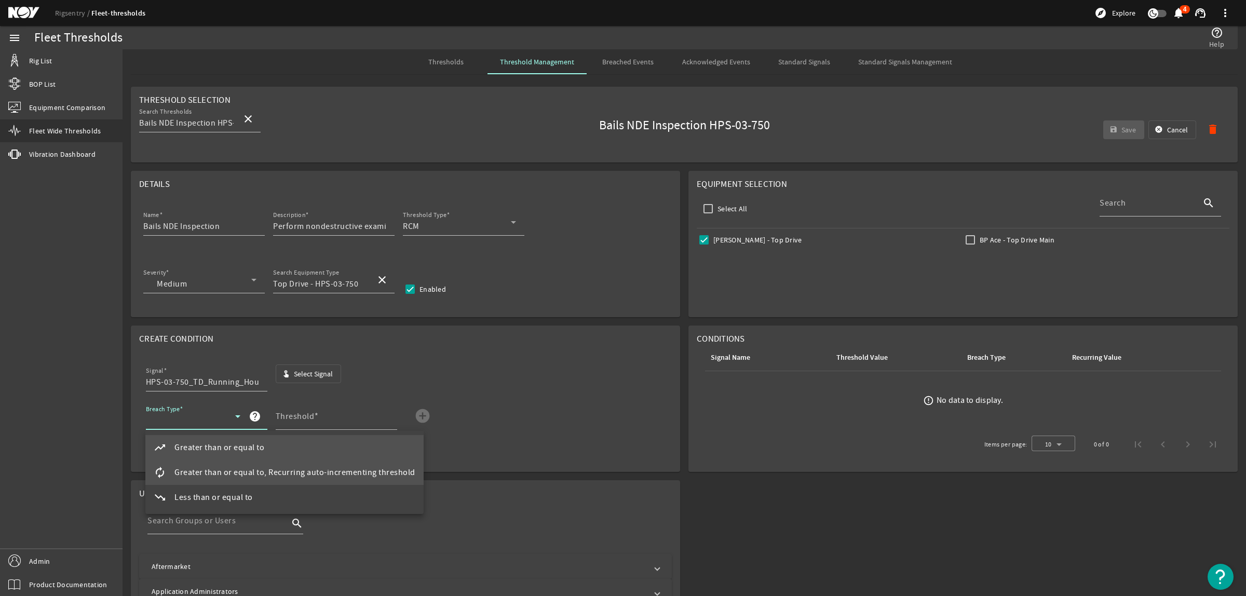
click at [226, 465] on mat-option "autorenew Greater than or equal to, Recurring auto-incrementing threshold" at bounding box center [284, 472] width 278 height 25
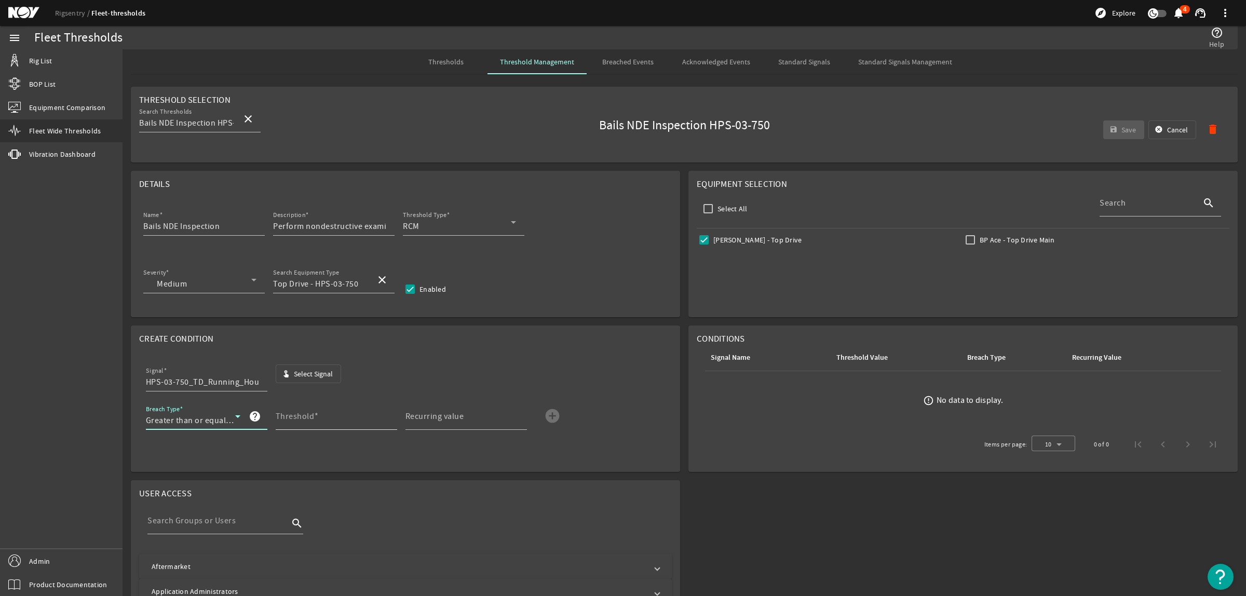
click at [304, 414] on mat-label "Threshold" at bounding box center [295, 416] width 39 height 10
click at [304, 414] on input "Threshold" at bounding box center [332, 420] width 113 height 12
type input "3000"
click at [476, 416] on input "Recurring value" at bounding box center [461, 420] width 113 height 12
type input "3000"
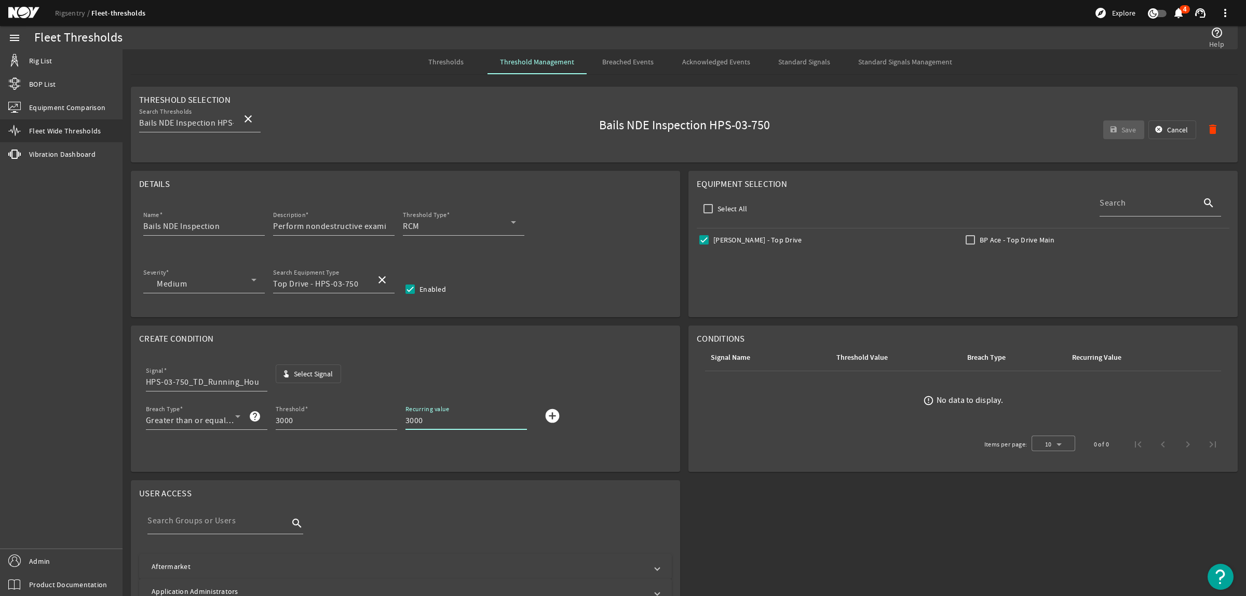
click at [553, 408] on mat-icon "add_circle" at bounding box center [552, 415] width 17 height 17
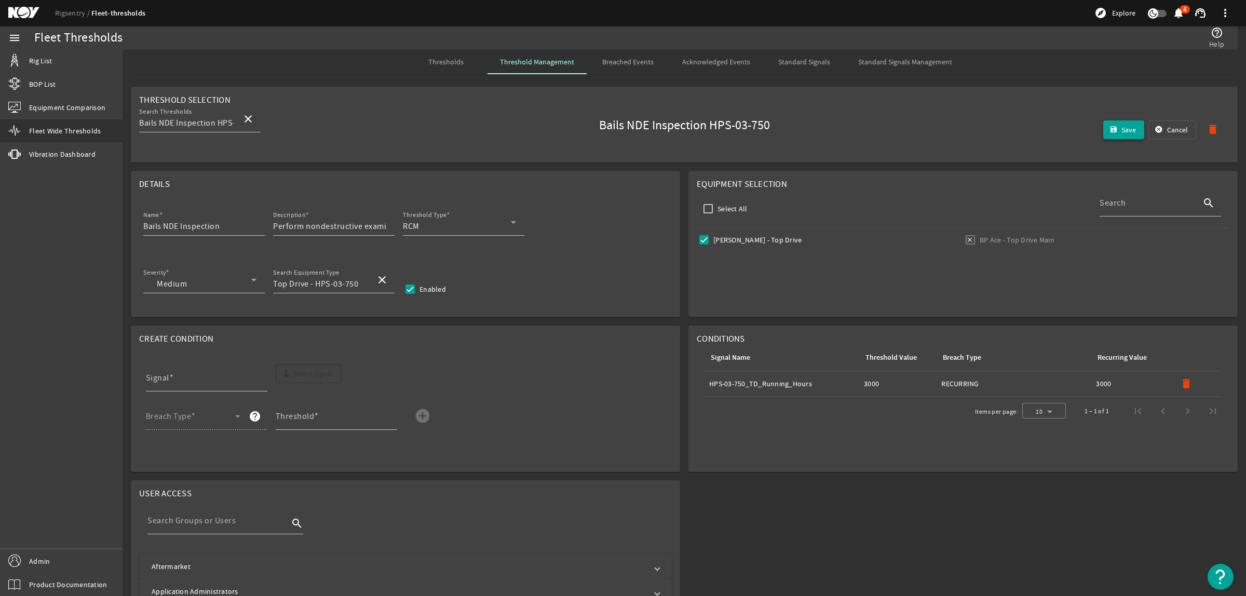
click at [1121, 129] on span "Save" at bounding box center [1128, 130] width 15 height 10
click at [224, 223] on input "Bails NDE Inspection" at bounding box center [199, 226] width 113 height 12
click at [143, 227] on input "Bails NDE Inspection" at bounding box center [199, 226] width 113 height 12
paste input "HPS-03-750"
type input "HPS-03-750 Bails NDE Inspection"
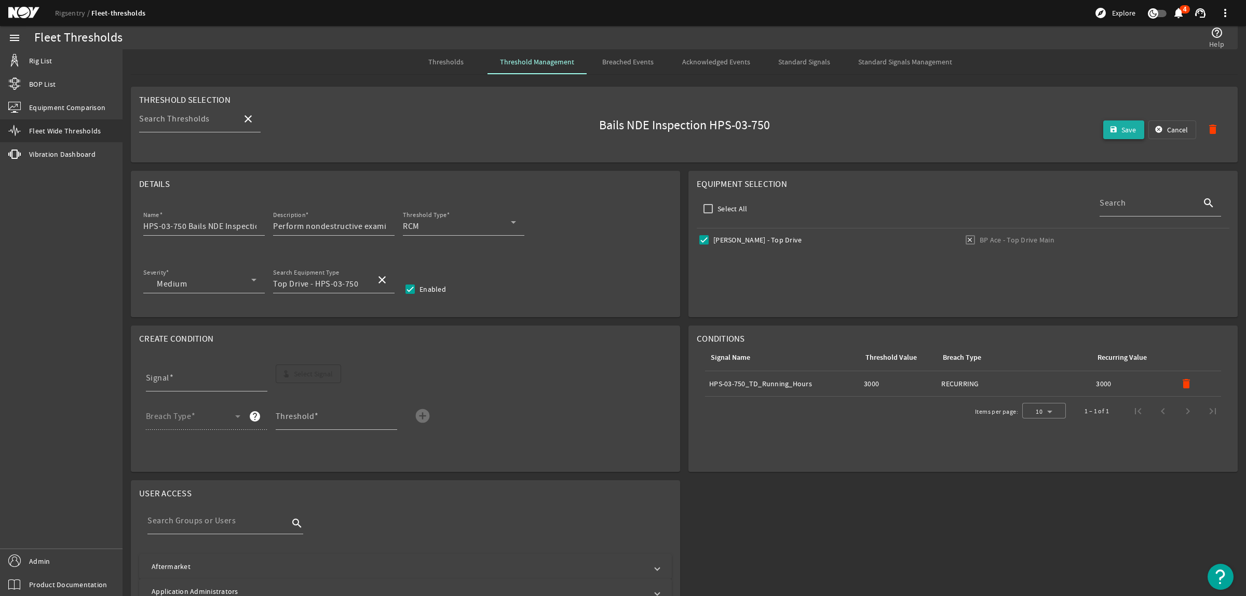
click at [1109, 130] on span "submit" at bounding box center [1124, 129] width 42 height 25
click at [443, 60] on span "Thresholds" at bounding box center [445, 61] width 35 height 7
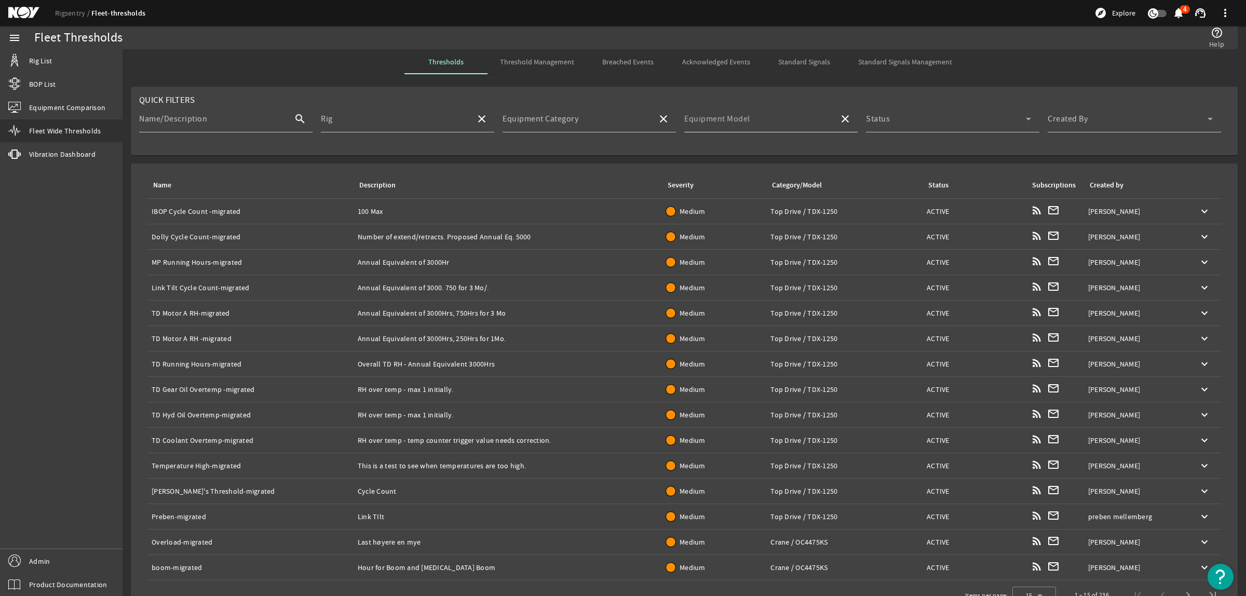
click at [774, 118] on input "Equipment Model" at bounding box center [757, 123] width 146 height 12
click at [777, 203] on mat-option "HPS-03-1000" at bounding box center [773, 209] width 188 height 25
type input "HPS-03-1000"
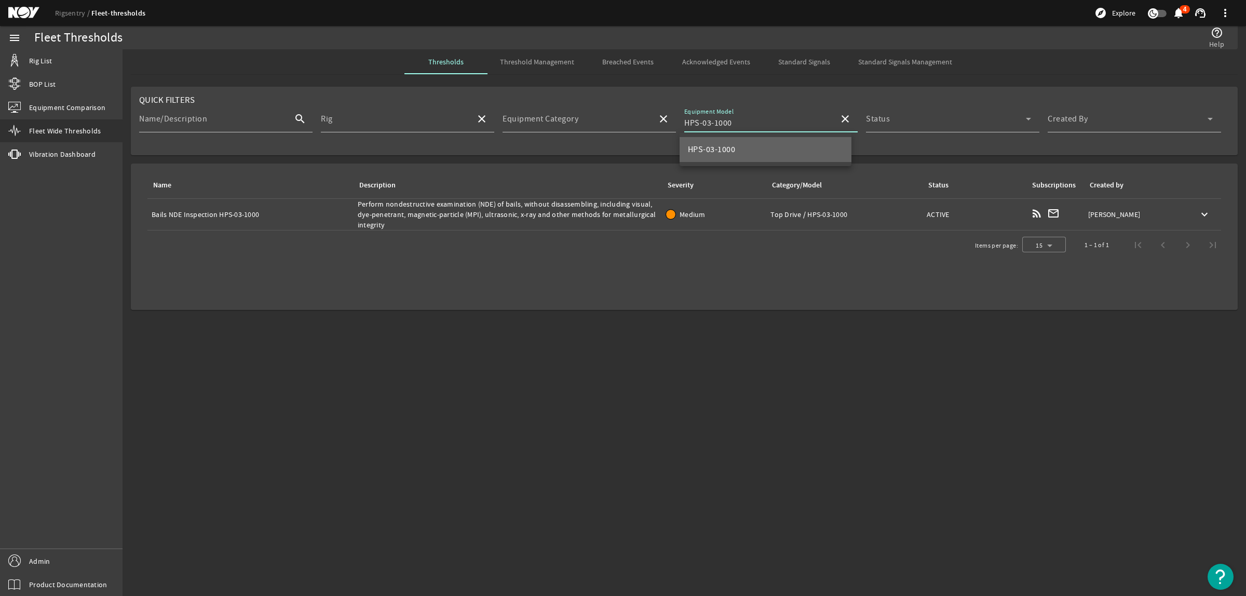
scroll to position [0, 0]
click at [525, 214] on div "Description: Perform nondestructive examination (NDE) of bails, without disasse…" at bounding box center [508, 214] width 300 height 31
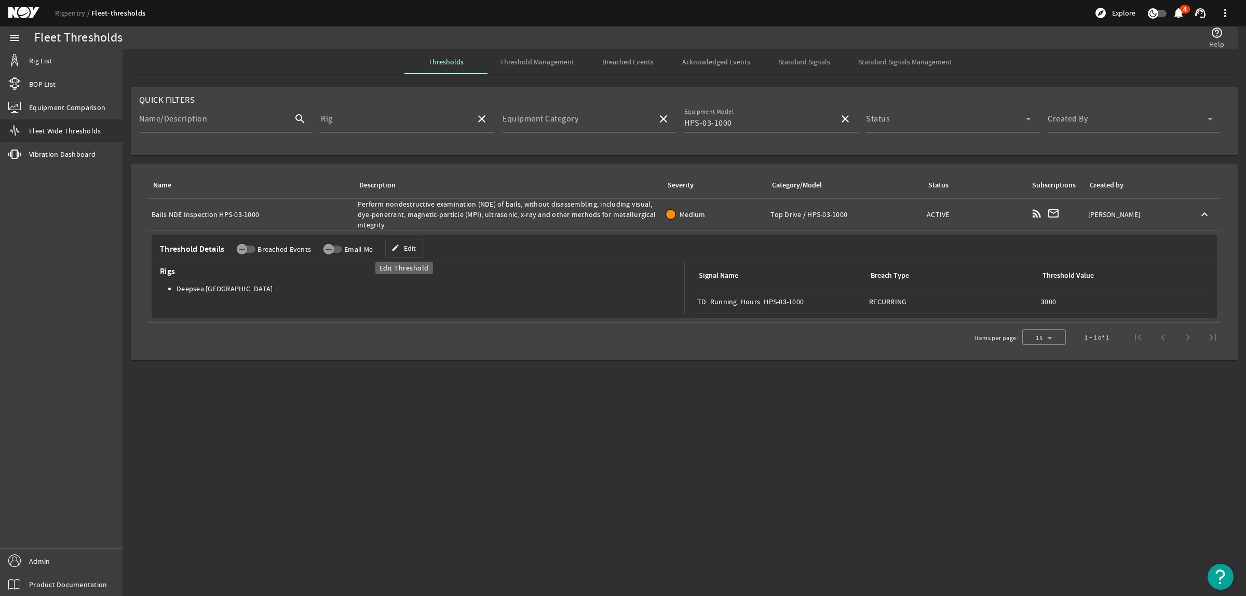
click at [404, 248] on span "Edit" at bounding box center [410, 248] width 12 height 10
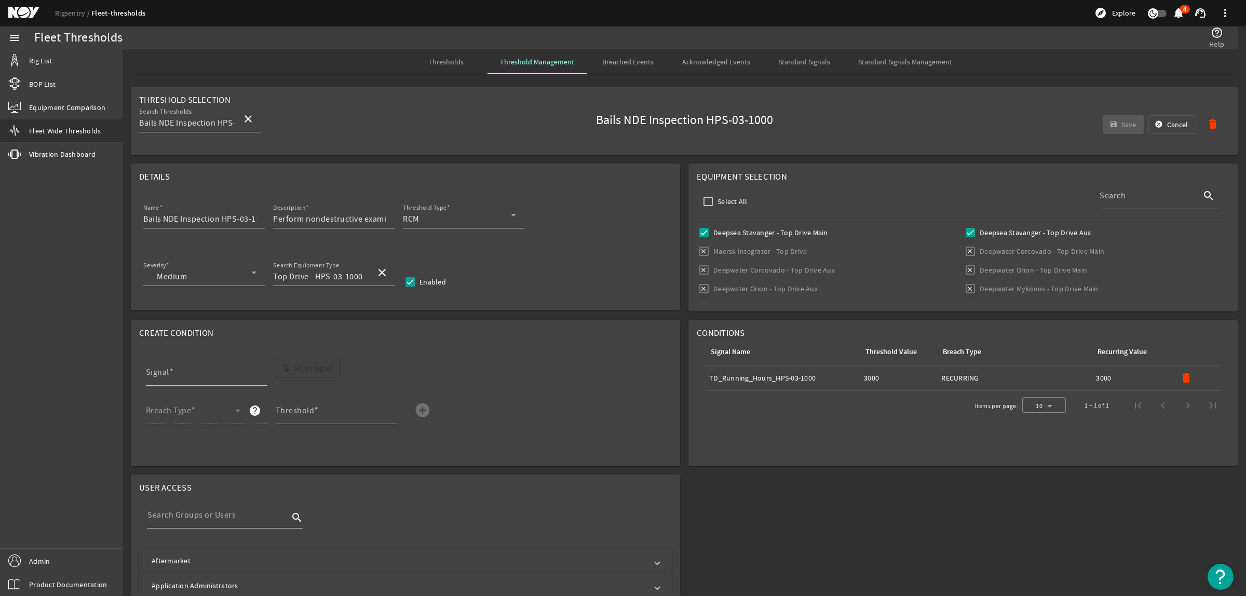
click at [895, 70] on span "Standard Signals Management" at bounding box center [905, 61] width 94 height 25
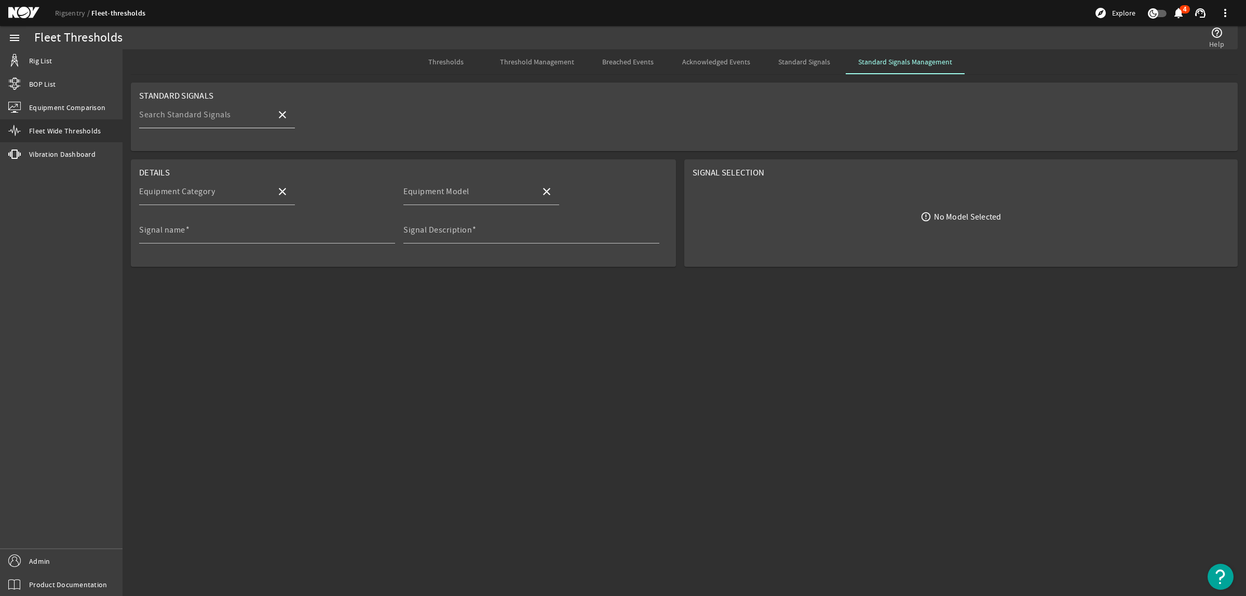
click at [178, 120] on mat-label "Search Standard Signals" at bounding box center [185, 115] width 92 height 10
click at [178, 120] on input "Search Standard Signals" at bounding box center [203, 119] width 129 height 12
type input "1000"
click at [211, 149] on span "HPS-03-1000_TD_Running_Hours" at bounding box center [209, 145] width 125 height 10
type input "Top Drive"
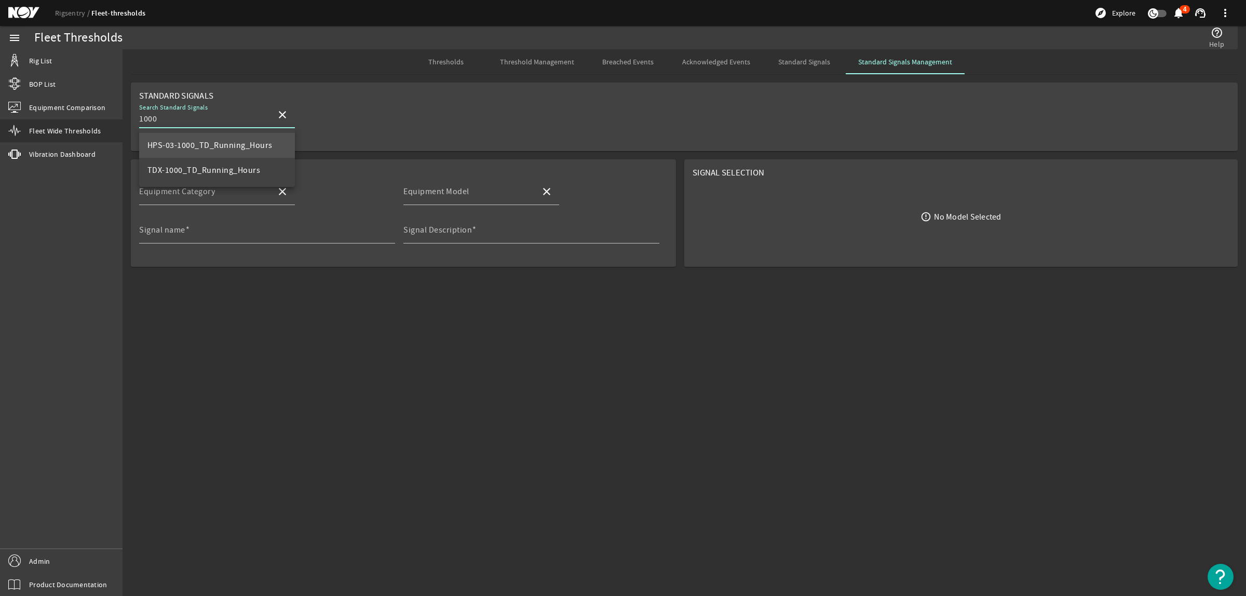
type input "HPS-03-1000"
type input "HPS-03-1000_TD_Running_Hours"
type input "Total running hours for TD"
type input "HPS-03-1000_TD_Running_Hours"
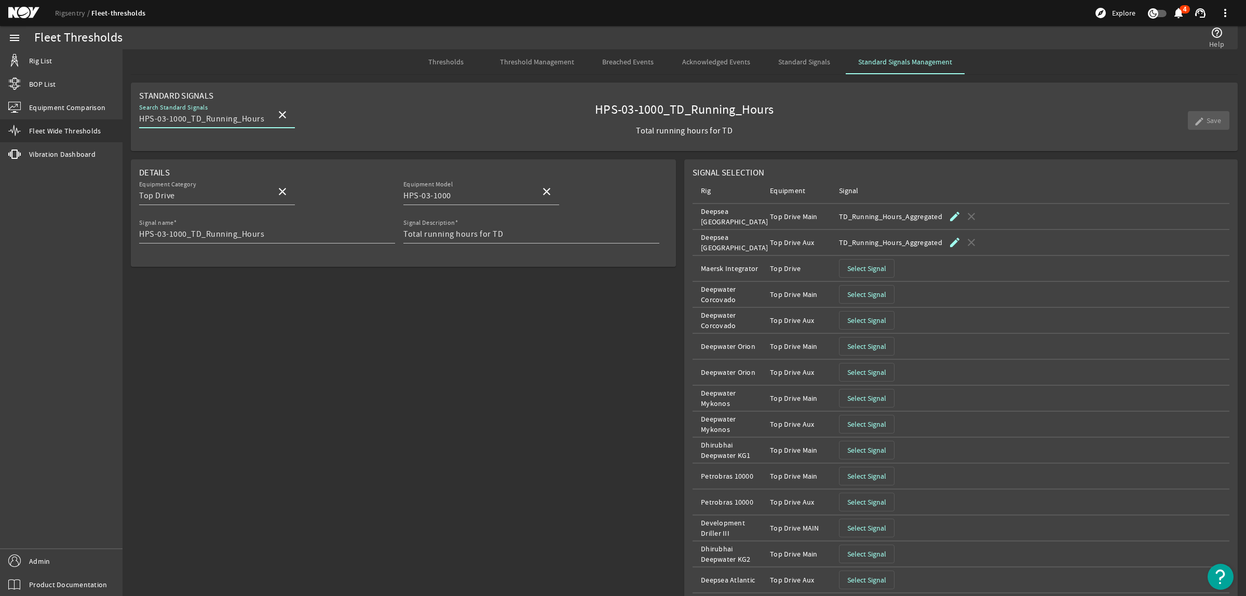
click at [445, 64] on span "Thresholds" at bounding box center [445, 61] width 35 height 7
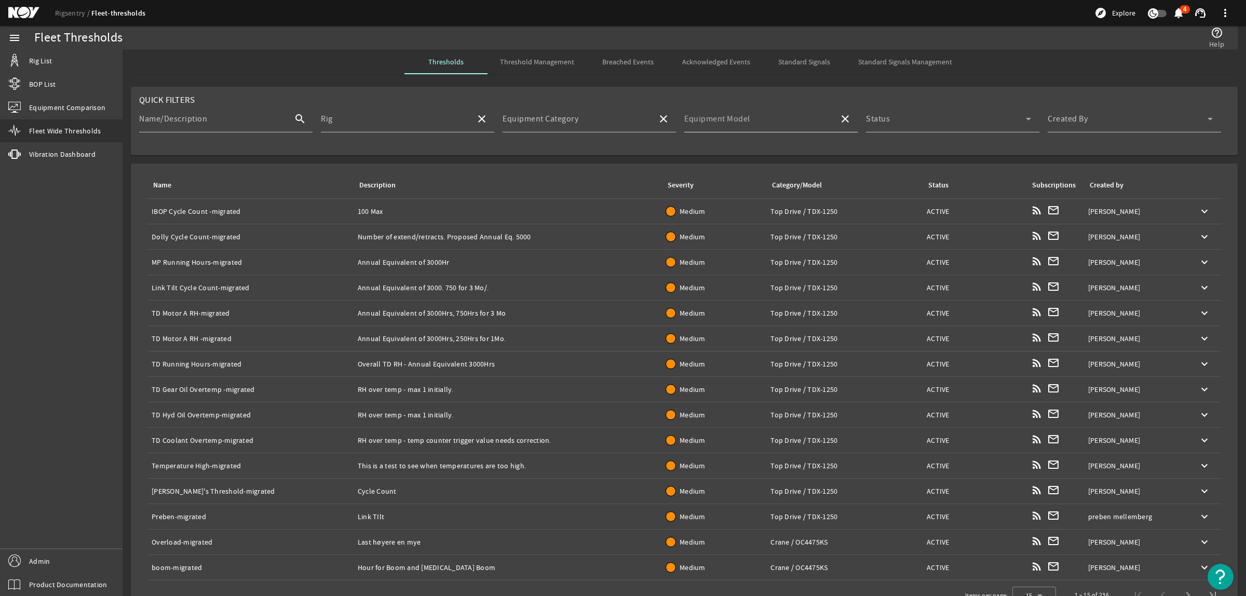
click at [738, 118] on mat-label "Equipment Model" at bounding box center [717, 119] width 66 height 10
click at [738, 118] on input "Equipment Model" at bounding box center [757, 123] width 146 height 12
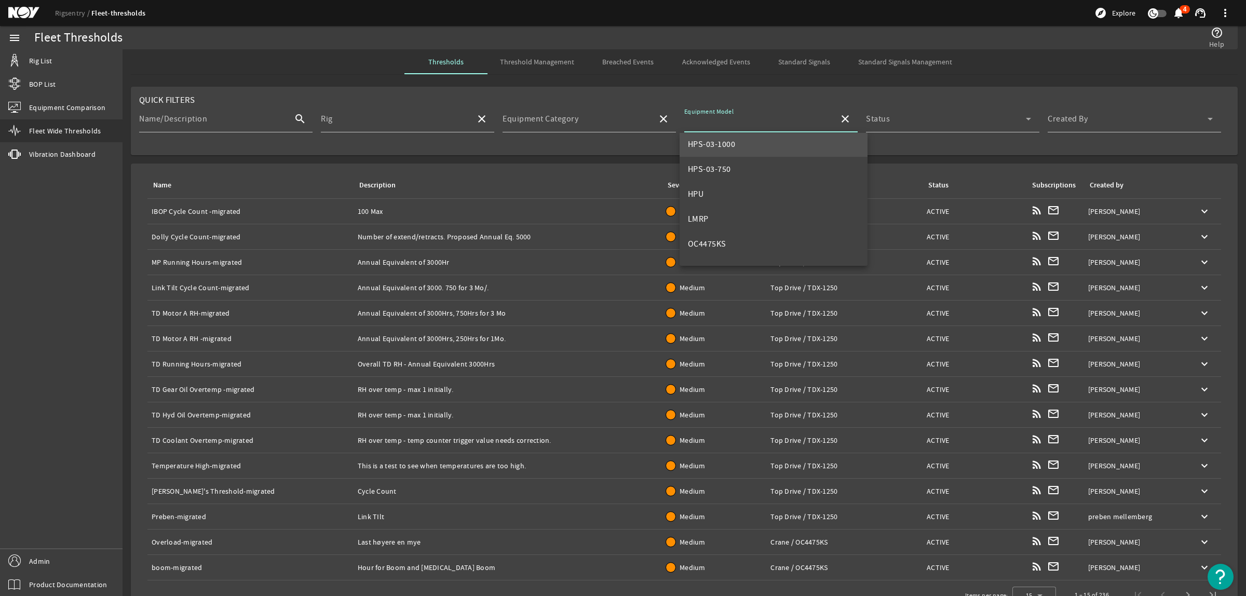
click at [729, 148] on span "HPS-03-1000" at bounding box center [712, 144] width 48 height 10
type input "HPS-03-1000"
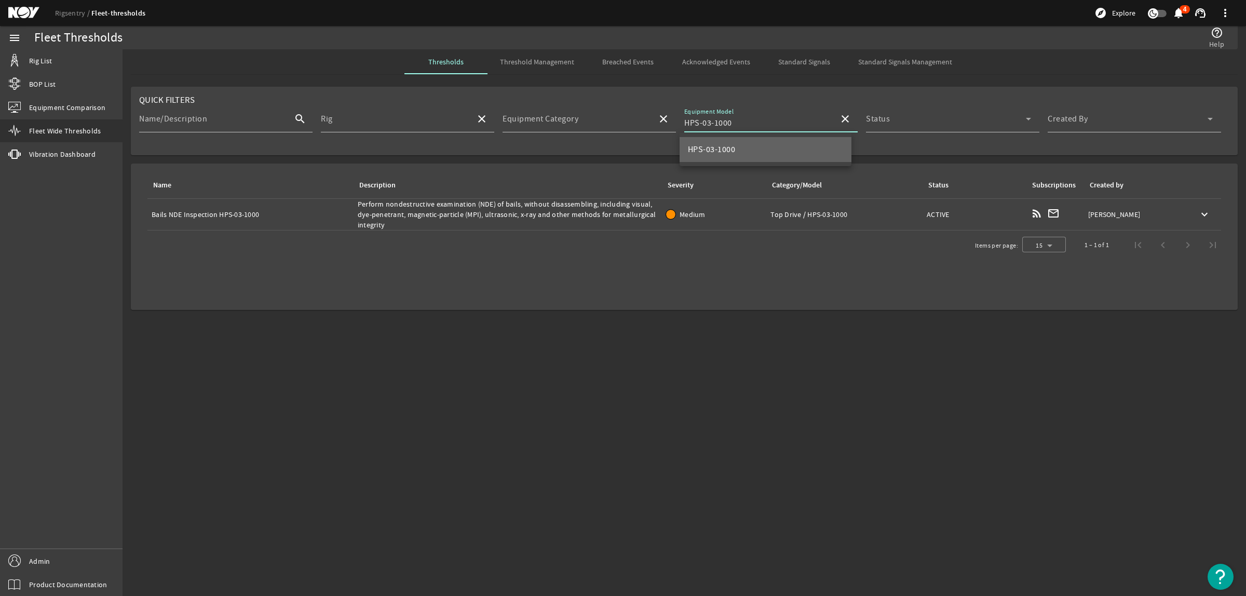
scroll to position [0, 0]
click at [481, 214] on div "Description: Perform nondestructive examination (NDE) of bails, without disasse…" at bounding box center [508, 214] width 300 height 31
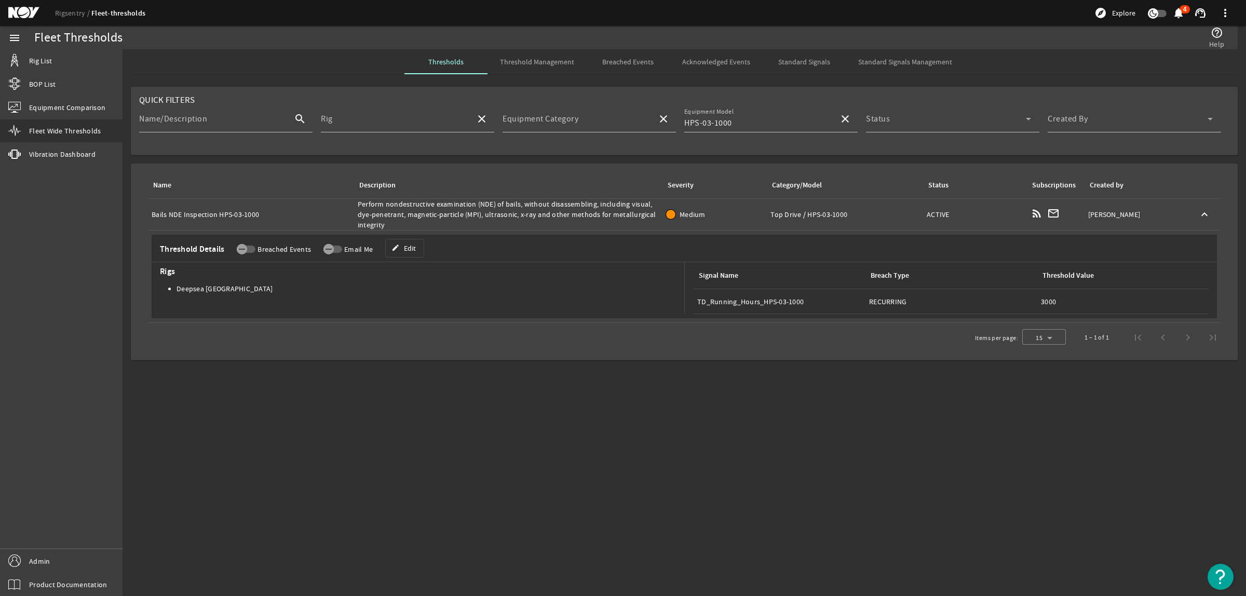
click at [453, 348] on div "Items per page: 15 1 – 1 of 1" at bounding box center [684, 337] width 1090 height 29
click at [413, 252] on span "Edit" at bounding box center [410, 248] width 12 height 10
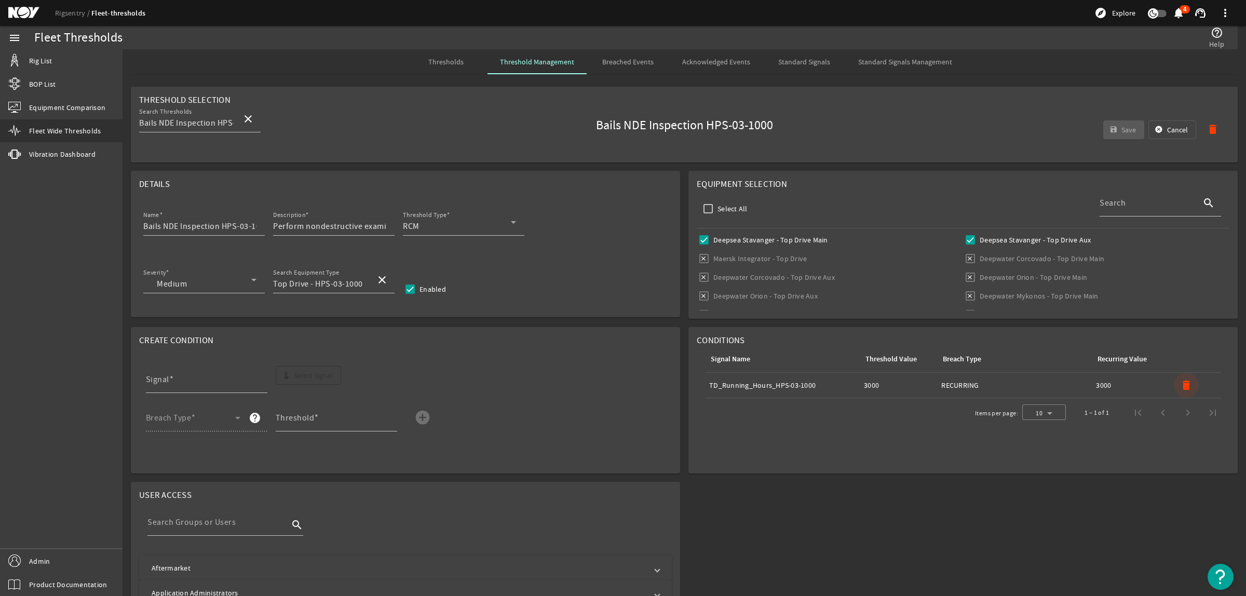
click at [1180, 385] on mat-icon "delete" at bounding box center [1186, 385] width 12 height 12
drag, startPoint x: 222, startPoint y: 226, endPoint x: 318, endPoint y: 231, distance: 95.6
click at [318, 231] on div "Name Bails NDE Inspection HPS-03-1000 Description Perform nondestructive examin…" at bounding box center [405, 228] width 532 height 38
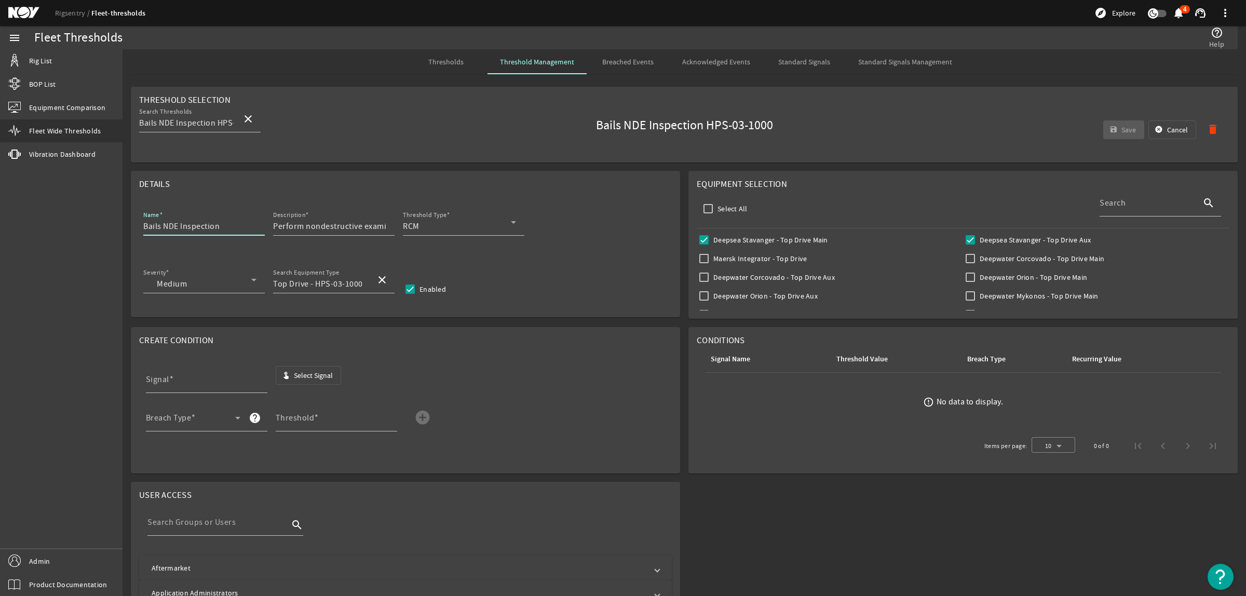
click at [143, 227] on input "Bails NDE Inspection" at bounding box center [199, 226] width 113 height 12
paste input "HPS-03-1000"
type input "HPS-03-1000 Bails NDE Inspection"
click at [307, 373] on span "Select Signal" at bounding box center [313, 375] width 39 height 10
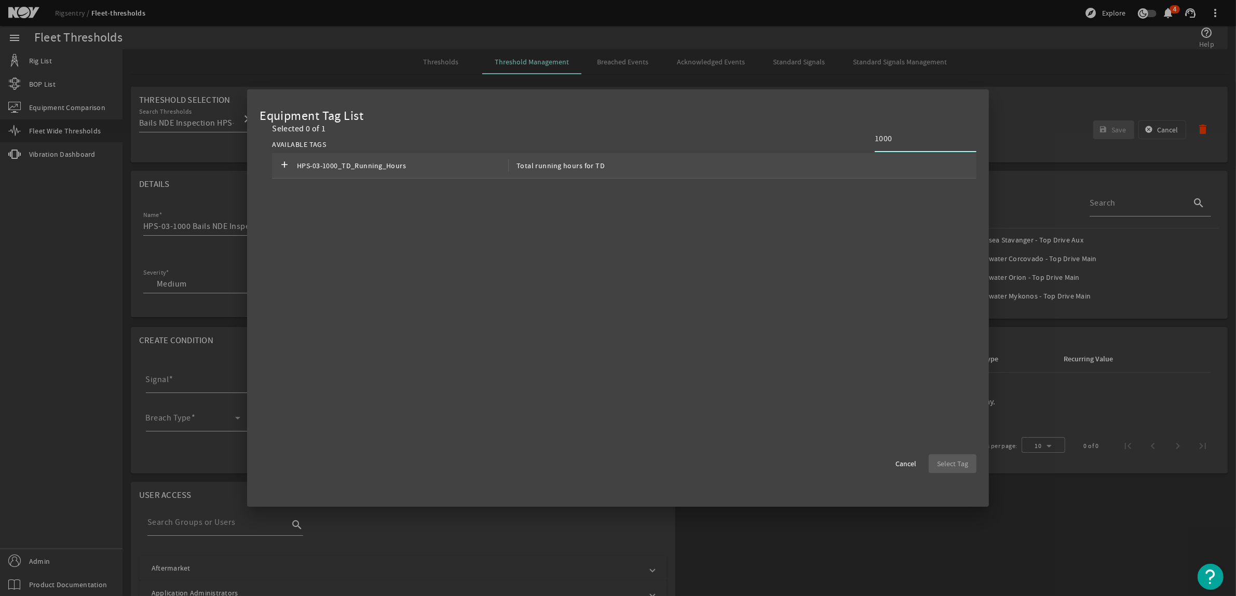
type input "1000"
click at [459, 169] on span "HPS-03-1000_TD_Running_Hours" at bounding box center [402, 165] width 211 height 12
click at [945, 458] on span "Select Tag" at bounding box center [952, 463] width 31 height 10
type input "HPS-03-1000_TD_Running_Hours"
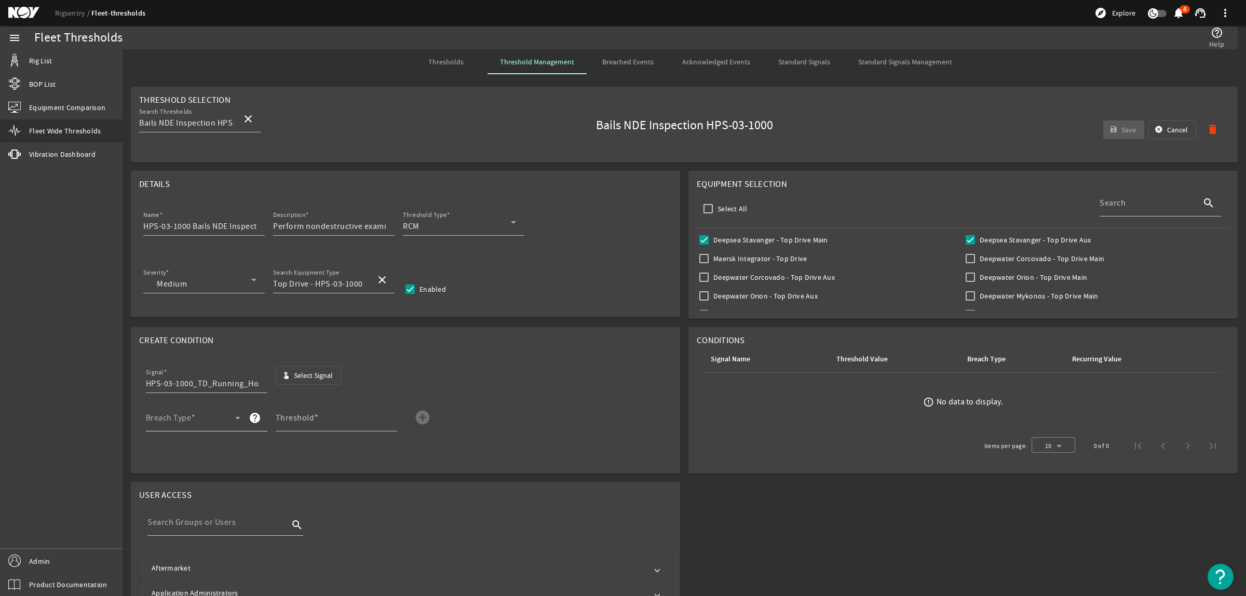
click at [187, 416] on mat-label "Breach Type" at bounding box center [169, 418] width 46 height 10
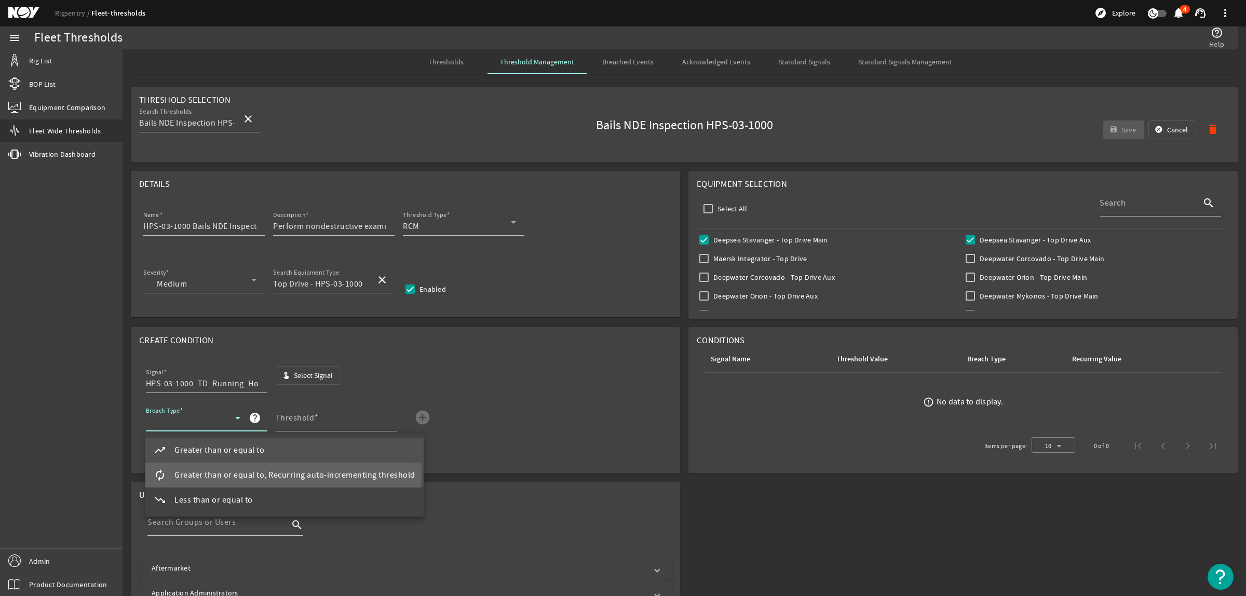
click at [216, 470] on span "Greater than or equal to, Recurring auto-incrementing threshold" at bounding box center [294, 475] width 241 height 12
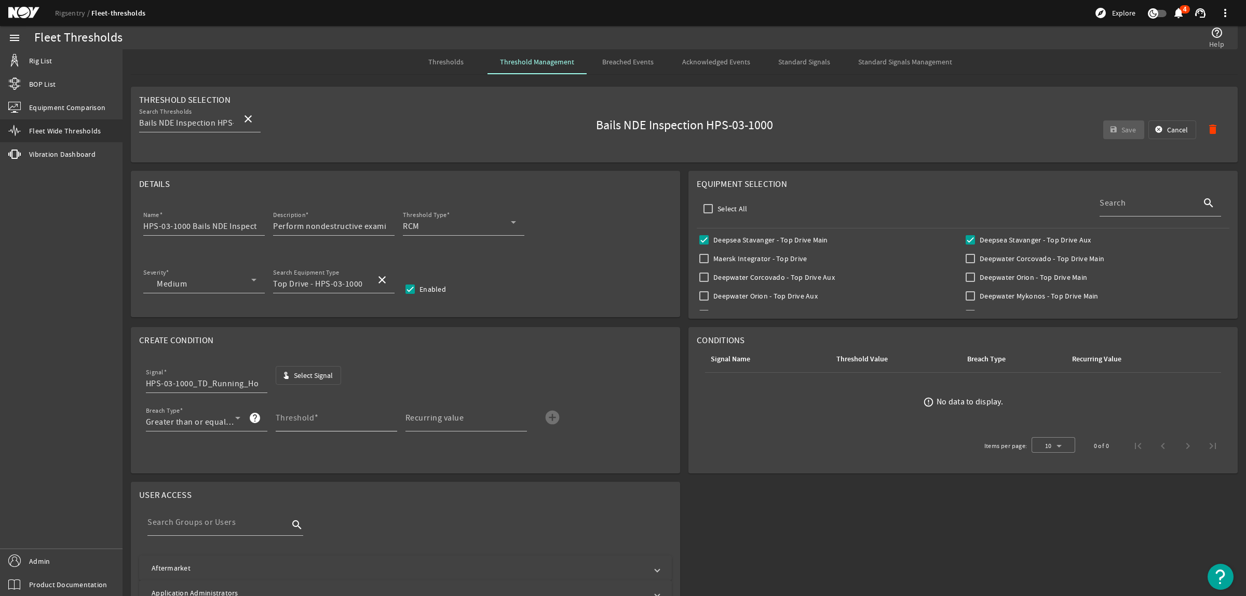
click at [299, 411] on div "Threshold" at bounding box center [332, 417] width 113 height 27
click at [316, 427] on input "Threshold" at bounding box center [332, 422] width 113 height 12
type input "3000"
click at [428, 416] on mat-label "Recurring value" at bounding box center [434, 418] width 59 height 10
click at [428, 416] on input "Recurring value" at bounding box center [461, 422] width 113 height 12
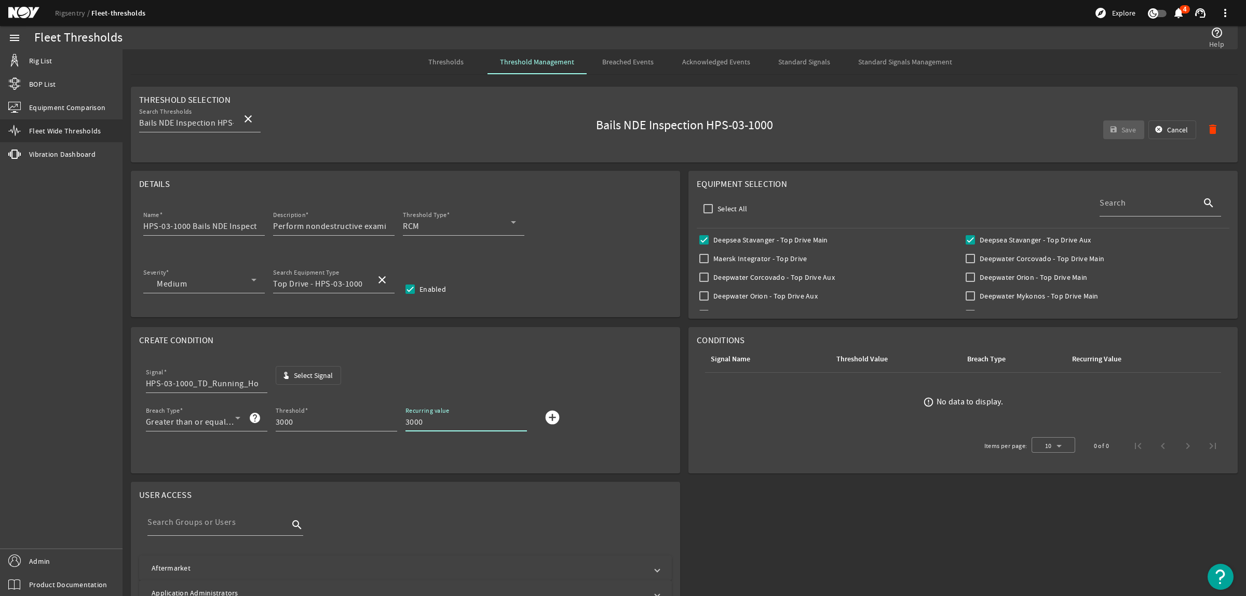
type input "3000"
click at [552, 420] on mat-icon "add_circle" at bounding box center [552, 417] width 17 height 17
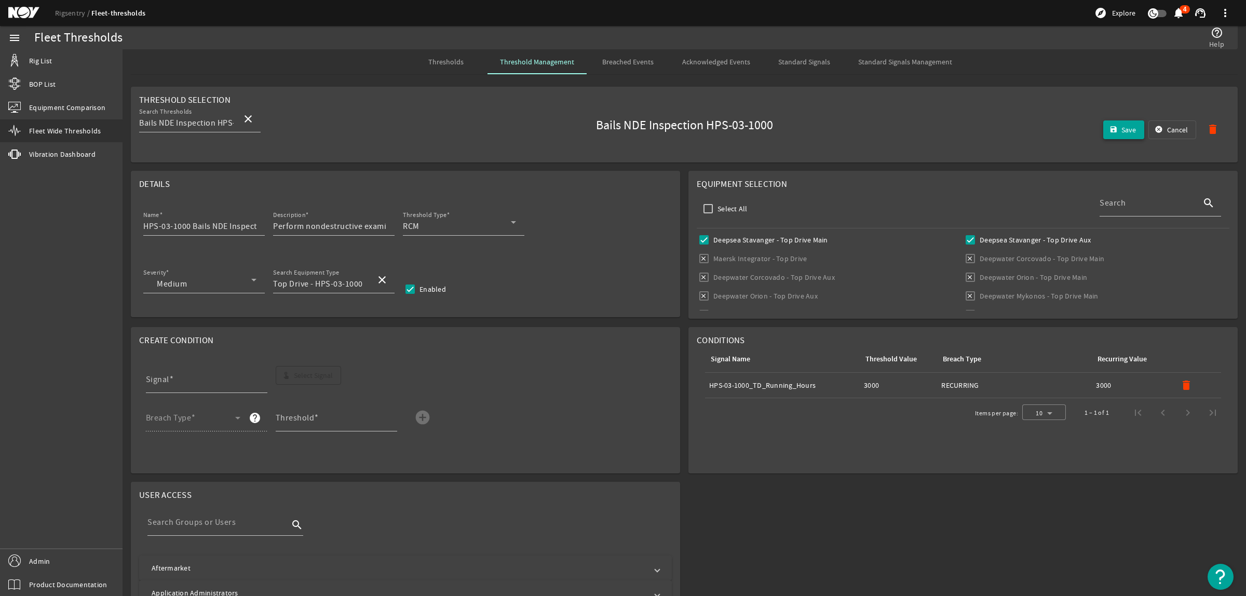
click at [1103, 135] on span "submit" at bounding box center [1124, 129] width 42 height 25
click at [453, 61] on span "Thresholds" at bounding box center [445, 61] width 35 height 7
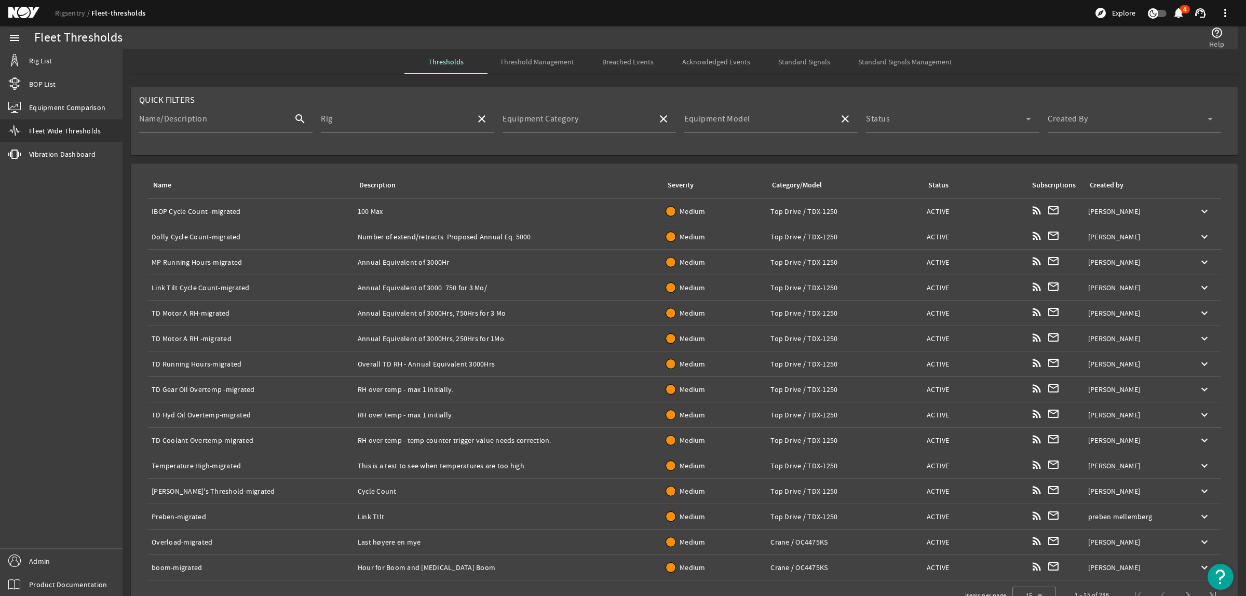
click at [536, 63] on span "Threshold Management" at bounding box center [537, 61] width 74 height 7
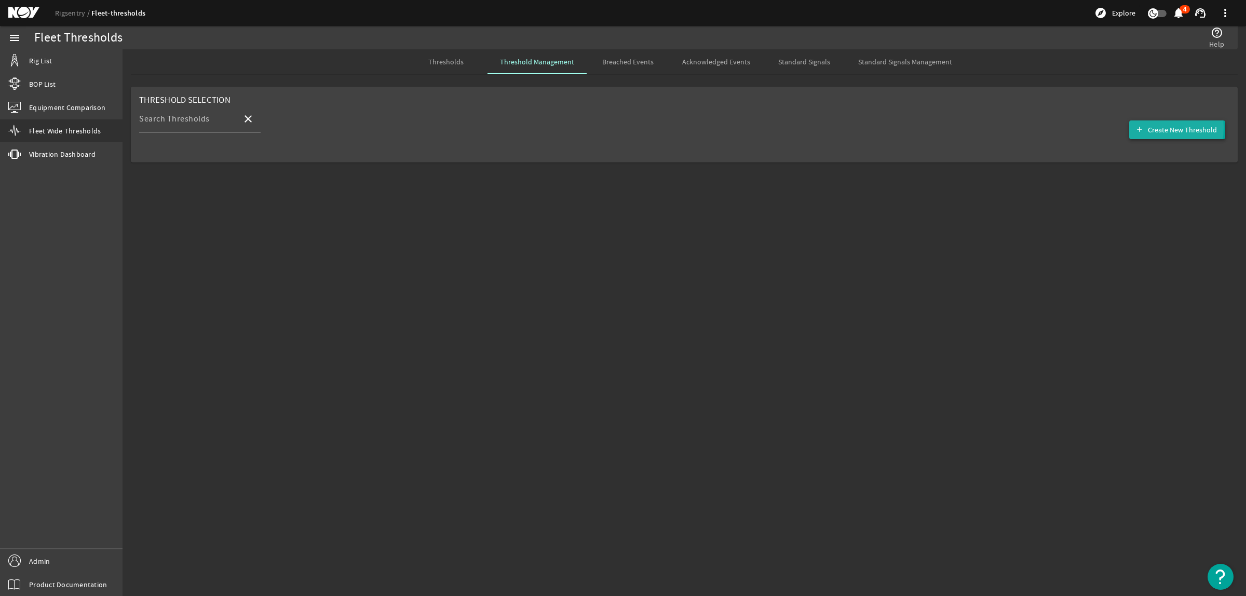
click at [1148, 128] on span "button" at bounding box center [1177, 129] width 96 height 25
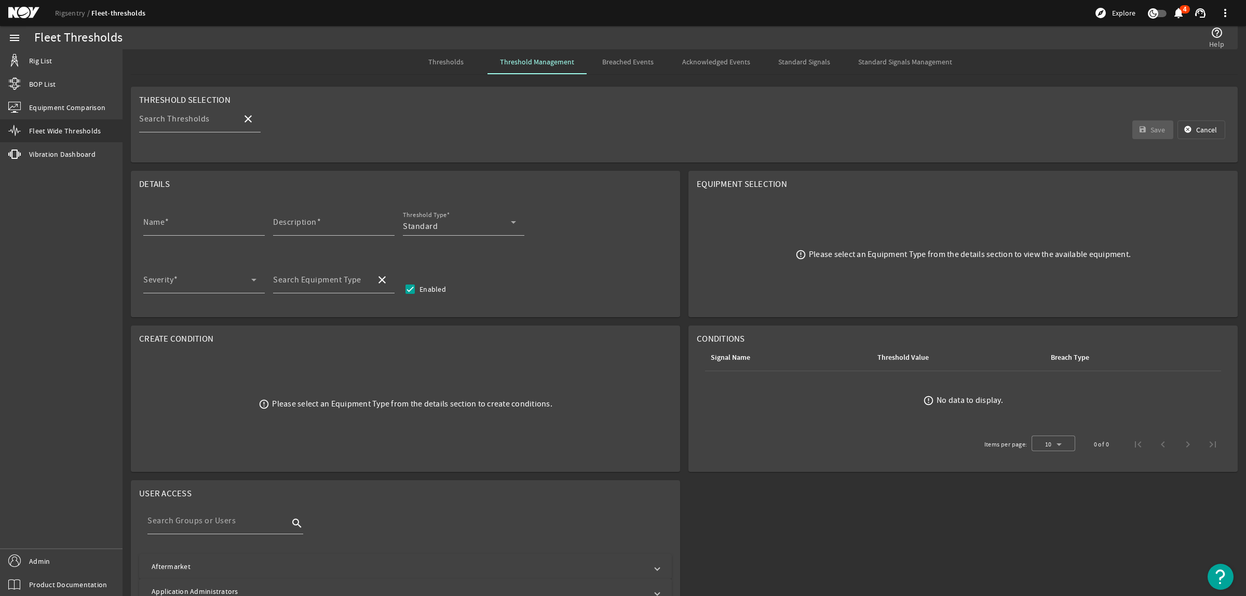
click at [434, 56] on span "Thresholds" at bounding box center [445, 61] width 35 height 25
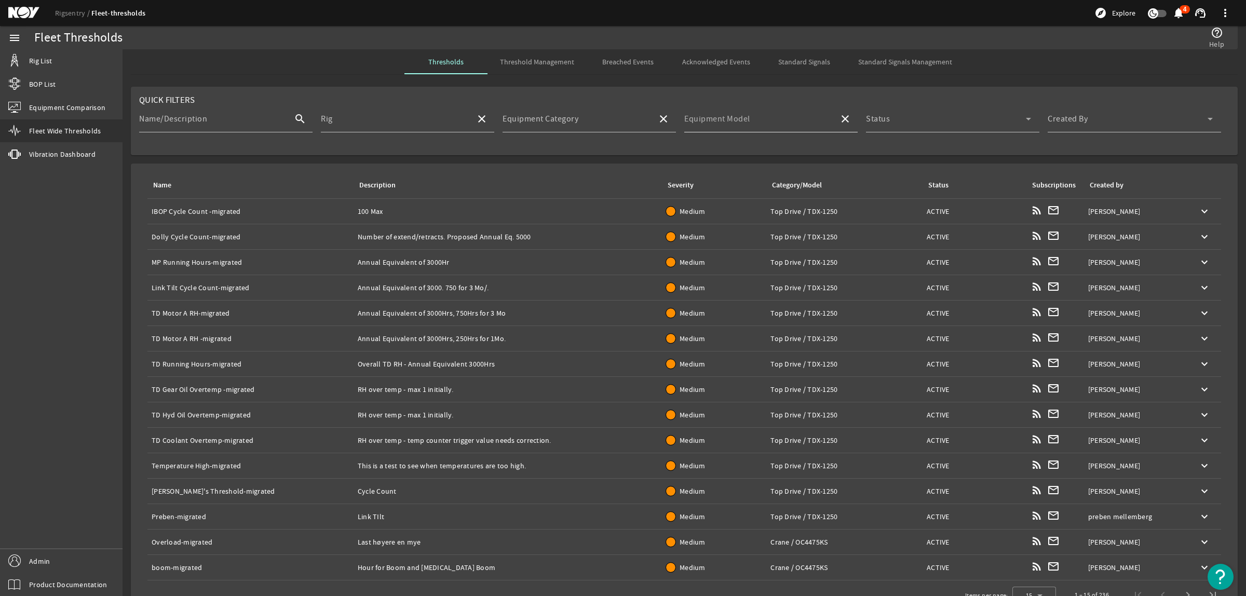
click at [785, 115] on div "Equipment Model" at bounding box center [757, 118] width 146 height 27
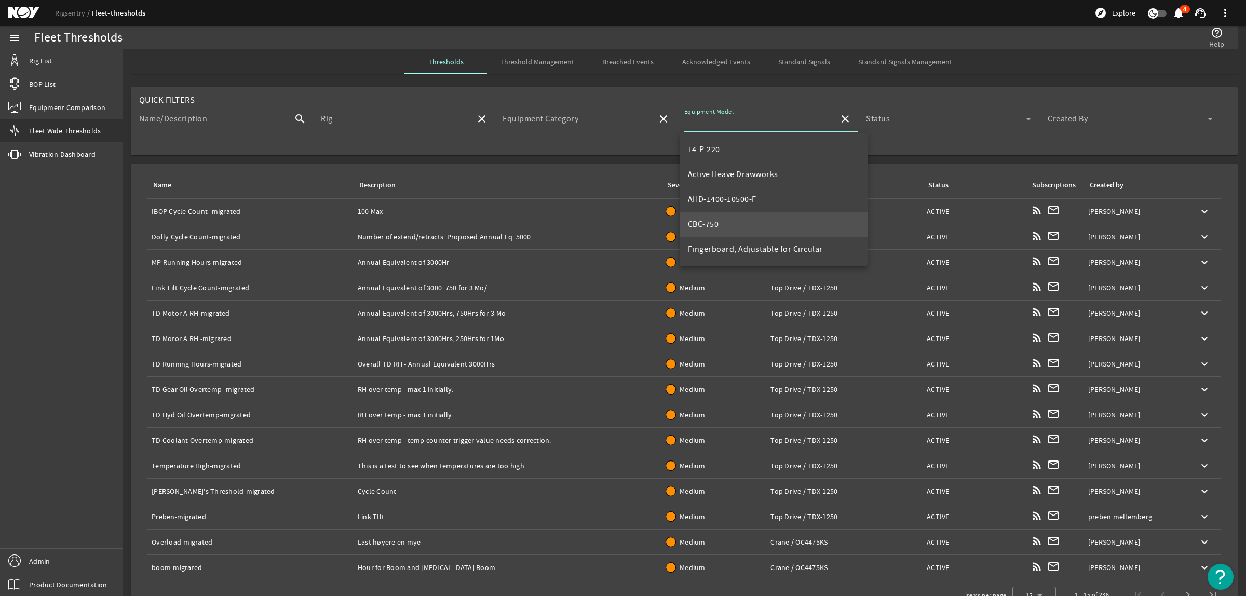
scroll to position [65, 0]
click at [738, 213] on mat-option "HPS-03-1000" at bounding box center [773, 209] width 188 height 25
type input "HPS-03-1000"
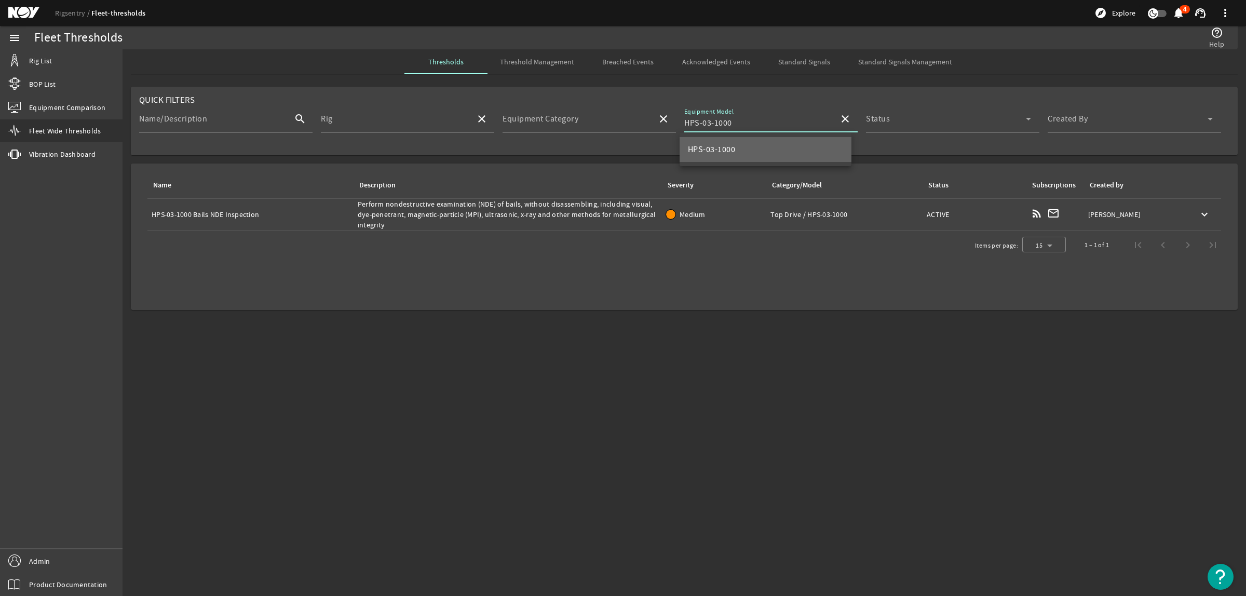
scroll to position [0, 0]
click at [569, 65] on span "Threshold Management" at bounding box center [537, 61] width 74 height 7
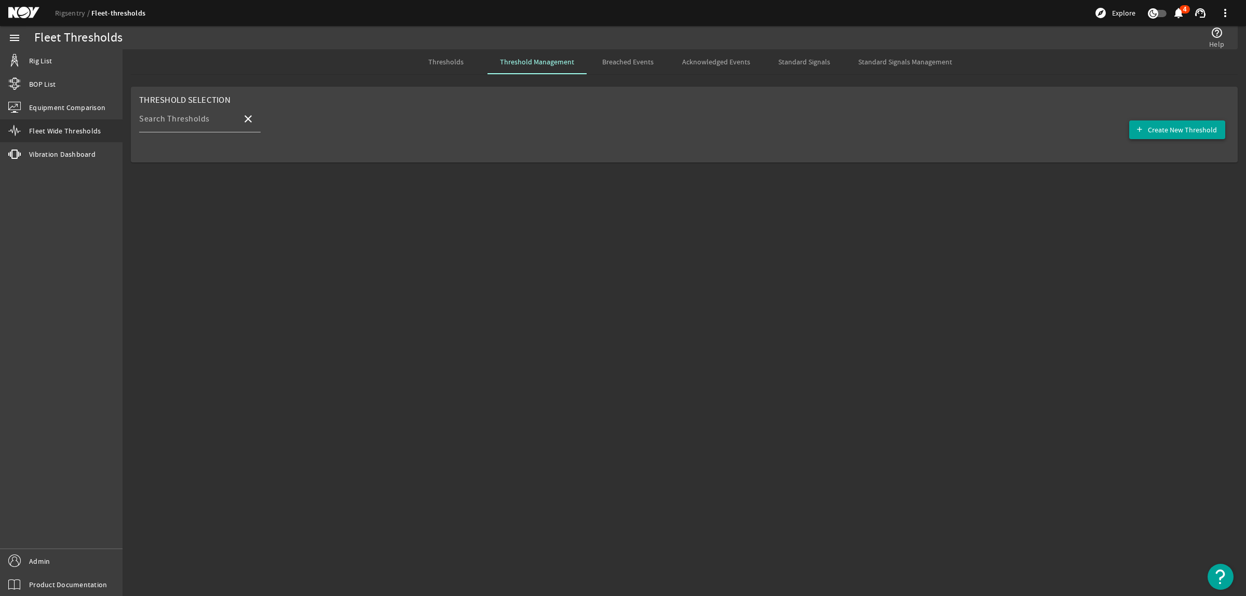
click at [1142, 129] on mat-icon "add" at bounding box center [1139, 130] width 8 height 8
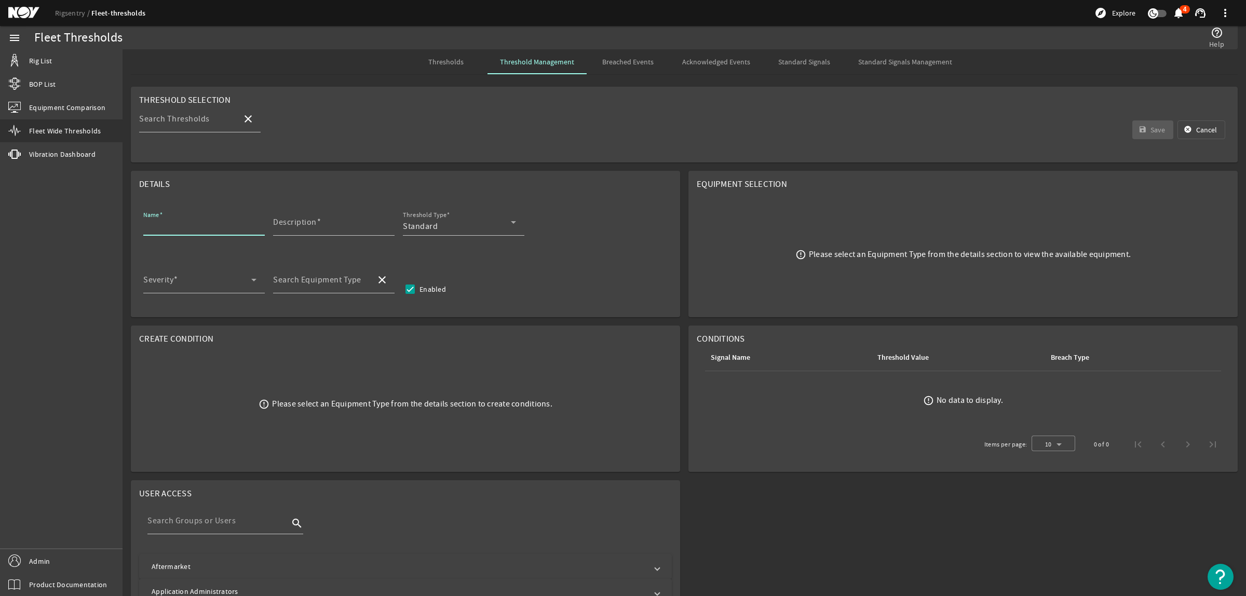
click at [214, 227] on input "Name" at bounding box center [199, 226] width 113 height 12
paste input "Bails/Links NDE Inspection"
type input "Bails/Links NDE Inspection"
click at [461, 229] on div "Standard" at bounding box center [457, 226] width 108 height 12
click at [433, 271] on mat-option "RCM" at bounding box center [463, 278] width 121 height 25
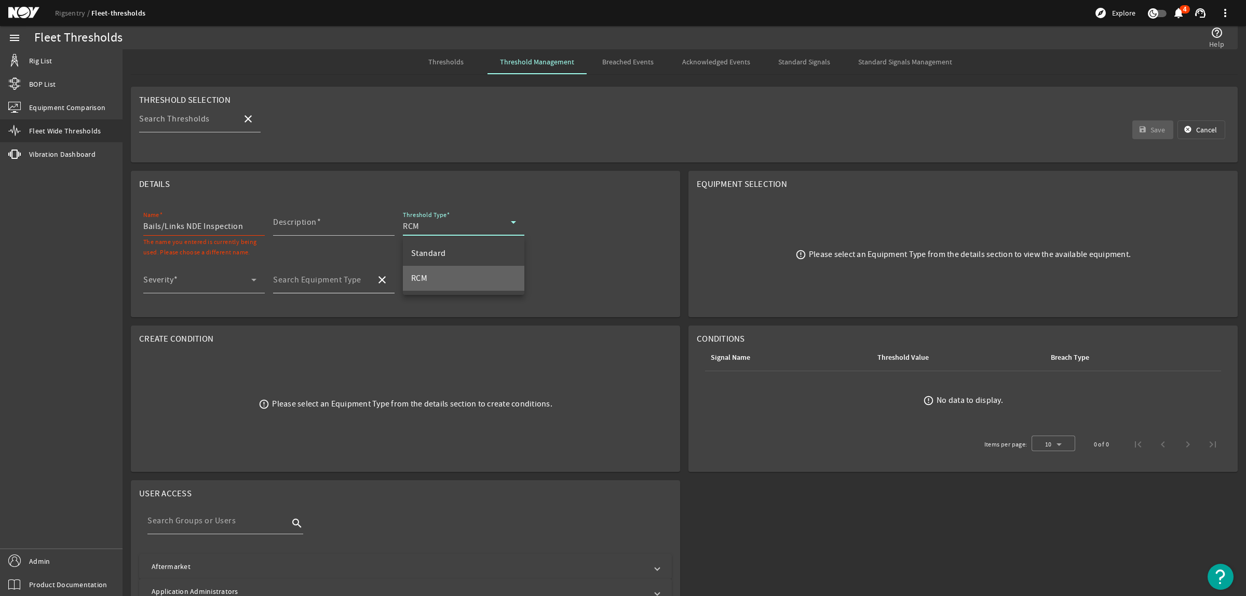
click at [349, 284] on mat-label "Search Equipment Type" at bounding box center [317, 280] width 88 height 10
click at [349, 284] on input "Search Equipment Type" at bounding box center [320, 284] width 94 height 12
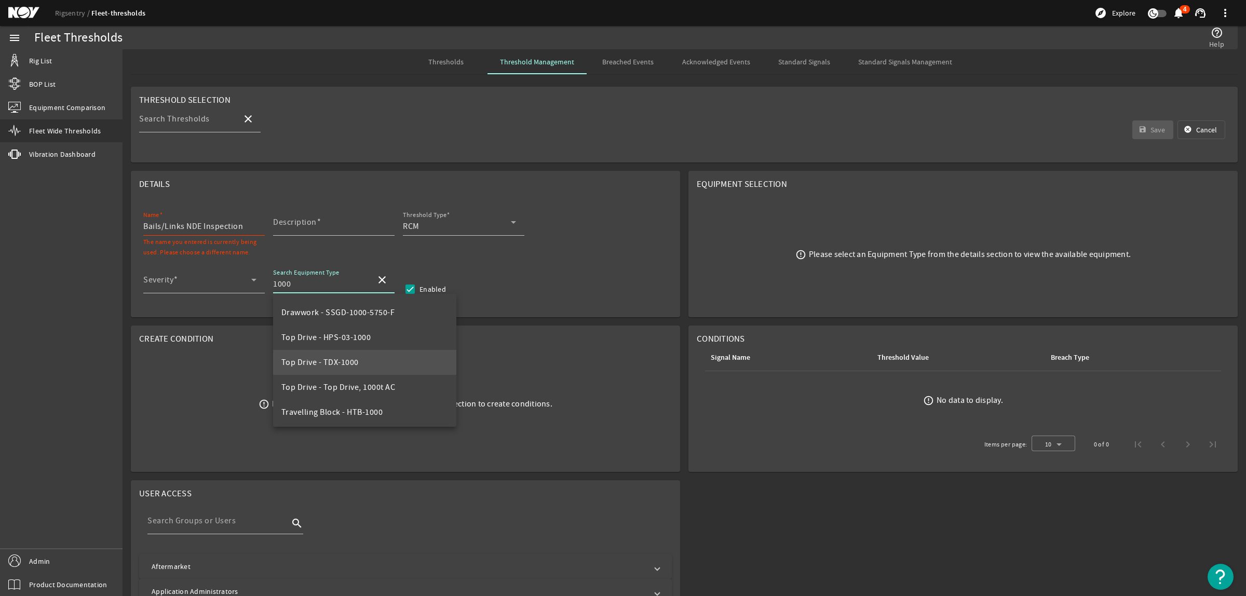
scroll to position [99, 0]
click at [356, 338] on span "Top Drive - HPS-03-1000" at bounding box center [326, 336] width 90 height 10
type input "Top Drive - HPS-03-1000"
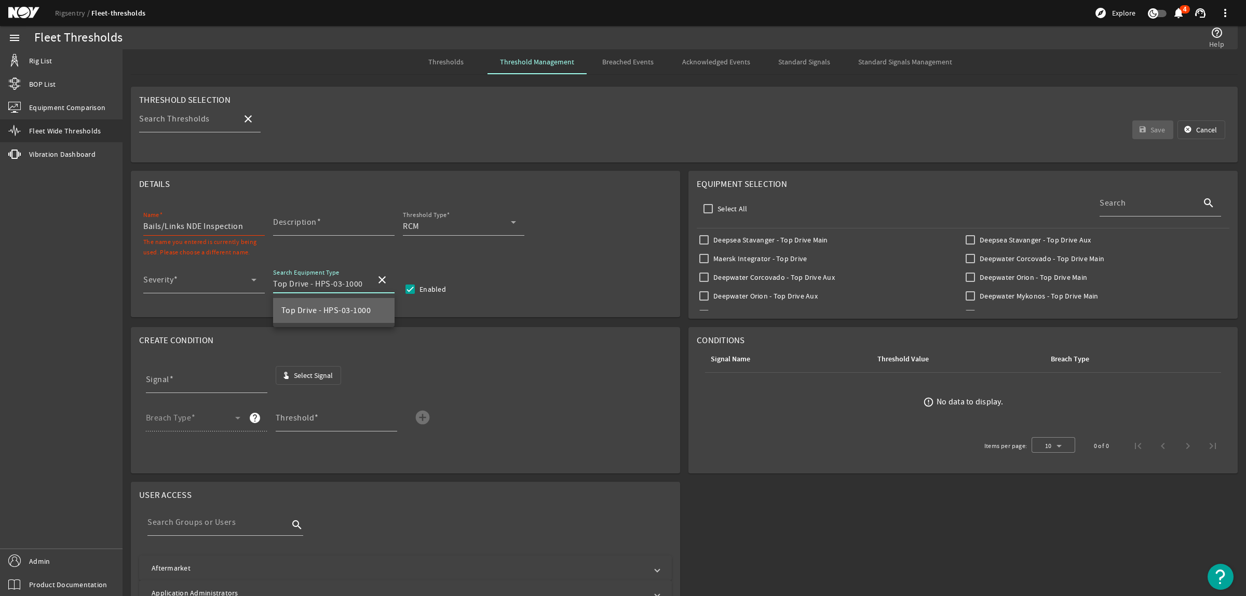
scroll to position [0, 0]
drag, startPoint x: 315, startPoint y: 284, endPoint x: 361, endPoint y: 284, distance: 46.7
click at [361, 284] on input "Top Drive - HPS-03-1000" at bounding box center [320, 284] width 94 height 12
click at [144, 227] on input "Bails/Links NDE Inspection" at bounding box center [199, 226] width 113 height 12
paste input "HPS-03-1000"
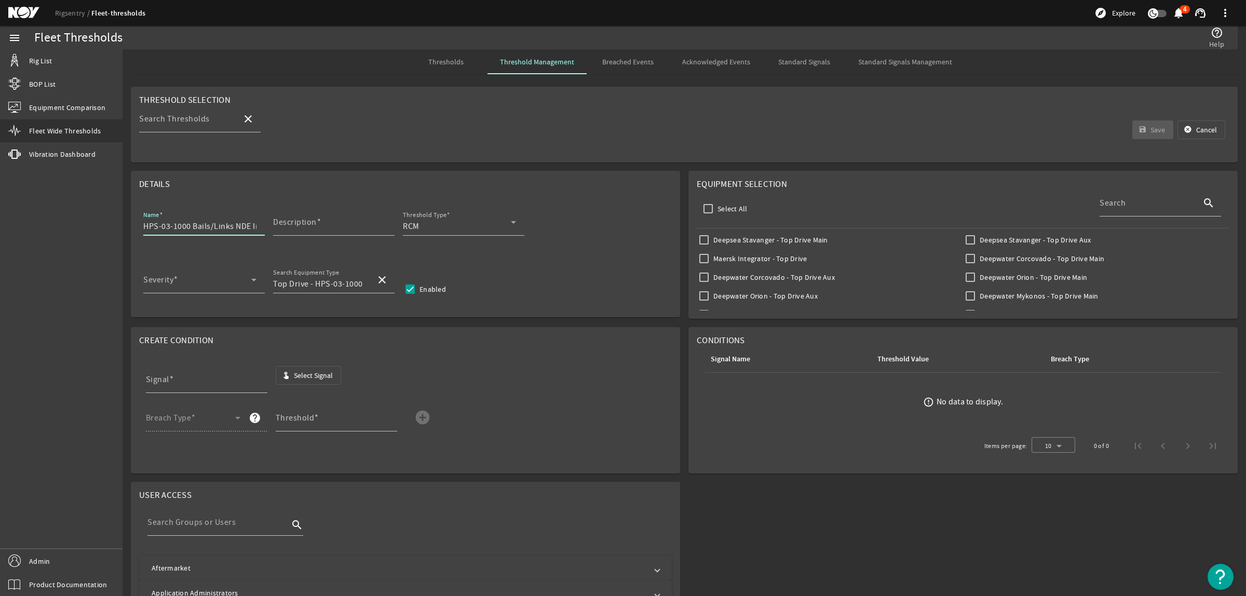
type input "HPS-03-1000 Bails/Links NDE Inspection"
click at [386, 229] on div at bounding box center [386, 229] width 0 height 0
paste input "Perform nondestructive examination (NDE) of bails/links, without disassembling,…"
type input "Perform nondestructive examination (NDE) of bails/links, without disassembling,…"
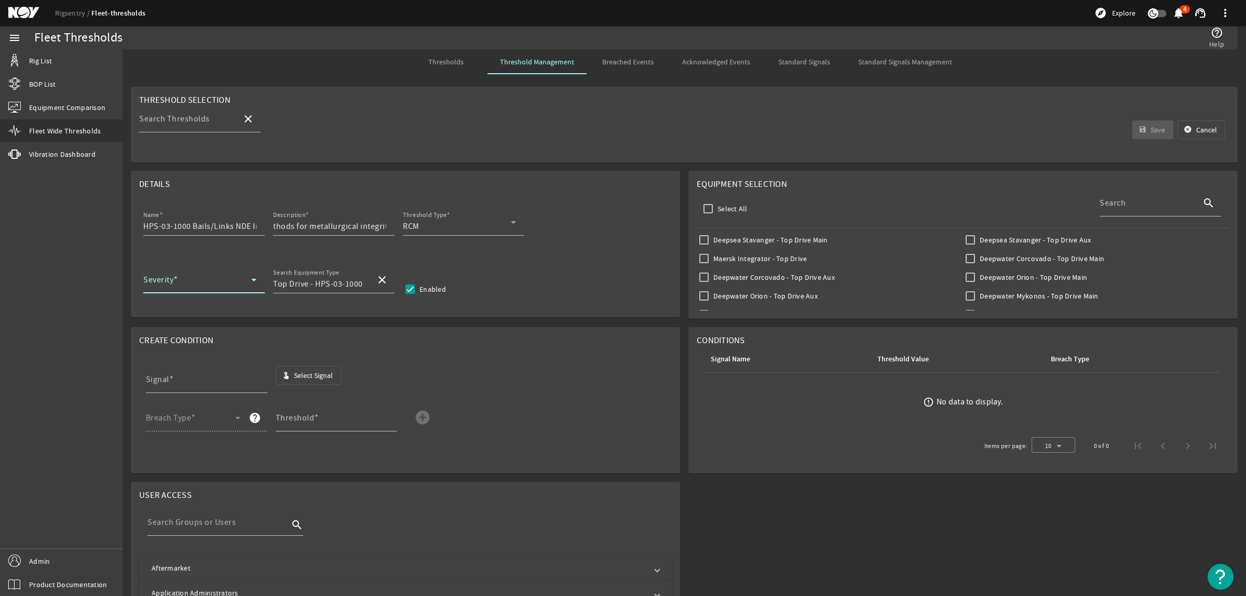
click at [221, 288] on span at bounding box center [197, 284] width 108 height 12
click at [192, 356] on span "Medium" at bounding box center [174, 360] width 44 height 12
click at [313, 374] on span "Select Signal" at bounding box center [313, 375] width 39 height 10
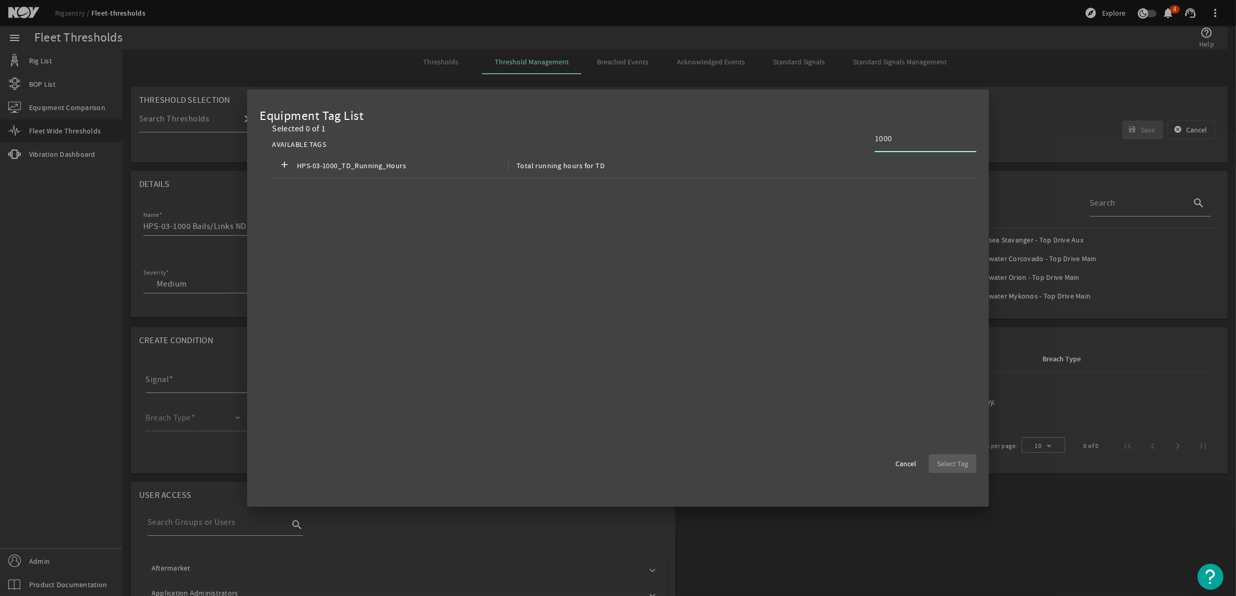
type input "1000"
click at [863, 158] on div "add HPS-03-1000_TD_Running_Hours Total running hours for TD" at bounding box center [624, 165] width 704 height 25
click at [948, 463] on span "Select Tag" at bounding box center [952, 463] width 31 height 10
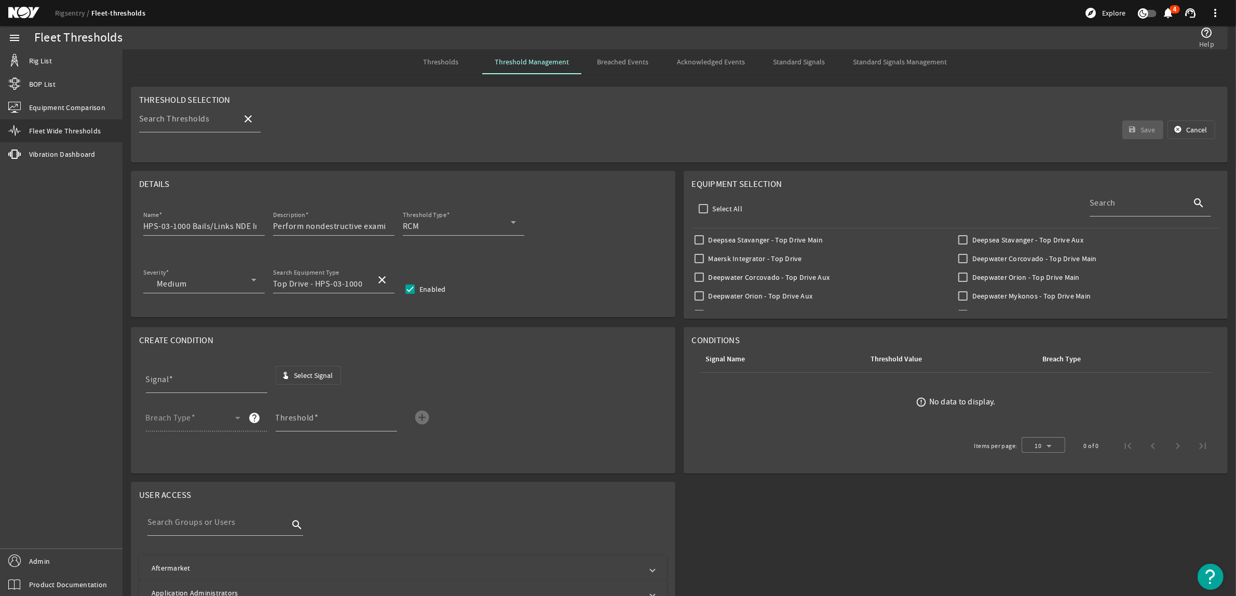
type input "HPS-03-1000_TD_Running_Hours"
click at [203, 418] on span at bounding box center [190, 422] width 89 height 12
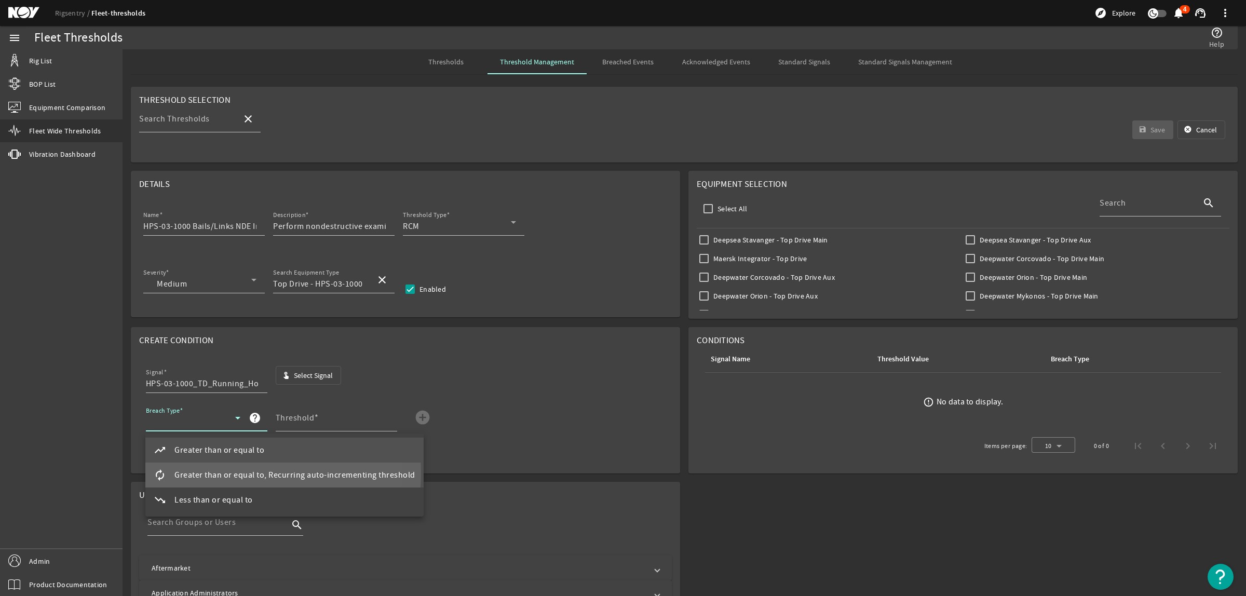
click at [213, 473] on span "Greater than or equal to, Recurring auto-incrementing threshold" at bounding box center [294, 475] width 241 height 12
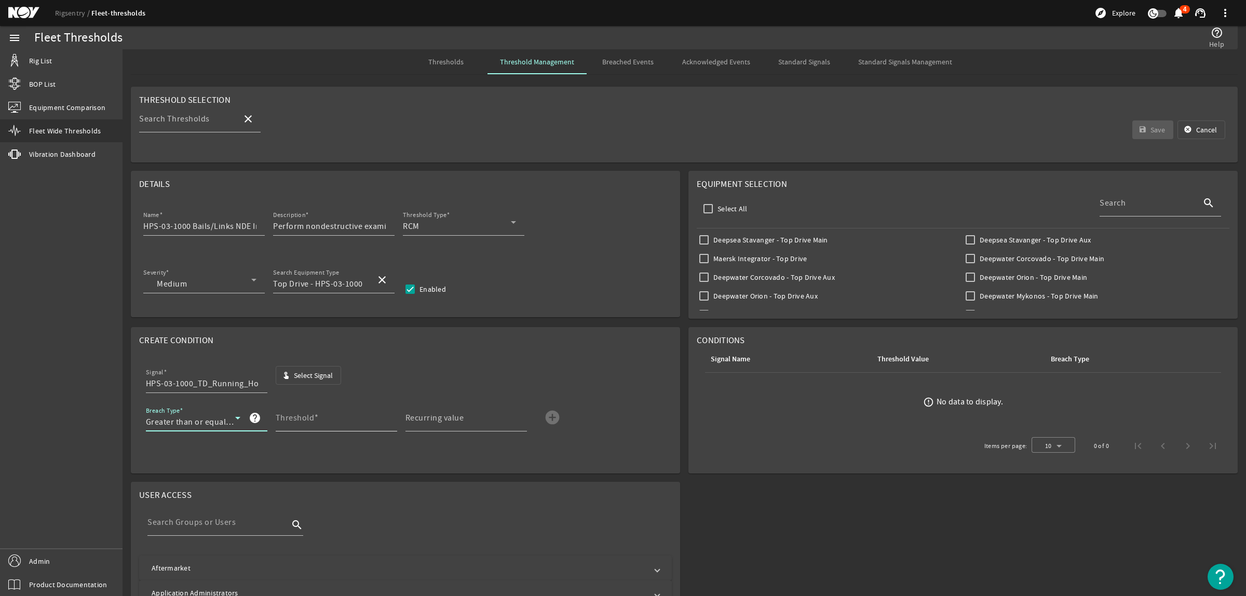
click at [309, 414] on mat-label "Threshold" at bounding box center [295, 418] width 39 height 10
click at [309, 416] on input "Threshold" at bounding box center [332, 422] width 113 height 12
type input "3000"
click at [555, 421] on mat-icon "add_circle" at bounding box center [552, 417] width 17 height 17
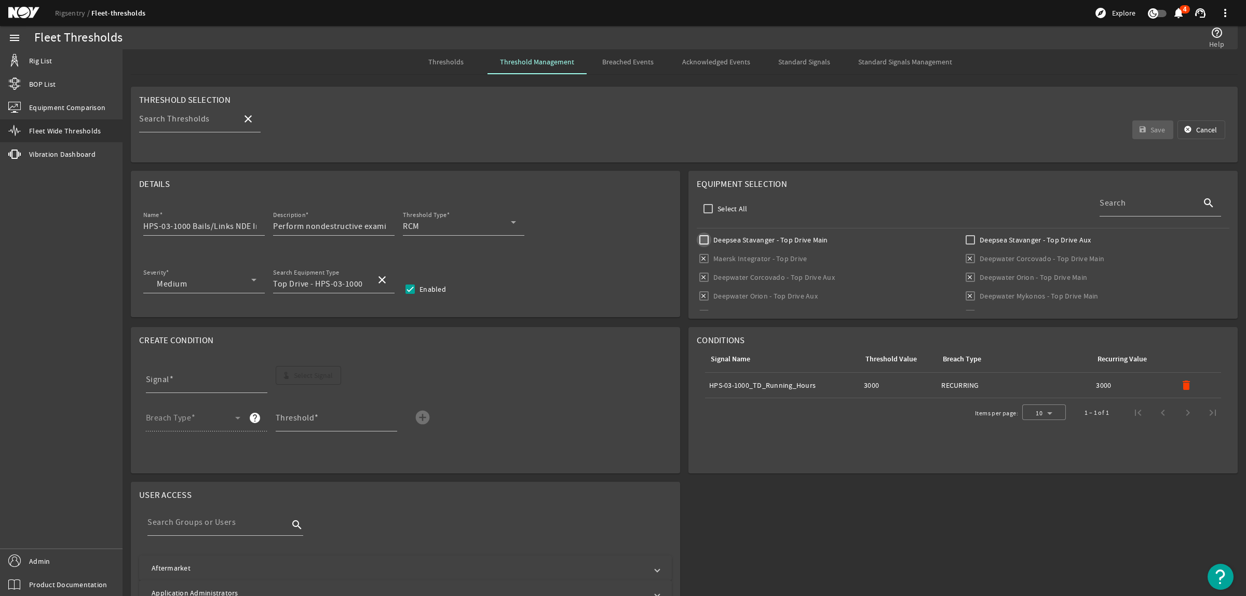
click at [702, 239] on input "Deepsea Stavanger - Top Drive Main" at bounding box center [703, 240] width 15 height 15
checkbox input "true"
click at [963, 240] on input "Deepsea Stavanger - Top Drive Aux" at bounding box center [970, 240] width 15 height 15
checkbox input "true"
click at [1150, 131] on span "Save" at bounding box center [1157, 130] width 15 height 10
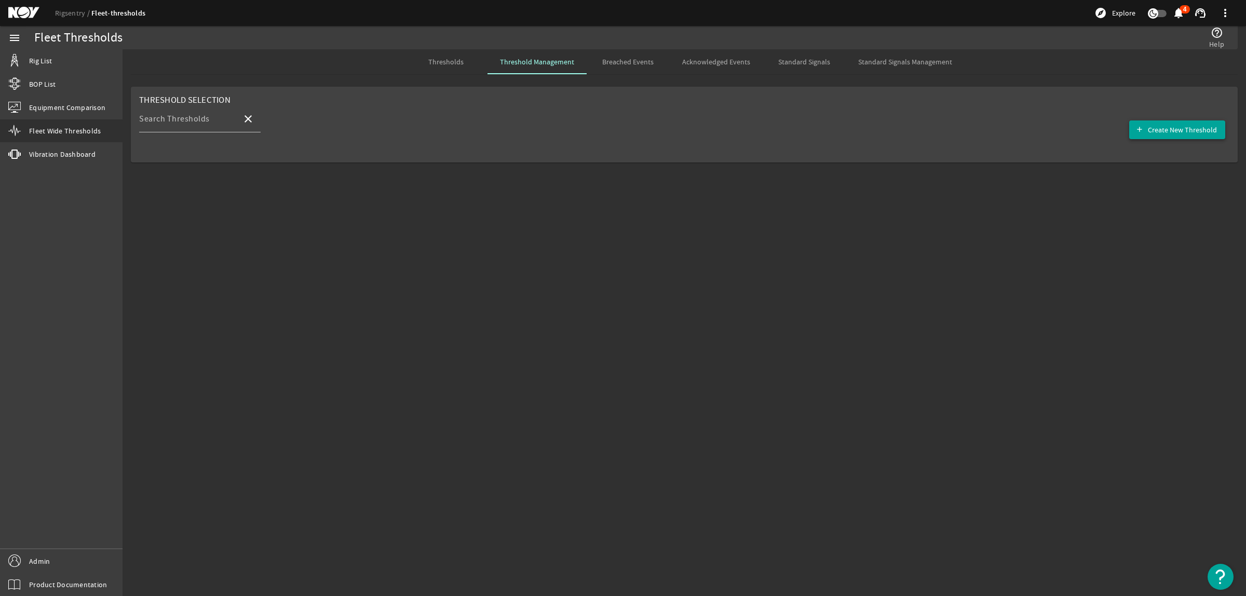
click at [1183, 136] on span "button" at bounding box center [1177, 129] width 96 height 25
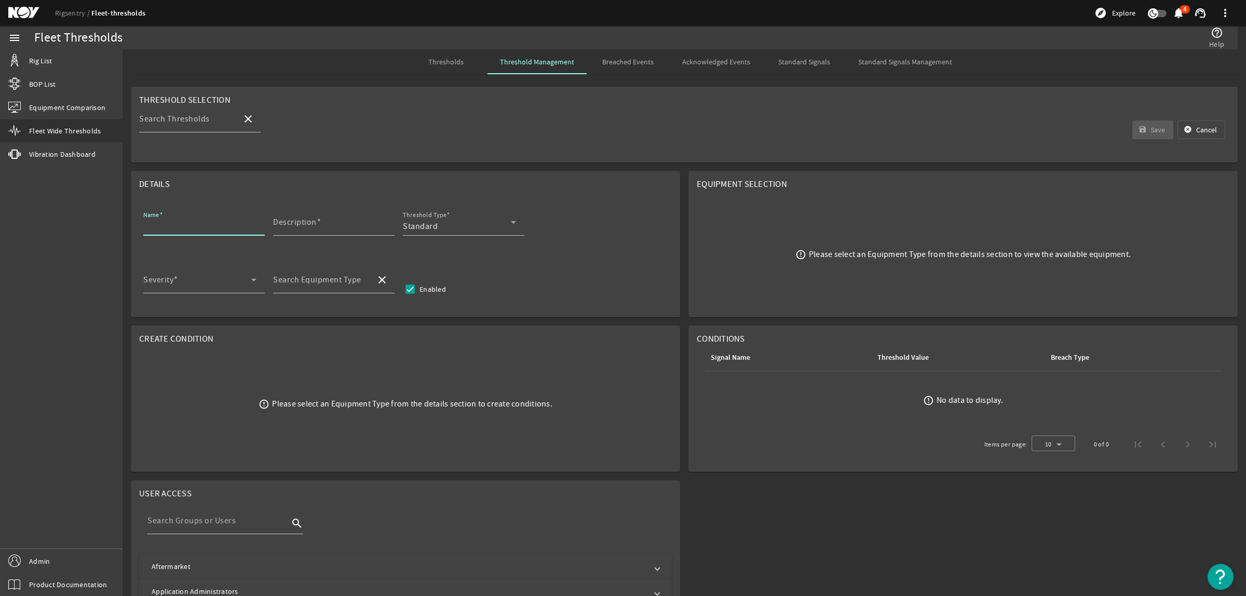
click at [187, 225] on input "Name" at bounding box center [199, 226] width 113 height 12
click at [212, 221] on input "Name" at bounding box center [199, 226] width 113 height 12
paste input "Gear Oil Replacement"
type input "Gear Oil Replacement"
click at [330, 220] on div "Description" at bounding box center [329, 222] width 113 height 27
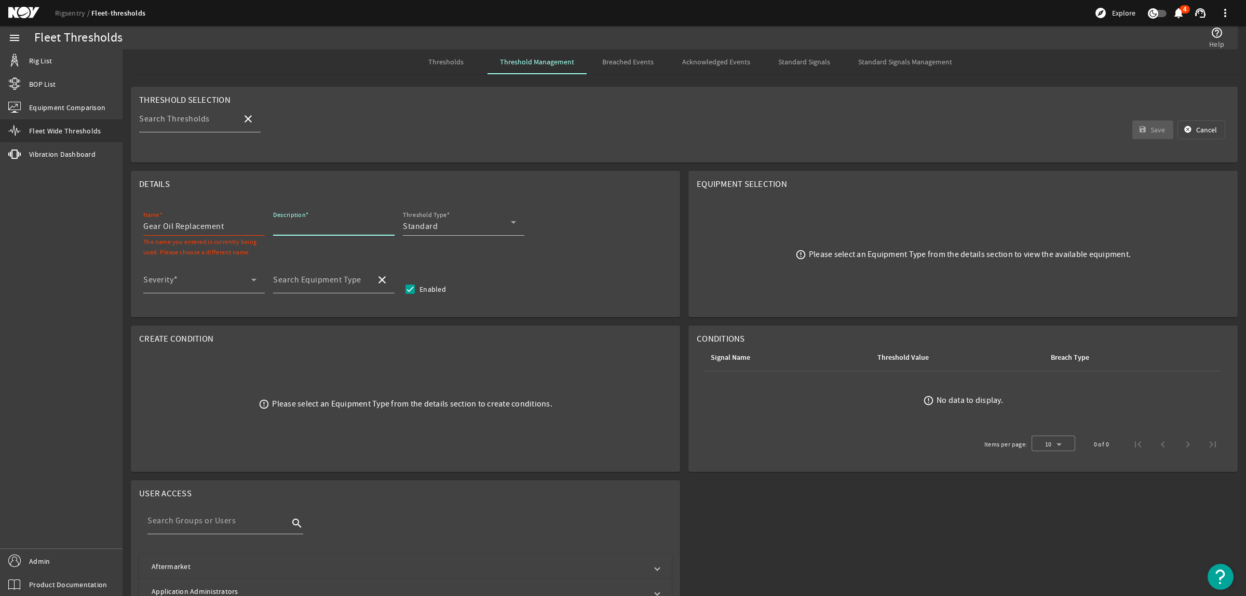
paste input "Replace the gear oil"
type input "Replace the gear oil"
click at [492, 224] on div "Standard" at bounding box center [457, 226] width 108 height 12
click at [439, 267] on mat-option "RCM" at bounding box center [463, 278] width 121 height 25
click at [252, 280] on icon at bounding box center [254, 280] width 12 height 12
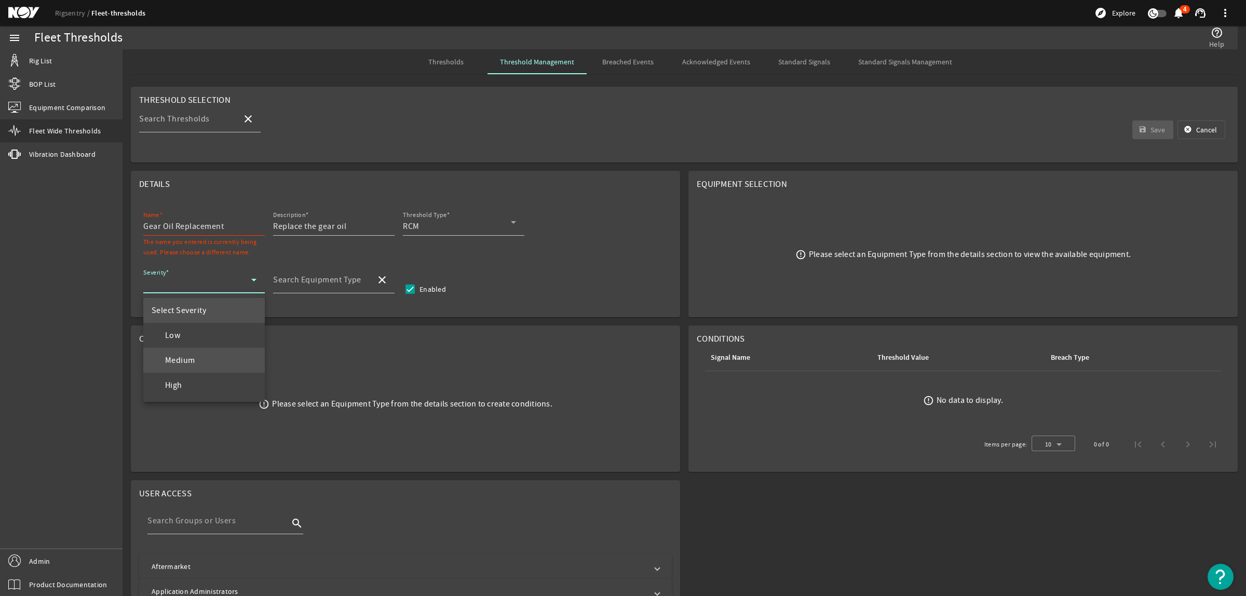
click at [207, 351] on mat-option "Medium" at bounding box center [203, 360] width 121 height 25
click at [338, 283] on mat-label "Search Equipment Type" at bounding box center [317, 280] width 88 height 10
click at [338, 283] on input "Search Equipment Type" at bounding box center [320, 284] width 94 height 12
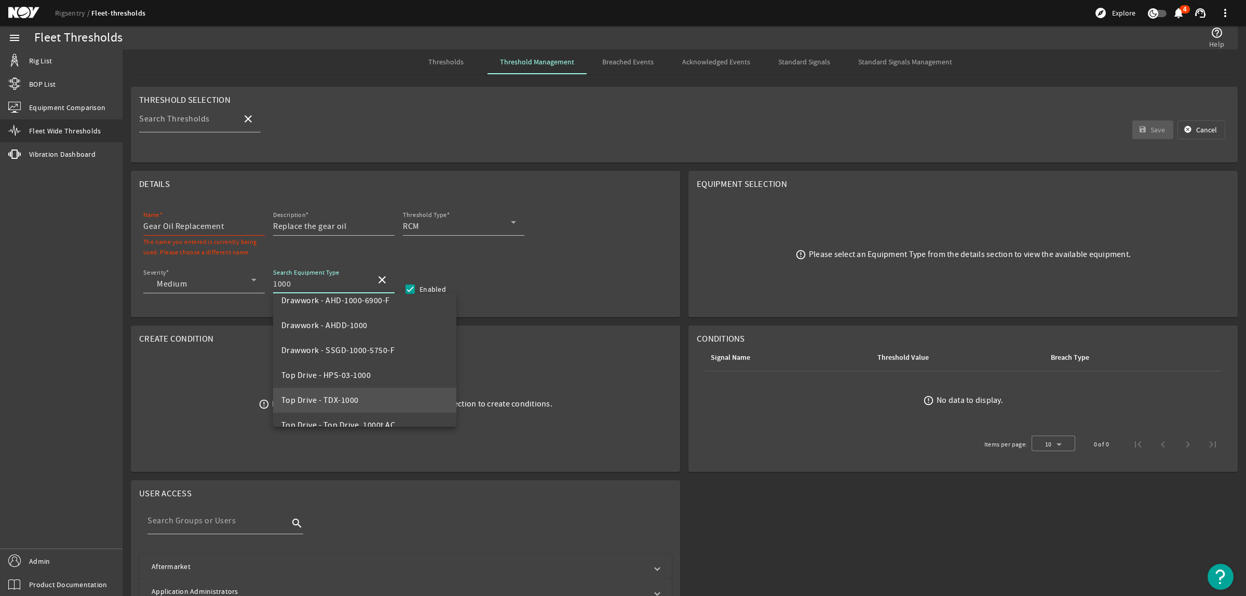
scroll to position [80, 0]
click at [351, 352] on span "Top Drive - HPS-03-1000" at bounding box center [326, 354] width 90 height 10
type input "Top Drive - HPS-03-1000"
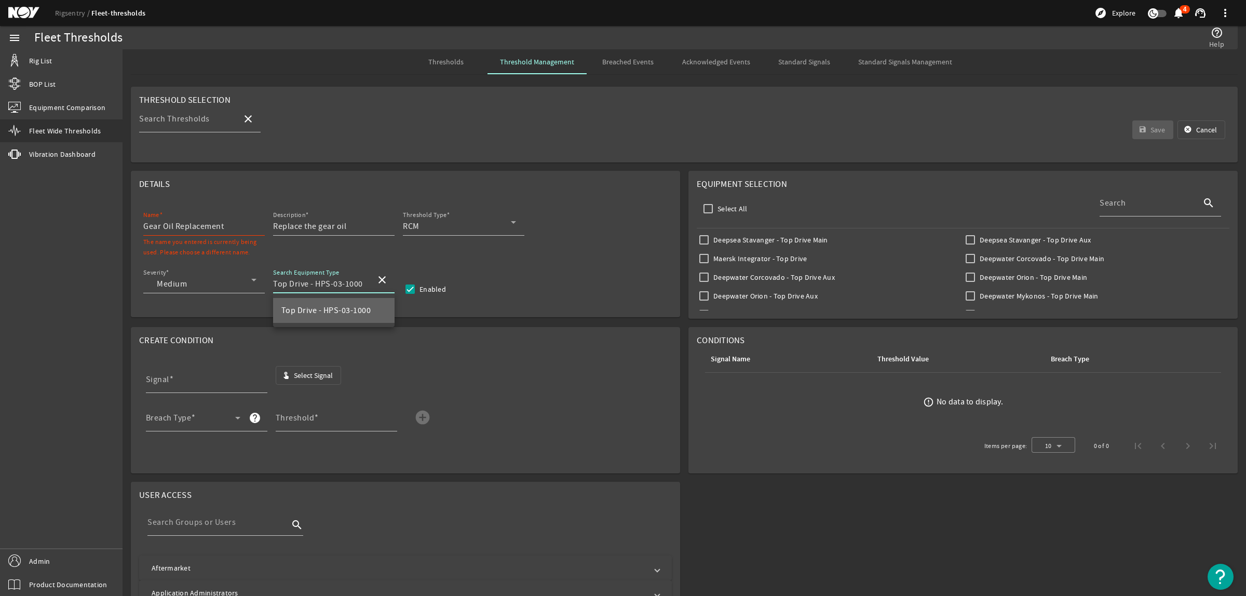
scroll to position [0, 0]
drag, startPoint x: 364, startPoint y: 281, endPoint x: 317, endPoint y: 284, distance: 47.8
click at [317, 284] on input "Top Drive - HPS-03-1000" at bounding box center [320, 284] width 94 height 12
click at [144, 226] on input "Gear Oil Replacement" at bounding box center [199, 226] width 113 height 12
paste input "HPS-03-1000"
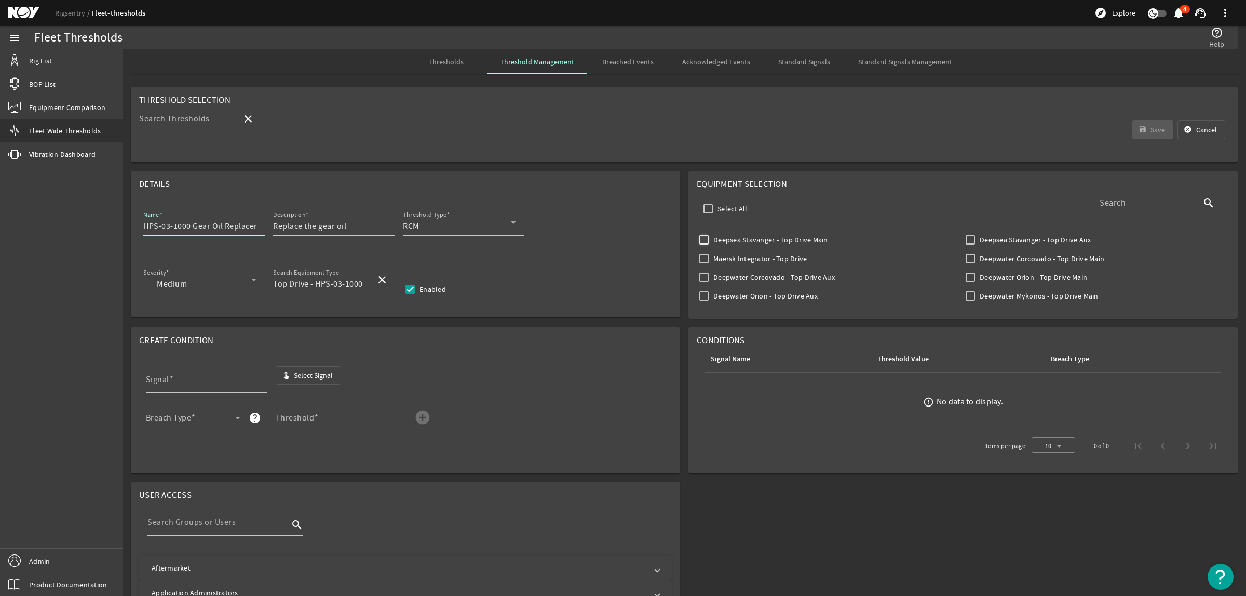
type input "HPS-03-1000 Gear Oil Replacement"
click at [700, 240] on input "Deepsea Stavanger - Top Drive Main" at bounding box center [703, 240] width 15 height 15
checkbox input "true"
click at [963, 240] on input "Deepsea Stavanger - Top Drive Aux" at bounding box center [970, 240] width 15 height 15
checkbox input "true"
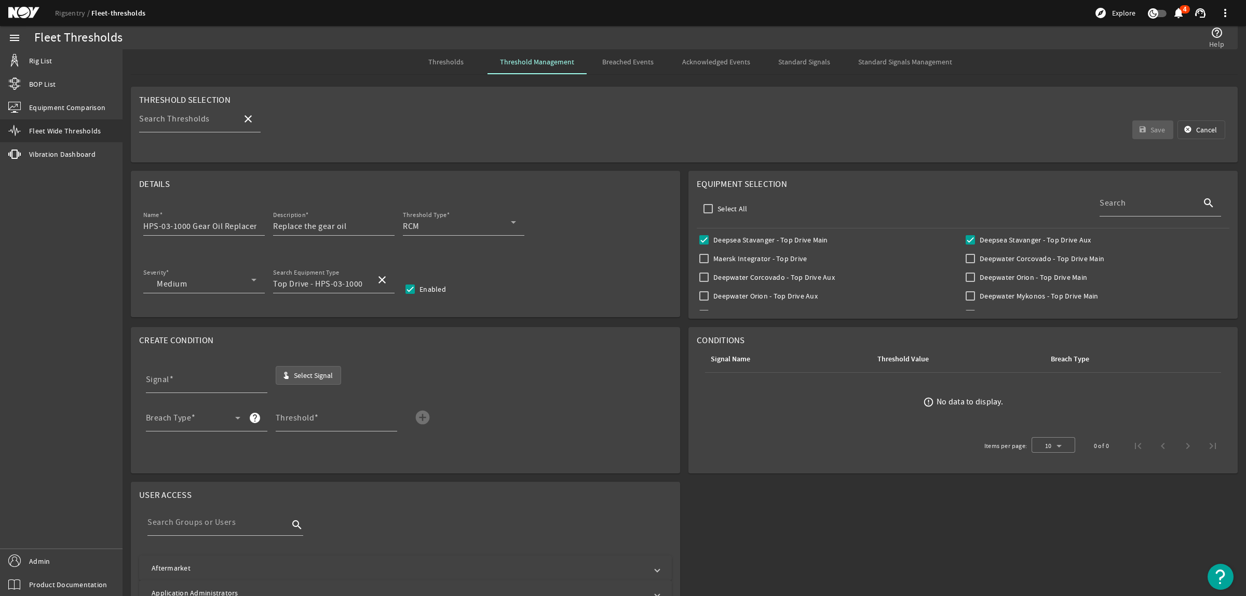
click at [320, 374] on span "Select Signal" at bounding box center [313, 375] width 39 height 10
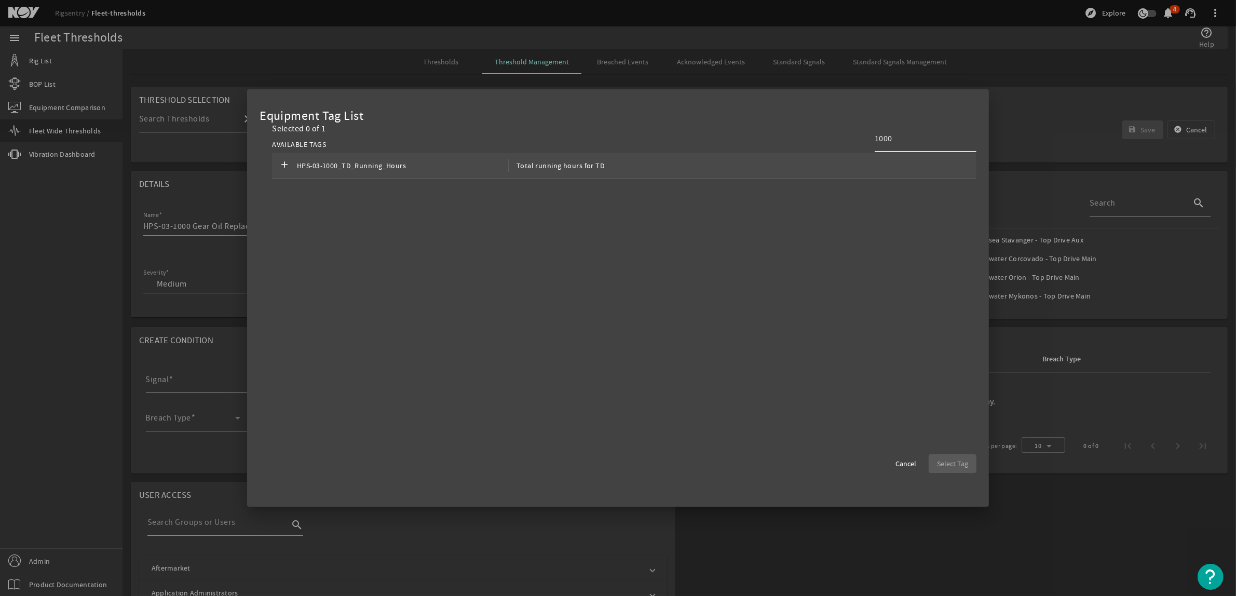
type input "1000"
click at [862, 167] on div "add HPS-03-1000_TD_Running_Hours Total running hours for TD" at bounding box center [624, 165] width 704 height 25
click at [953, 468] on span "Select Tag" at bounding box center [952, 463] width 31 height 10
type input "HPS-03-1000_TD_Running_Hours"
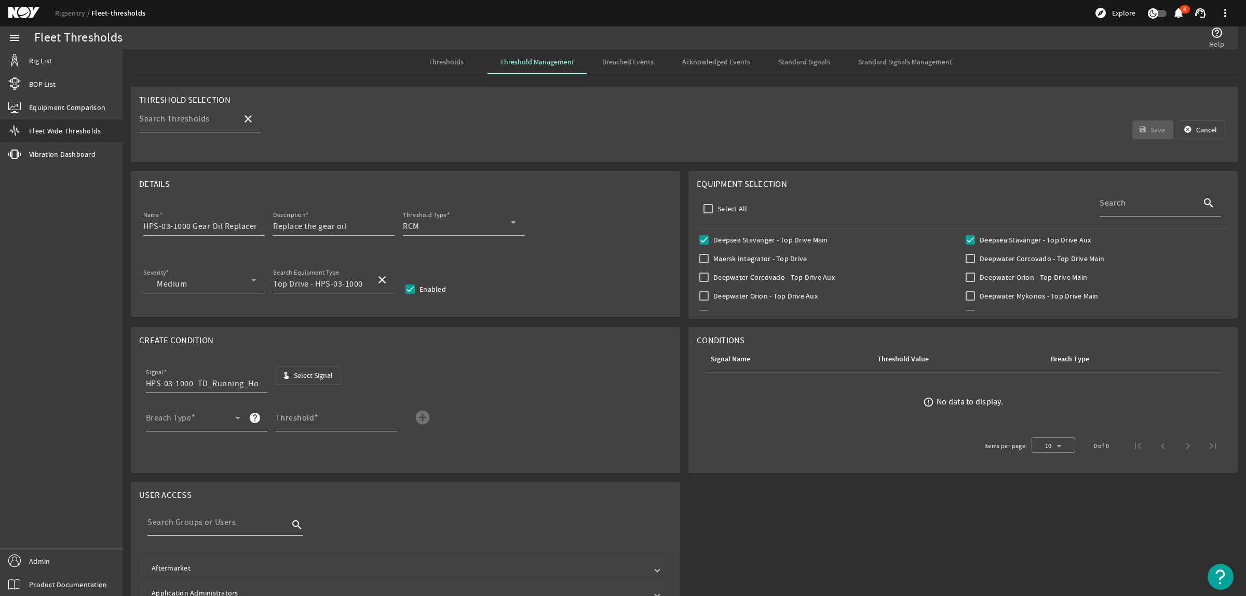
click at [183, 421] on span at bounding box center [190, 422] width 89 height 12
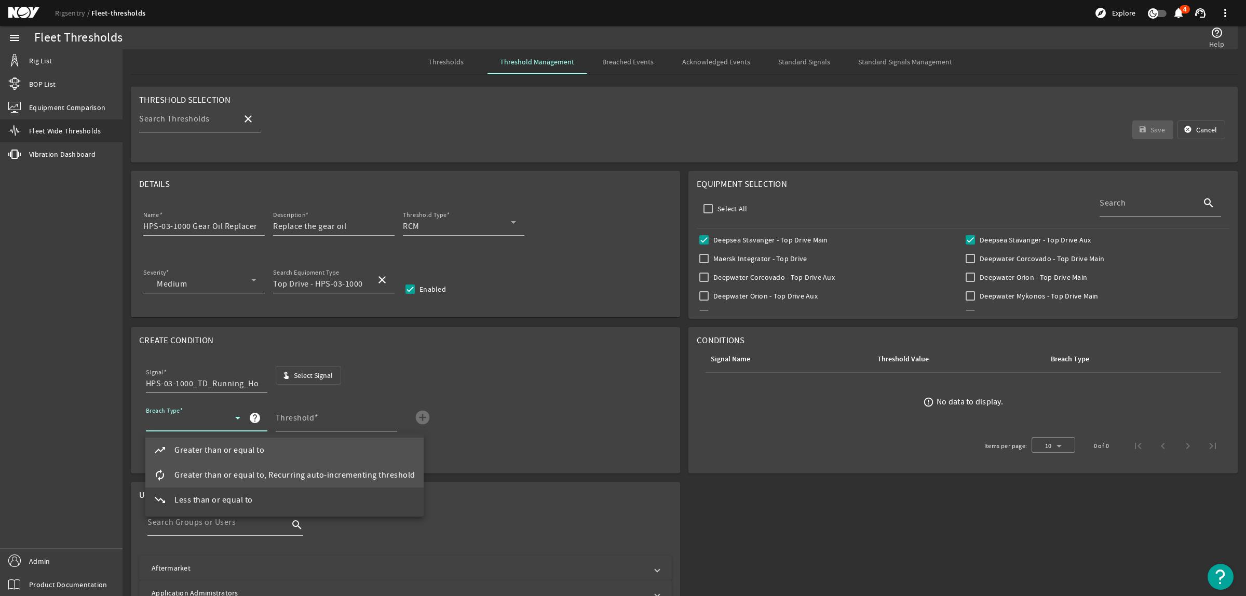
click at [188, 475] on span "Greater than or equal to, Recurring auto-incrementing threshold" at bounding box center [294, 475] width 241 height 12
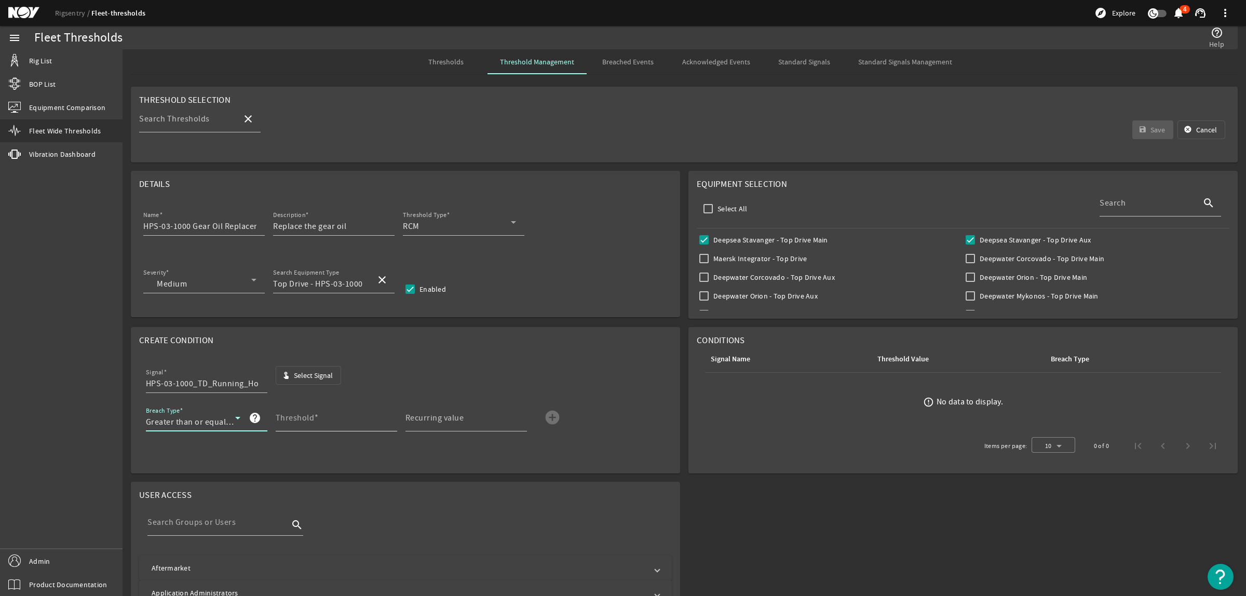
click at [353, 420] on input "Threshold" at bounding box center [332, 422] width 113 height 12
type input "1500"
click at [457, 416] on mat-label "Recurring value" at bounding box center [434, 418] width 59 height 10
click at [457, 416] on input "Recurring value" at bounding box center [461, 422] width 113 height 12
type input "1500"
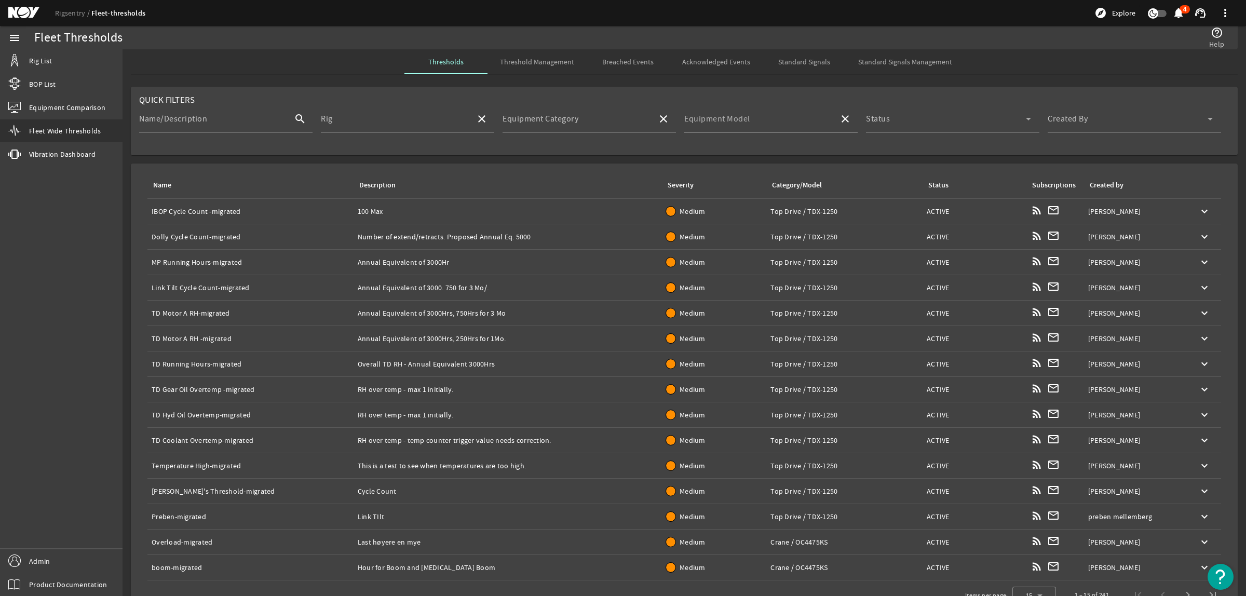
click at [698, 115] on mat-label "Equipment Model" at bounding box center [717, 119] width 66 height 10
click at [698, 117] on input "Equipment Model" at bounding box center [757, 123] width 146 height 12
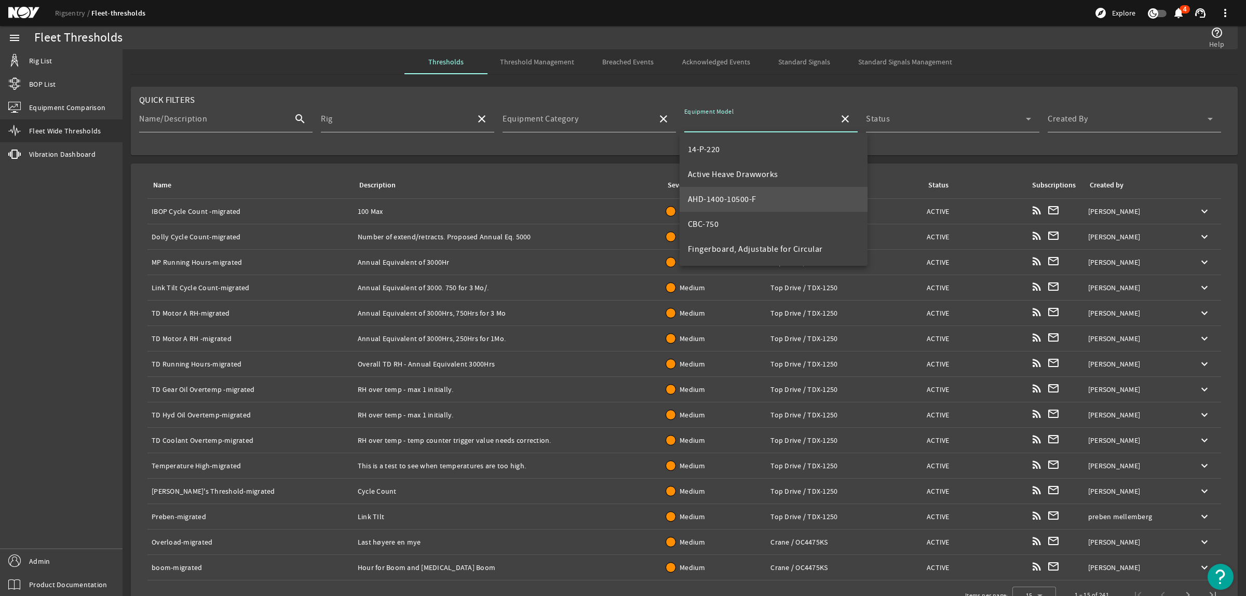
scroll to position [65, 0]
click at [712, 206] on span "HPS-03-1000" at bounding box center [712, 209] width 48 height 10
type input "HPS-03-1000"
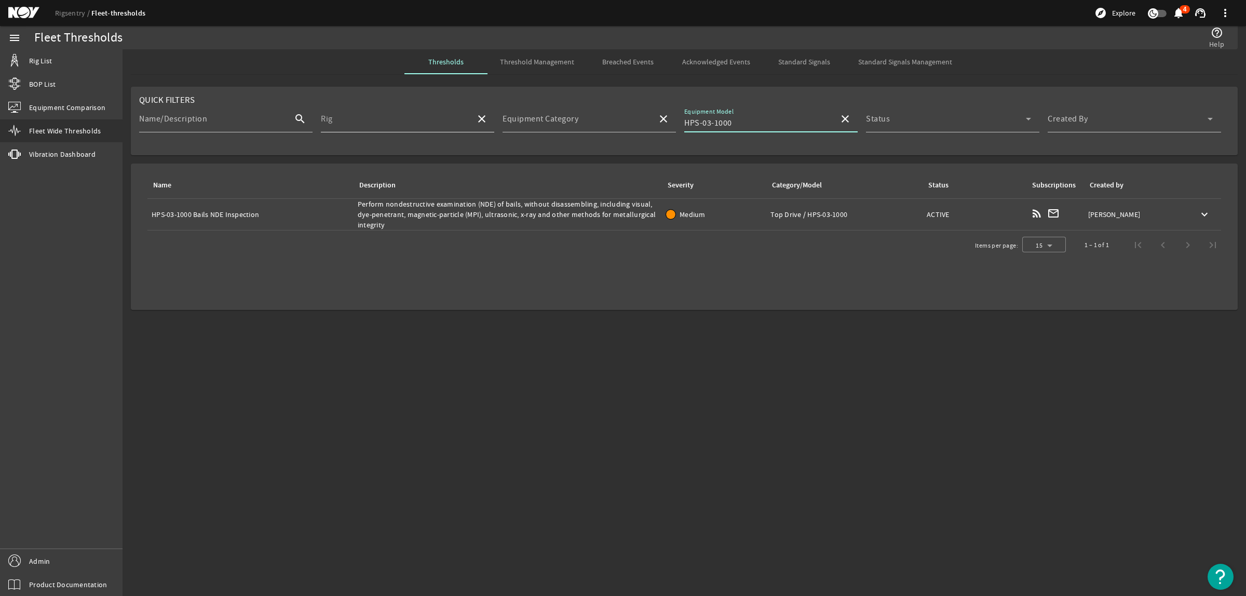
click at [427, 126] on input "Rig" at bounding box center [394, 123] width 146 height 12
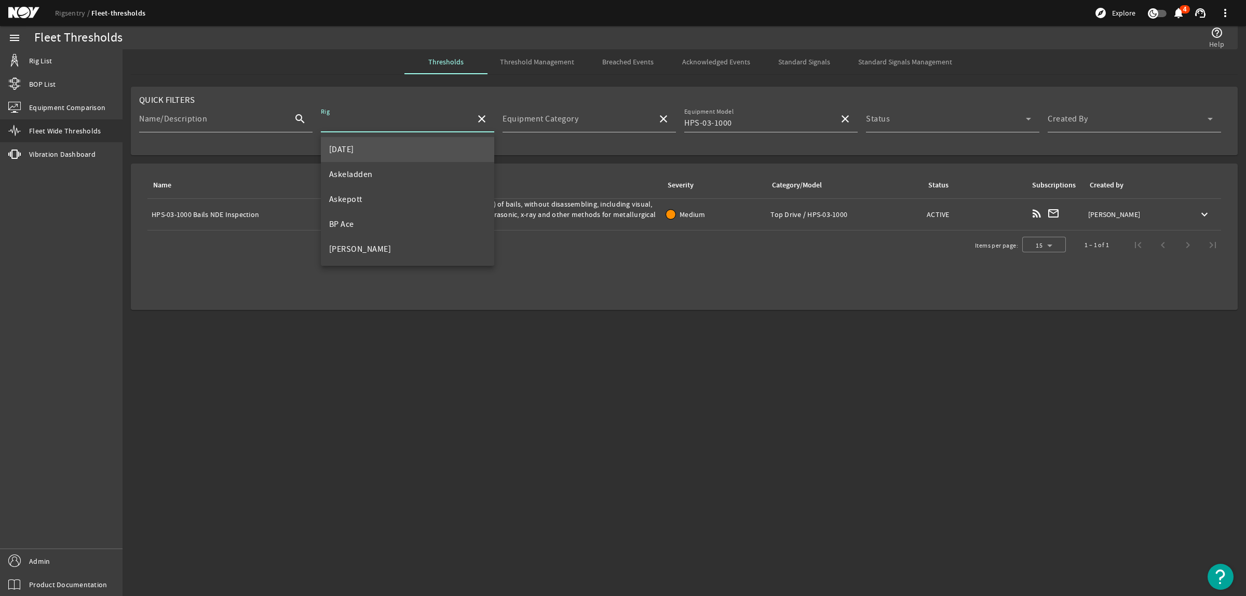
click at [423, 143] on mat-option "[DATE]" at bounding box center [407, 149] width 173 height 25
type input "[DATE]"
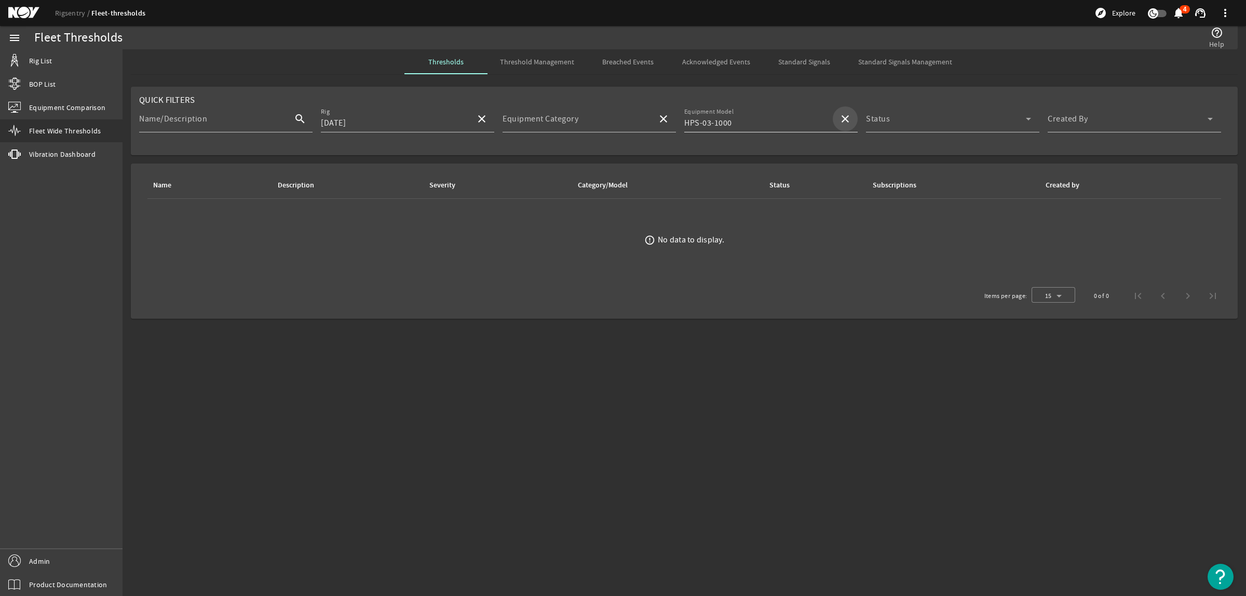
click at [849, 118] on mat-icon "close" at bounding box center [845, 119] width 12 height 12
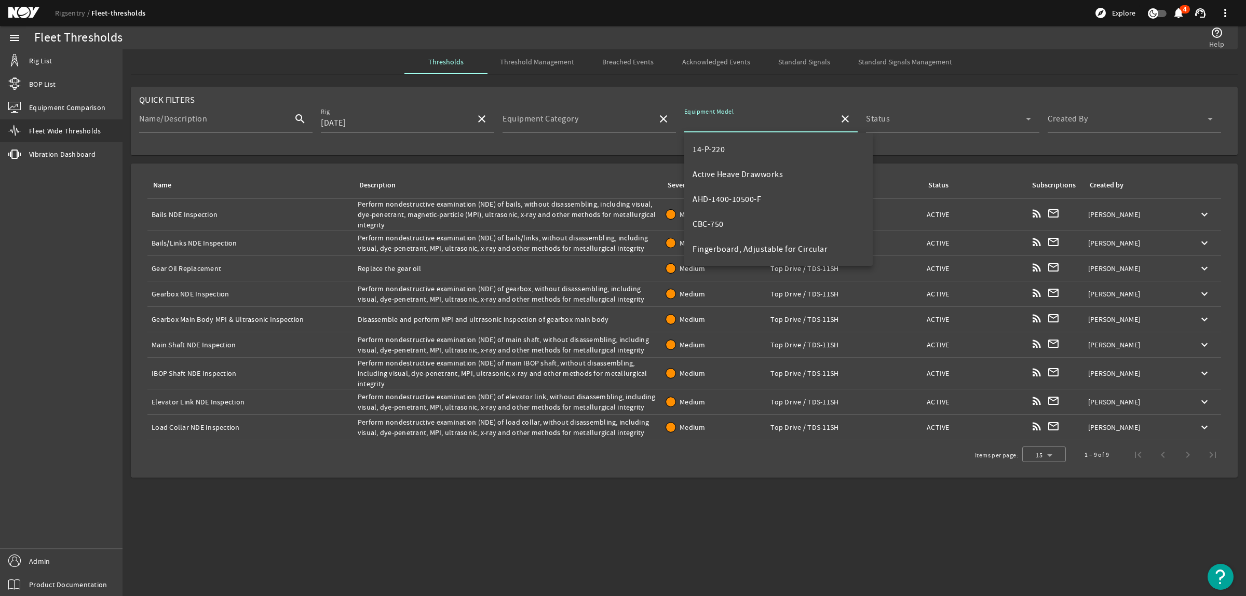
click at [253, 244] on div "Name: Bails/Links NDE Inspection" at bounding box center [251, 243] width 198 height 10
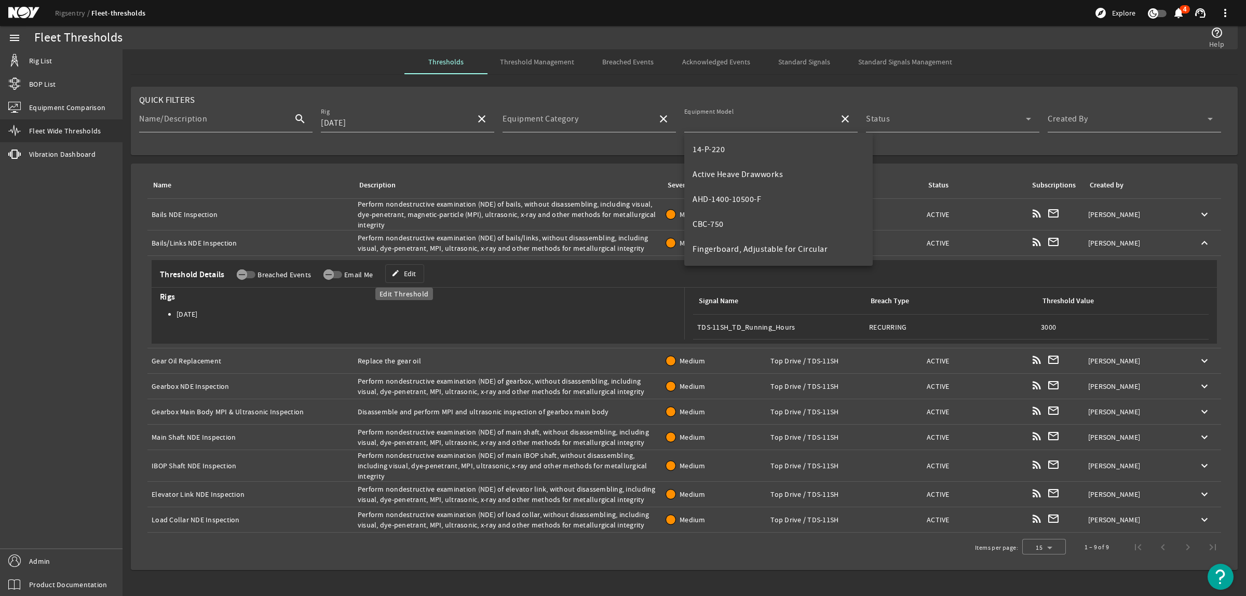
click at [411, 273] on span "Edit" at bounding box center [410, 273] width 12 height 10
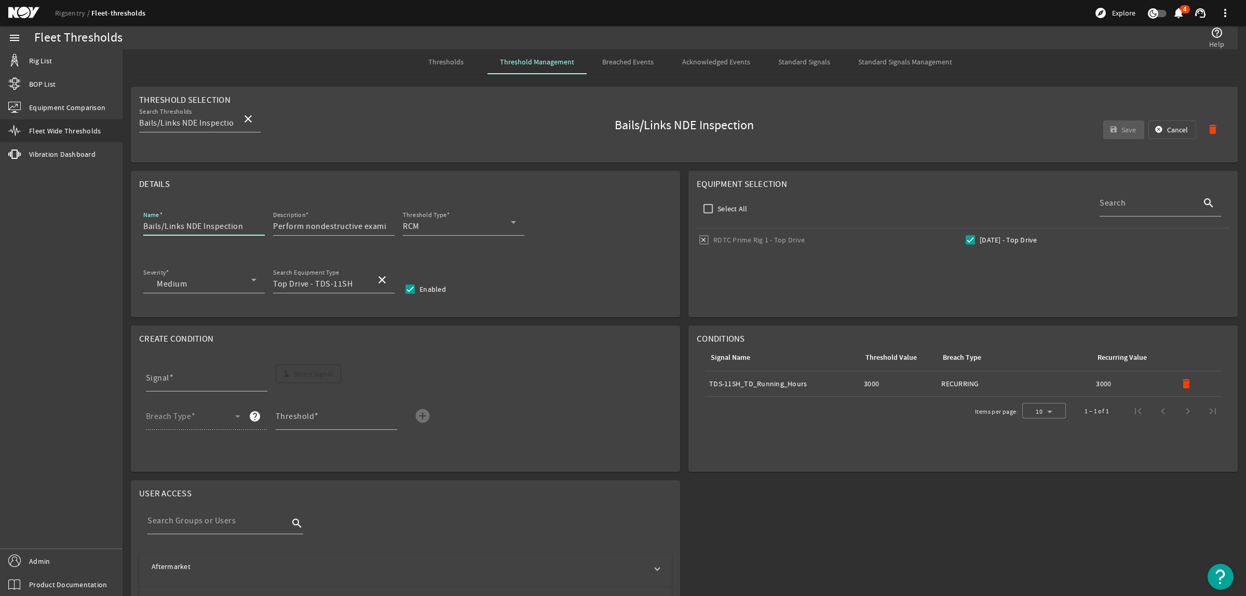
drag, startPoint x: 244, startPoint y: 224, endPoint x: 2, endPoint y: 209, distance: 243.4
click at [2, 209] on mat-sidenav-container "menu Rig List BOP List Equipment Comparison Fleet Wide Thresholds vibration Vib…" at bounding box center [623, 311] width 1246 height 570
click at [312, 219] on div "Description Perform nondestructive examination (NDE) of bails/links, without di…" at bounding box center [329, 222] width 113 height 27
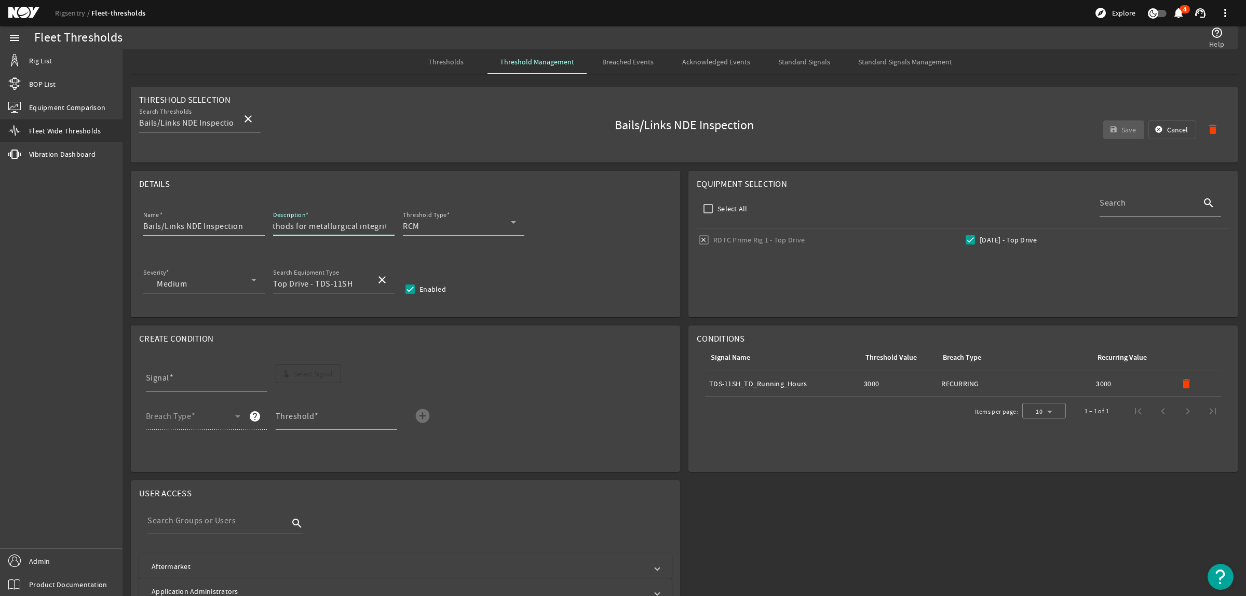
click at [311, 225] on input "Perform nondestructive examination (NDE) of bails/links, without disassembling,…" at bounding box center [329, 226] width 113 height 12
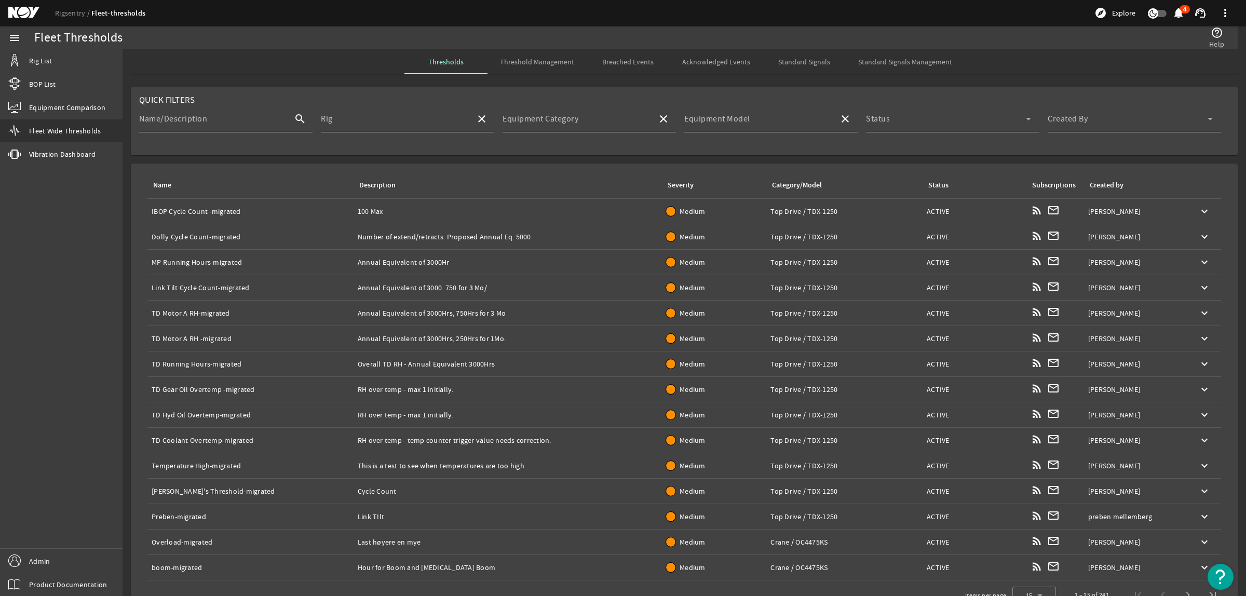
click at [673, 127] on div "Name/Description search Rig close Equipment Category close Equipment Model clos…" at bounding box center [684, 124] width 1090 height 38
click at [597, 124] on input "Equipment Category" at bounding box center [575, 123] width 146 height 12
click at [450, 126] on input "Rig" at bounding box center [394, 123] width 146 height 12
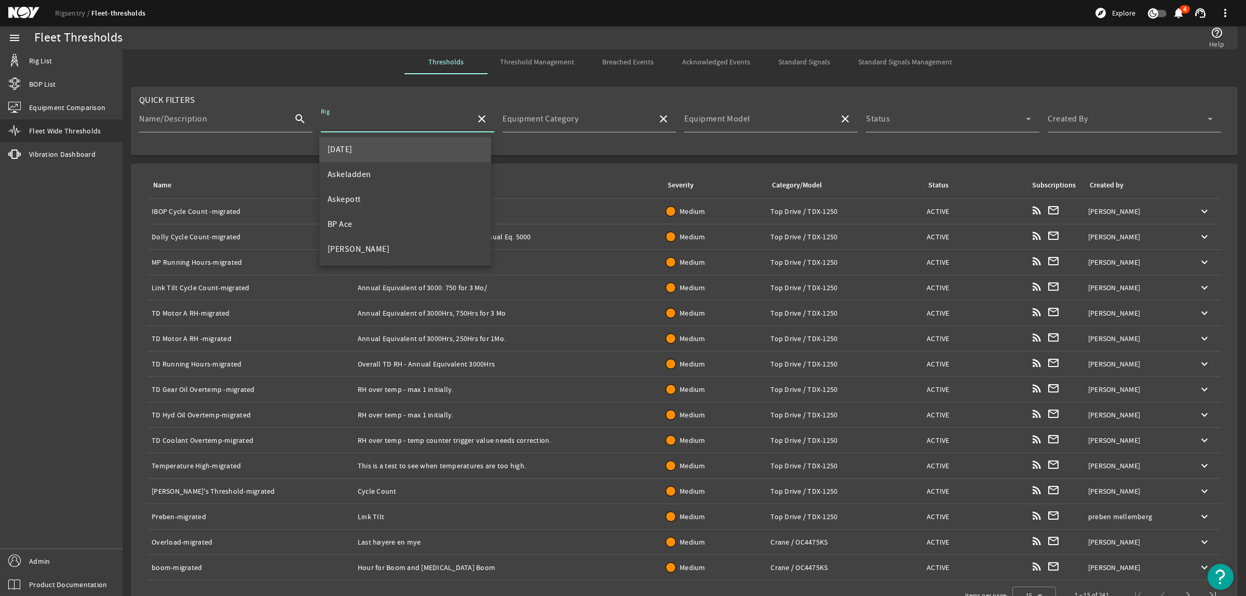
click at [418, 159] on mat-option "[DATE]" at bounding box center [405, 149] width 172 height 25
type input "[DATE]"
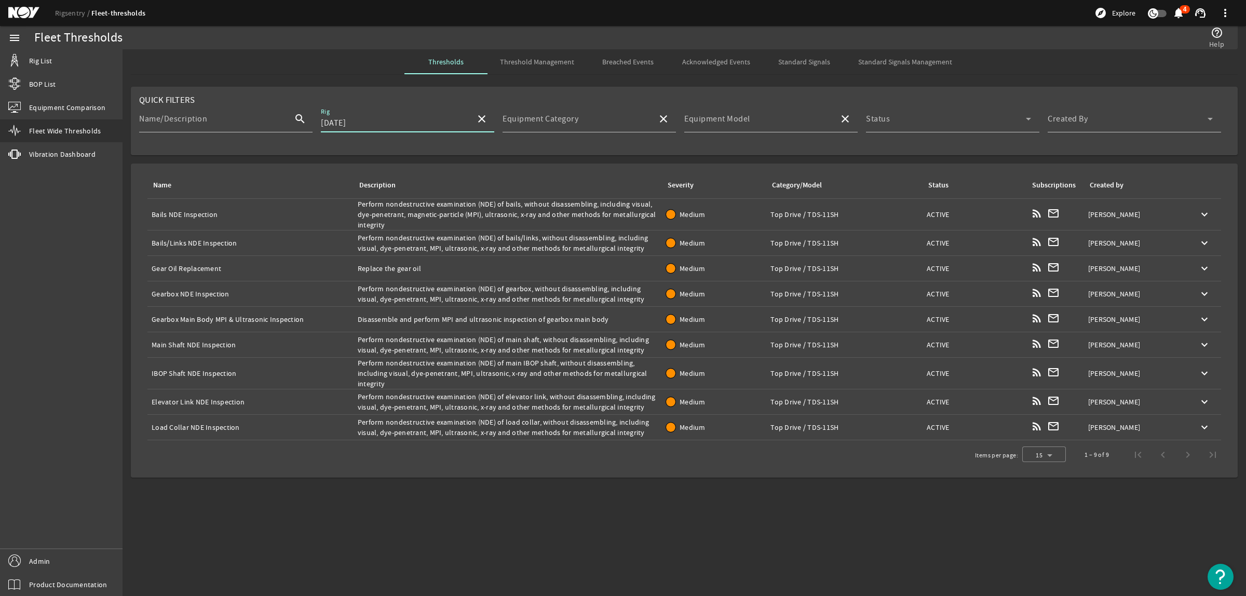
click at [230, 263] on td "Name: Gear Oil Replacement" at bounding box center [250, 268] width 206 height 25
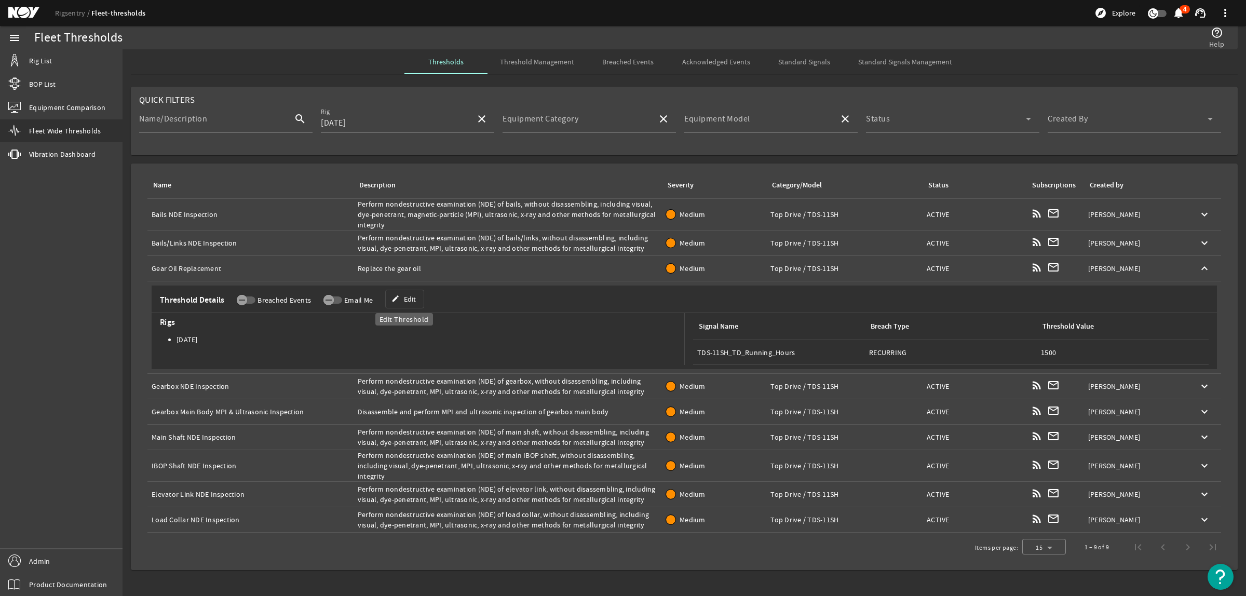
click at [406, 292] on span at bounding box center [405, 298] width 38 height 25
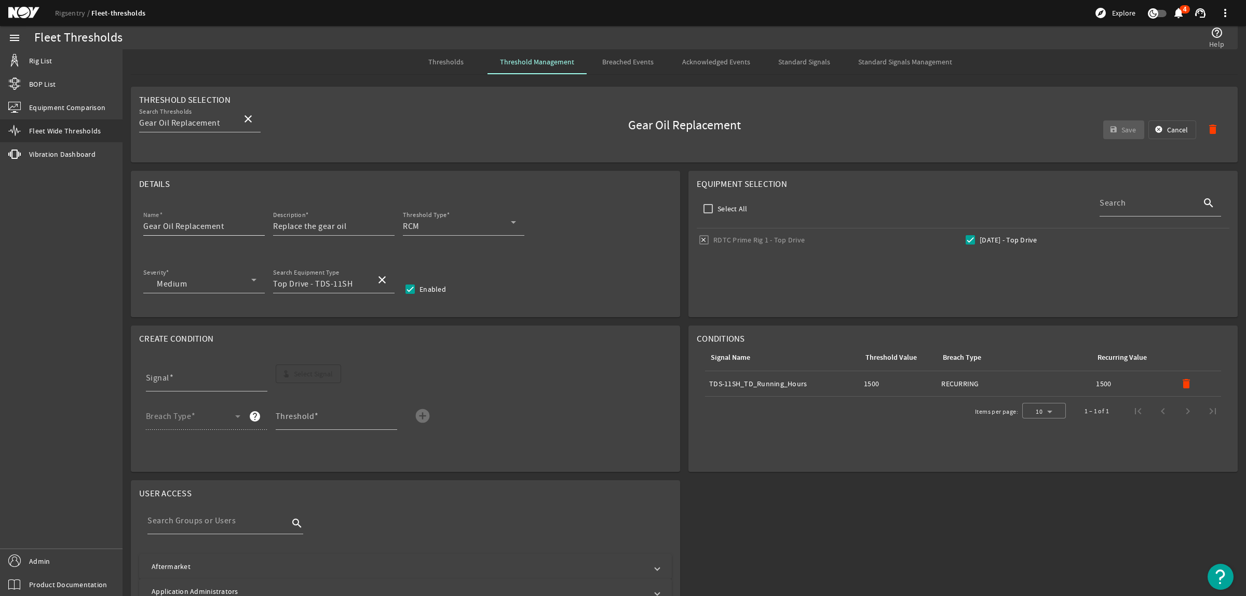
click at [211, 229] on input "Gear Oil Replacement" at bounding box center [199, 226] width 113 height 12
click at [319, 221] on input "Replace the gear oil" at bounding box center [329, 226] width 113 height 12
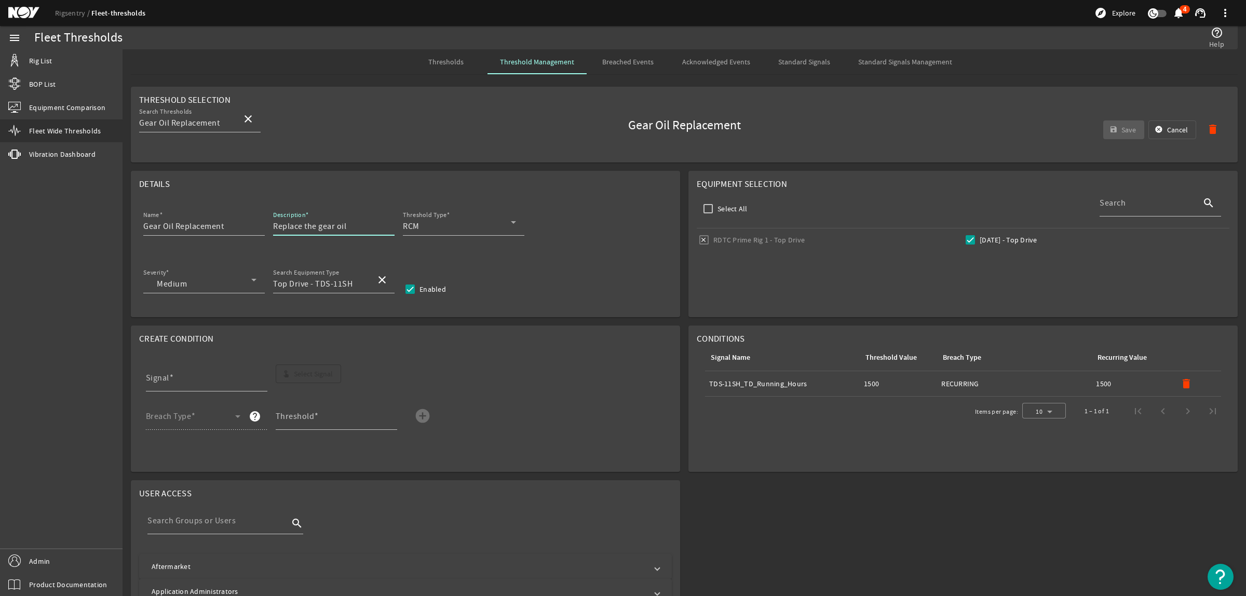
click at [319, 221] on input "Replace the gear oil" at bounding box center [329, 226] width 113 height 12
click at [572, 273] on div "Severity Medium Search Equipment Type Top Drive - TDS-11SH close Enabled" at bounding box center [405, 285] width 532 height 38
